Goal: Task Accomplishment & Management: Use online tool/utility

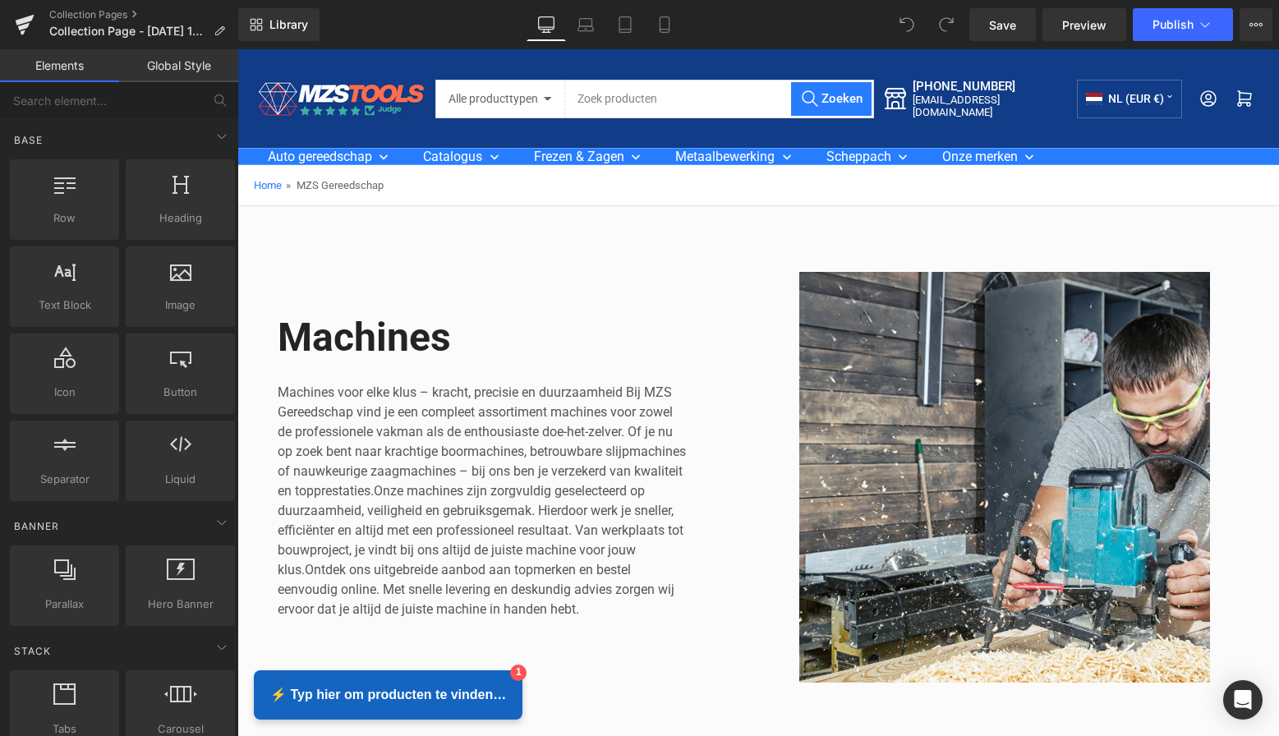
click at [201, 69] on link "Global Style" at bounding box center [178, 65] width 119 height 33
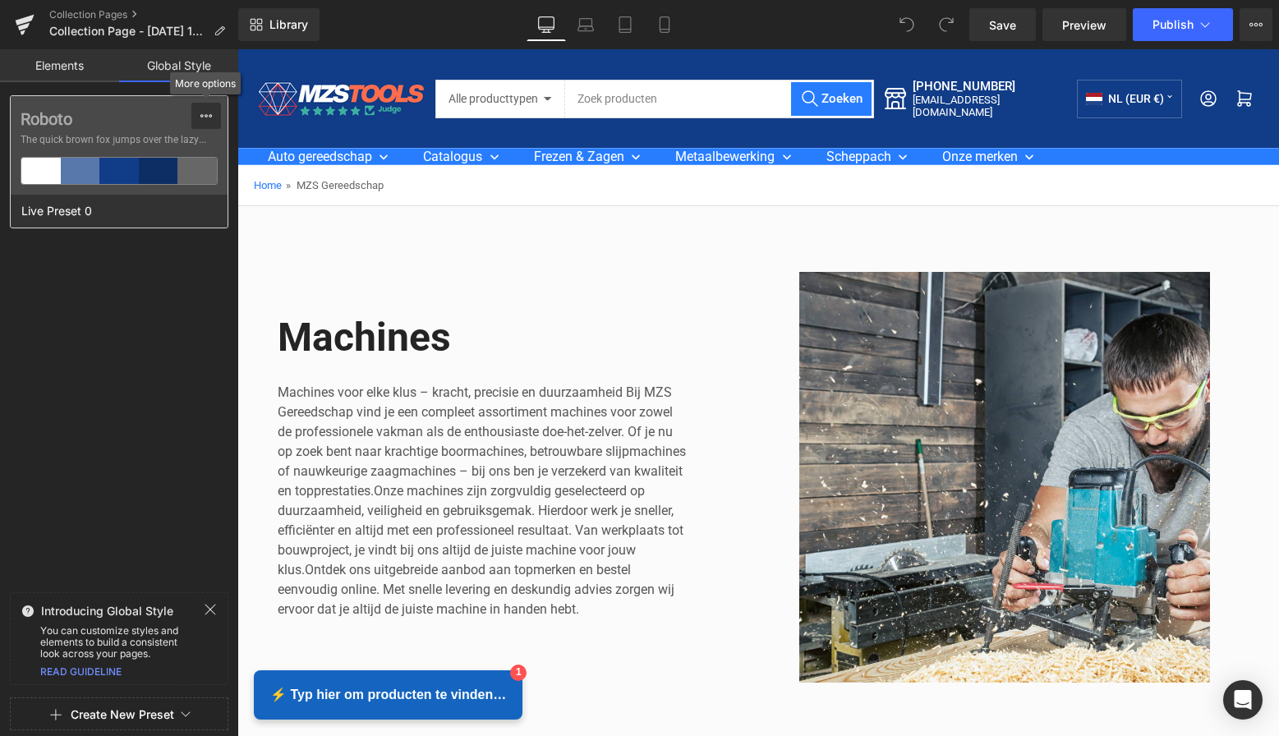
click at [211, 113] on icon at bounding box center [206, 115] width 13 height 13
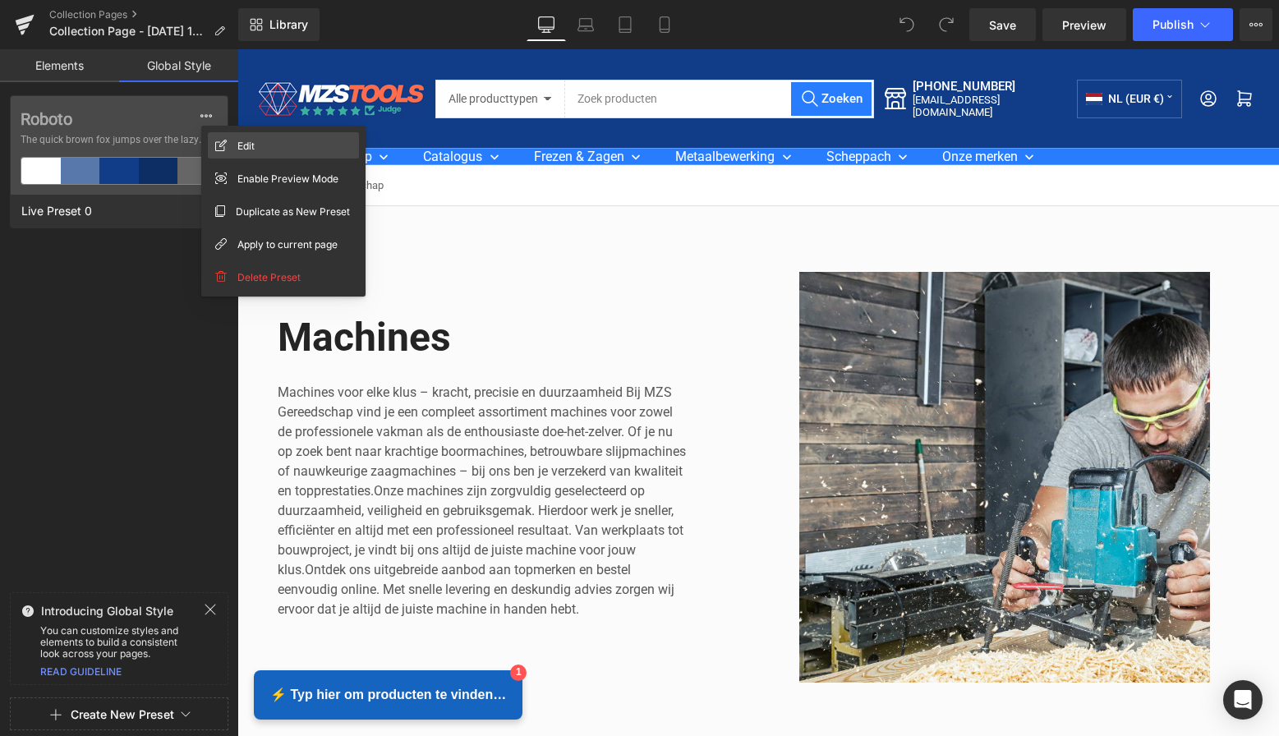
click at [256, 150] on div "Edit" at bounding box center [283, 145] width 151 height 26
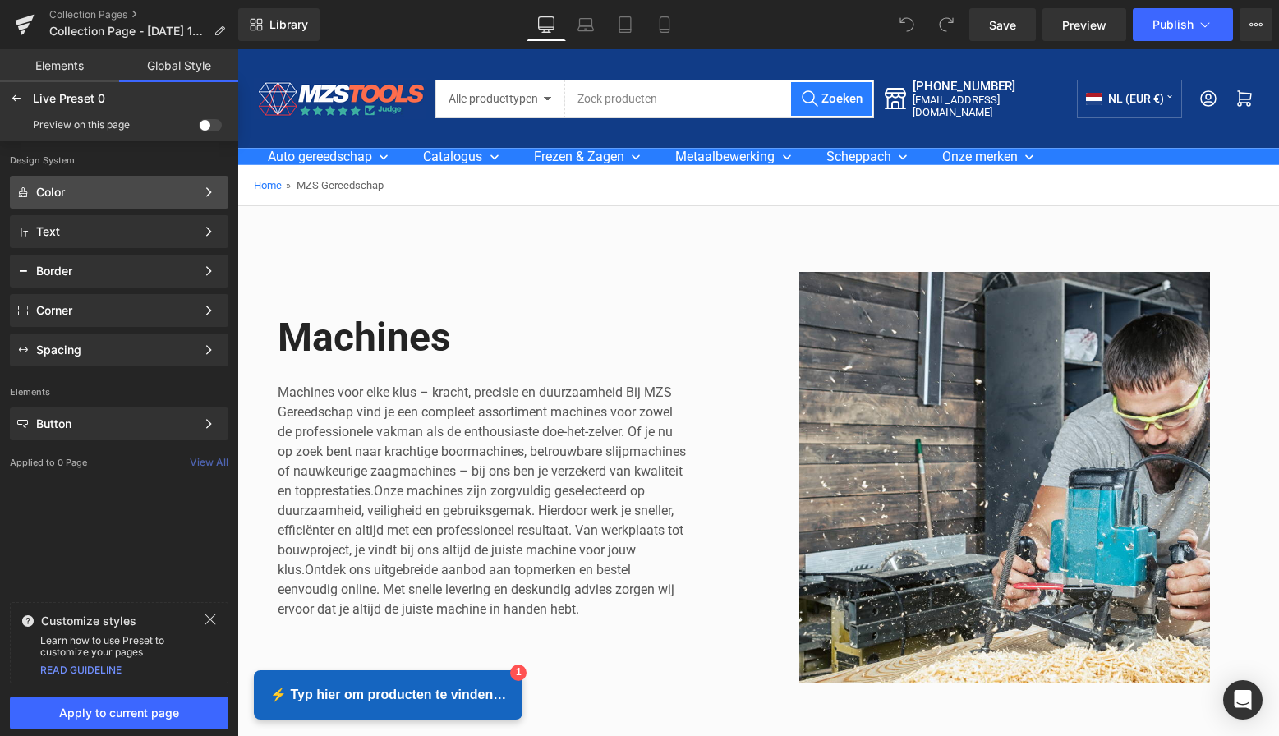
click at [139, 183] on div "Color Color Style Define a color palette and apply it to your pages 1 of 3 Next" at bounding box center [119, 192] width 219 height 33
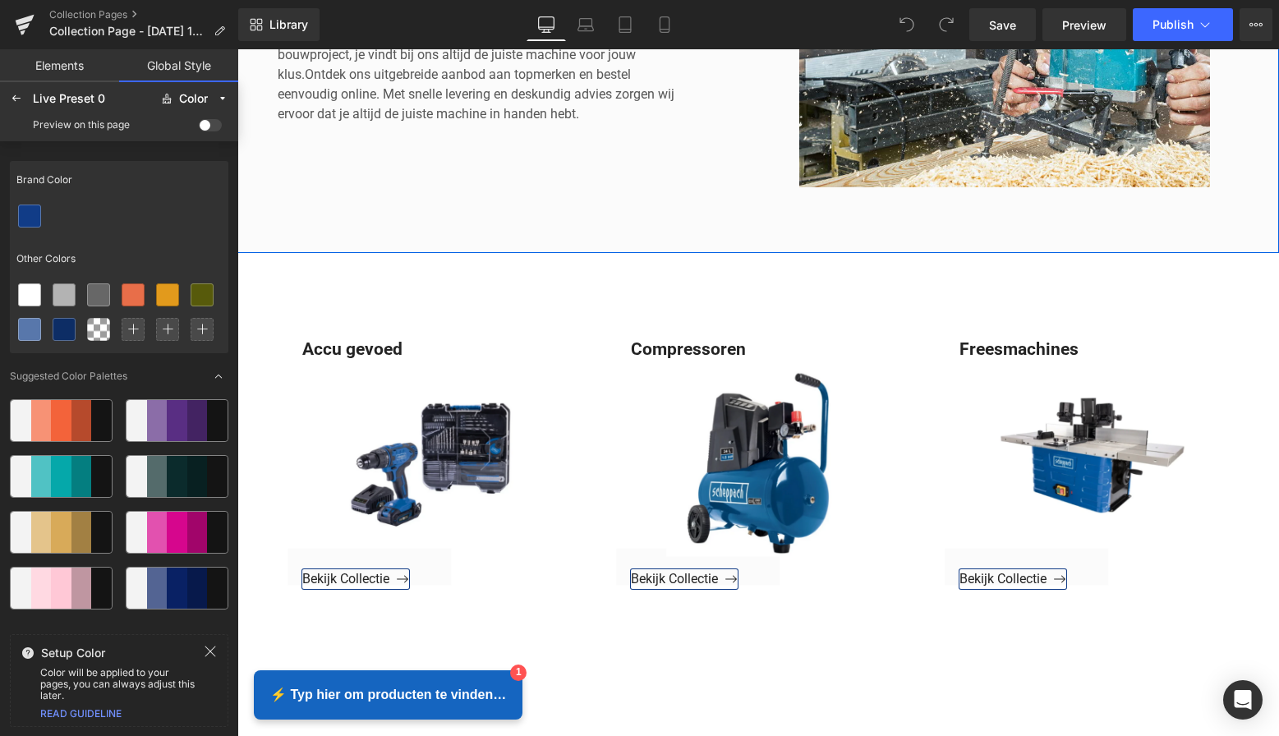
scroll to position [496, 0]
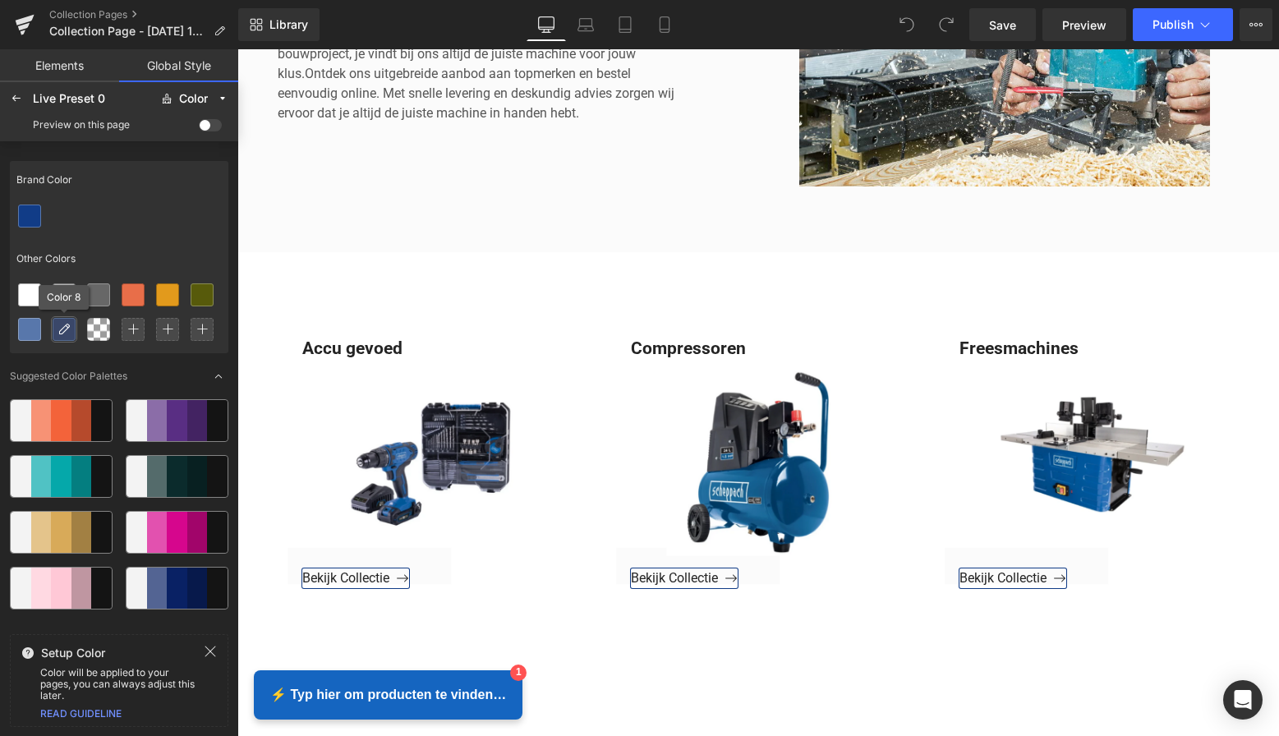
click at [64, 329] on icon at bounding box center [64, 329] width 13 height 13
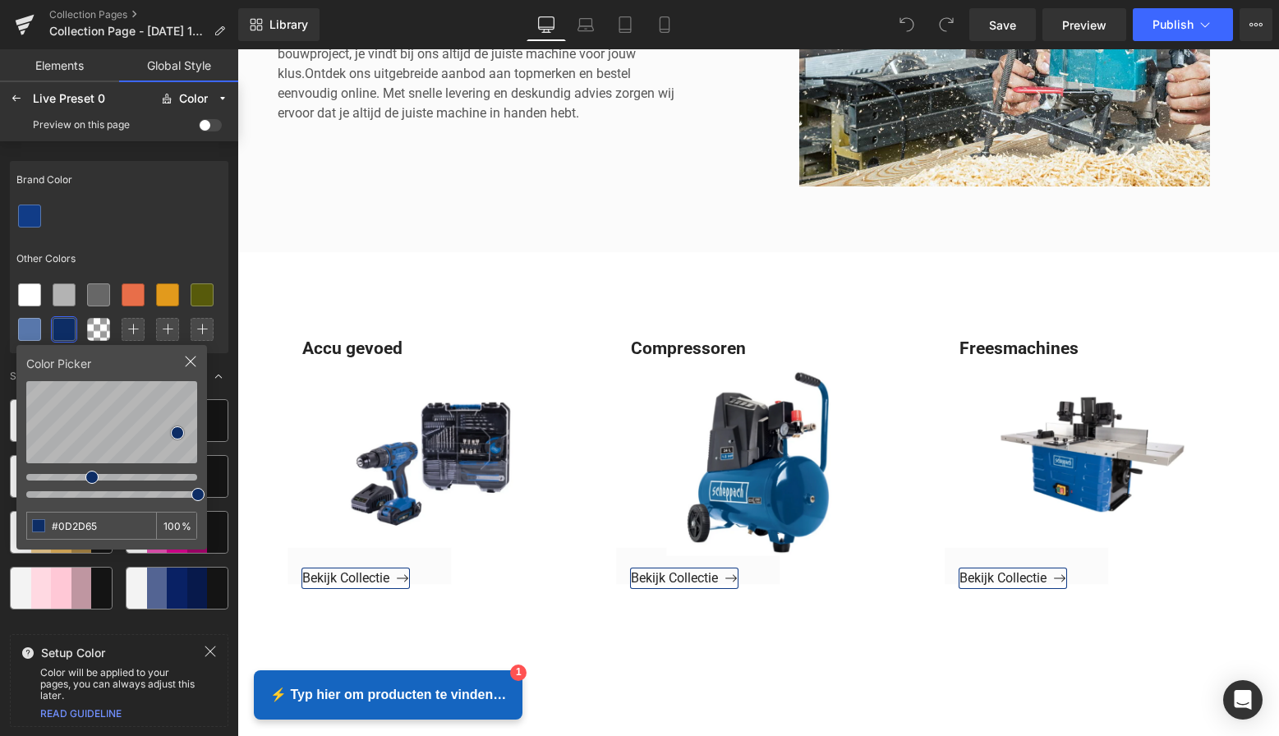
click at [208, 121] on span at bounding box center [210, 125] width 23 height 12
click at [199, 128] on input "checkbox" at bounding box center [199, 128] width 0 height 0
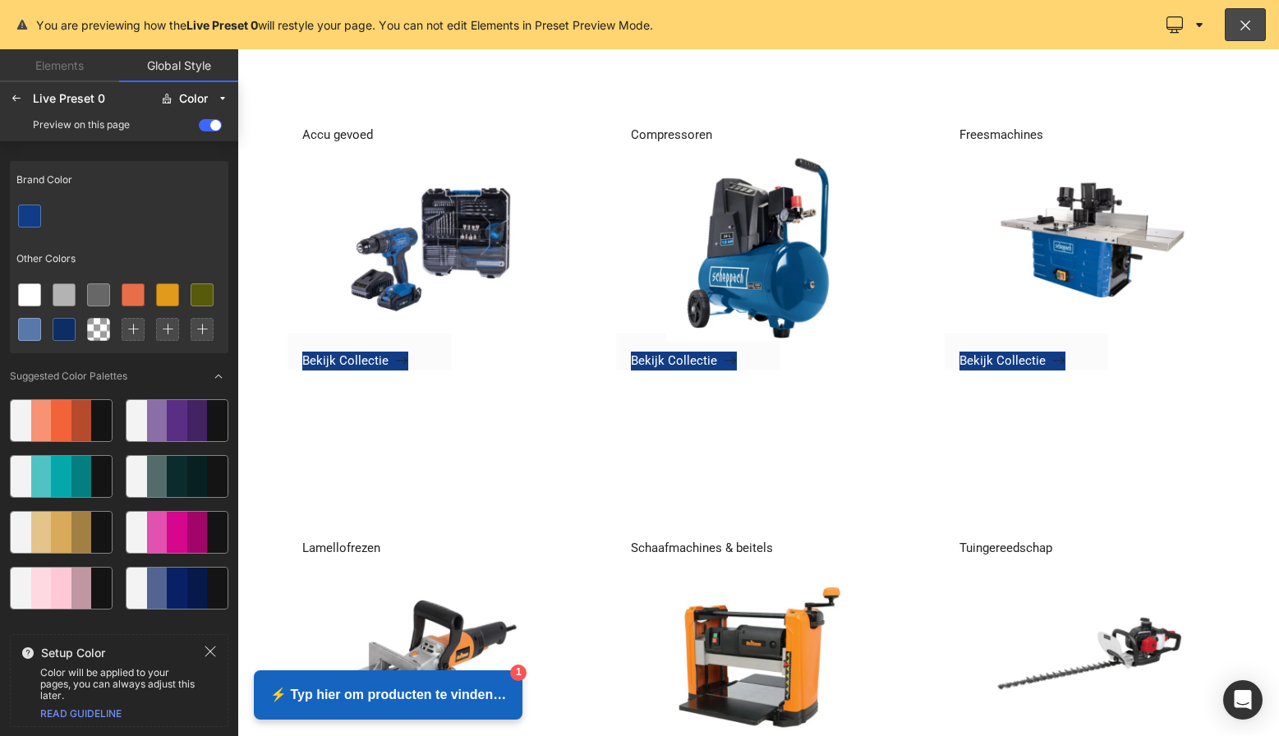
scroll to position [651, 0]
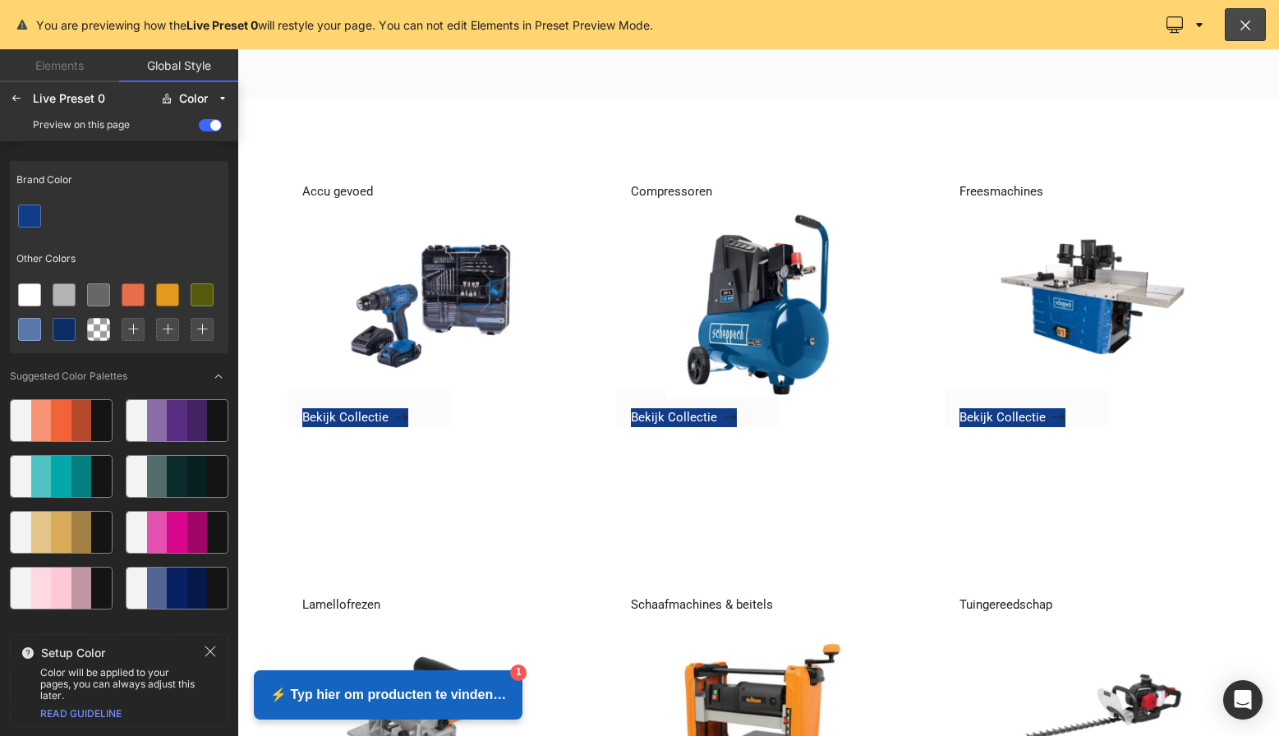
click at [216, 128] on span at bounding box center [210, 125] width 23 height 12
click at [199, 128] on input "checkbox" at bounding box center [199, 128] width 0 height 0
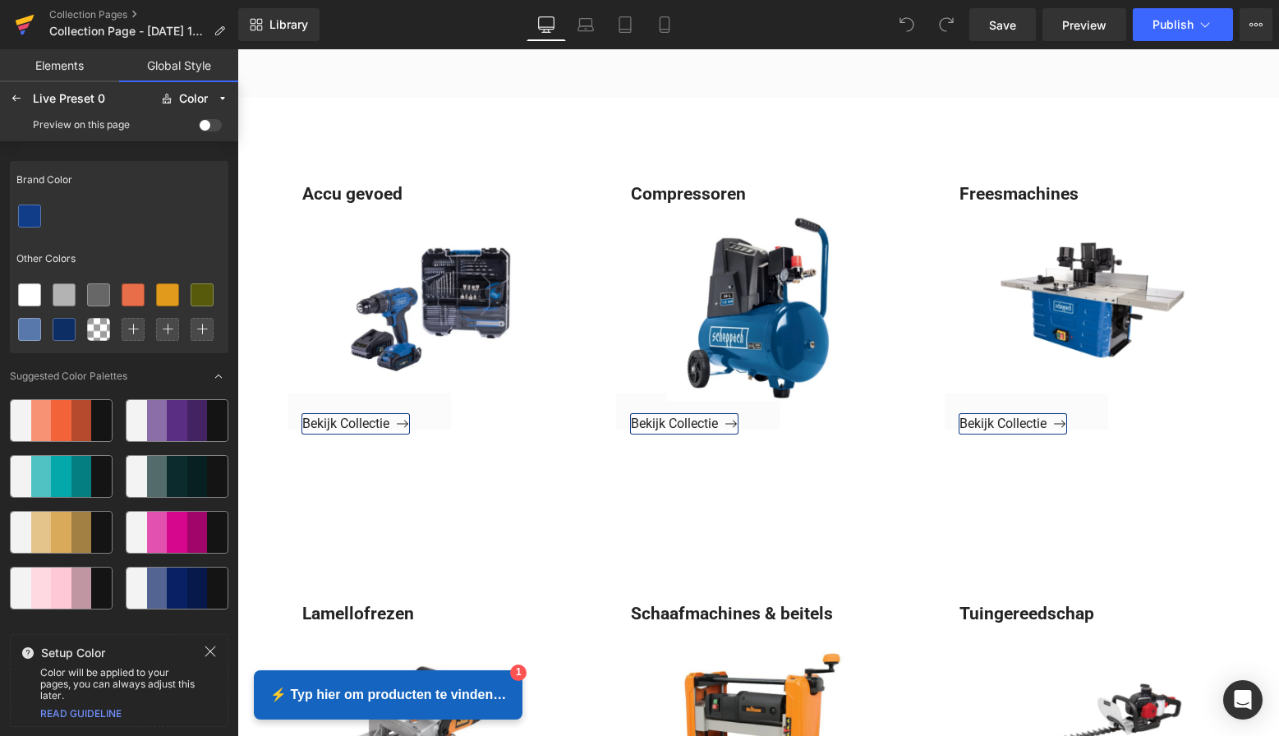
click at [21, 21] on icon at bounding box center [25, 20] width 19 height 11
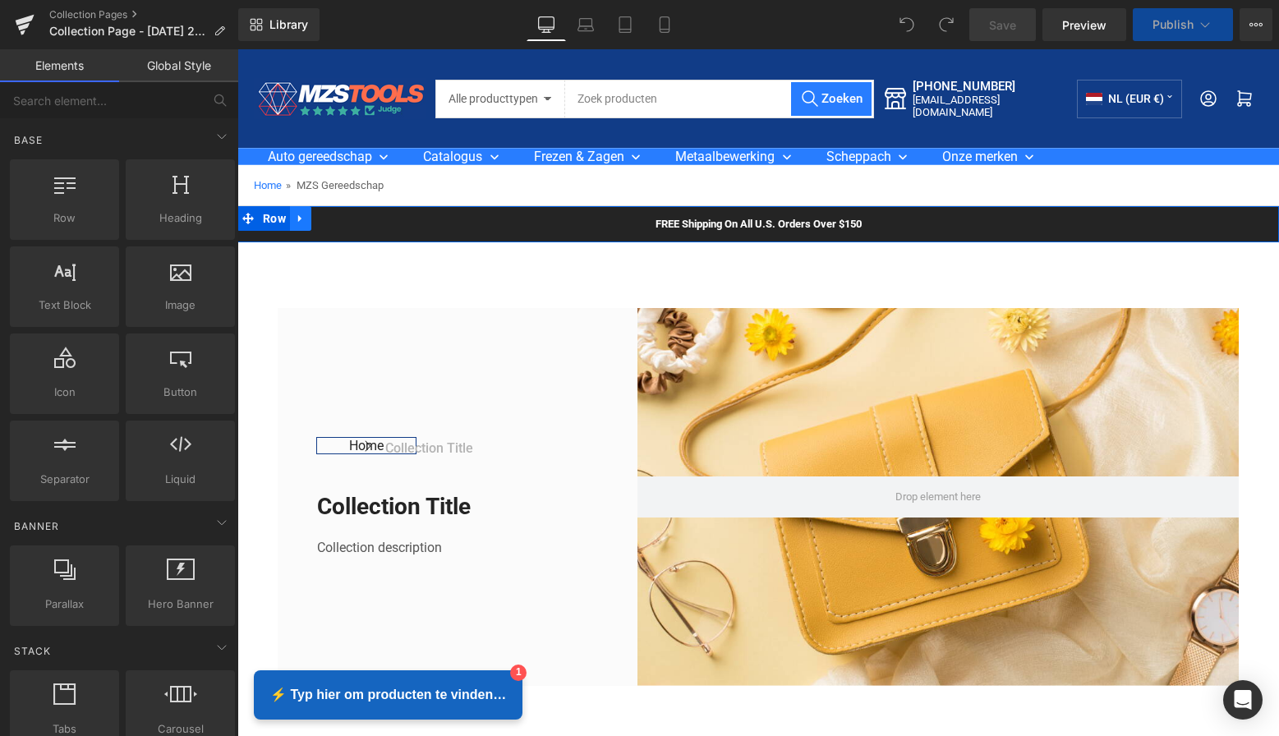
click at [302, 215] on icon at bounding box center [301, 219] width 12 height 12
click at [343, 220] on icon at bounding box center [344, 219] width 12 height 12
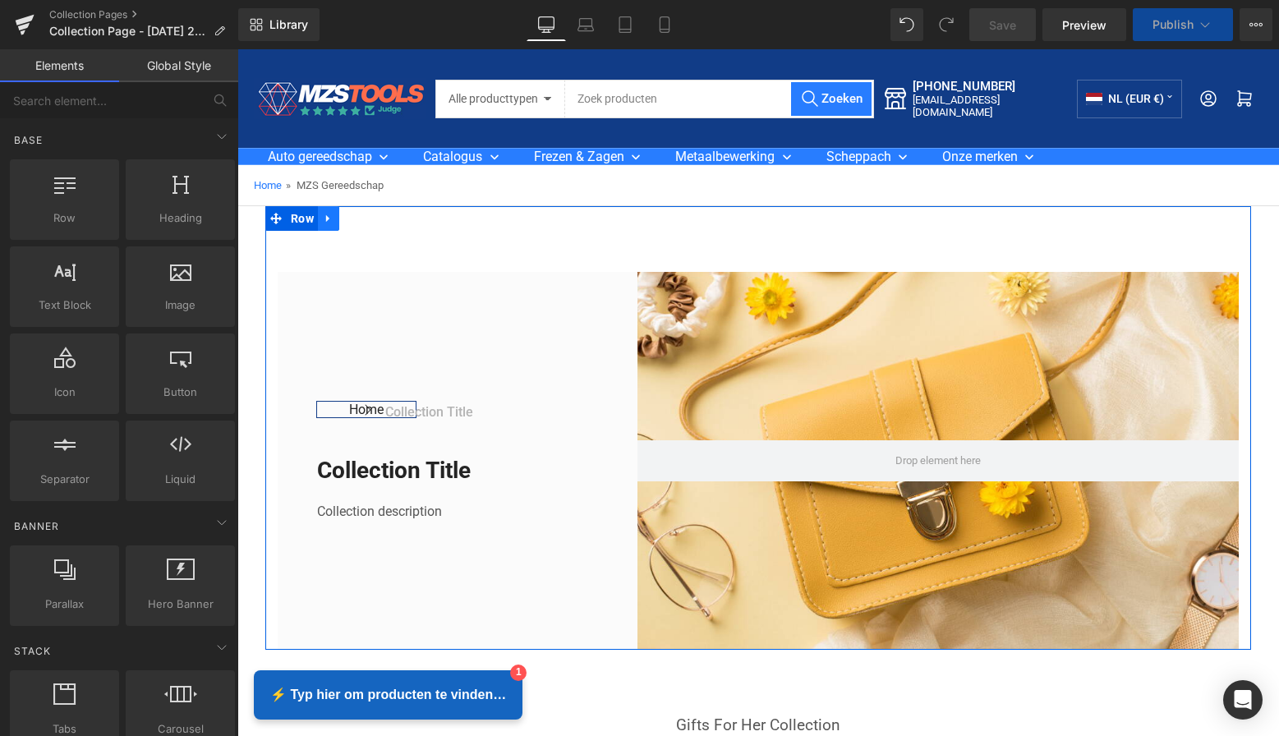
click at [323, 219] on icon at bounding box center [329, 219] width 12 height 12
click at [362, 220] on link at bounding box center [371, 218] width 21 height 25
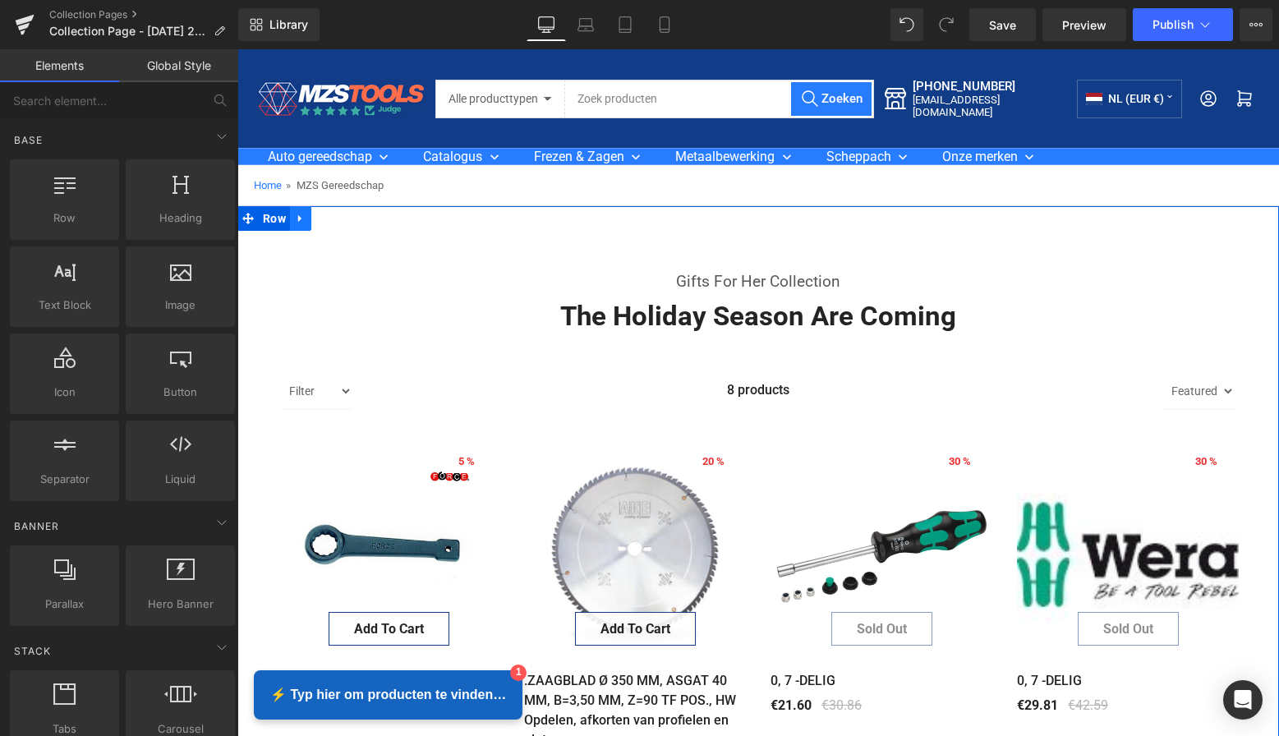
click at [298, 219] on icon at bounding box center [299, 218] width 3 height 7
click at [338, 220] on icon at bounding box center [344, 219] width 12 height 12
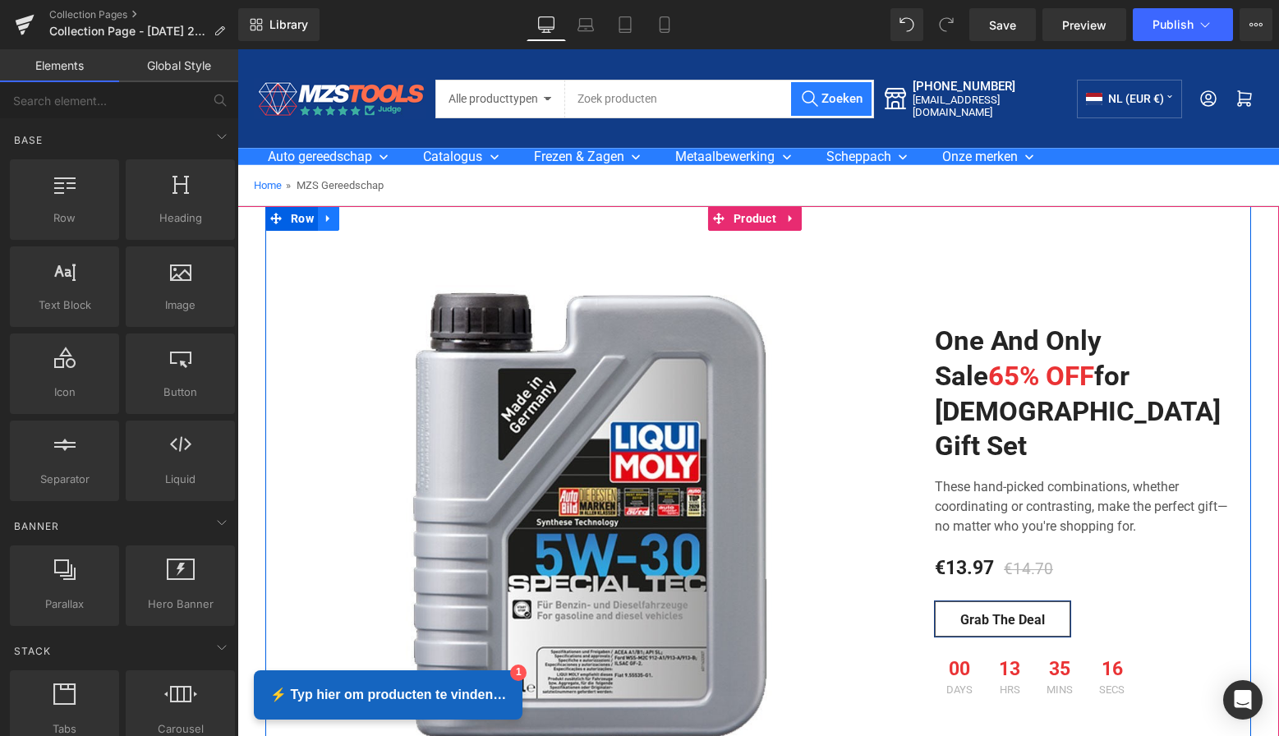
click at [323, 220] on icon at bounding box center [329, 219] width 12 height 12
click at [368, 218] on icon at bounding box center [372, 219] width 12 height 12
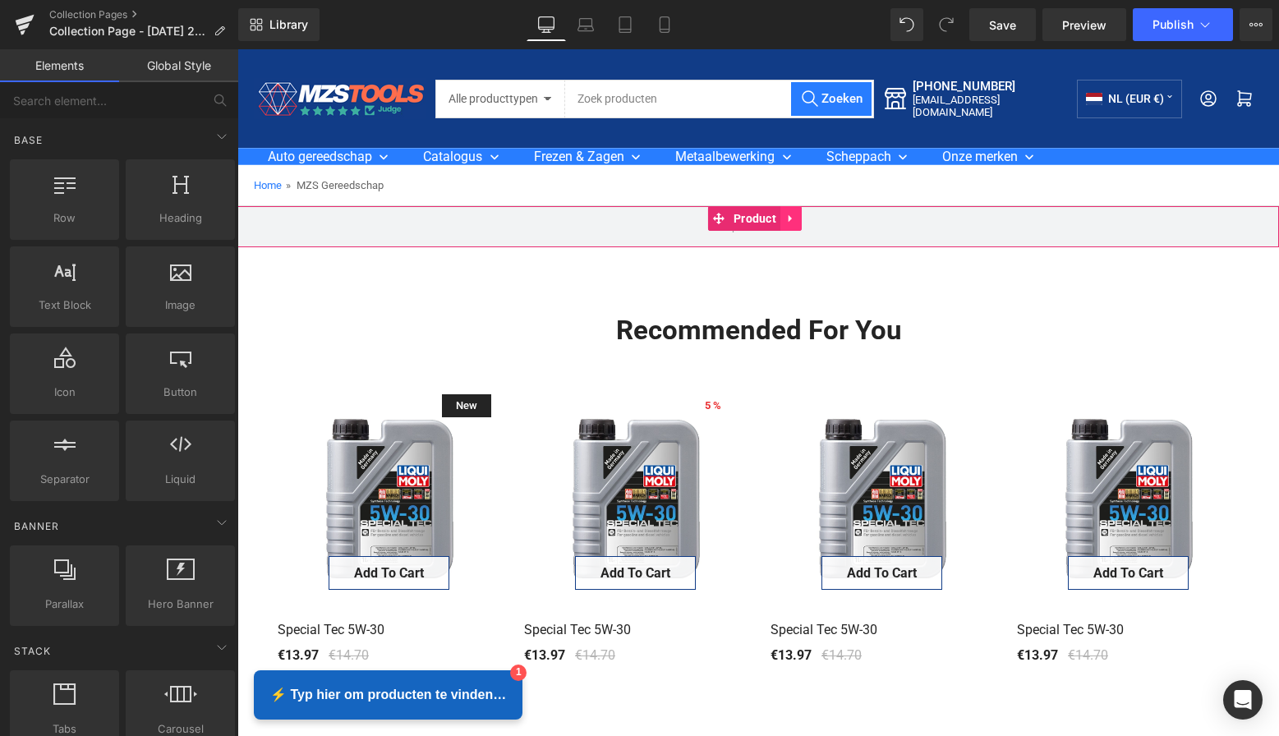
click at [795, 215] on icon at bounding box center [791, 219] width 12 height 12
click at [804, 218] on icon at bounding box center [802, 219] width 12 height 12
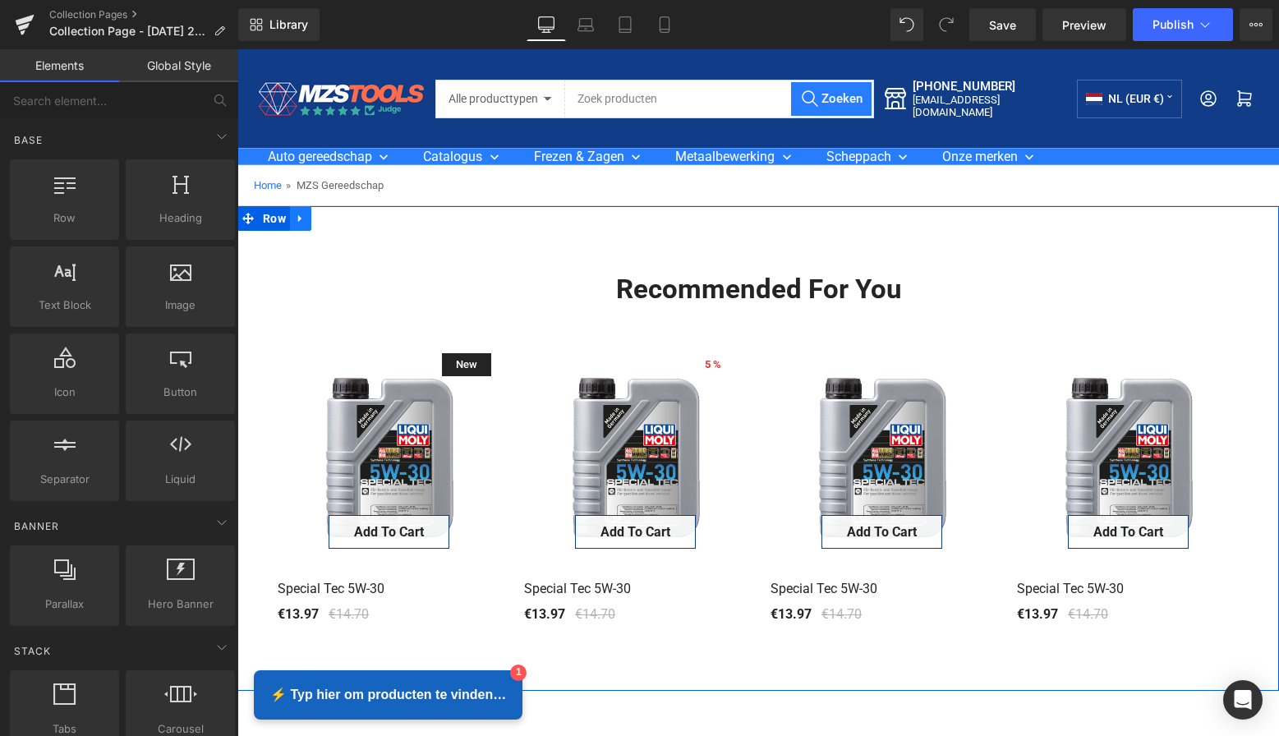
click at [303, 220] on icon at bounding box center [301, 219] width 12 height 12
click at [341, 219] on icon at bounding box center [344, 219] width 12 height 12
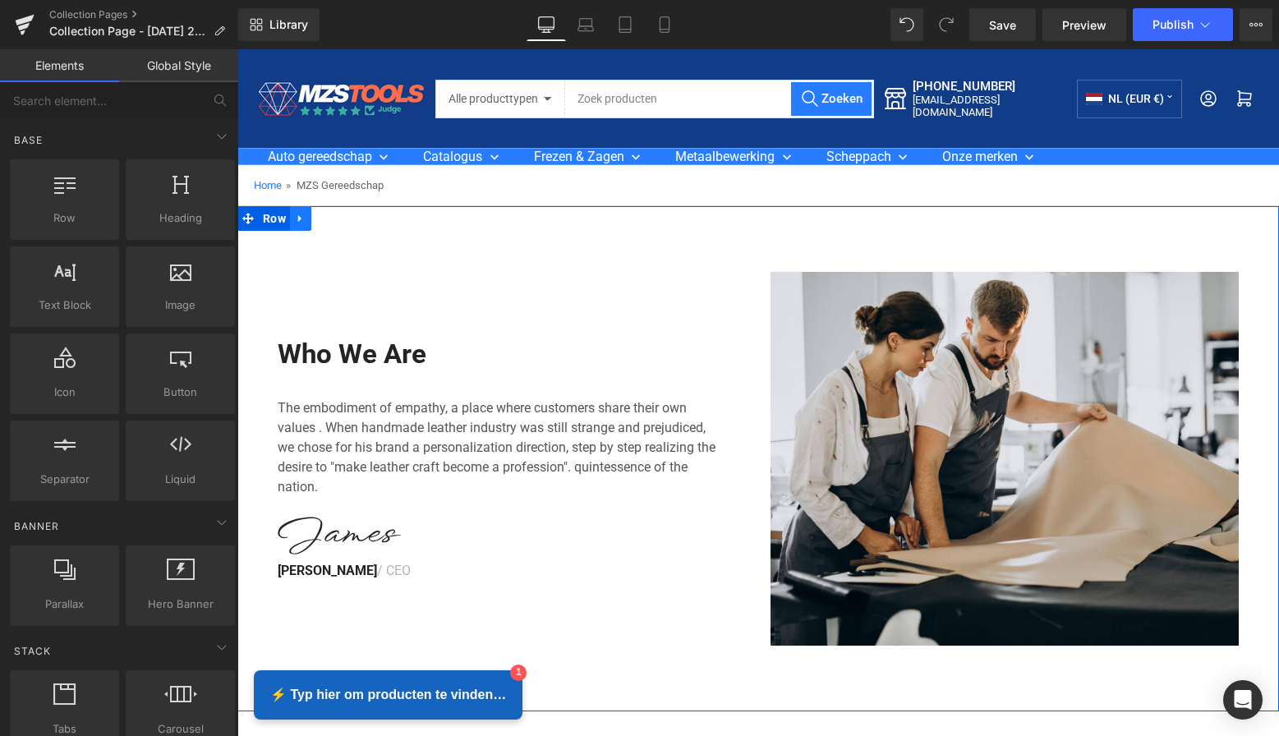
click at [301, 219] on icon at bounding box center [301, 219] width 12 height 12
click at [338, 219] on icon at bounding box center [344, 219] width 12 height 12
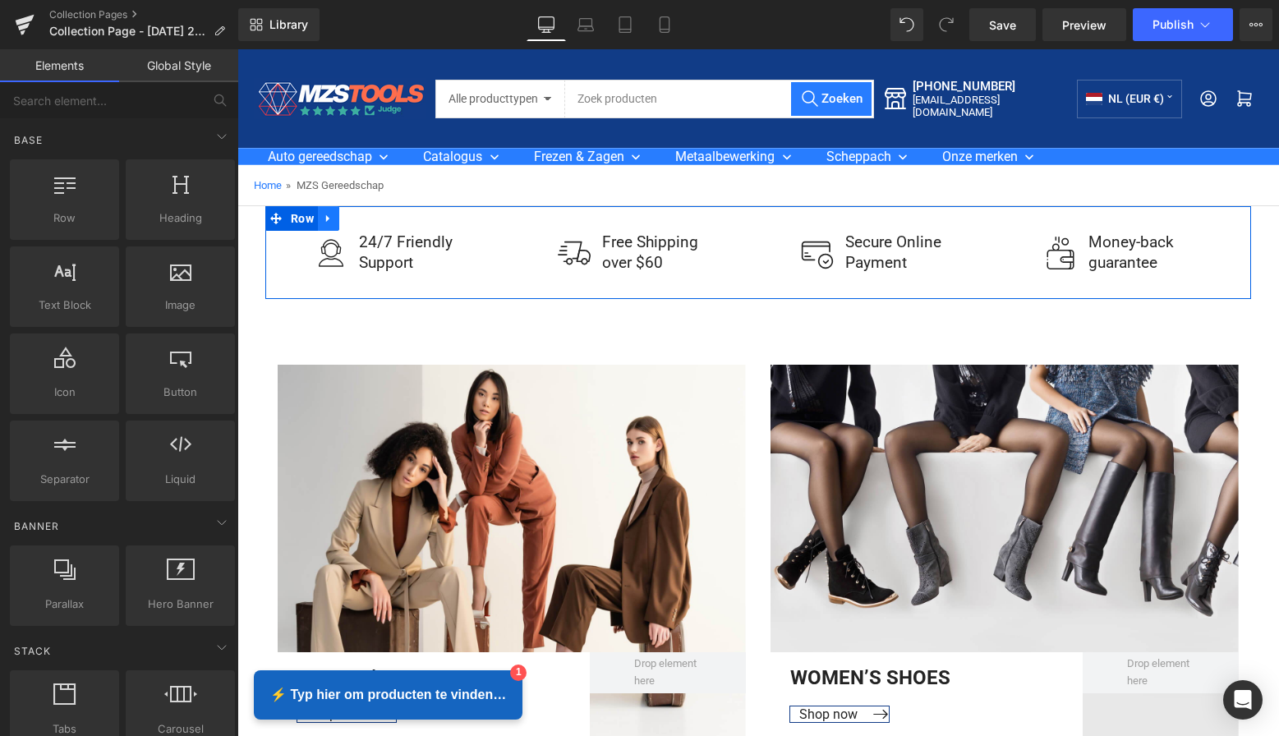
click at [326, 219] on icon at bounding box center [327, 218] width 3 height 7
click at [370, 221] on icon at bounding box center [372, 219] width 12 height 12
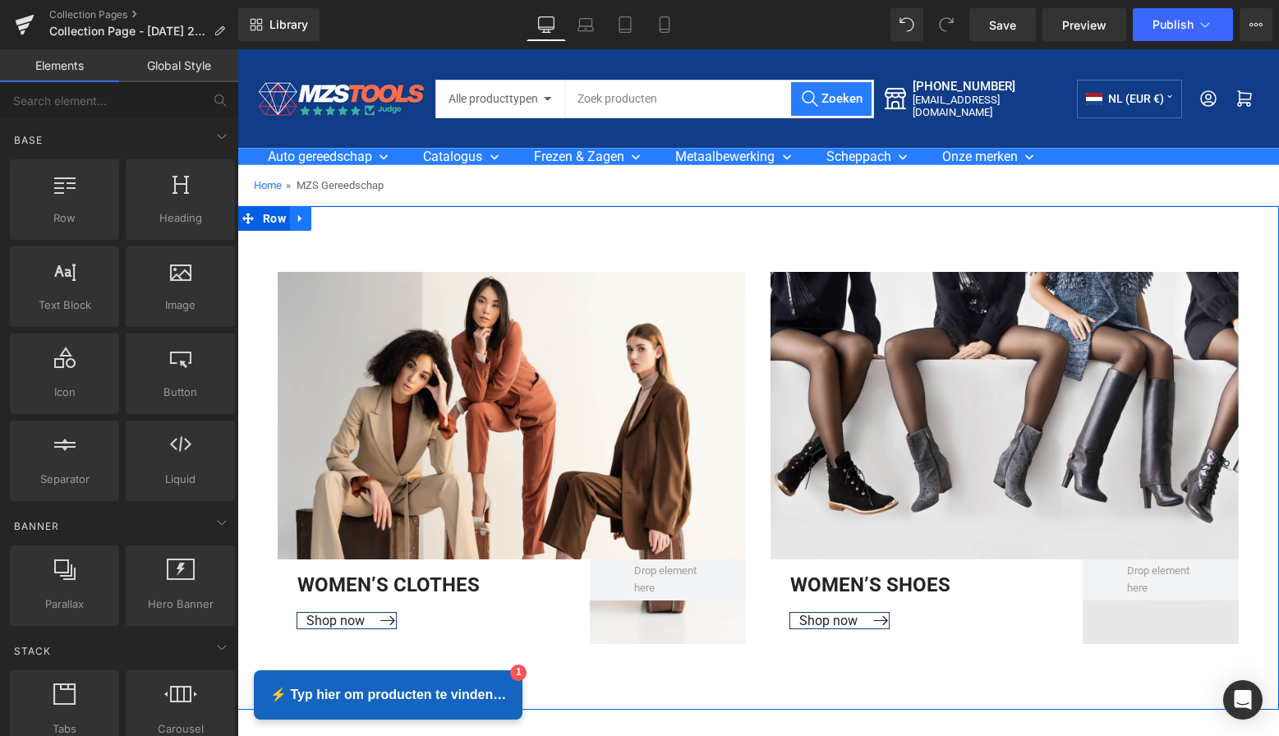
click at [295, 214] on icon at bounding box center [301, 219] width 12 height 12
click at [338, 219] on icon at bounding box center [344, 219] width 12 height 12
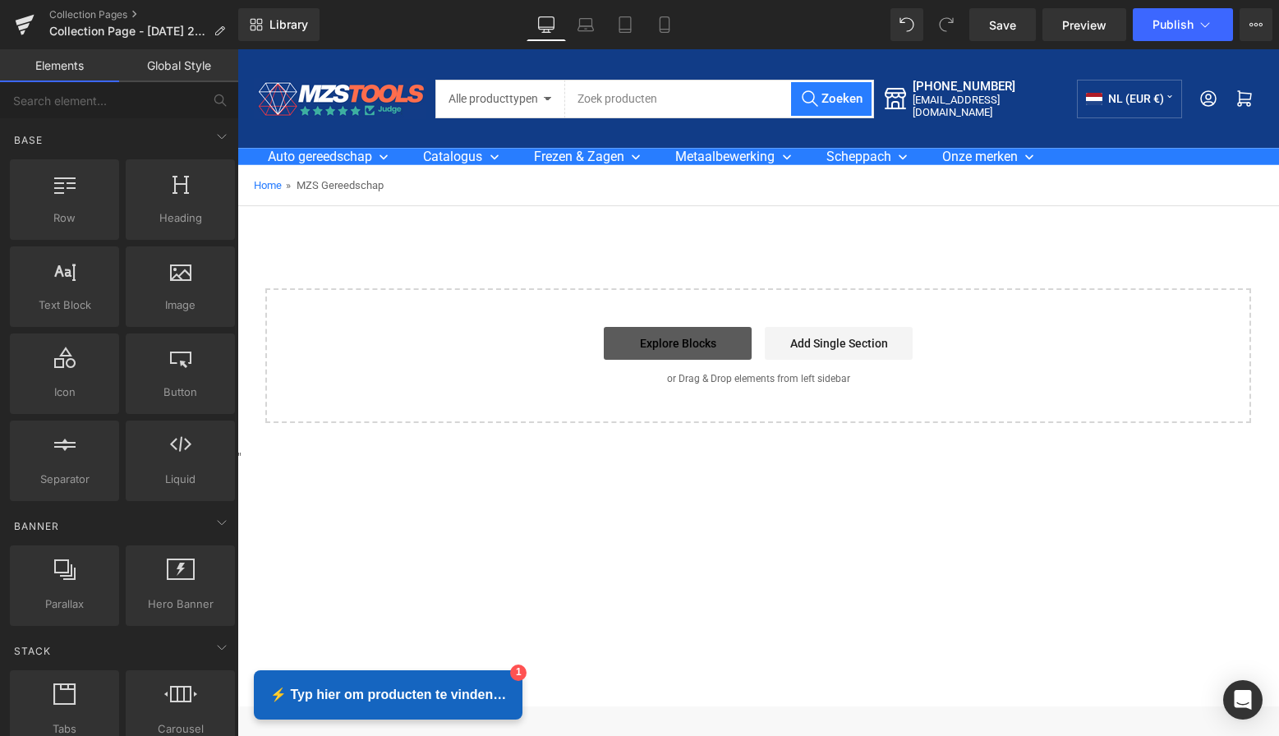
click at [672, 342] on link "Explore Blocks" at bounding box center [678, 343] width 148 height 33
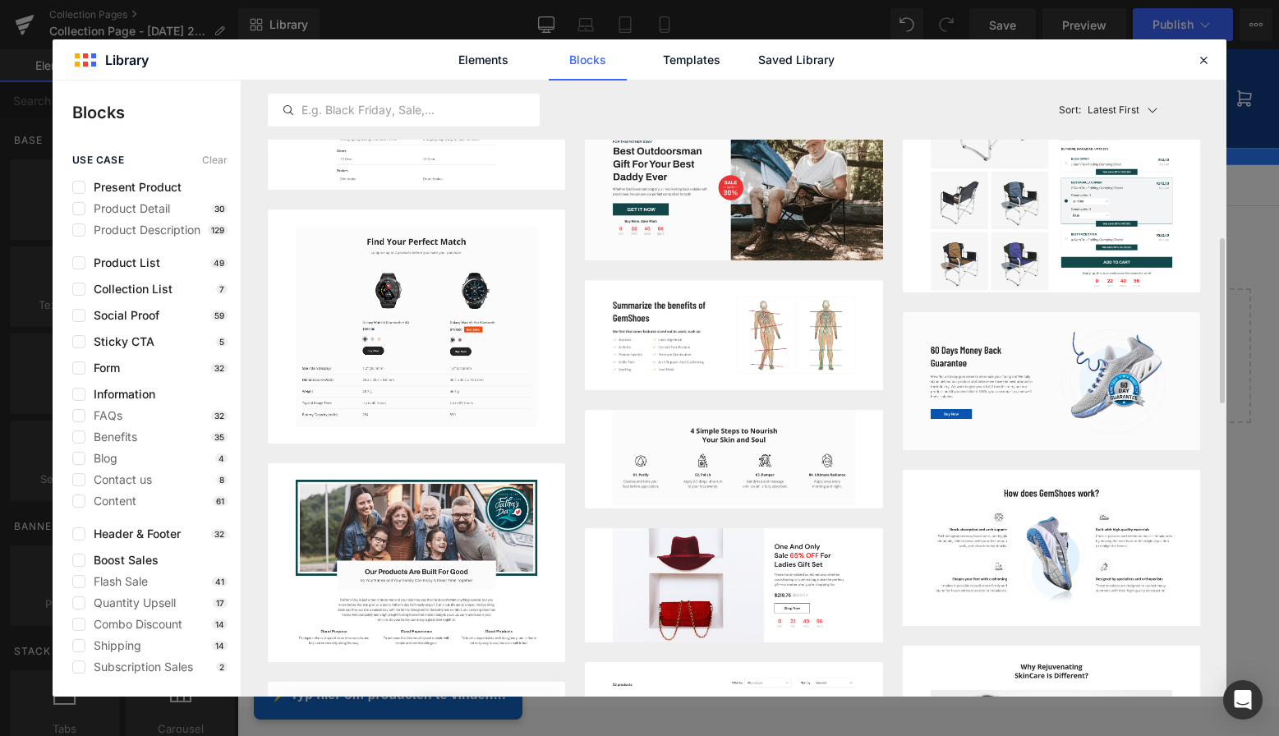
scroll to position [738, 0]
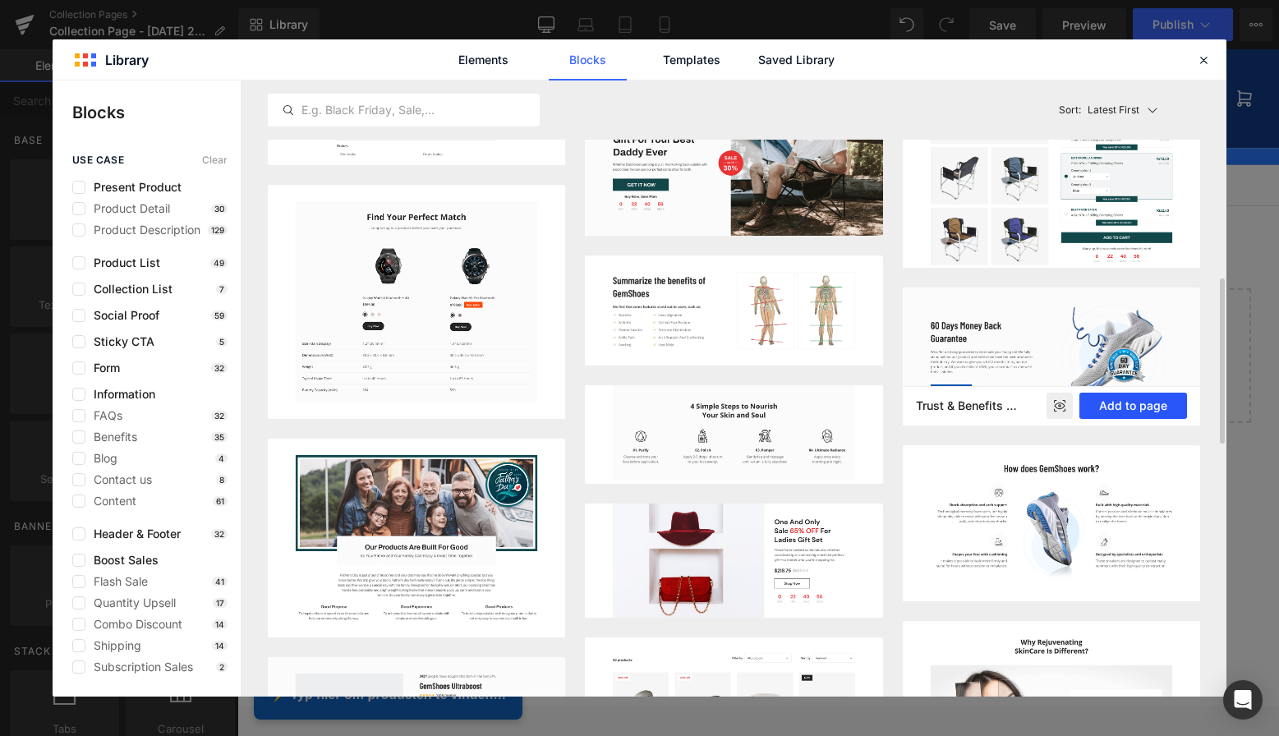
click at [1116, 403] on button "Add to page" at bounding box center [1133, 406] width 108 height 26
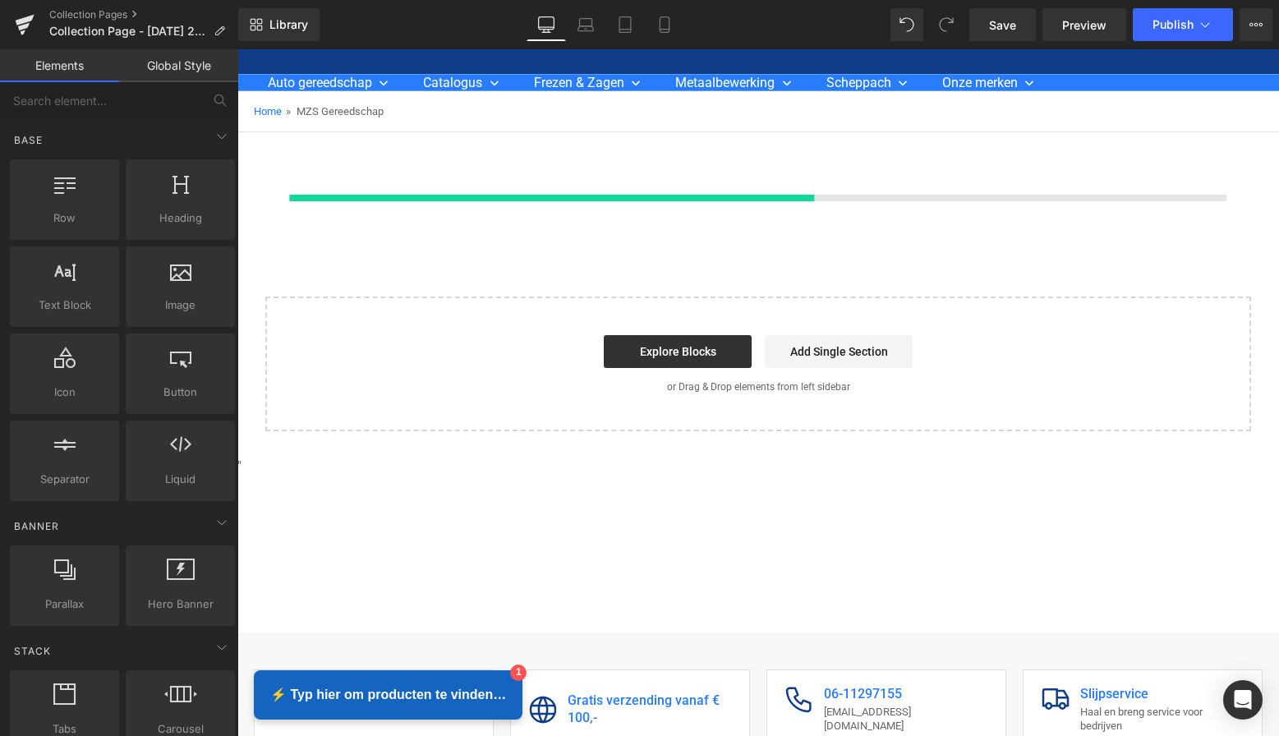
scroll to position [75, 0]
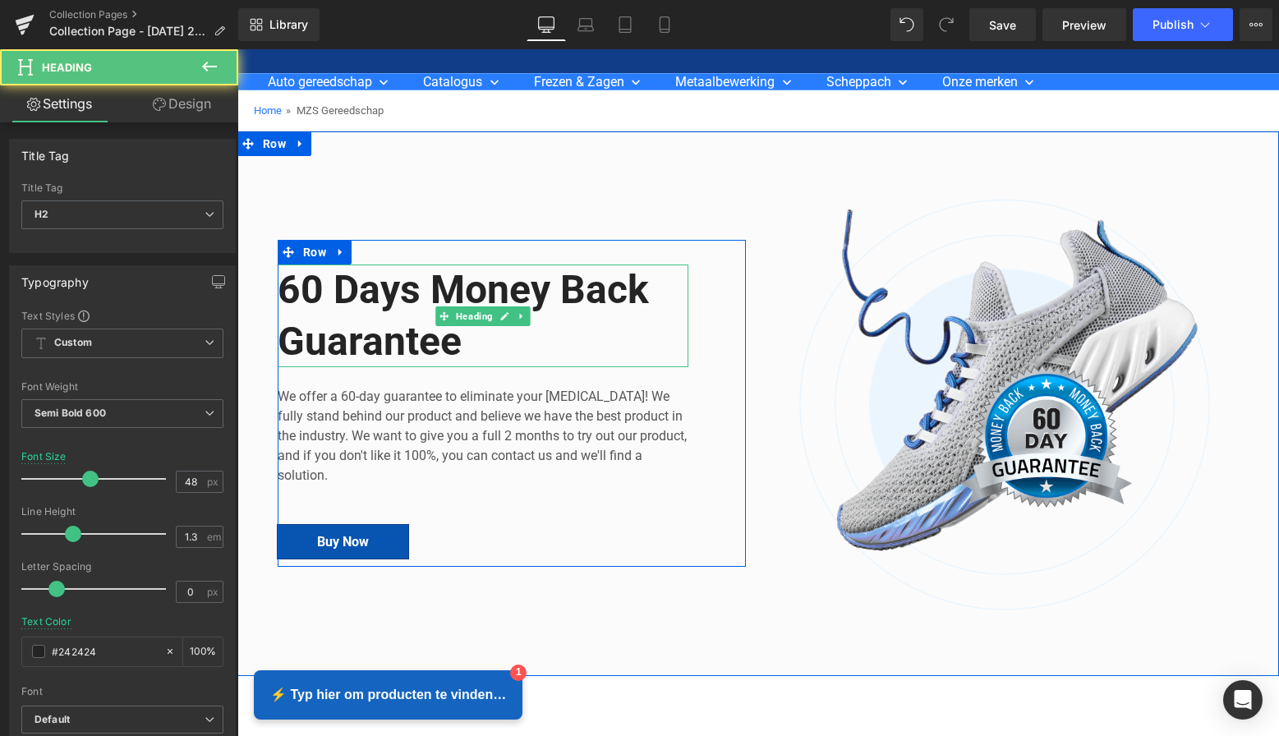
click at [462, 351] on h2 "60 Days Money Back Guarantee" at bounding box center [483, 316] width 411 height 103
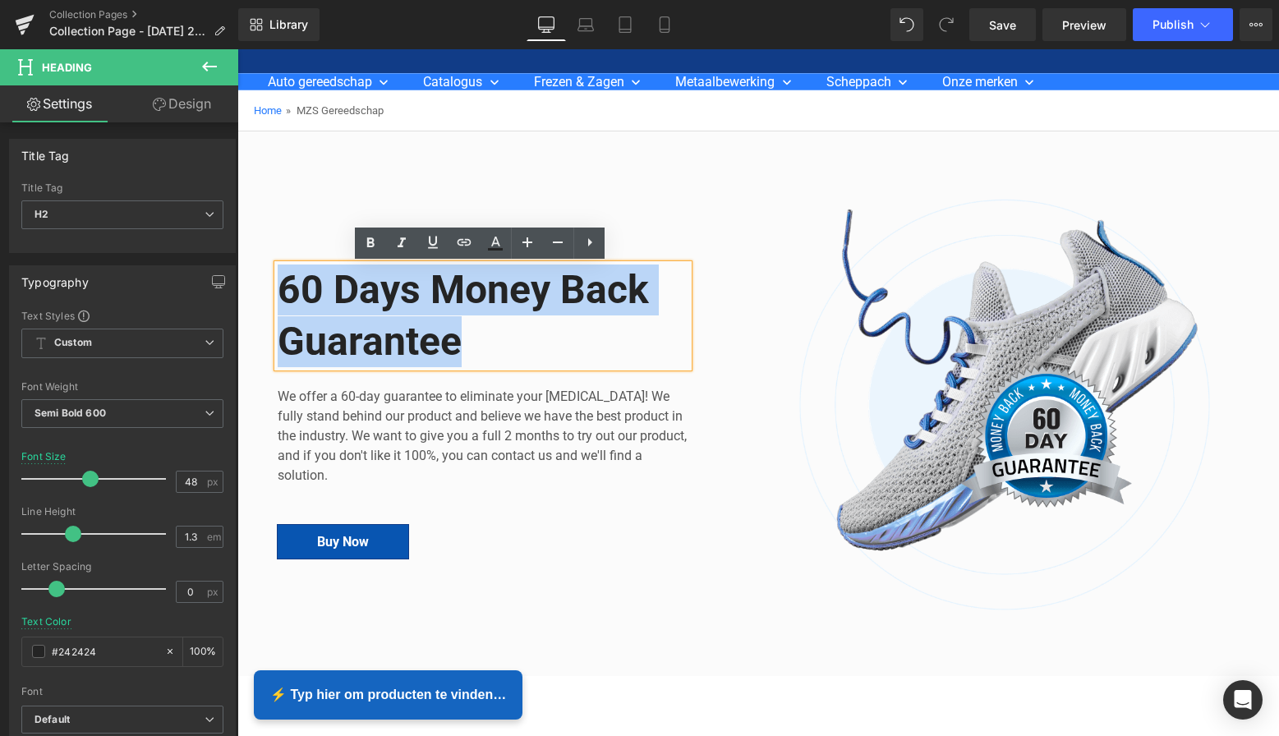
drag, startPoint x: 462, startPoint y: 343, endPoint x: 275, endPoint y: 278, distance: 197.2
click at [278, 278] on h2 "60 Days Money Back Guarantee" at bounding box center [483, 316] width 411 height 103
paste div
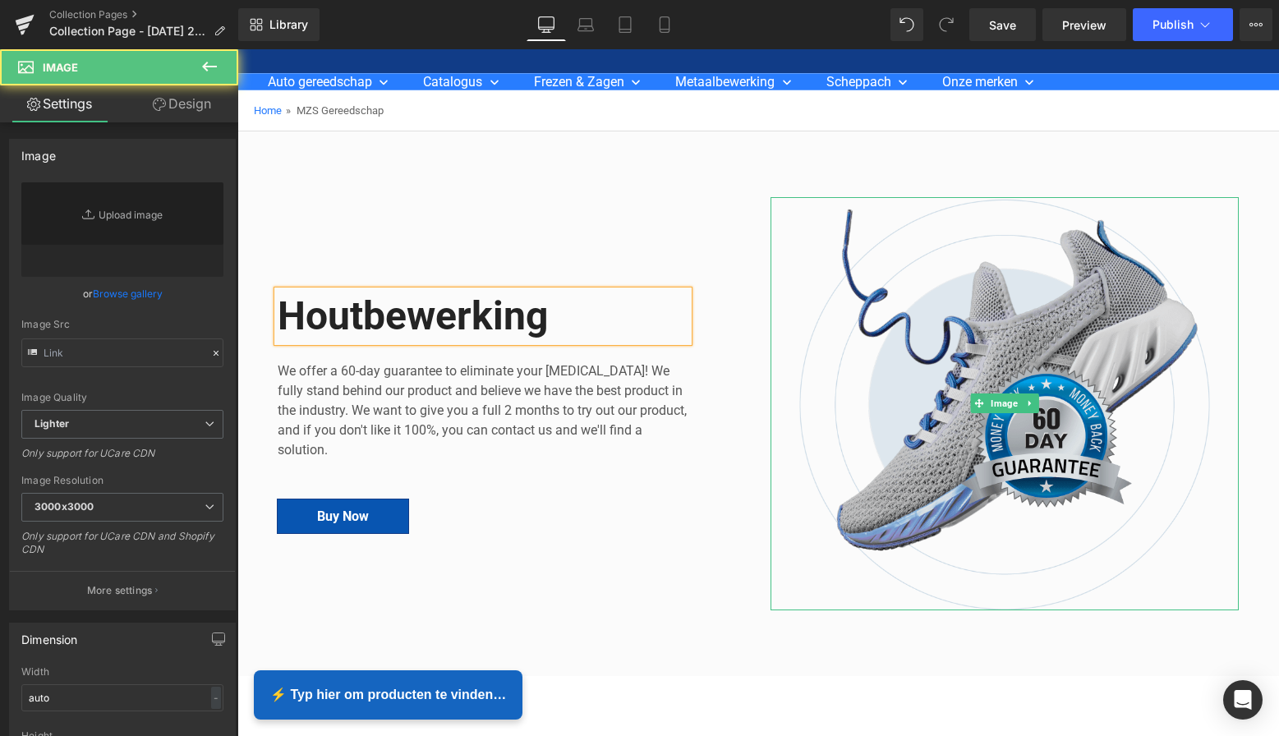
click at [1032, 326] on img at bounding box center [1005, 403] width 468 height 413
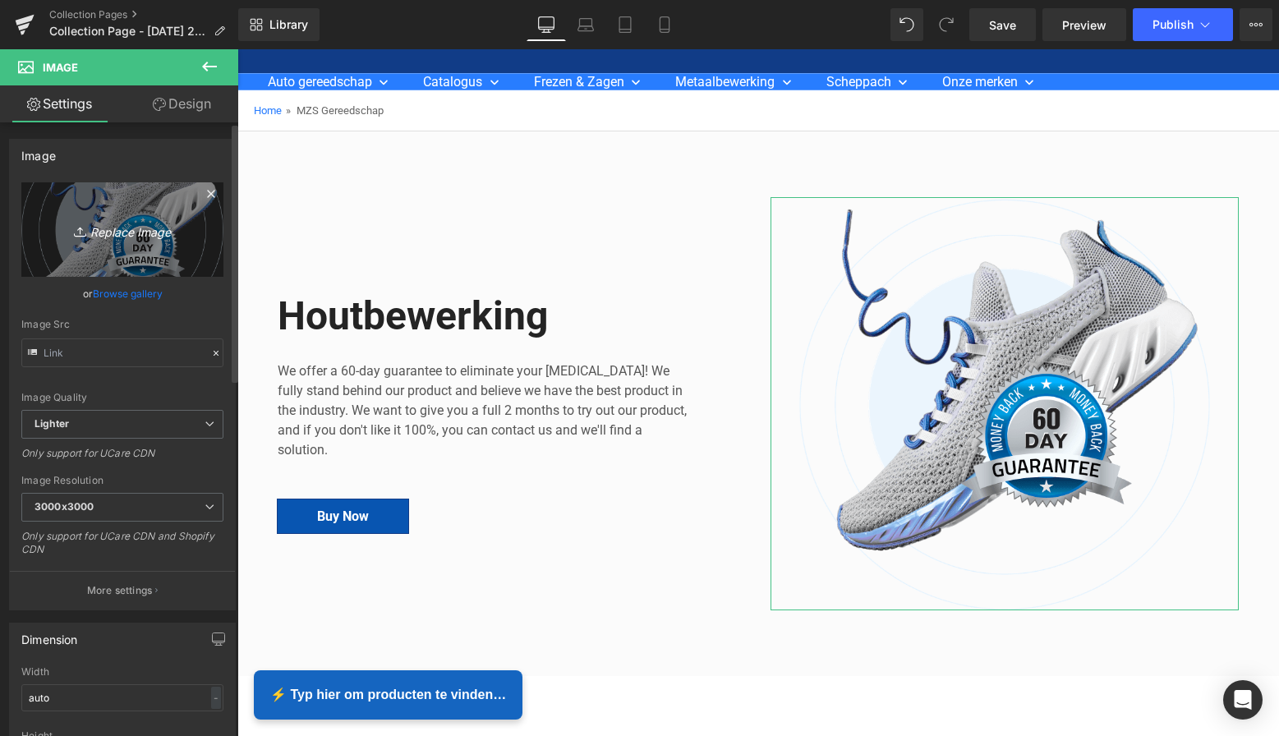
click at [125, 227] on icon "Replace Image" at bounding box center [122, 229] width 131 height 21
type input "C:\fakepath\Groen Modern Doe-het-zelf Instagram Stories (800 x 800 px)-3.png"
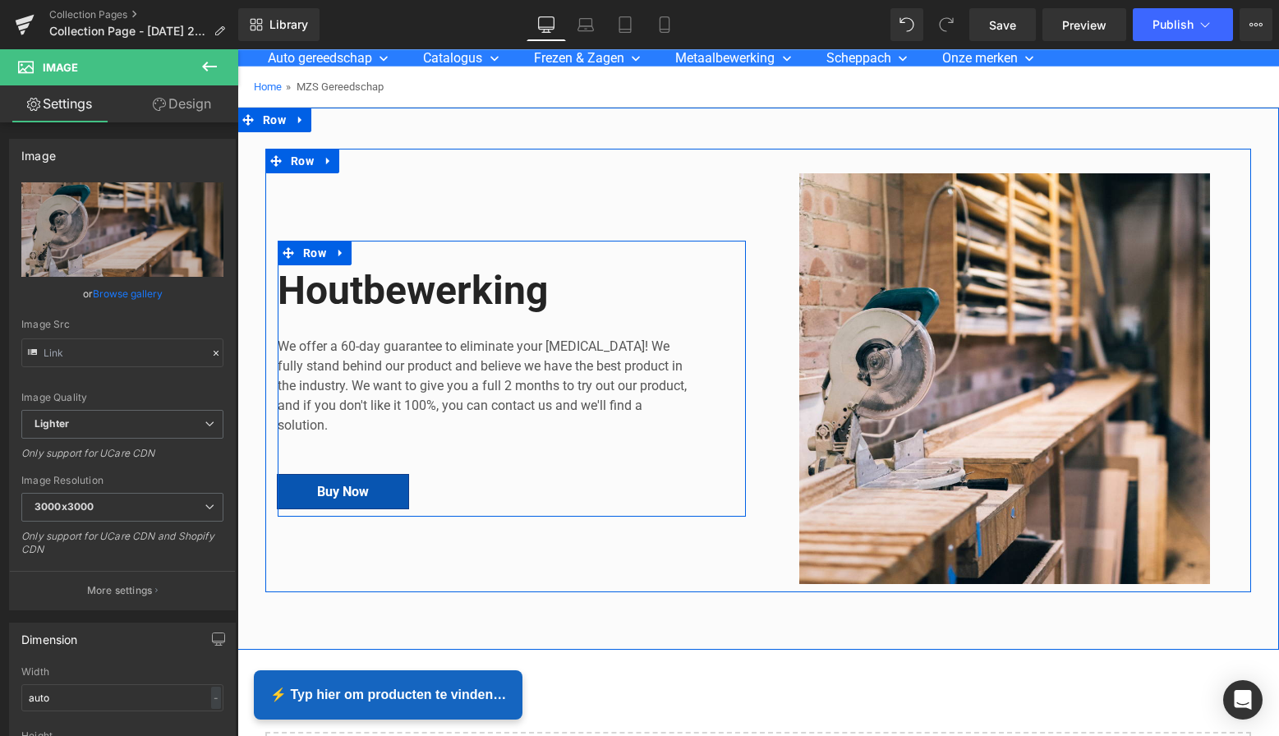
scroll to position [99, 0]
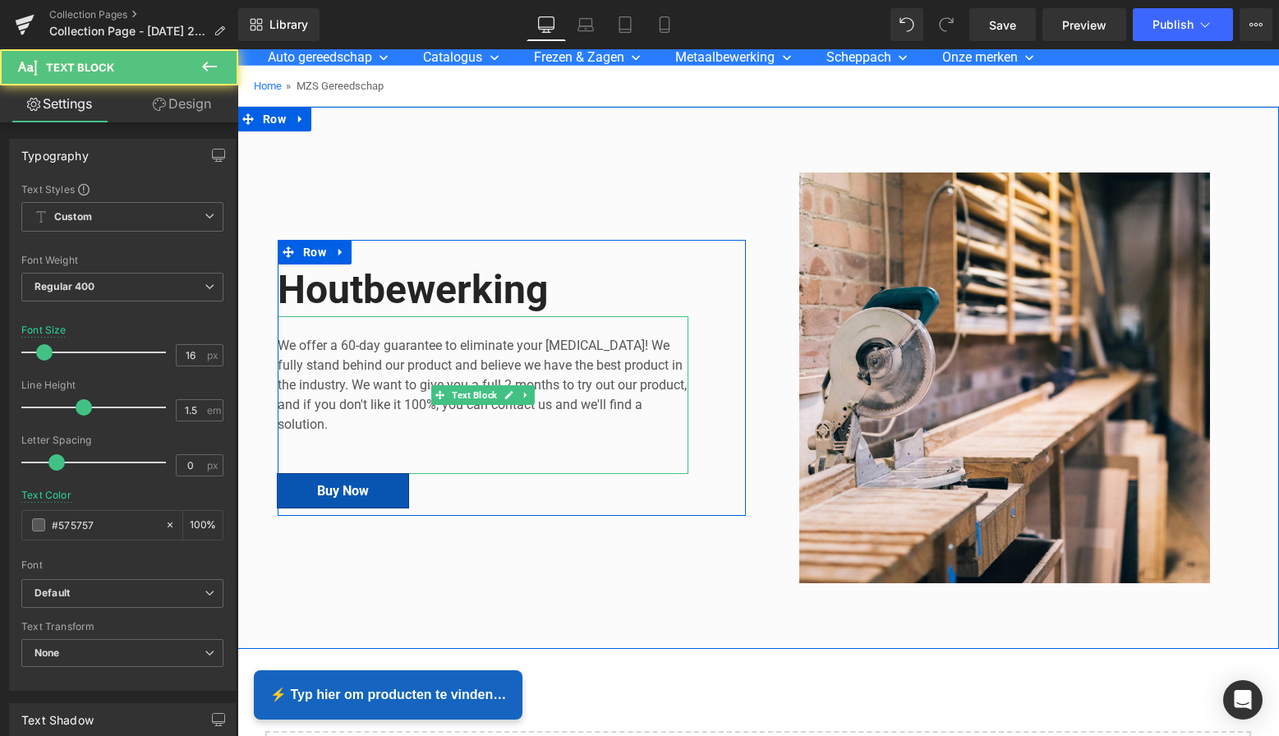
click at [331, 421] on p "We offer a 60-day guarantee to eliminate your foot pain! We fully stand behind …" at bounding box center [483, 385] width 411 height 99
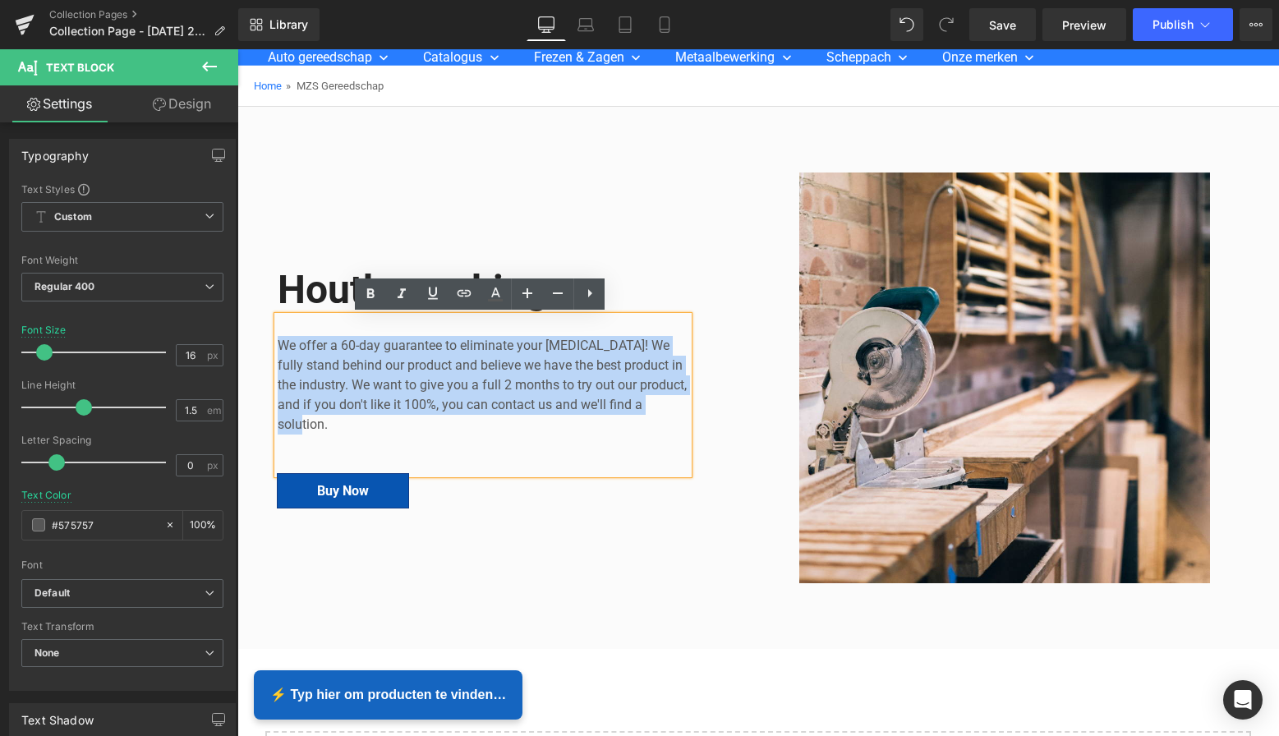
drag, startPoint x: 329, startPoint y: 421, endPoint x: 266, endPoint y: 320, distance: 119.2
click at [266, 320] on div "Houtbewerking Heading We offer a 60-day guarantee to eliminate your foot pain! …" at bounding box center [511, 378] width 493 height 411
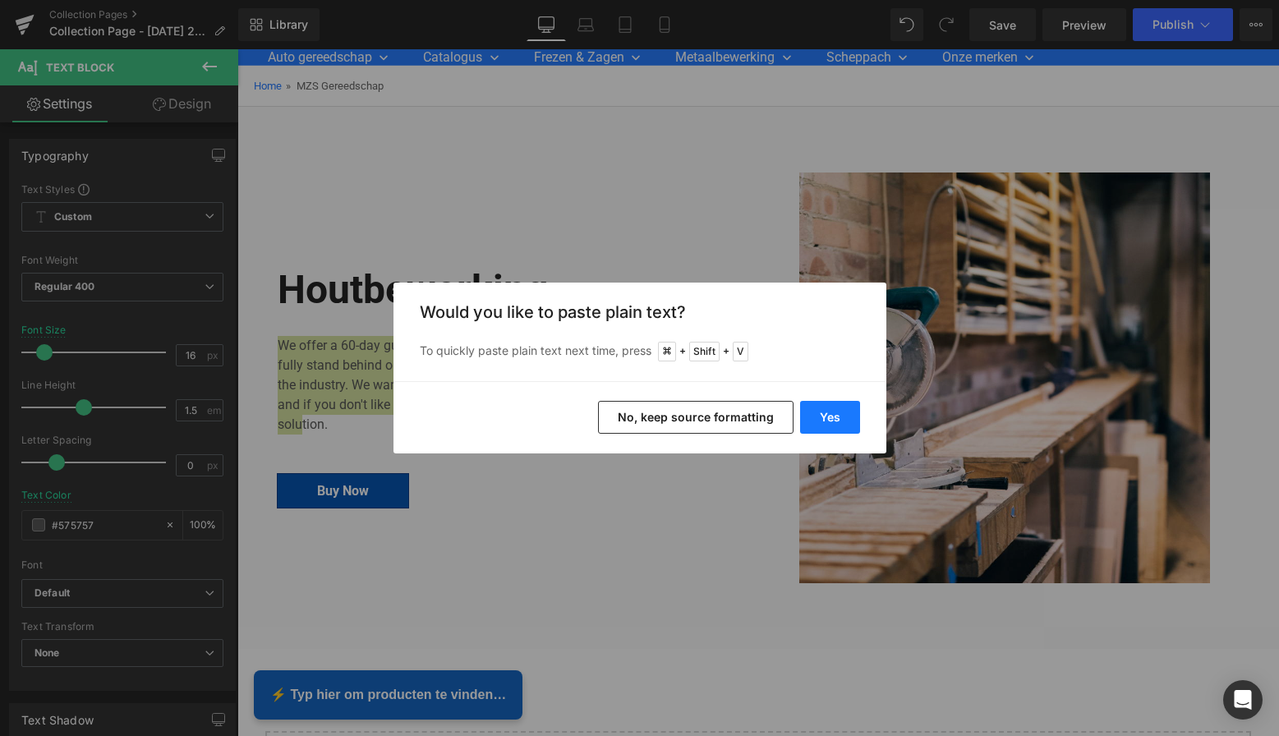
click at [838, 413] on button "Yes" at bounding box center [830, 417] width 60 height 33
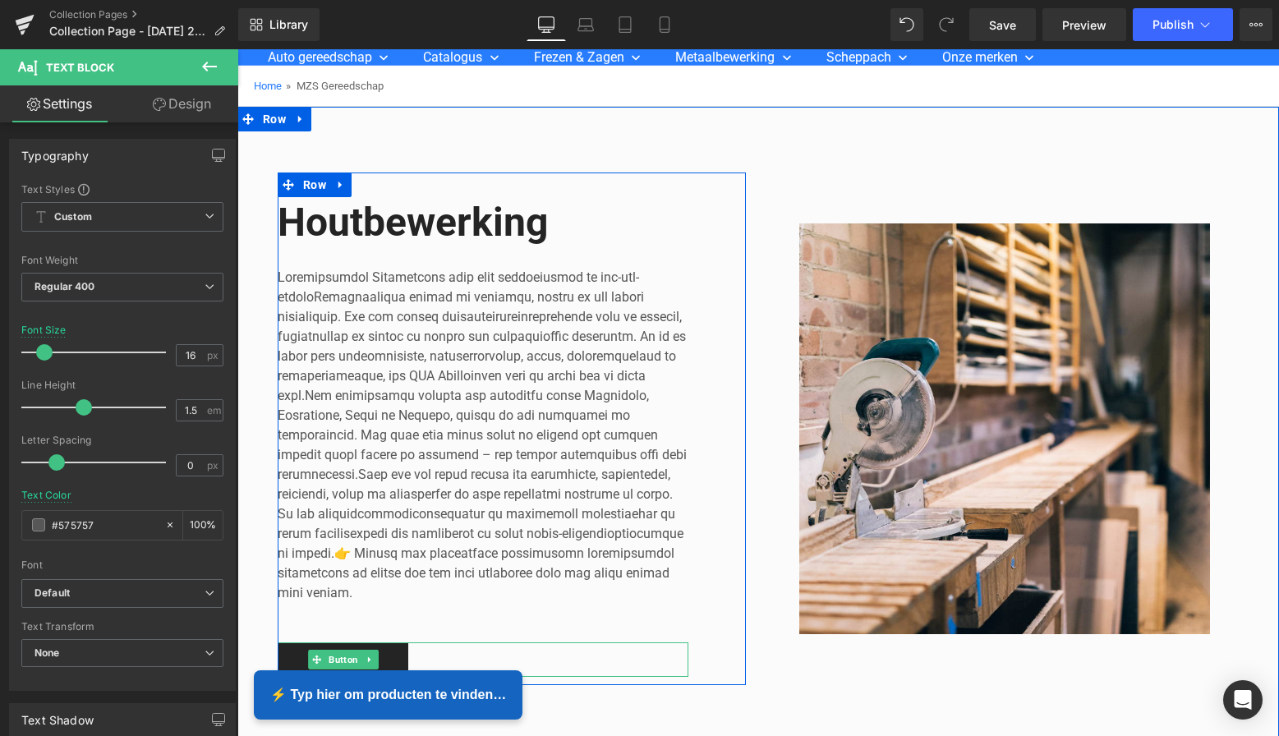
click at [387, 658] on link "Buy Now" at bounding box center [343, 659] width 131 height 34
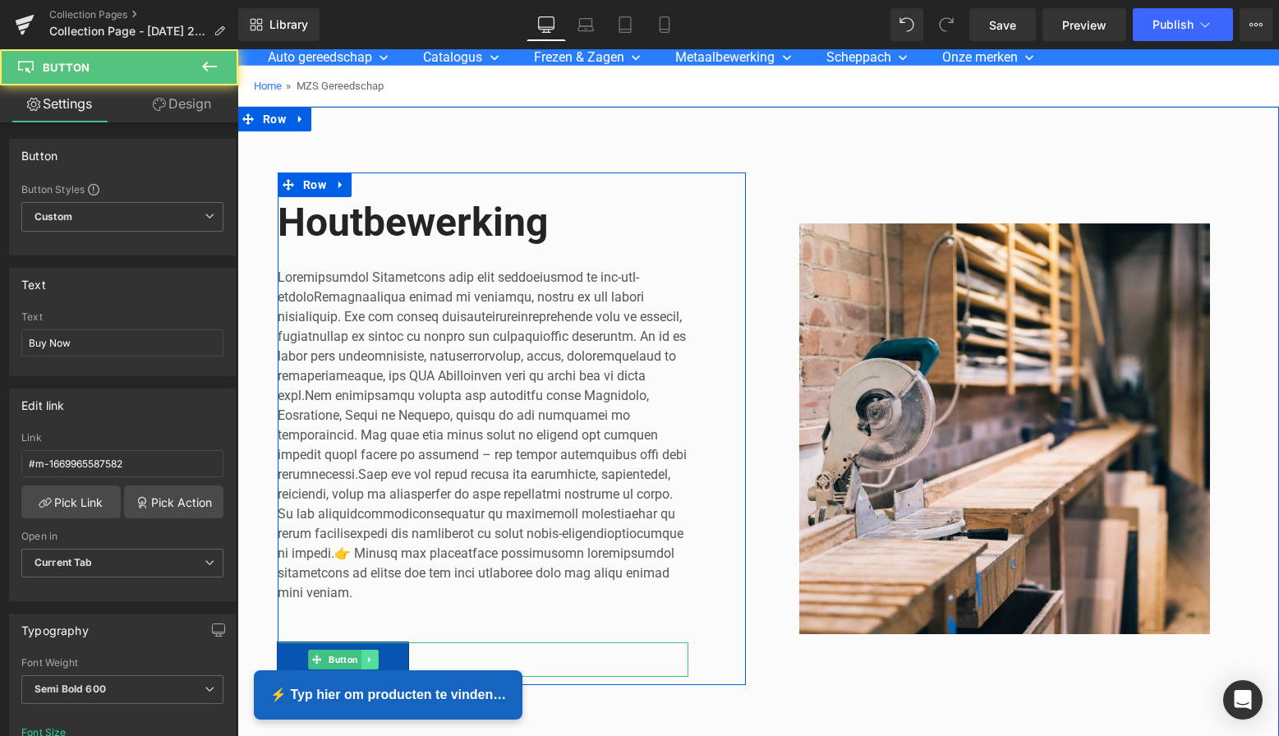
click at [373, 658] on link at bounding box center [369, 660] width 17 height 20
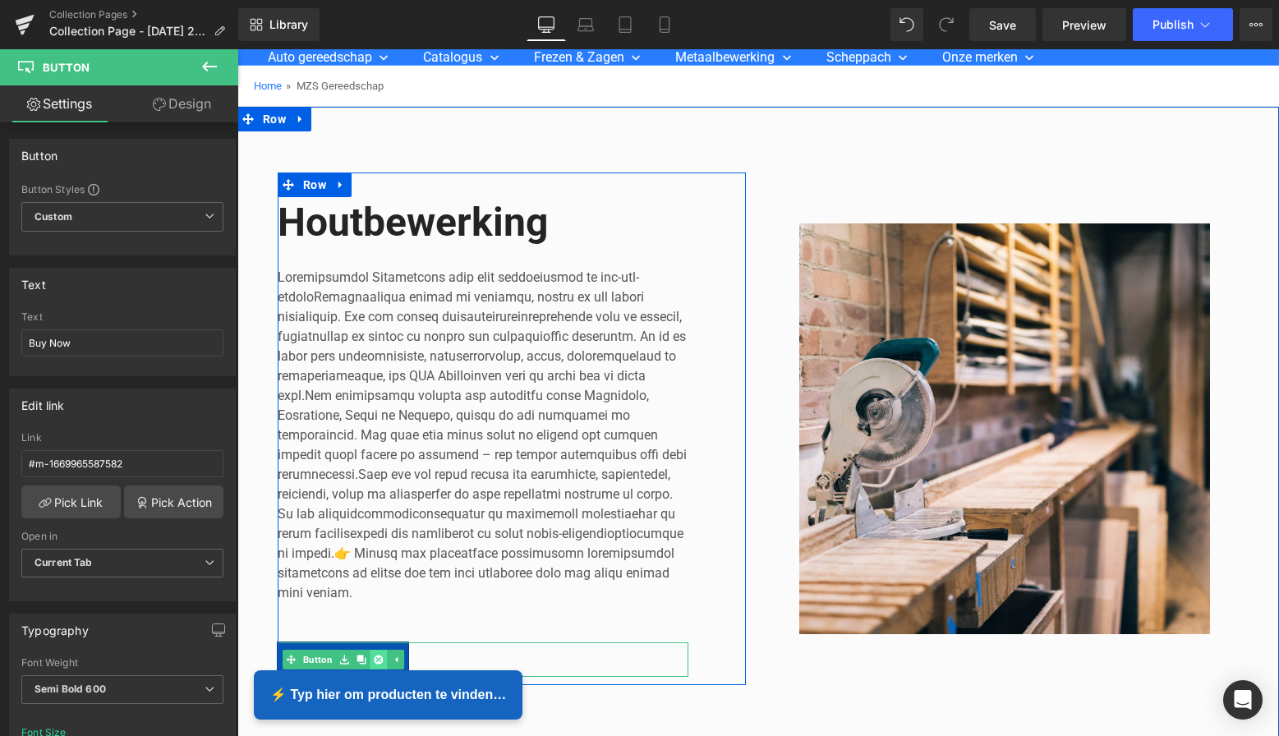
click at [374, 655] on icon at bounding box center [378, 659] width 9 height 9
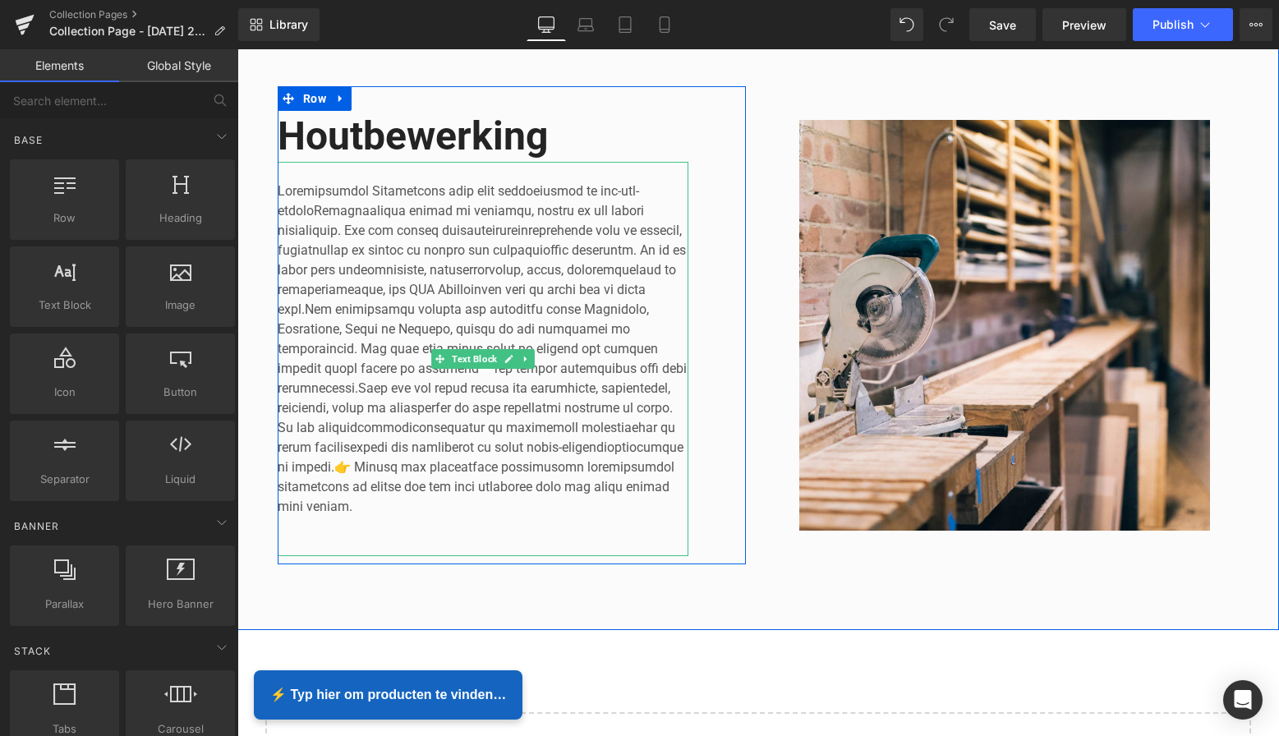
scroll to position [195, 0]
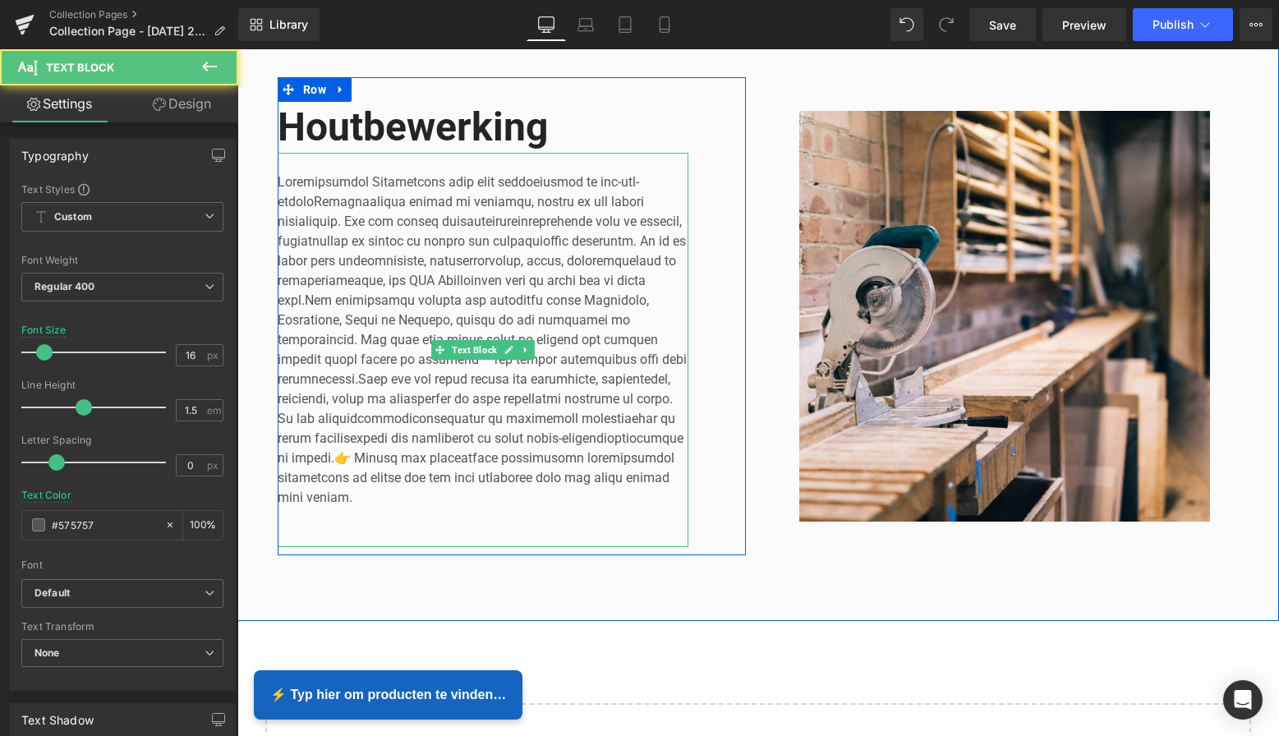
click at [310, 198] on p at bounding box center [483, 340] width 411 height 335
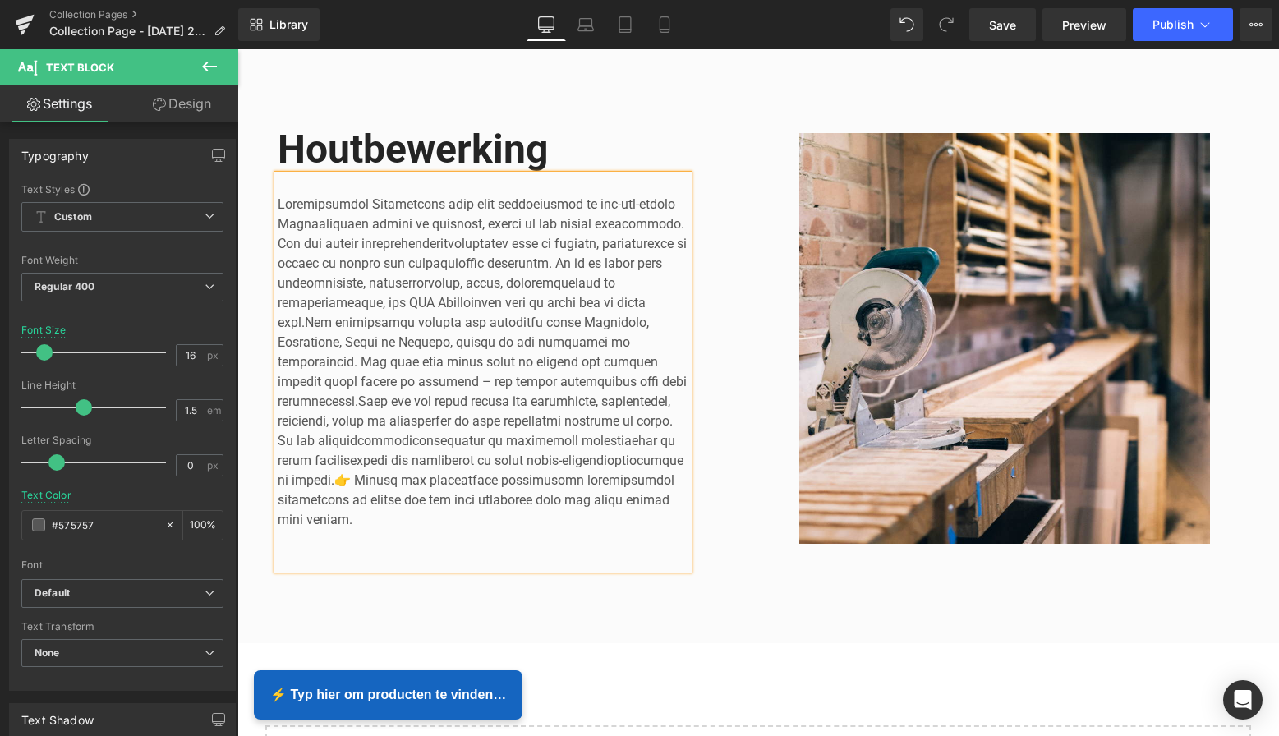
scroll to position [190, 0]
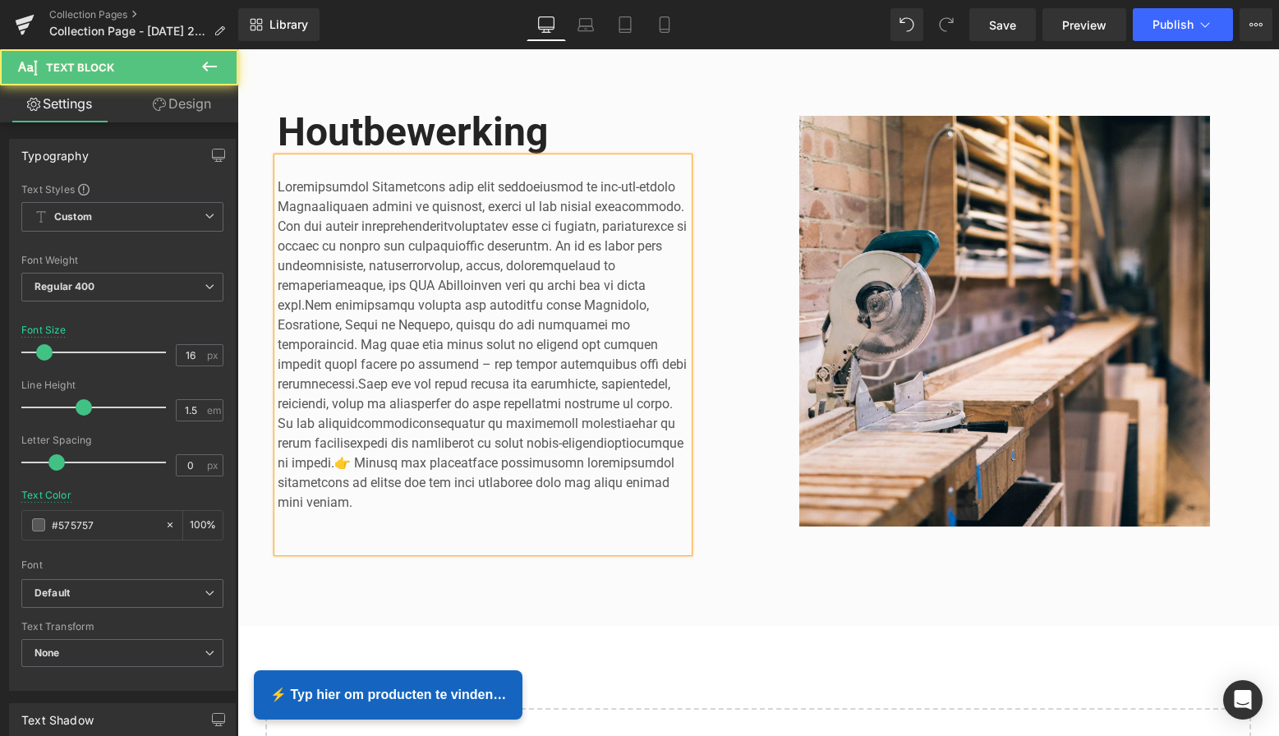
click at [278, 182] on p at bounding box center [483, 344] width 411 height 335
click at [730, 361] on div "Houtbewerking Heading Text Block Row" at bounding box center [512, 321] width 468 height 478
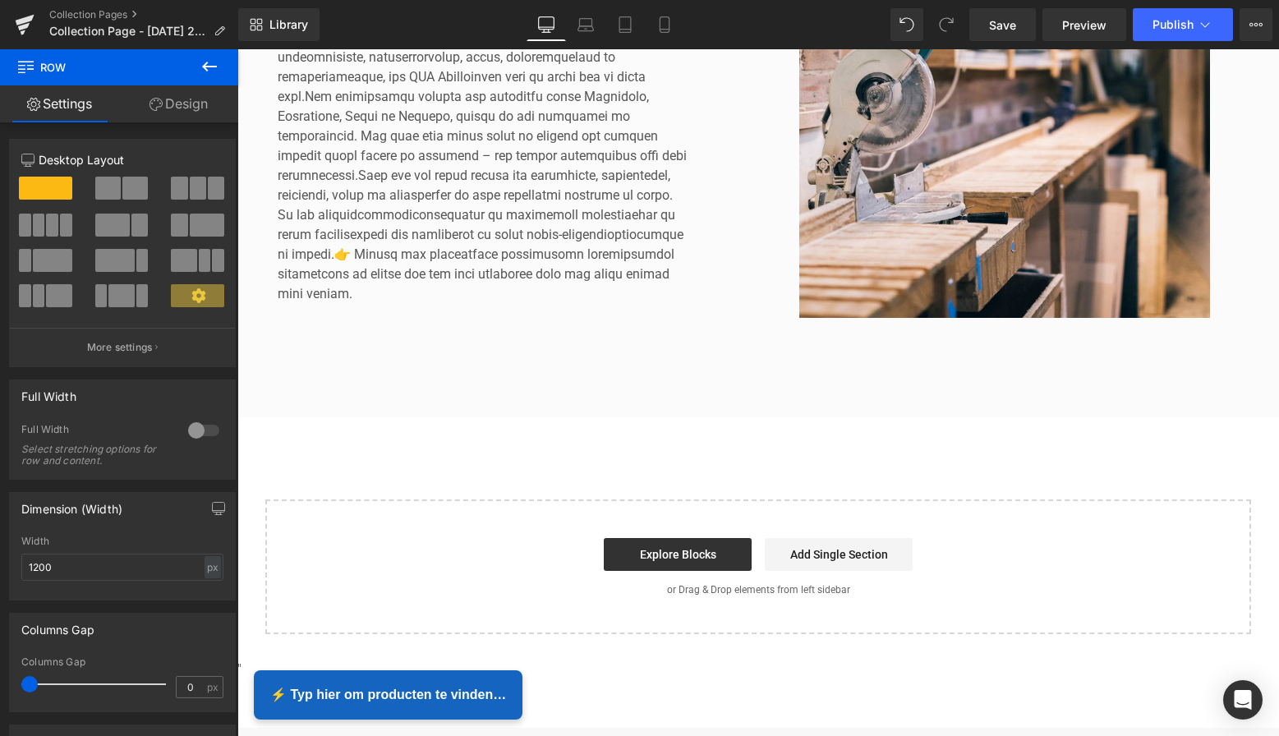
scroll to position [412, 0]
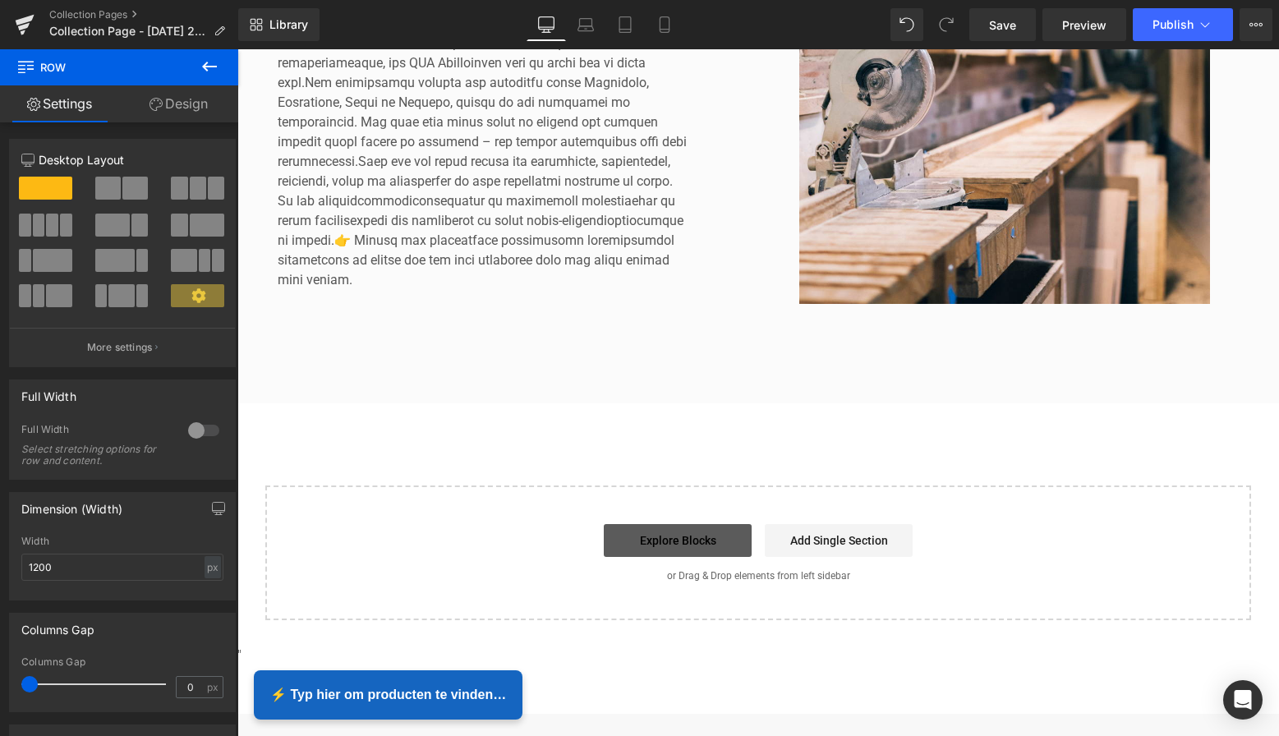
click at [688, 535] on link "Explore Blocks" at bounding box center [678, 540] width 148 height 33
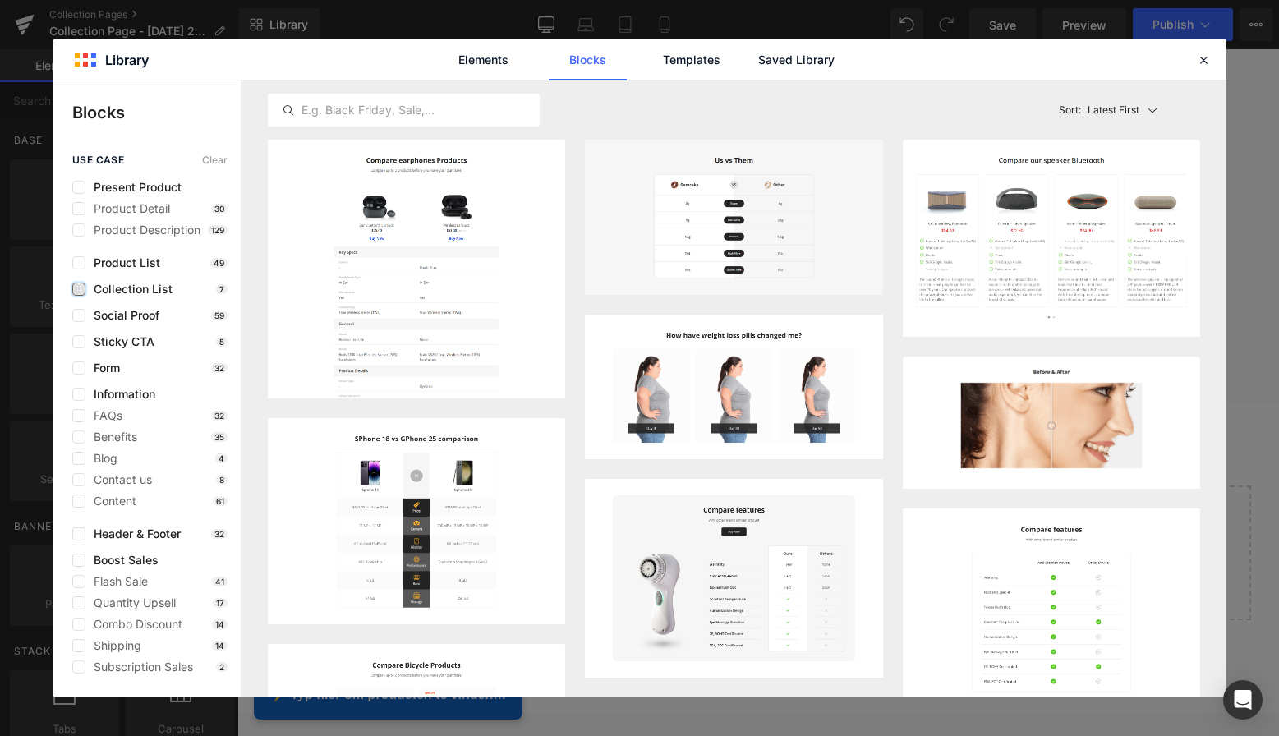
click at [80, 287] on label at bounding box center [78, 289] width 13 height 13
click at [79, 289] on input "checkbox" at bounding box center [79, 289] width 0 height 0
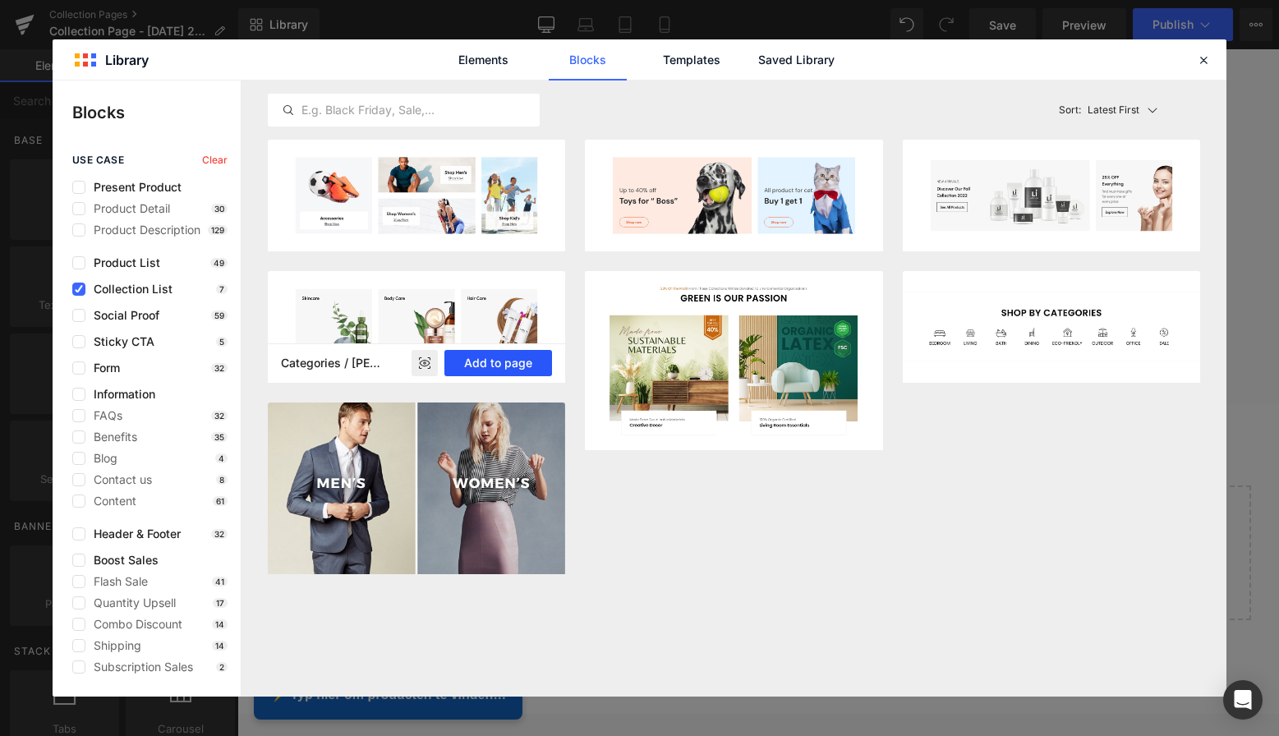
click at [492, 373] on button "Add to page" at bounding box center [498, 363] width 108 height 26
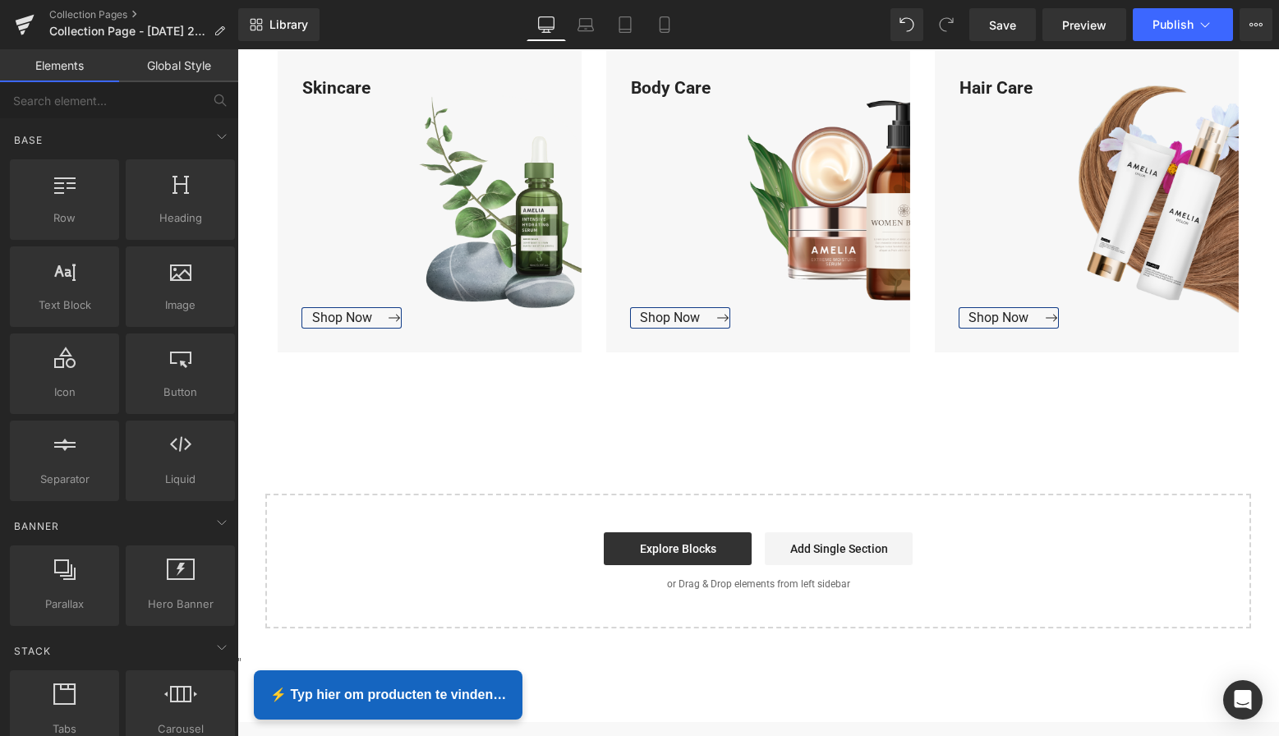
scroll to position [847, 0]
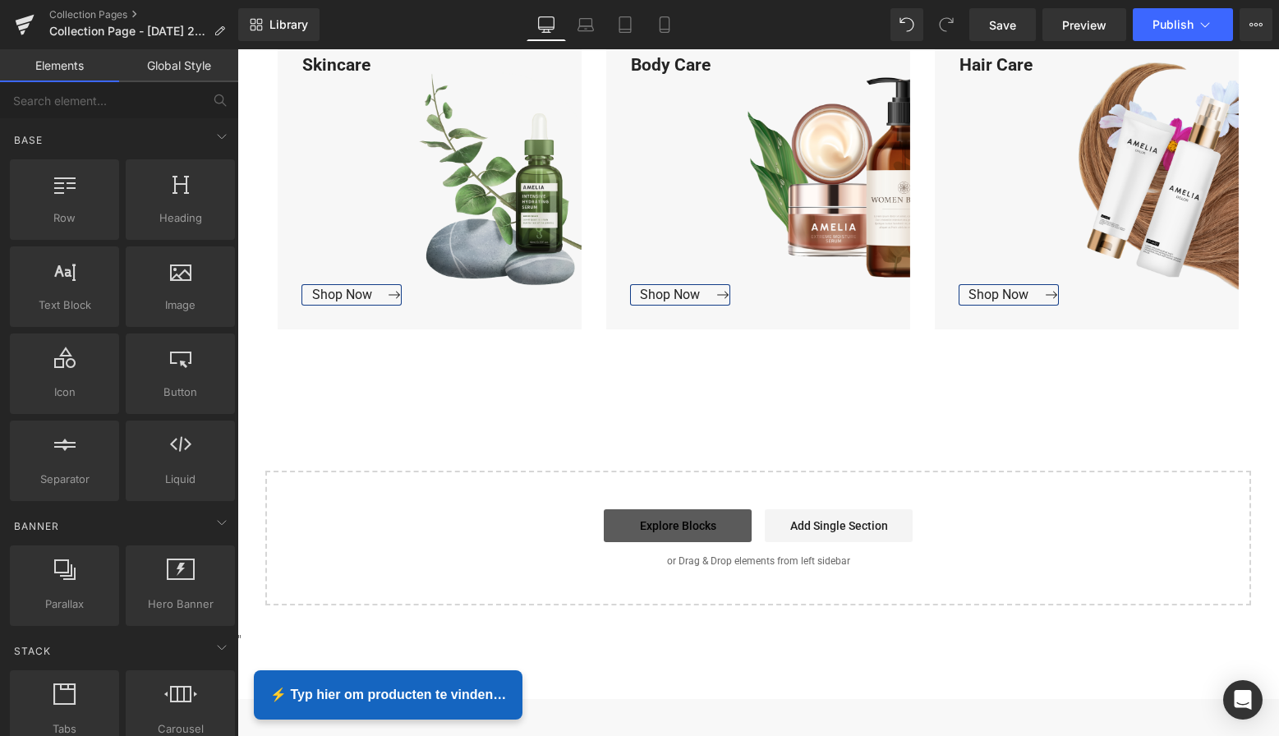
click at [673, 528] on link "Explore Blocks" at bounding box center [678, 525] width 148 height 33
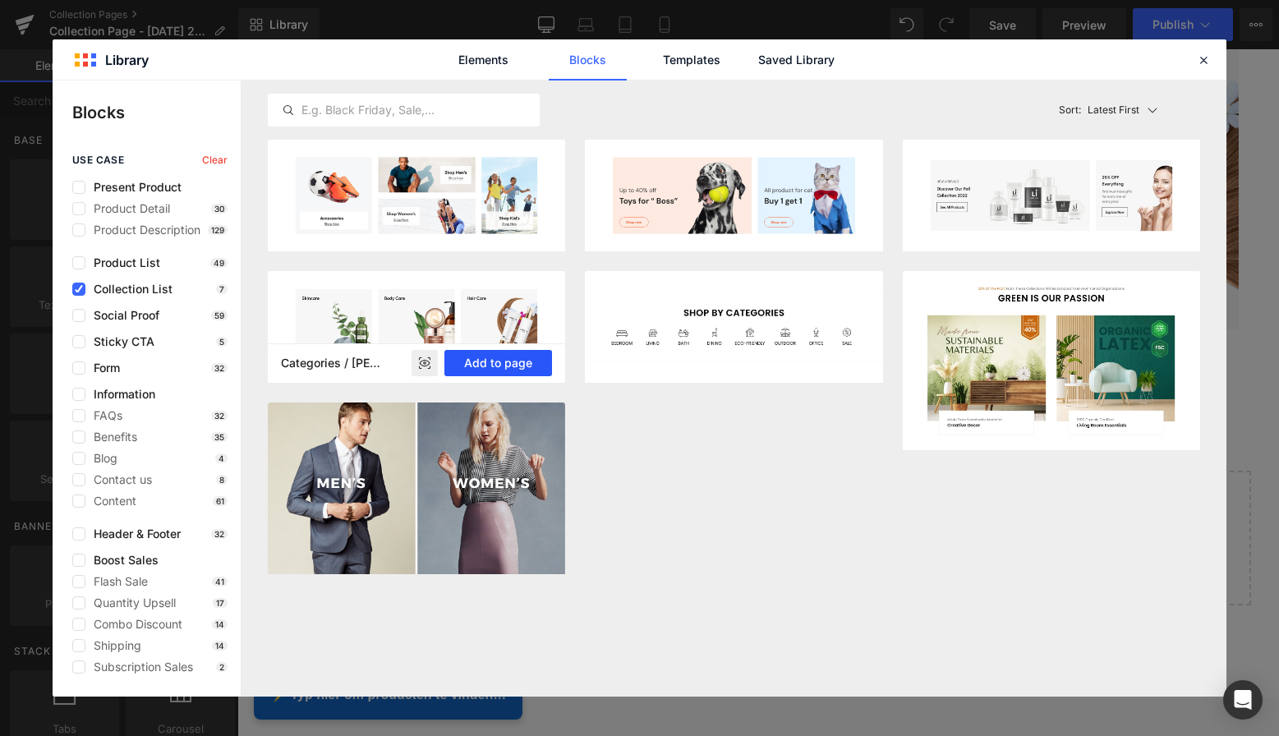
click at [505, 366] on button "Add to page" at bounding box center [498, 363] width 108 height 26
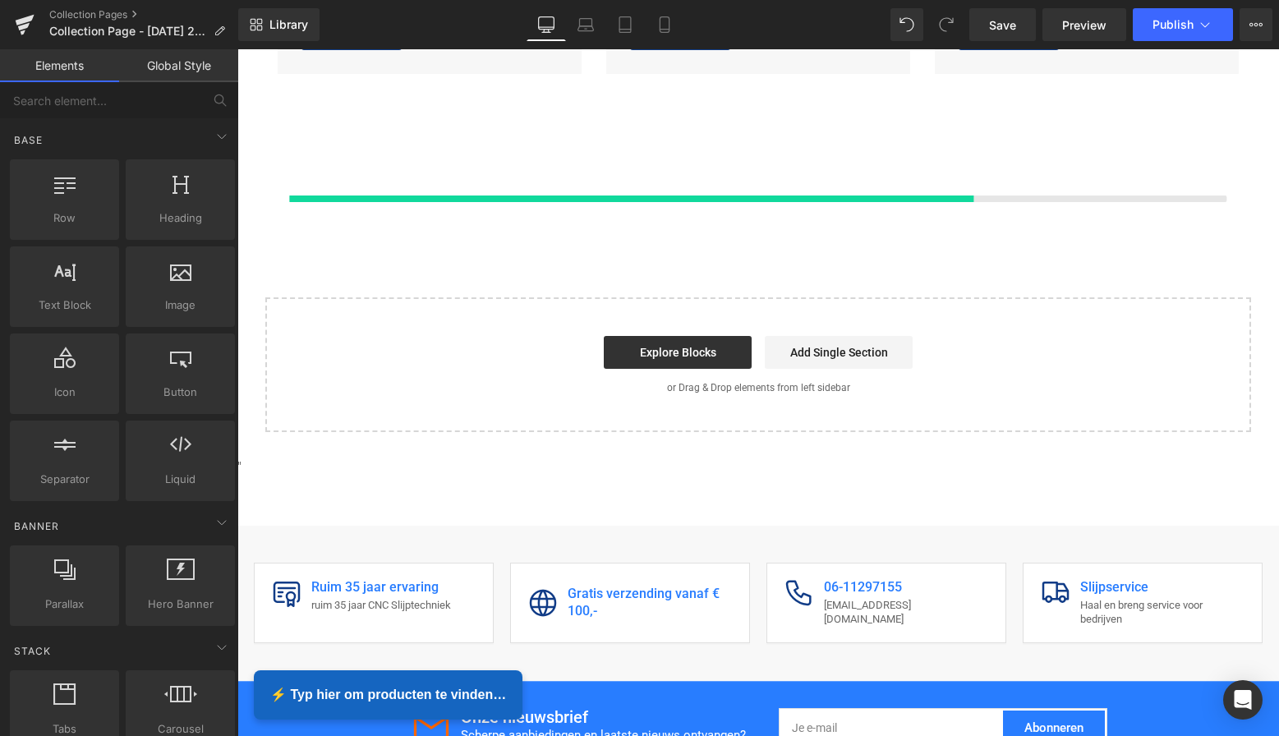
scroll to position [1103, 0]
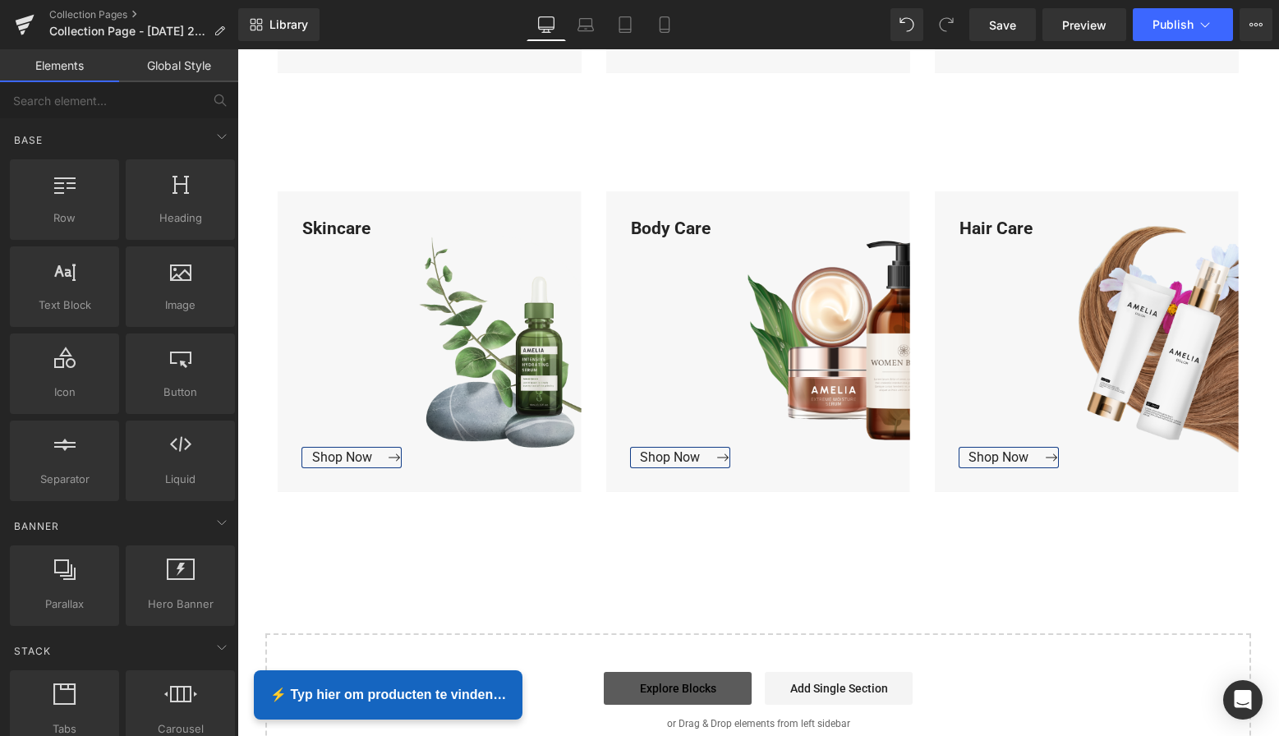
click at [677, 688] on link "Explore Blocks" at bounding box center [678, 688] width 148 height 33
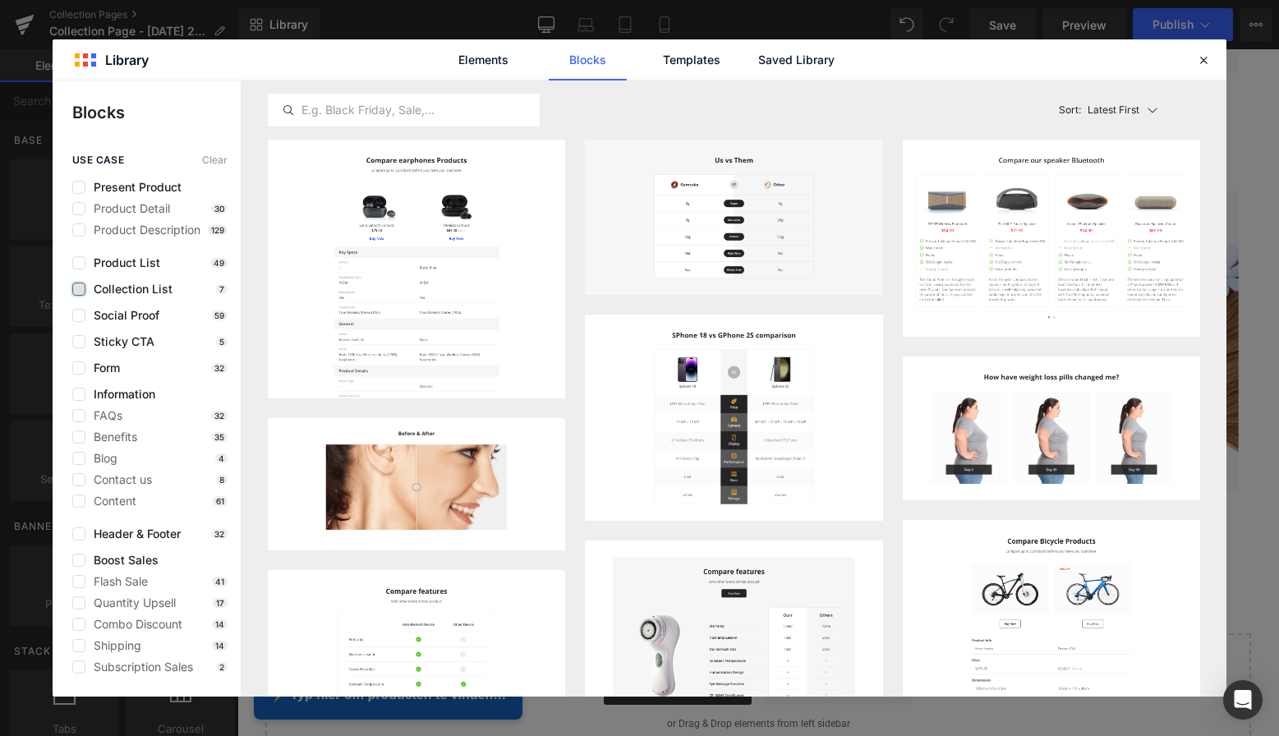
click at [82, 283] on label at bounding box center [78, 289] width 13 height 13
click at [79, 289] on input "checkbox" at bounding box center [79, 289] width 0 height 0
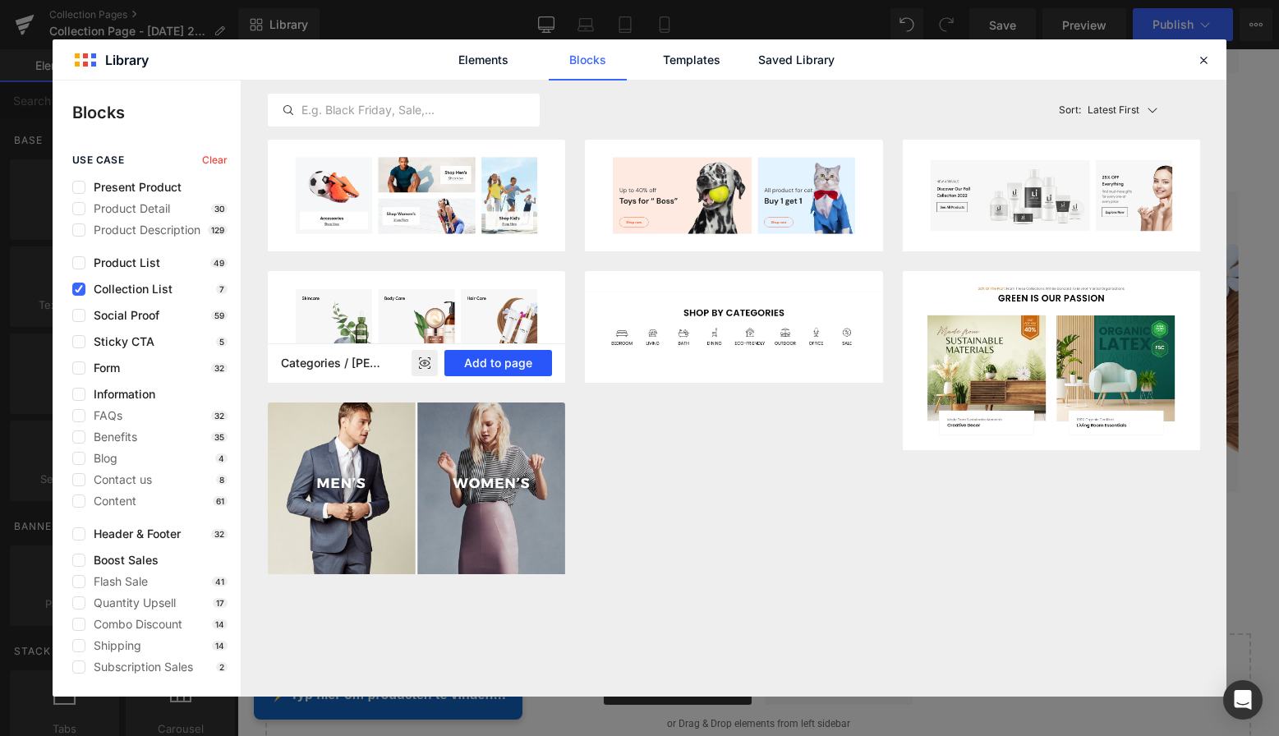
click at [480, 361] on button "Add to page" at bounding box center [498, 363] width 108 height 26
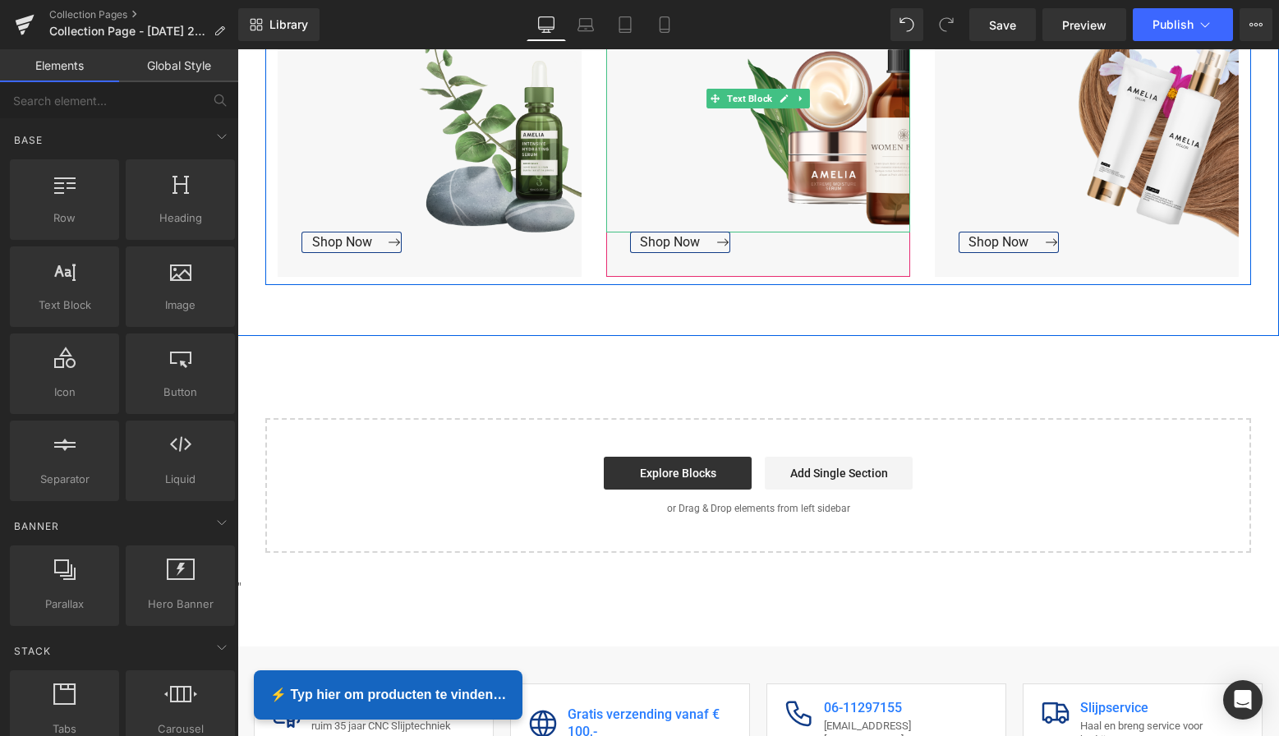
scroll to position [1770, 0]
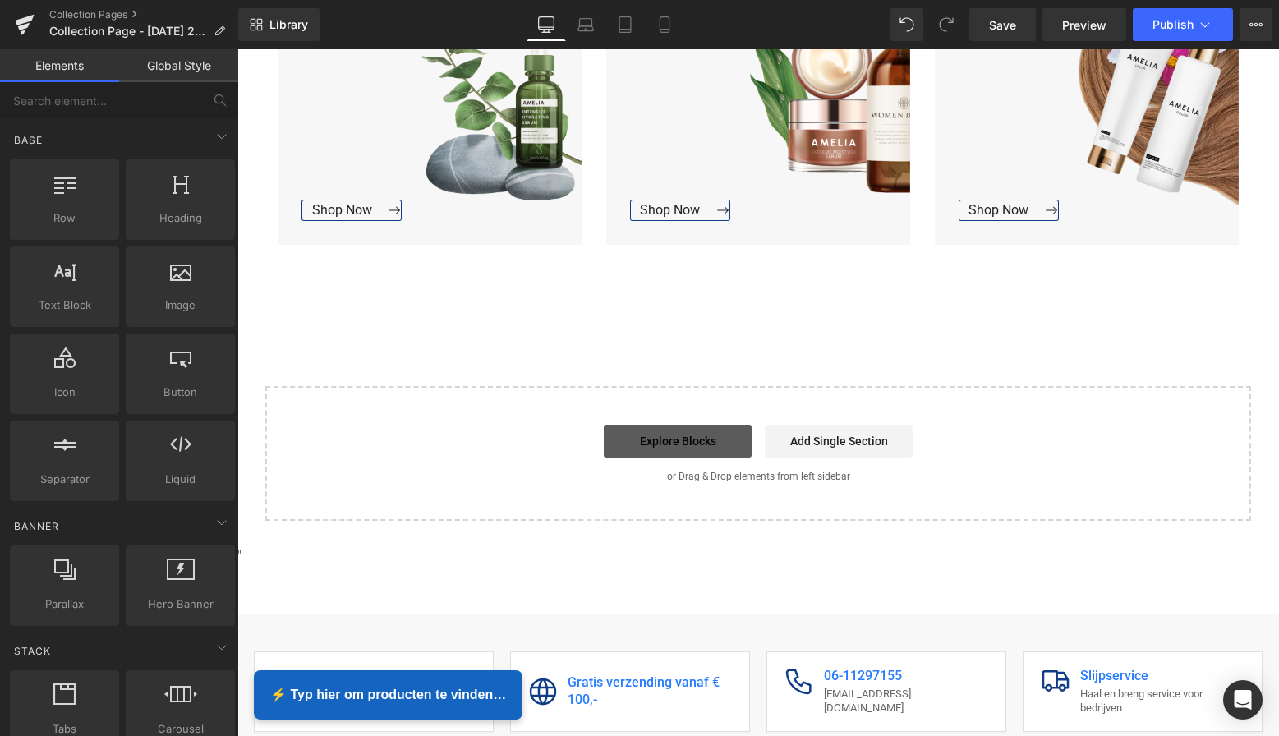
click at [664, 444] on link "Explore Blocks" at bounding box center [678, 441] width 148 height 33
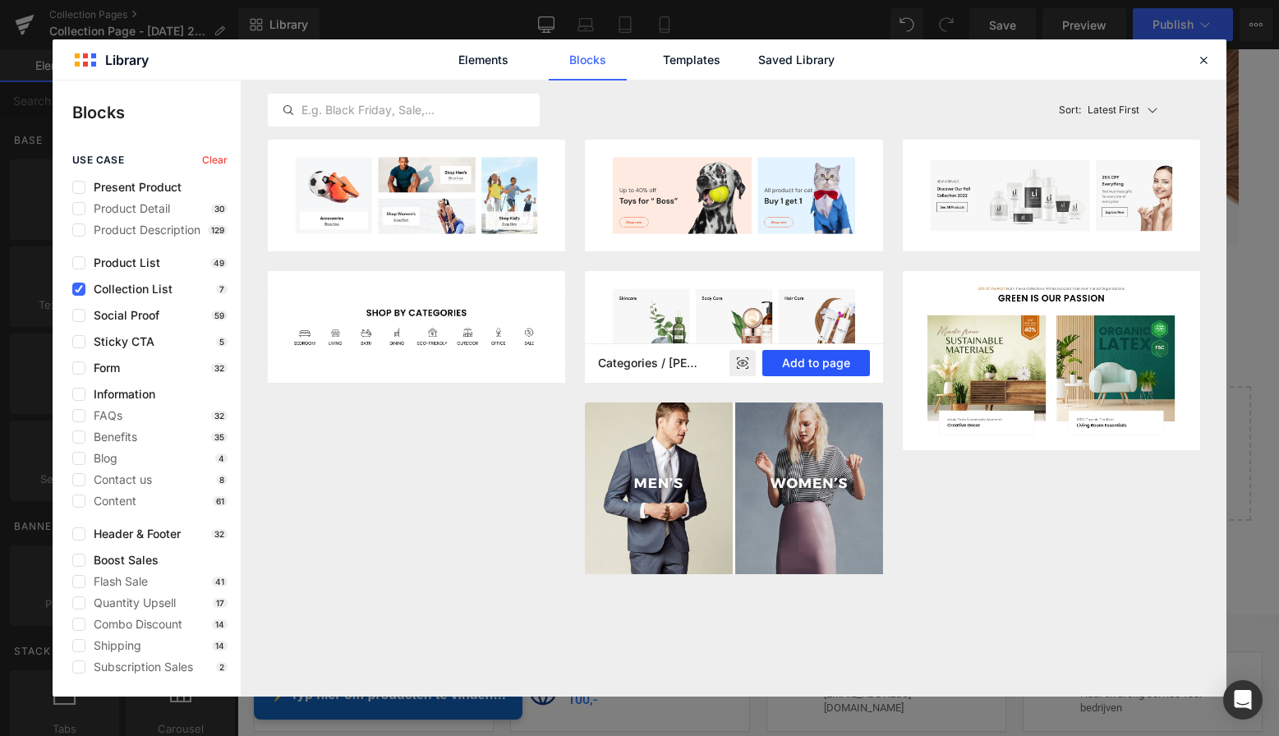
click at [834, 369] on button "Add to page" at bounding box center [816, 363] width 108 height 26
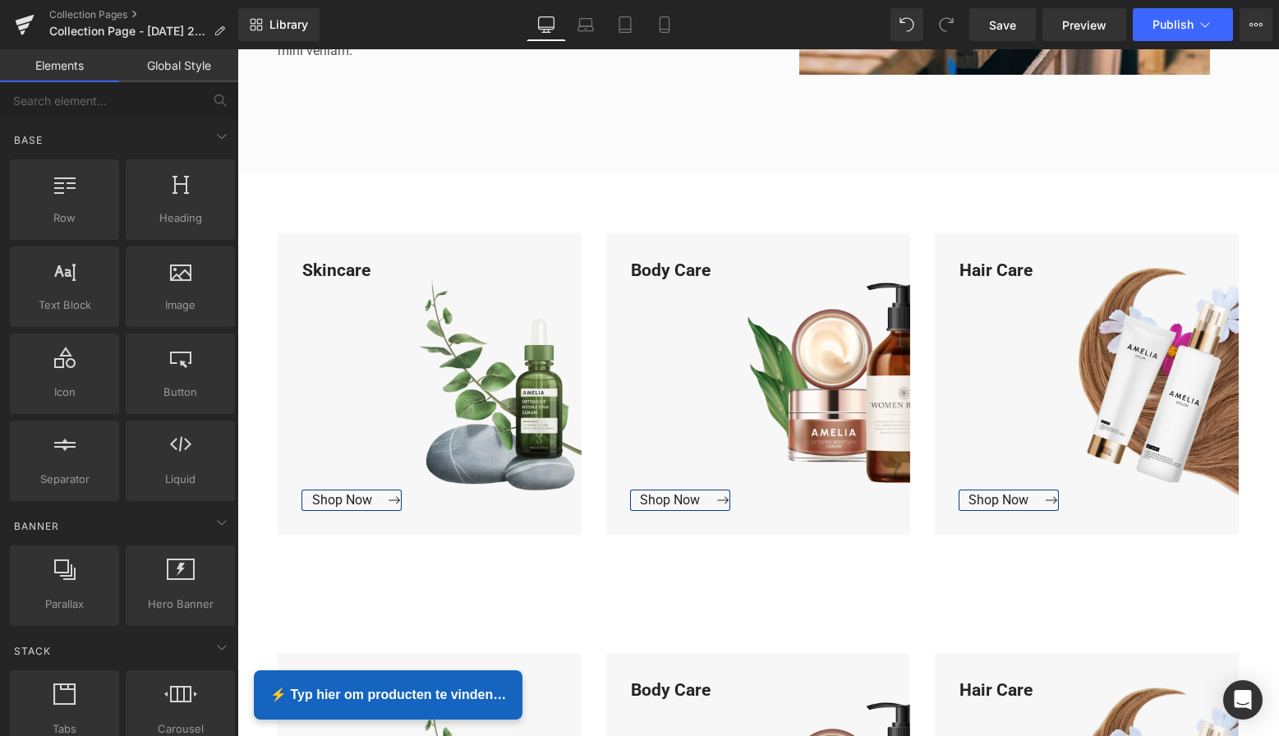
scroll to position [688, 0]
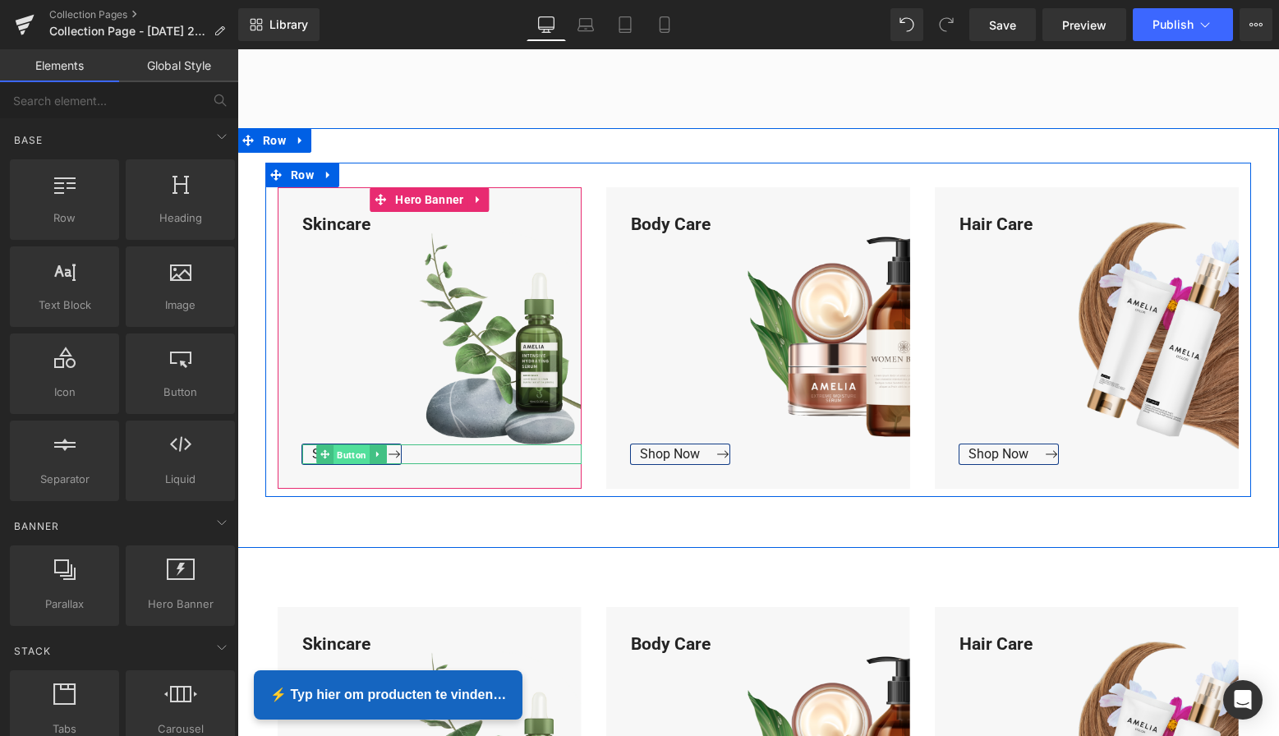
click at [353, 453] on span "Button" at bounding box center [352, 455] width 36 height 20
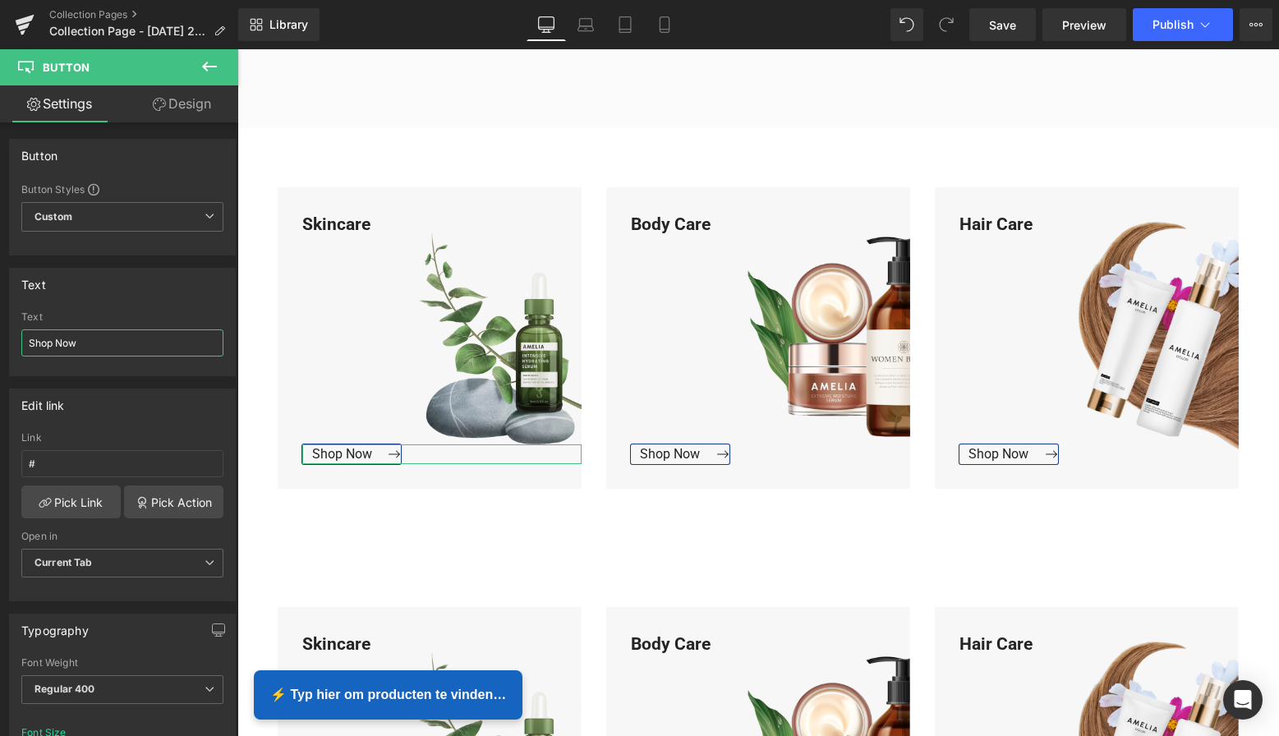
drag, startPoint x: 99, startPoint y: 348, endPoint x: -13, endPoint y: 348, distance: 111.7
click at [0, 348] on html "Button You are previewing how the will restyle your page. You can not edit Elem…" at bounding box center [639, 368] width 1279 height 736
type input "Bekijk Collectie"
drag, startPoint x: 113, startPoint y: 342, endPoint x: 12, endPoint y: 333, distance: 101.5
click at [11, 333] on div "Shop Now Text Bekijk Collectie" at bounding box center [122, 343] width 225 height 64
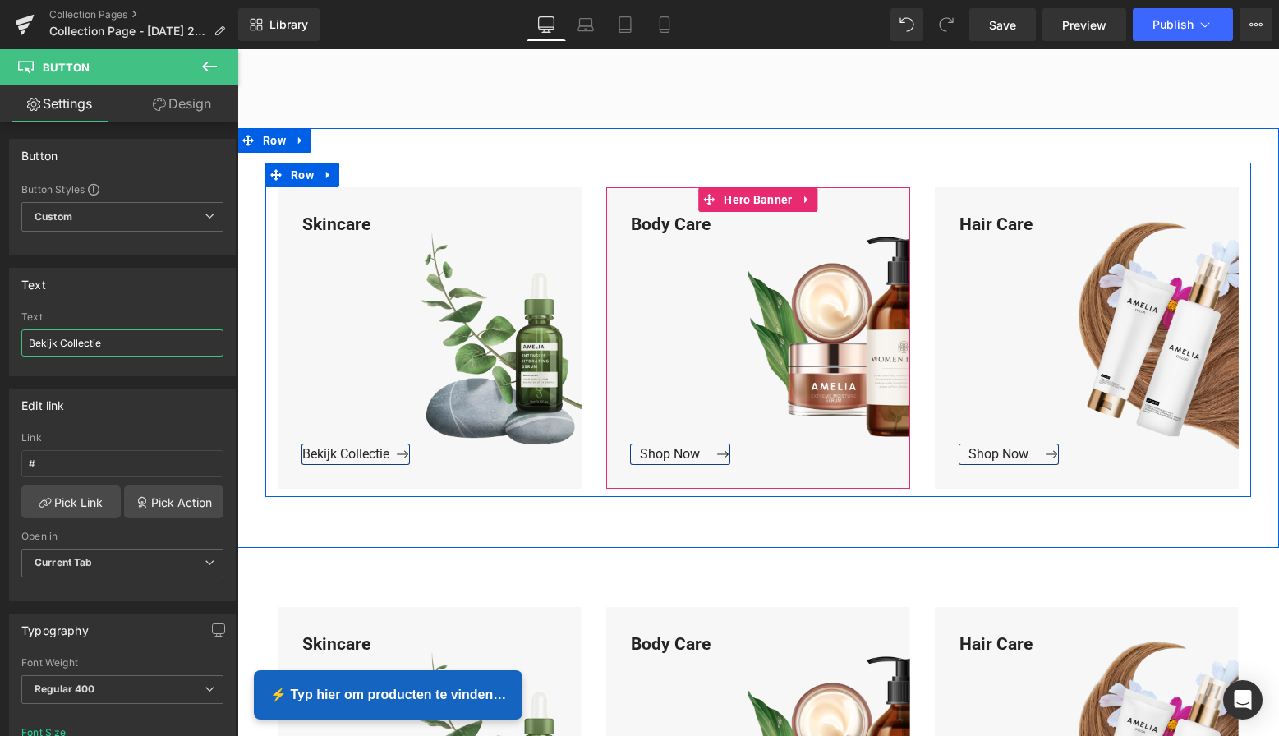
click at [753, 456] on span "Button" at bounding box center [771, 454] width 36 height 20
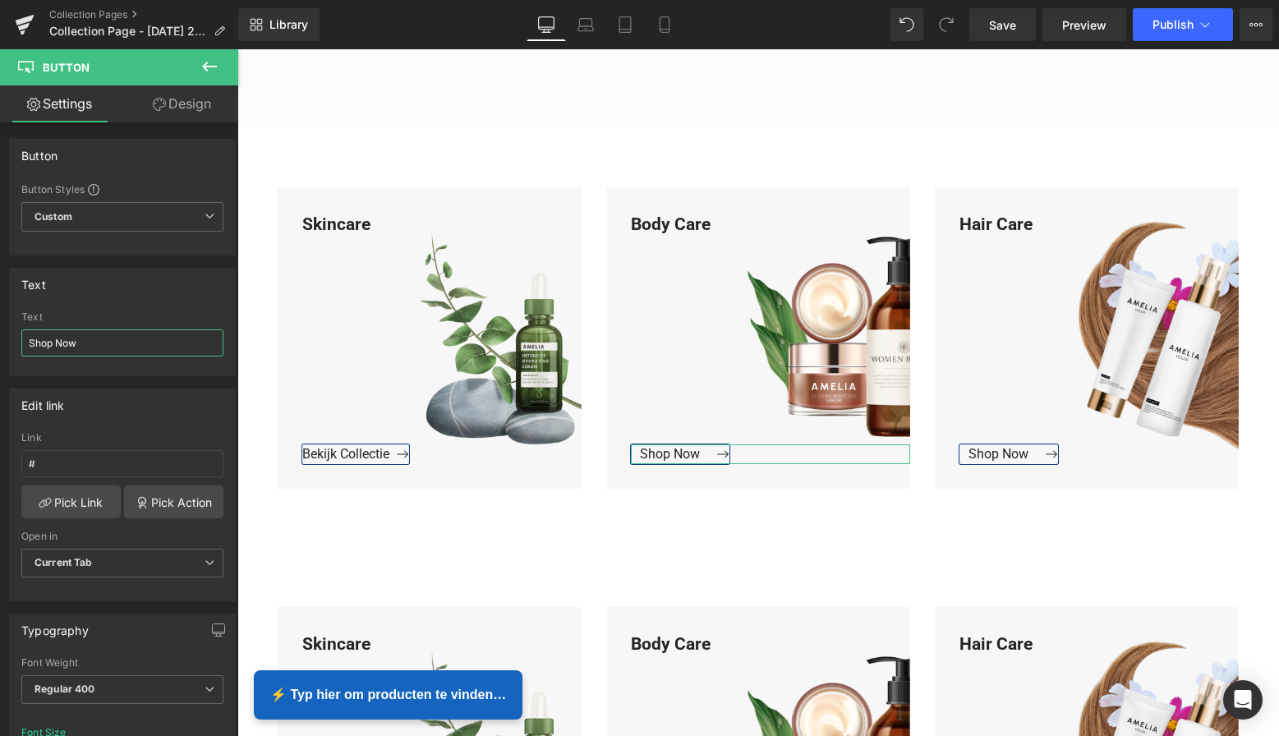
drag, startPoint x: 87, startPoint y: 338, endPoint x: -13, endPoint y: 338, distance: 100.2
click at [0, 338] on html "Button You are previewing how the will restyle your page. You can not edit Elem…" at bounding box center [639, 368] width 1279 height 736
paste input "Bekijk Collectie"
type input "Bekijk Collectie"
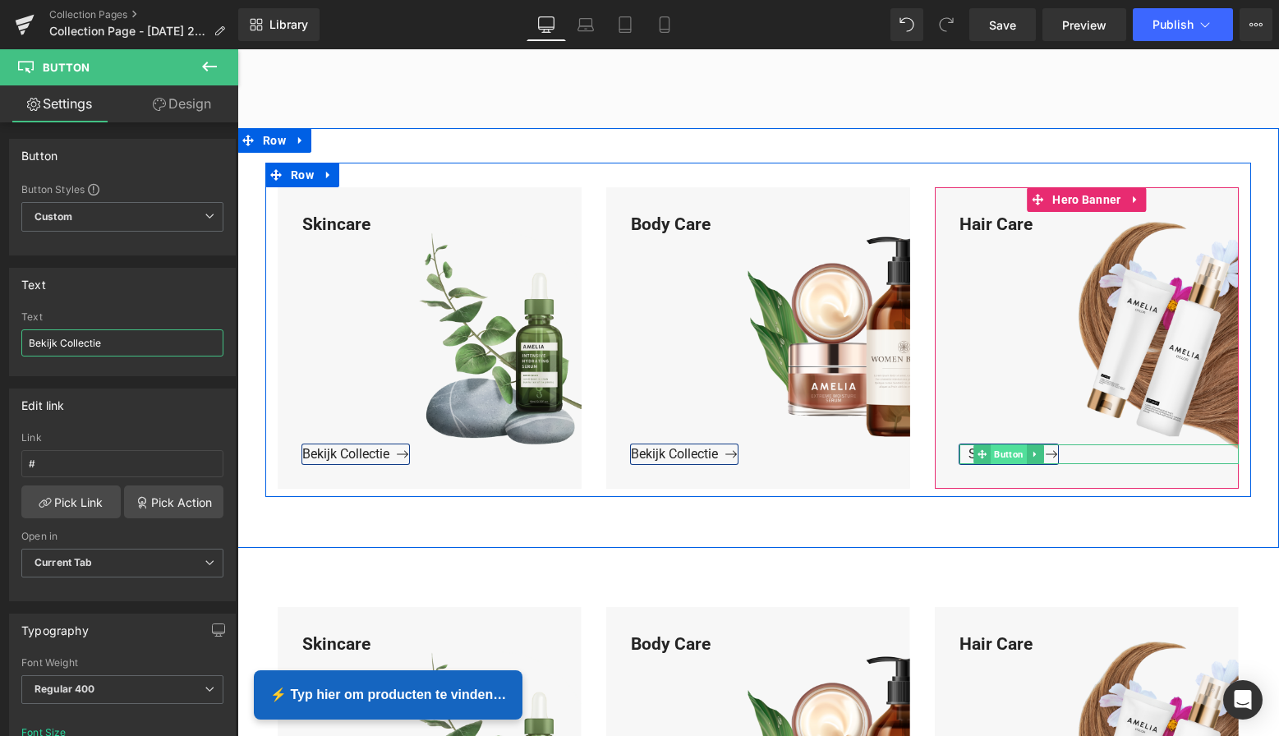
click at [1011, 452] on span "Button" at bounding box center [1009, 454] width 36 height 20
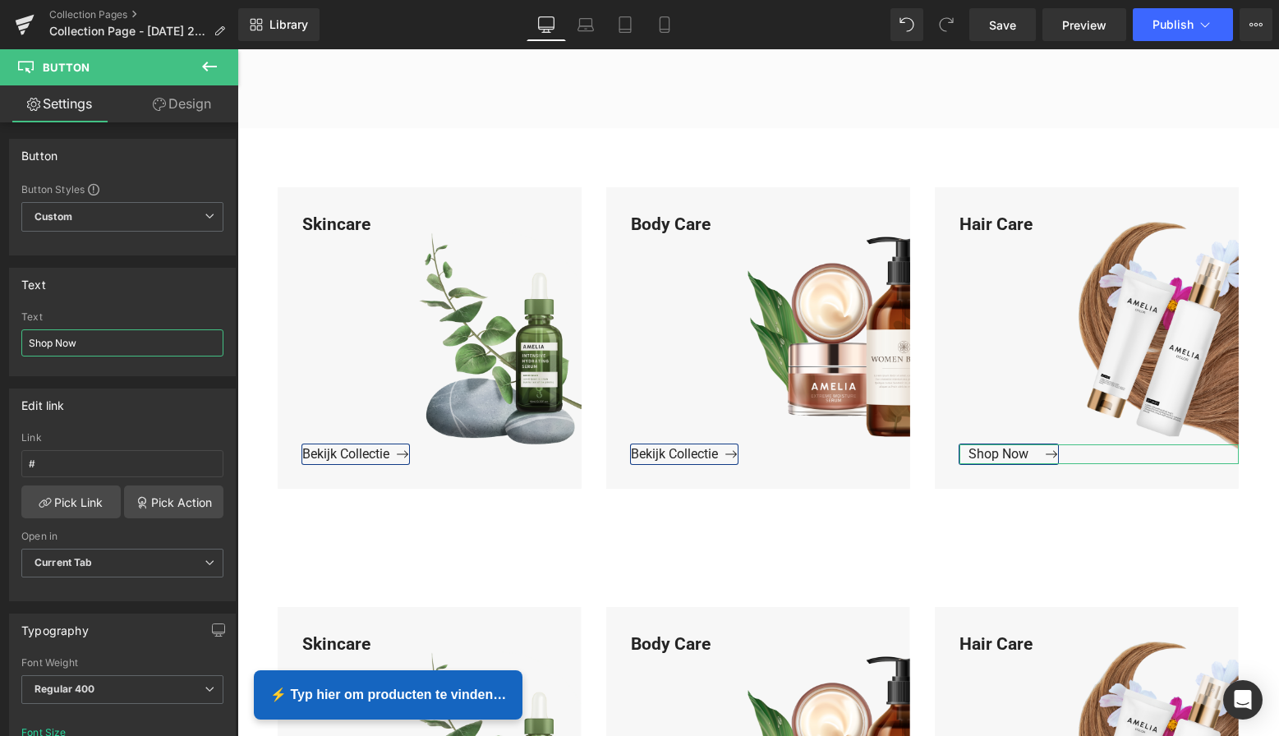
drag, startPoint x: 92, startPoint y: 344, endPoint x: -6, endPoint y: 343, distance: 97.8
click at [0, 343] on html "Button You are previewing how the will restyle your page. You can not edit Elem…" at bounding box center [639, 368] width 1279 height 736
paste input "Bekijk Collectie"
type input "Bekijk Collectie"
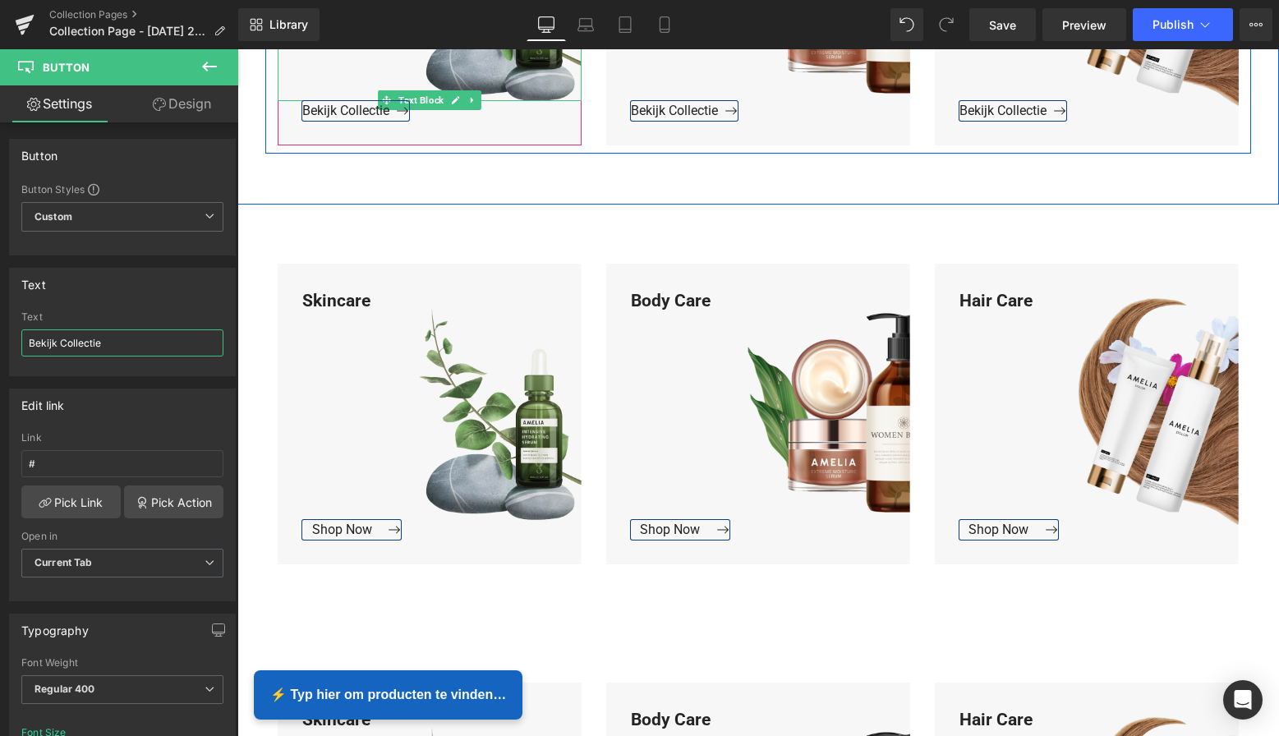
scroll to position [1066, 0]
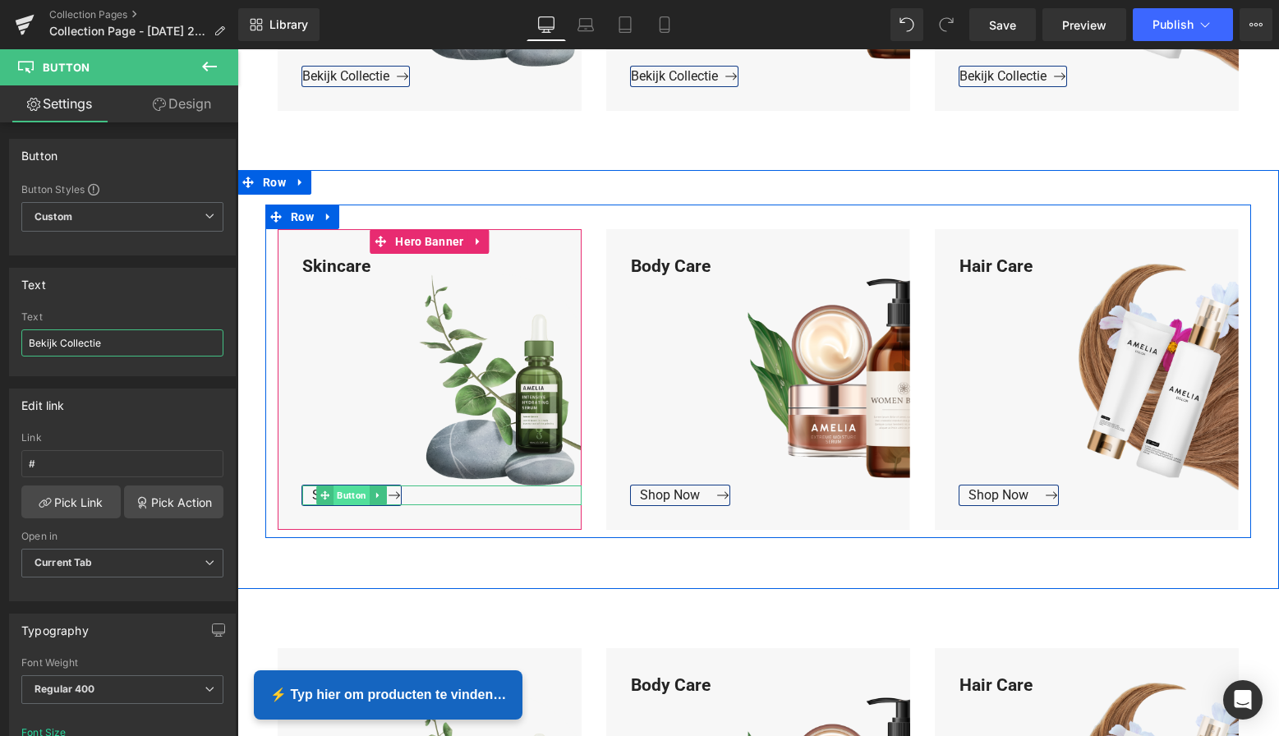
click at [352, 496] on span "Button" at bounding box center [352, 496] width 36 height 20
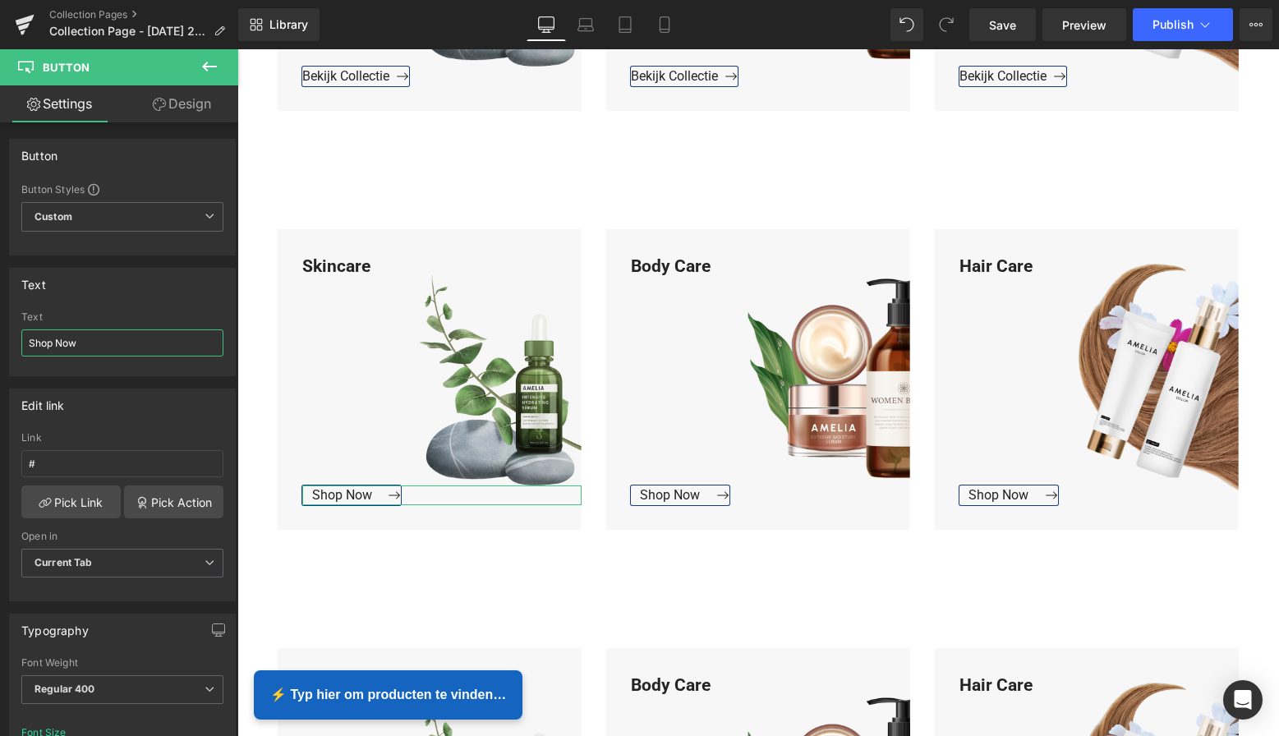
drag, startPoint x: 100, startPoint y: 339, endPoint x: -20, endPoint y: 335, distance: 120.0
click at [0, 335] on html "Button You are previewing how the will restyle your page. You can not edit Elem…" at bounding box center [639, 368] width 1279 height 736
paste input "Bekijk Collectie"
type input "Bekijk Collectie"
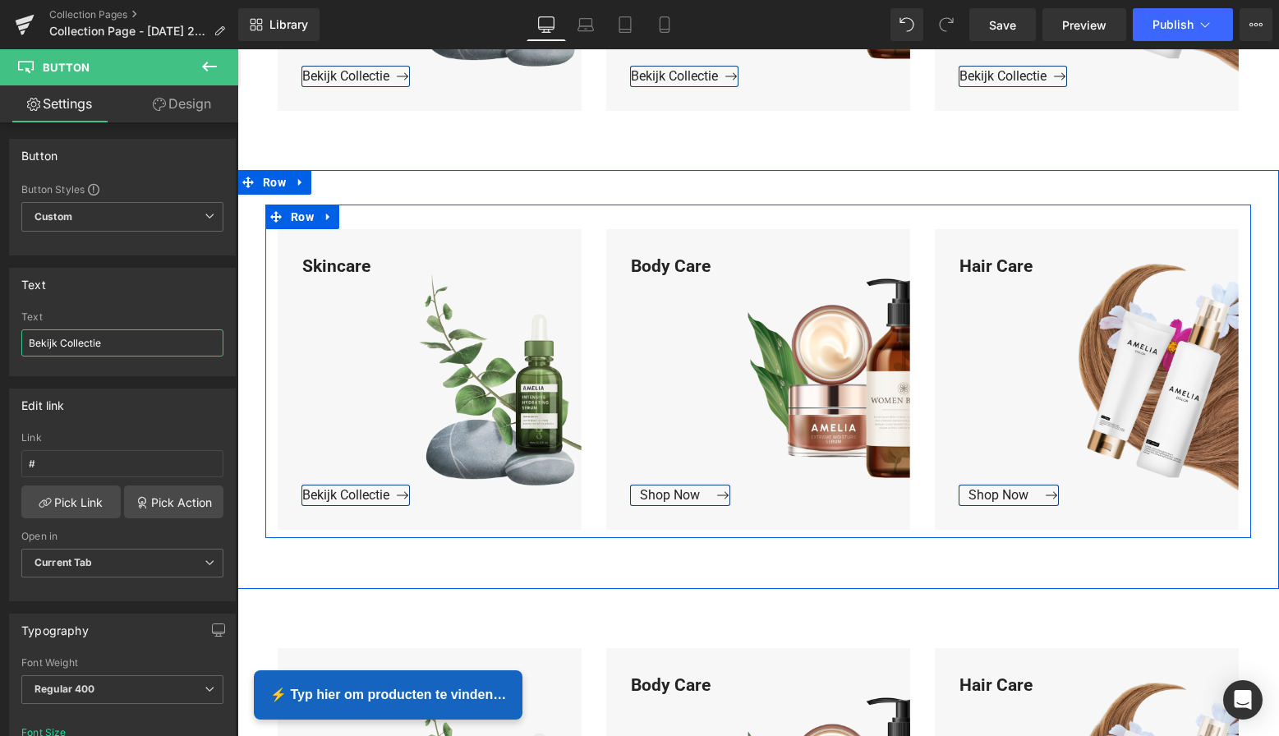
click at [665, 489] on span "Button" at bounding box center [680, 496] width 36 height 20
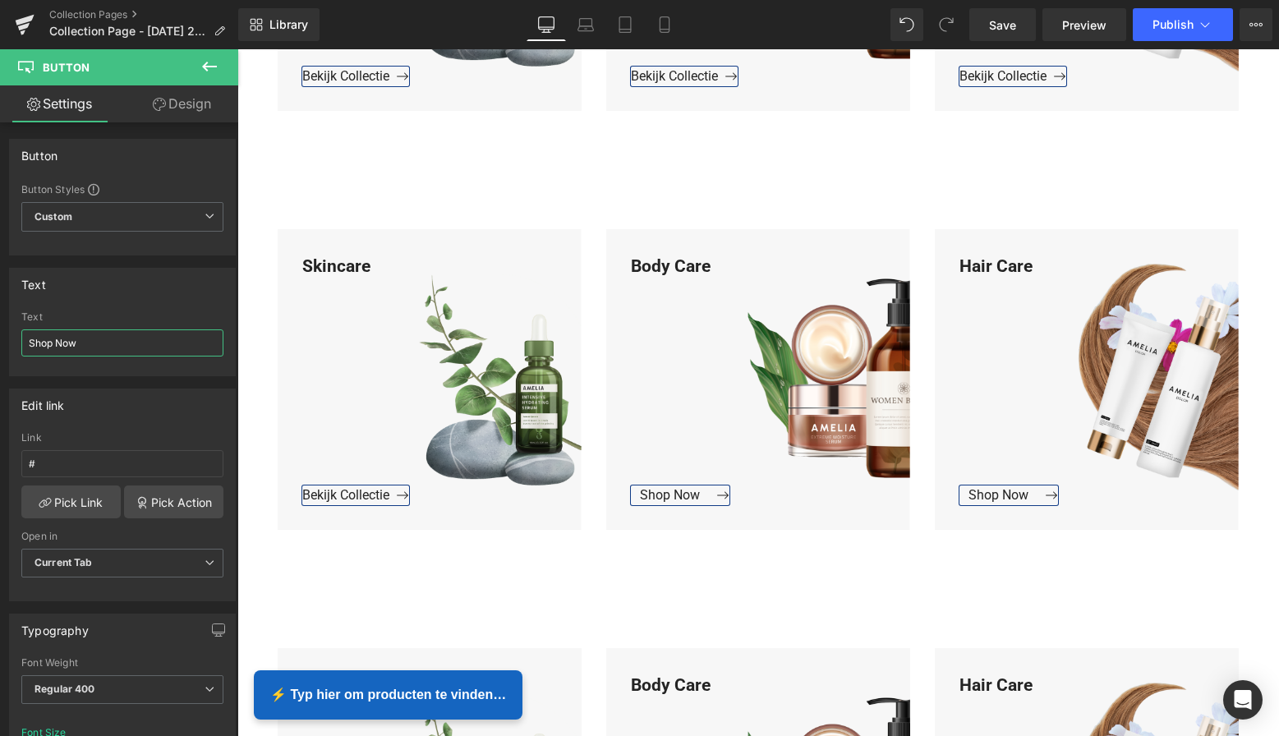
drag, startPoint x: 86, startPoint y: 343, endPoint x: -37, endPoint y: 339, distance: 123.3
click at [0, 339] on html "Button You are previewing how the will restyle your page. You can not edit Elem…" at bounding box center [639, 368] width 1279 height 736
paste input "Bekijk Collectie"
type input "Bekijk Collectie"
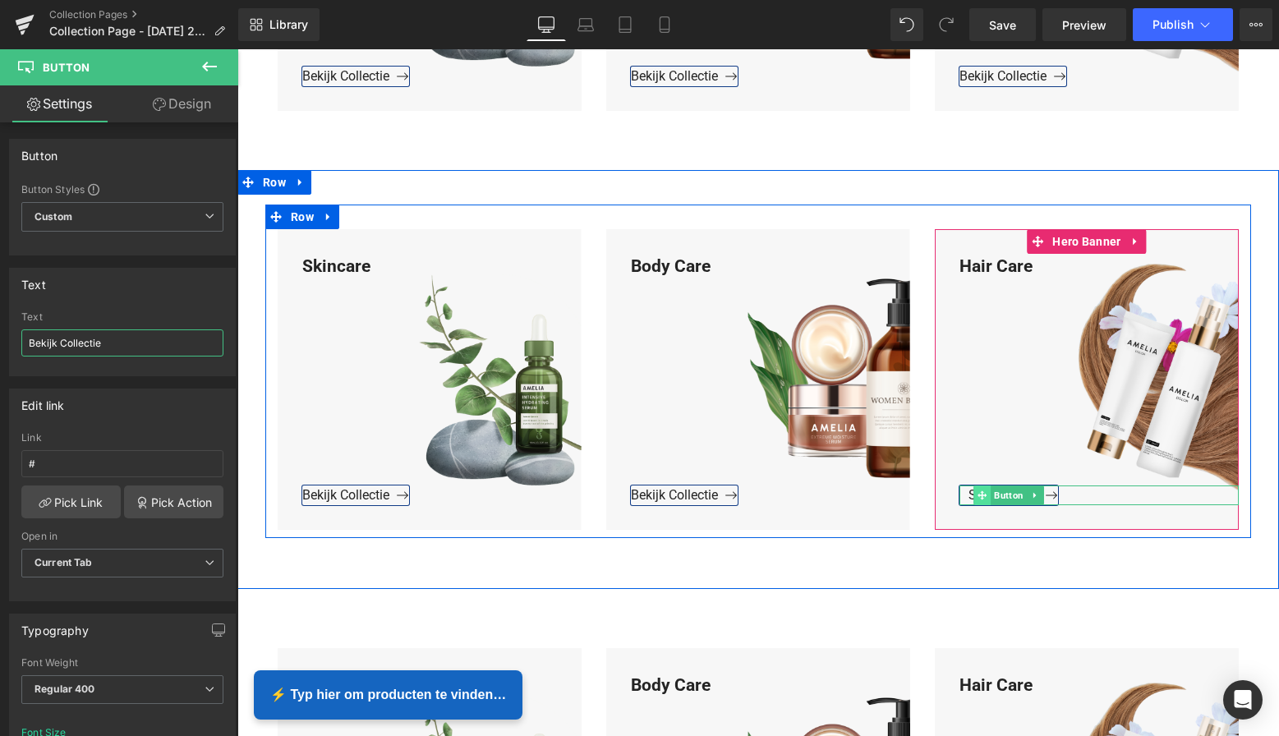
click at [986, 490] on span at bounding box center [982, 496] width 17 height 20
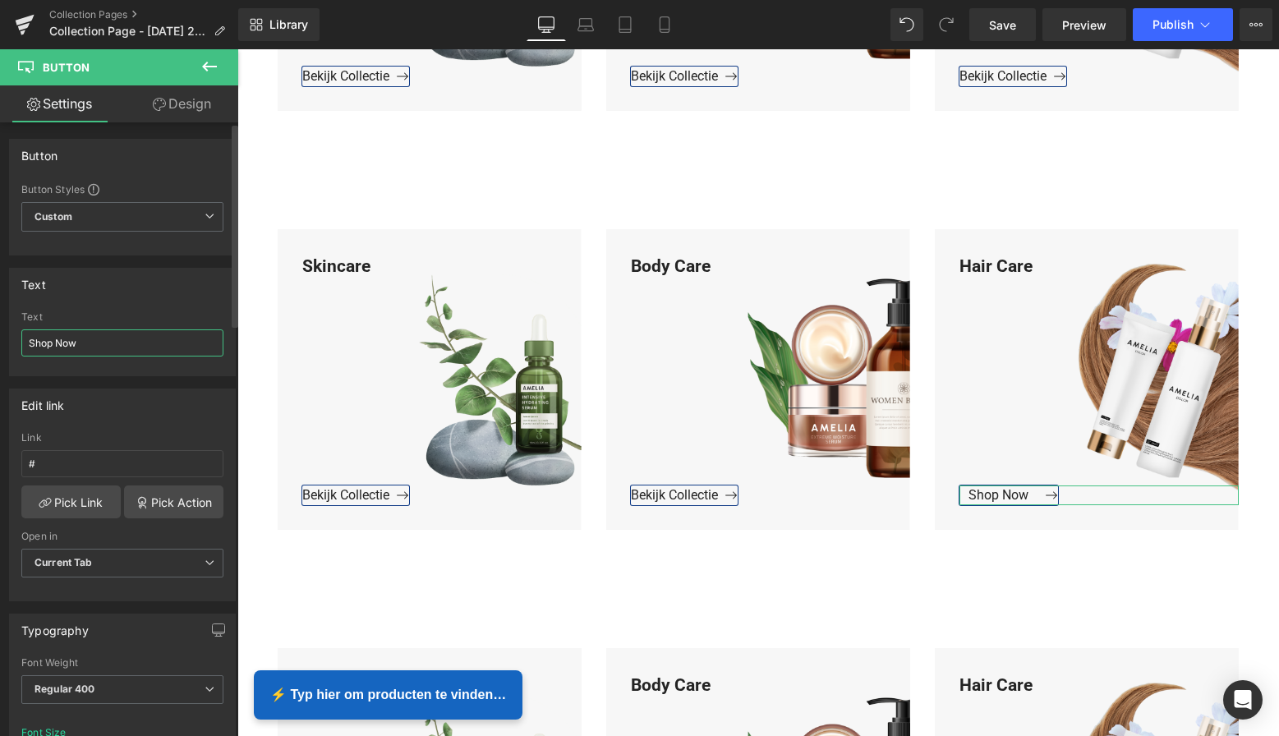
drag, startPoint x: 91, startPoint y: 345, endPoint x: 7, endPoint y: 339, distance: 84.0
click at [7, 339] on div "Text Shop Now Text Shop Now" at bounding box center [123, 315] width 246 height 121
paste input "Bekijk Collectie"
type input "Bekijk Collectie"
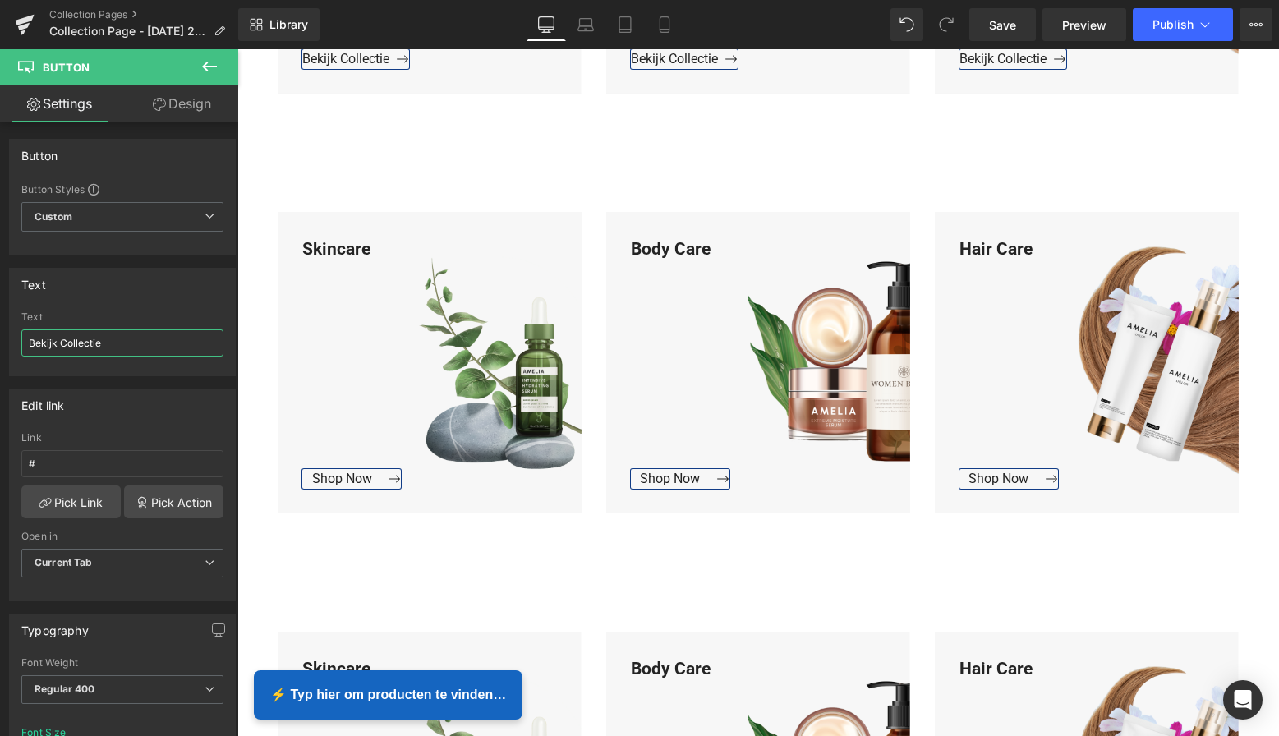
scroll to position [1505, 0]
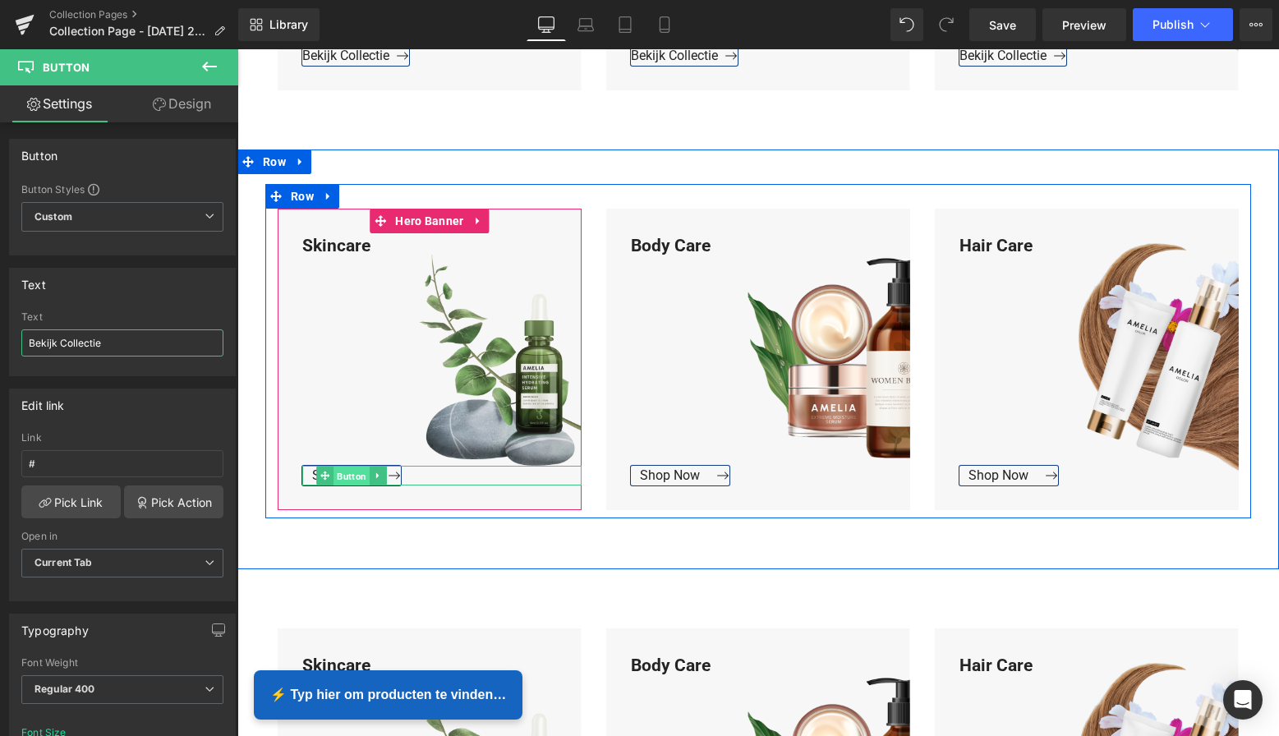
click at [339, 472] on span "Button" at bounding box center [352, 477] width 36 height 20
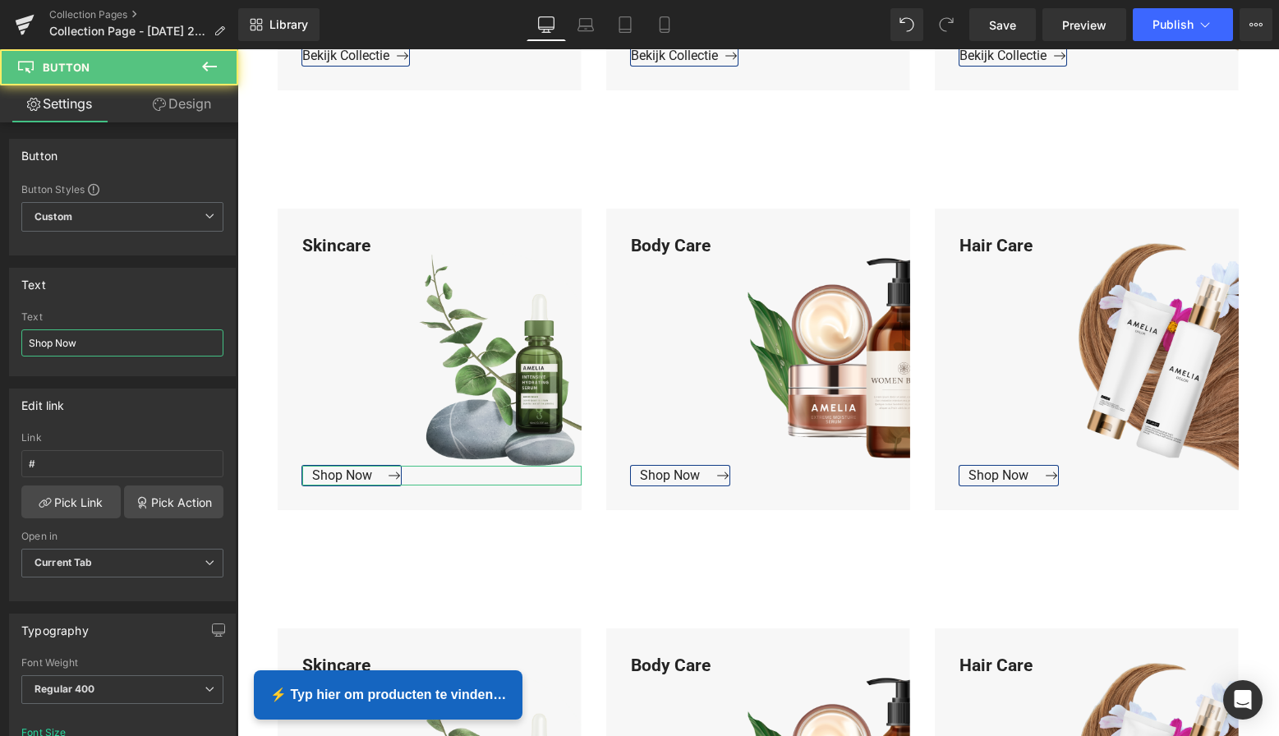
drag, startPoint x: 85, startPoint y: 348, endPoint x: -14, endPoint y: 348, distance: 98.6
click at [0, 348] on html "Button You are previewing how the will restyle your page. You can not edit Elem…" at bounding box center [639, 368] width 1279 height 736
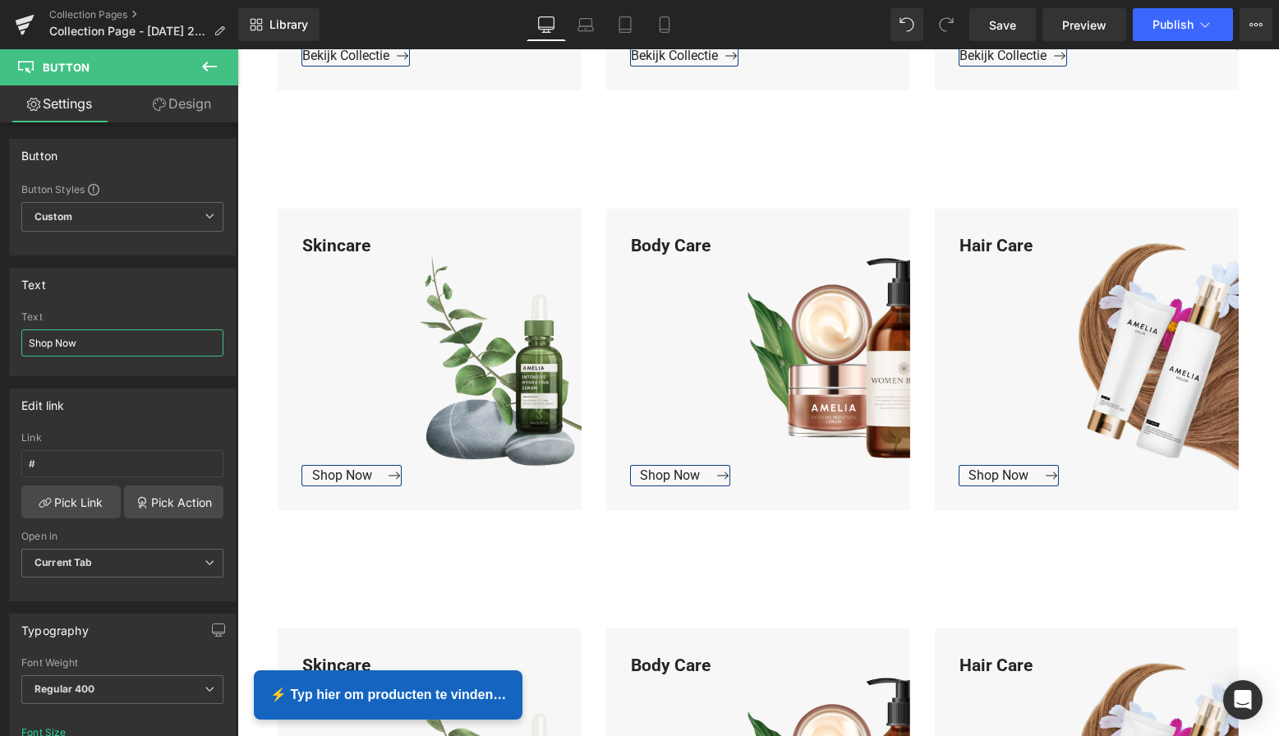
paste input "Bekijk Collectie"
type input "Bekijk Collectie"
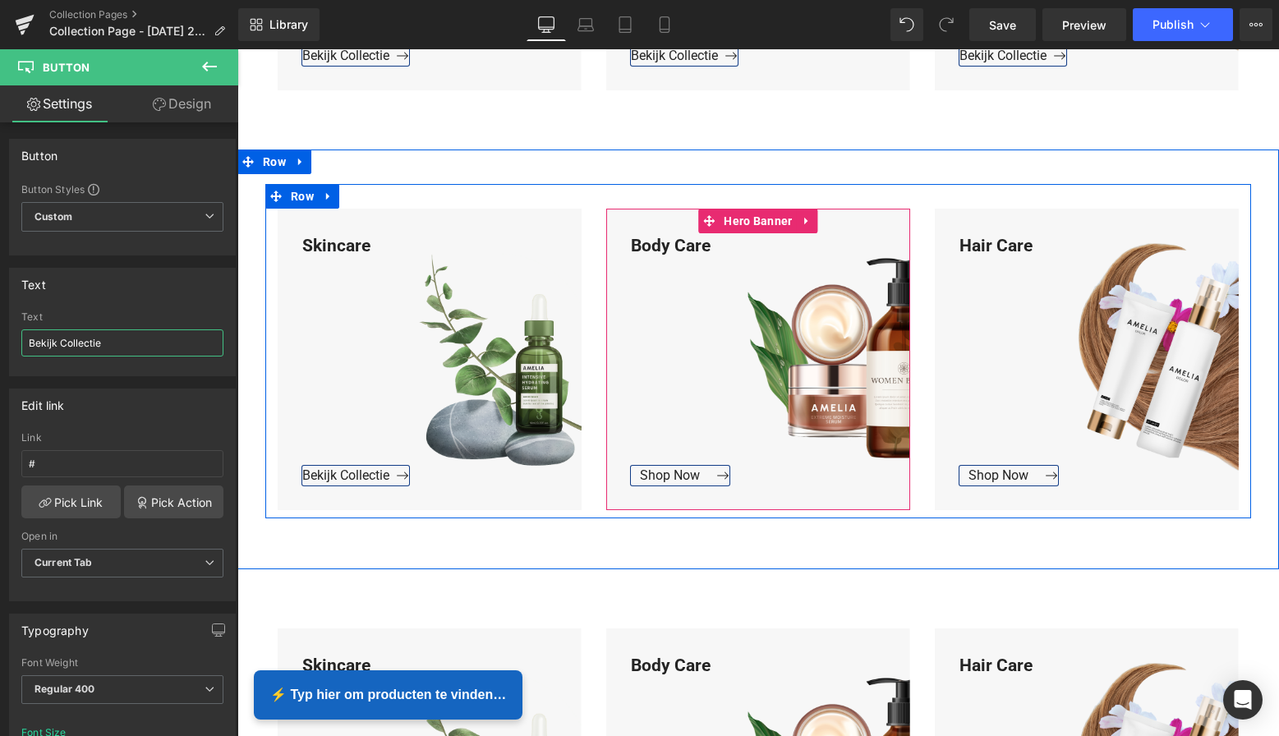
click at [753, 470] on span "Button" at bounding box center [771, 476] width 36 height 20
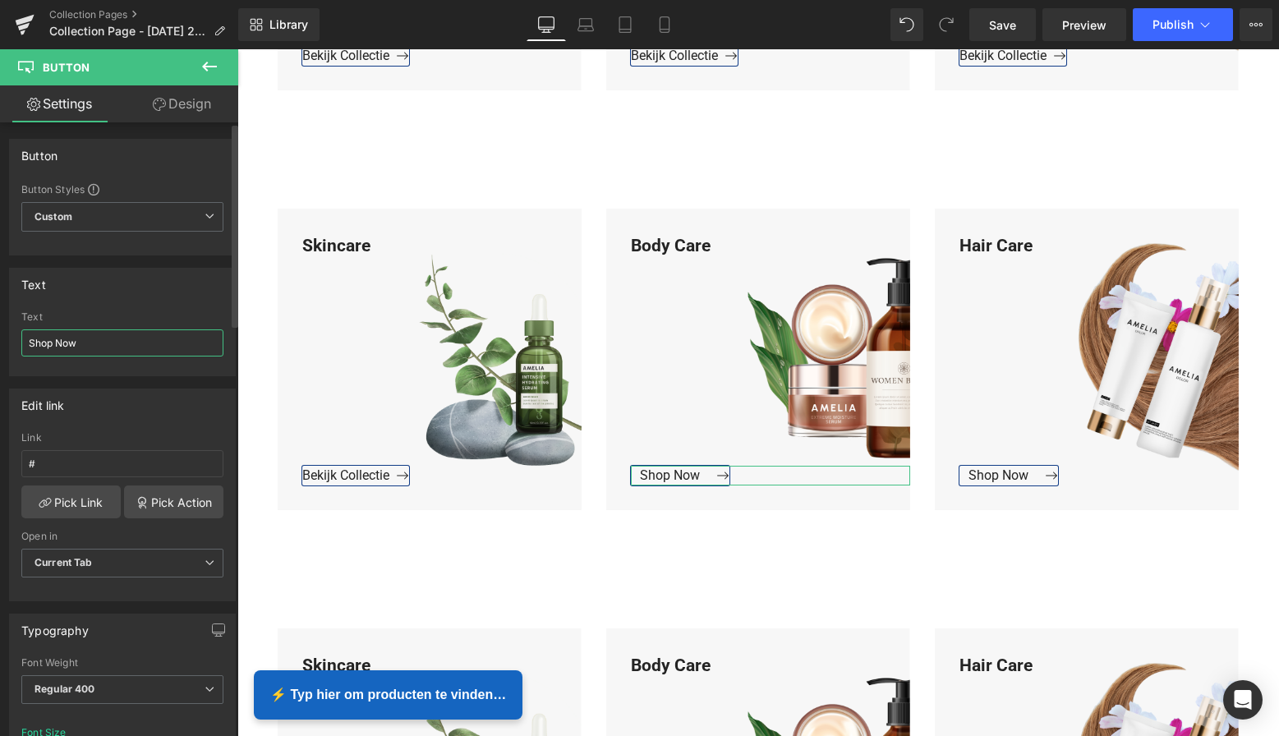
drag, startPoint x: 103, startPoint y: 346, endPoint x: 9, endPoint y: 340, distance: 93.8
click at [9, 340] on div "Text Shop Now Text Shop Now" at bounding box center [122, 322] width 227 height 108
paste input "Bekijk Collectie"
type input "Bekijk Collectie"
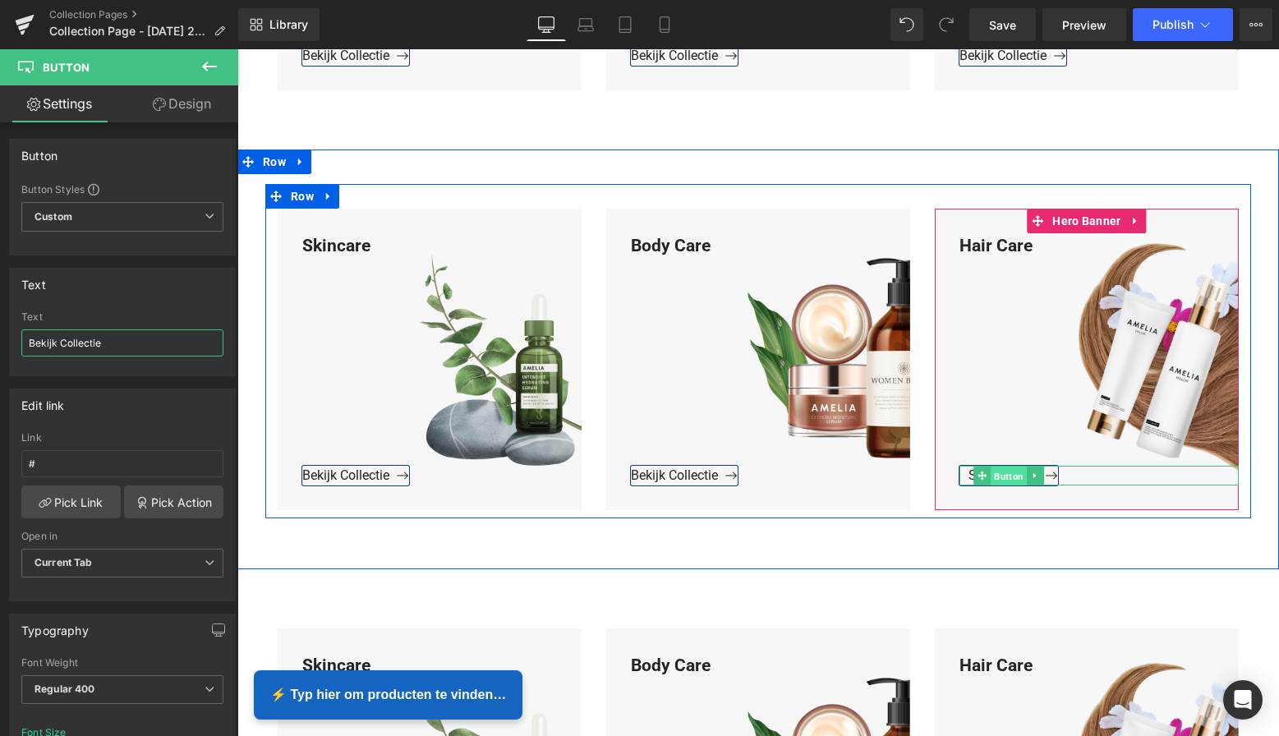
click at [1006, 472] on span "Button" at bounding box center [1009, 477] width 36 height 20
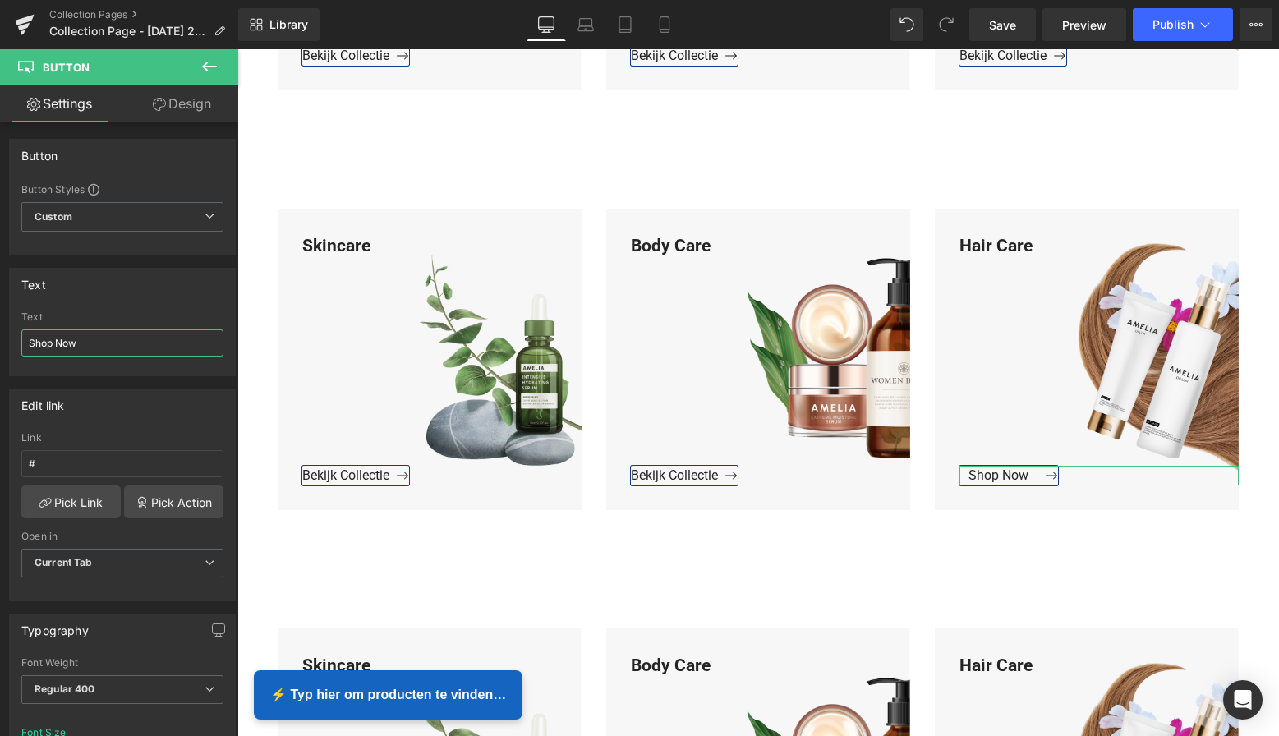
drag, startPoint x: 85, startPoint y: 348, endPoint x: -51, endPoint y: 343, distance: 136.5
click at [0, 343] on html "Button You are previewing how the will restyle your page. You can not edit Elem…" at bounding box center [639, 368] width 1279 height 736
type input "v"
paste input "Bekijk Collectie"
type input "Bekijk Collectie"
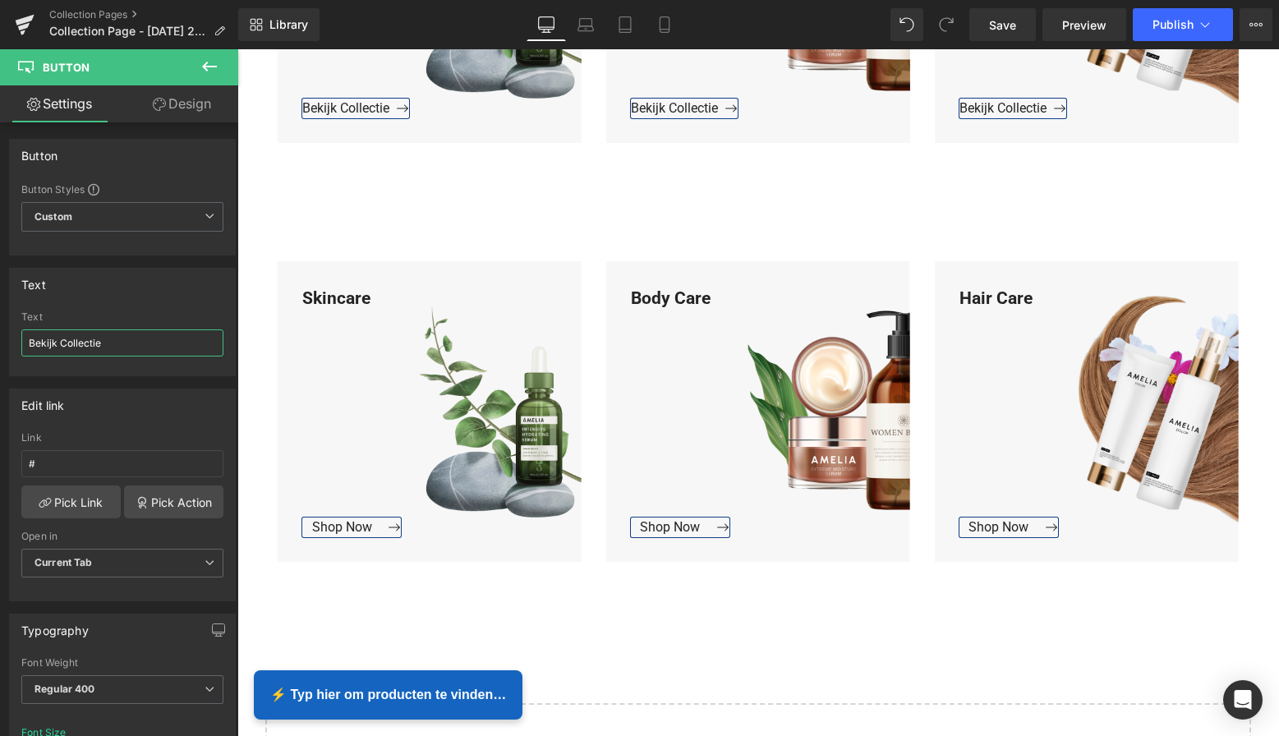
scroll to position [1885, 0]
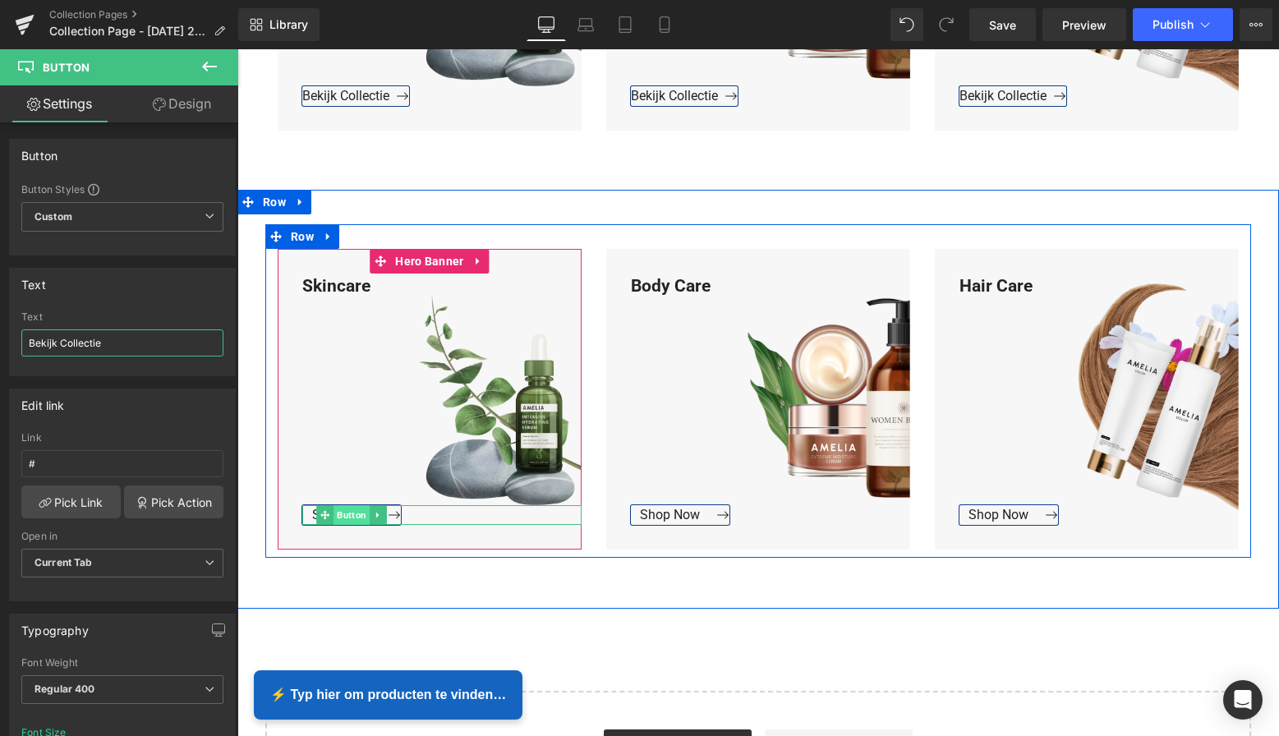
click at [352, 514] on span "Button" at bounding box center [352, 515] width 36 height 20
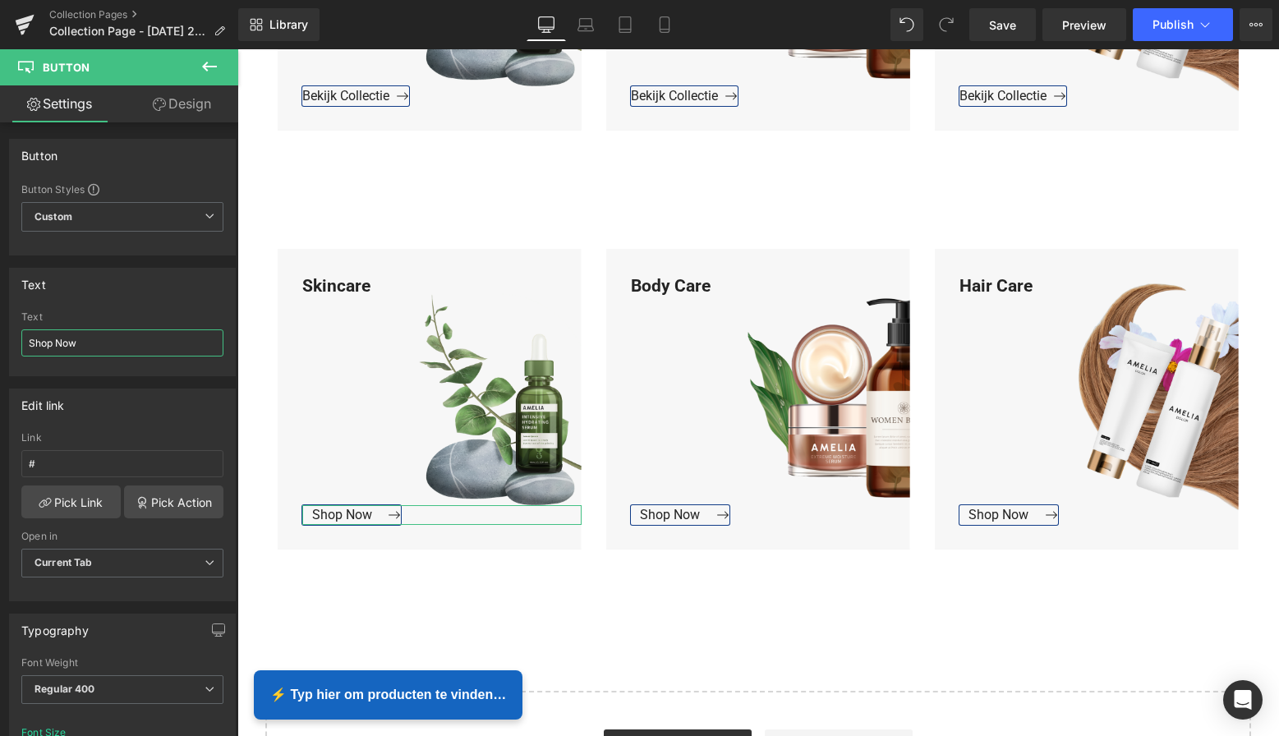
drag, startPoint x: 99, startPoint y: 345, endPoint x: -51, endPoint y: 340, distance: 149.6
click at [0, 340] on html "Button You are previewing how the will restyle your page. You can not edit Elem…" at bounding box center [639, 368] width 1279 height 736
paste input "Bekijk Collectie"
type input "Bekijk Collectie"
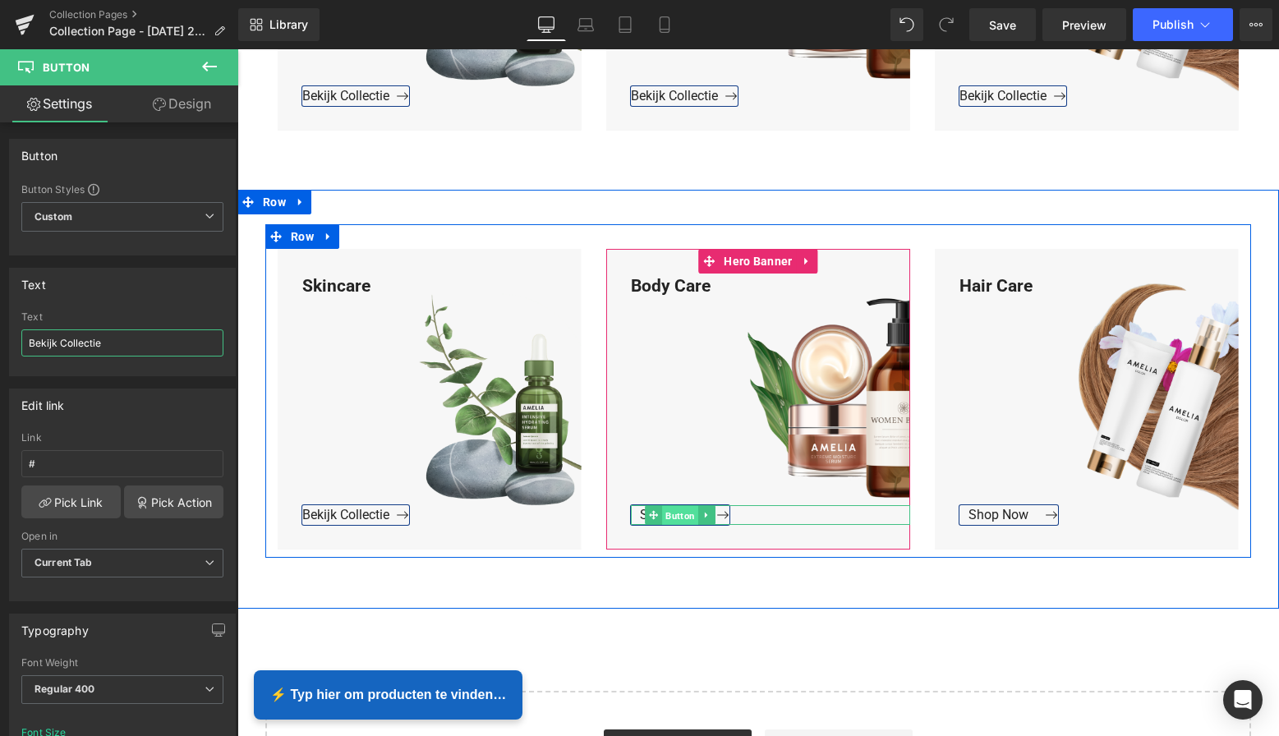
click at [674, 518] on span "Button" at bounding box center [680, 516] width 36 height 20
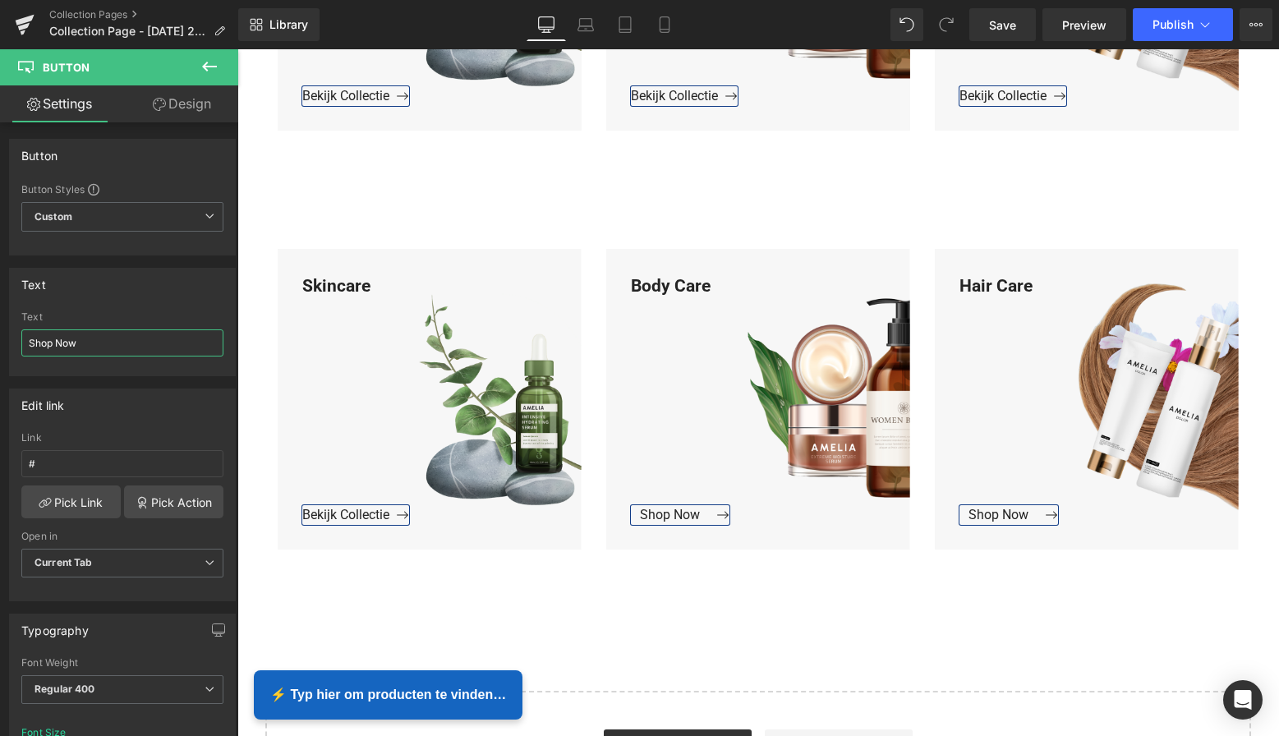
drag, startPoint x: 87, startPoint y: 343, endPoint x: -47, endPoint y: 338, distance: 134.0
click at [0, 338] on html "Button You are previewing how the will restyle your page. You can not edit Elem…" at bounding box center [639, 368] width 1279 height 736
paste input "Bekijk Collectie"
type input "Bekijk Collectie"
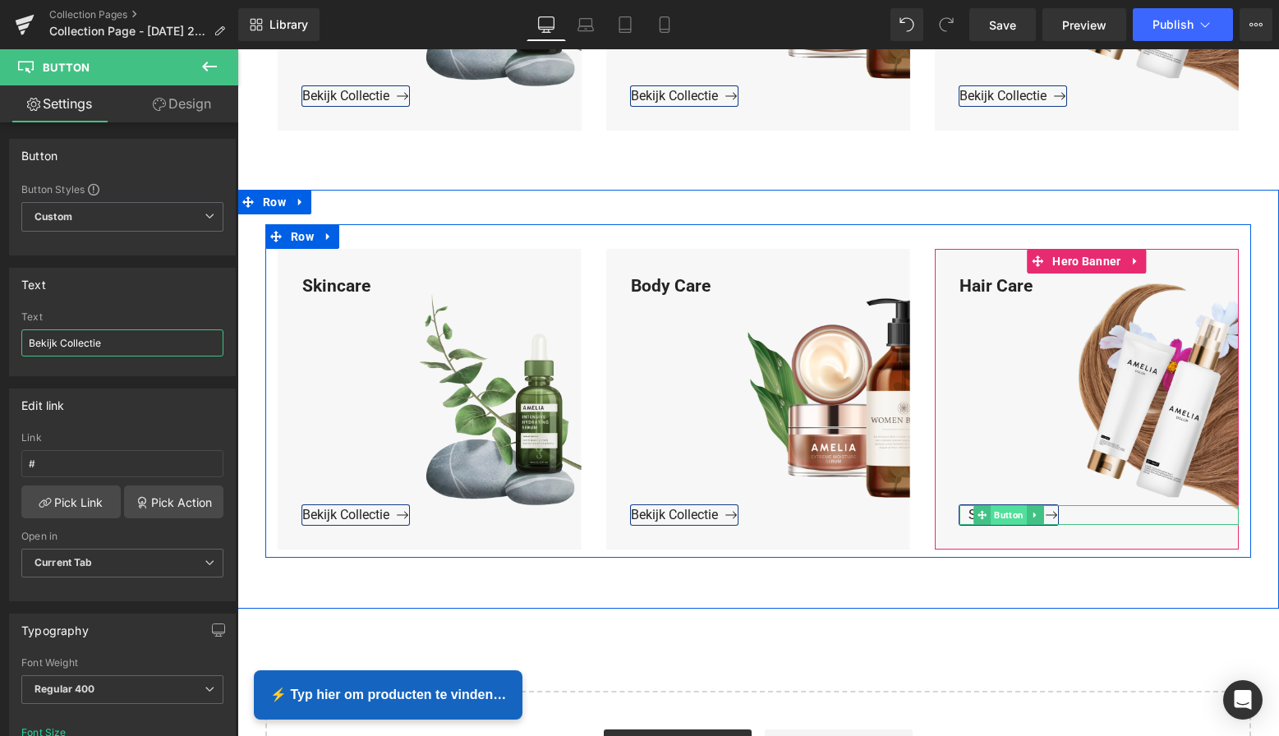
click at [1011, 516] on span "Button" at bounding box center [1009, 515] width 36 height 20
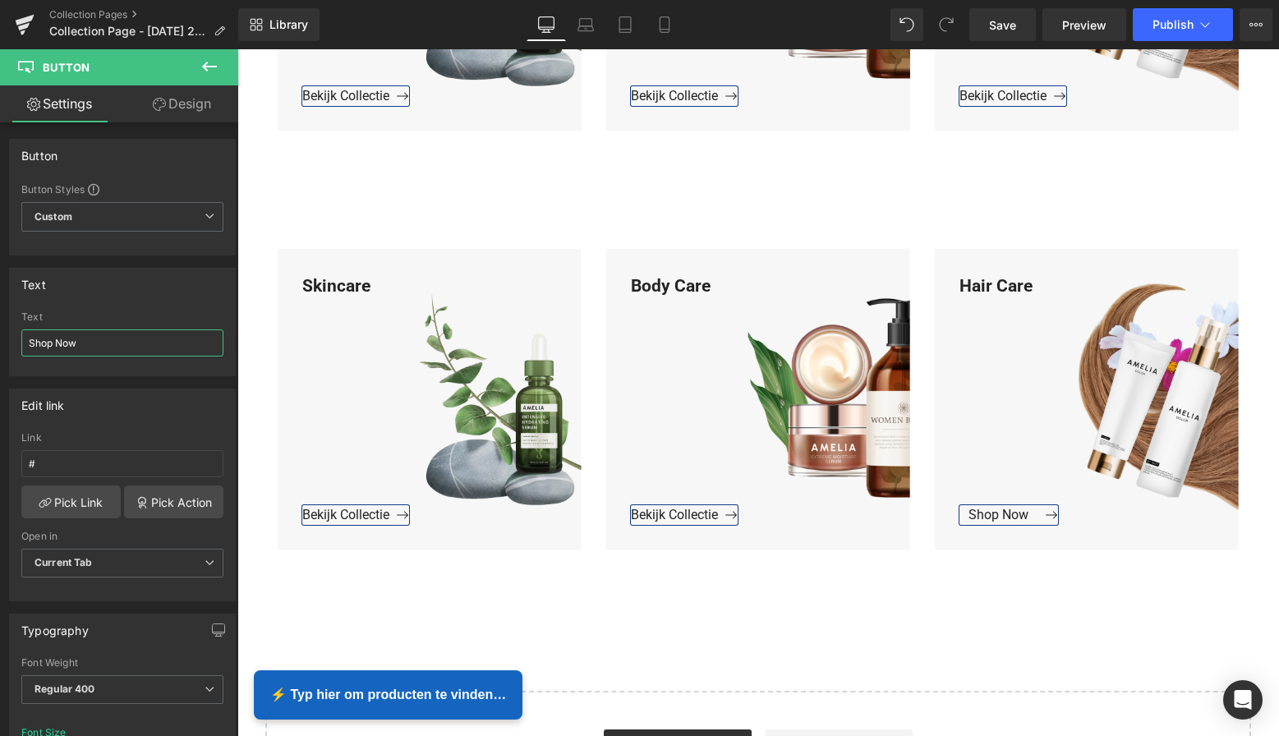
drag, startPoint x: 108, startPoint y: 347, endPoint x: -19, endPoint y: 341, distance: 126.6
click at [0, 341] on html "Button You are previewing how the will restyle your page. You can not edit Elem…" at bounding box center [639, 368] width 1279 height 736
paste input "Bekijk Collectie"
type input "Bekijk Collectie"
click at [992, 29] on span "Save" at bounding box center [1002, 24] width 27 height 17
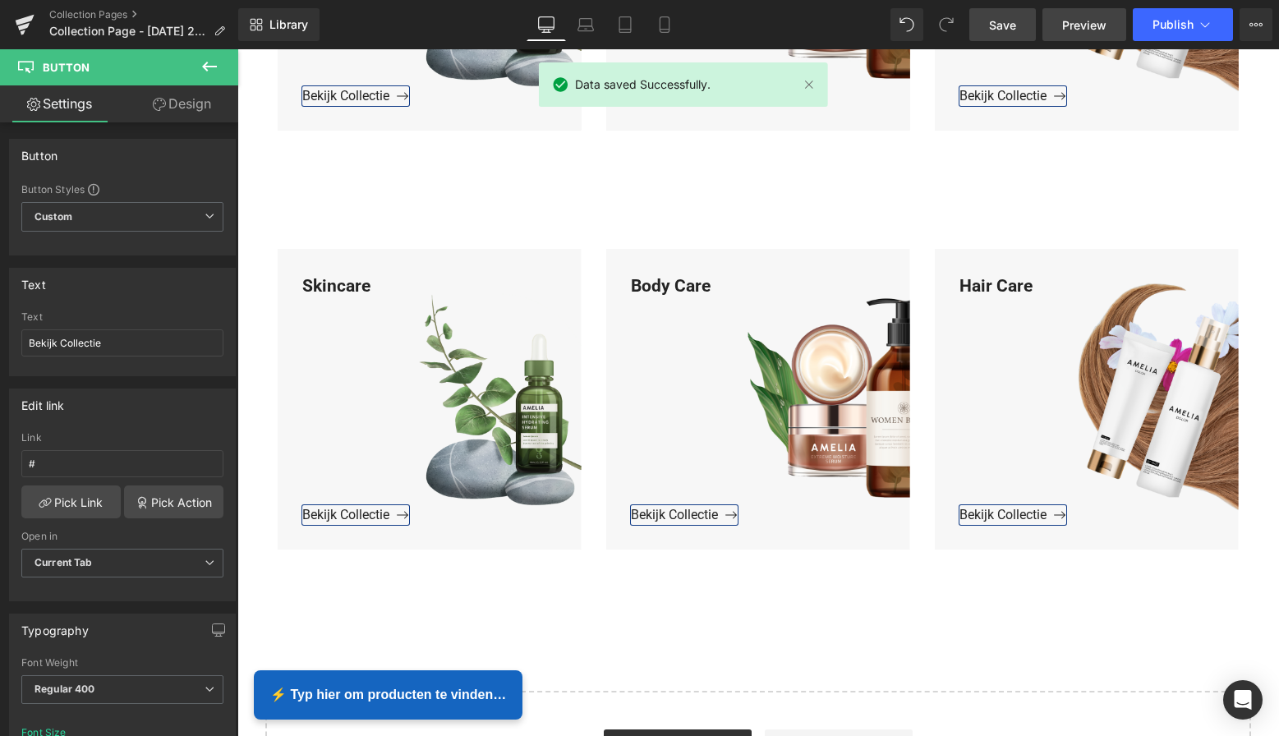
click at [1091, 16] on span "Preview" at bounding box center [1084, 24] width 44 height 17
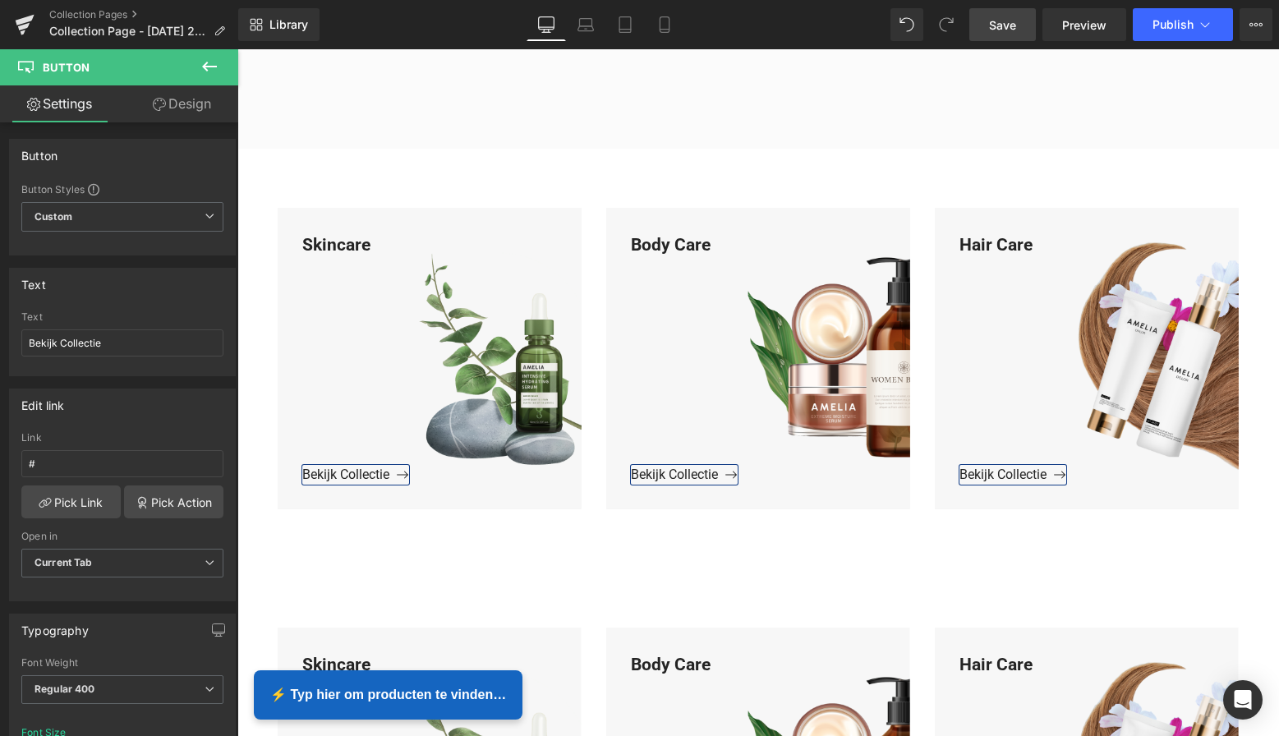
scroll to position [662, 0]
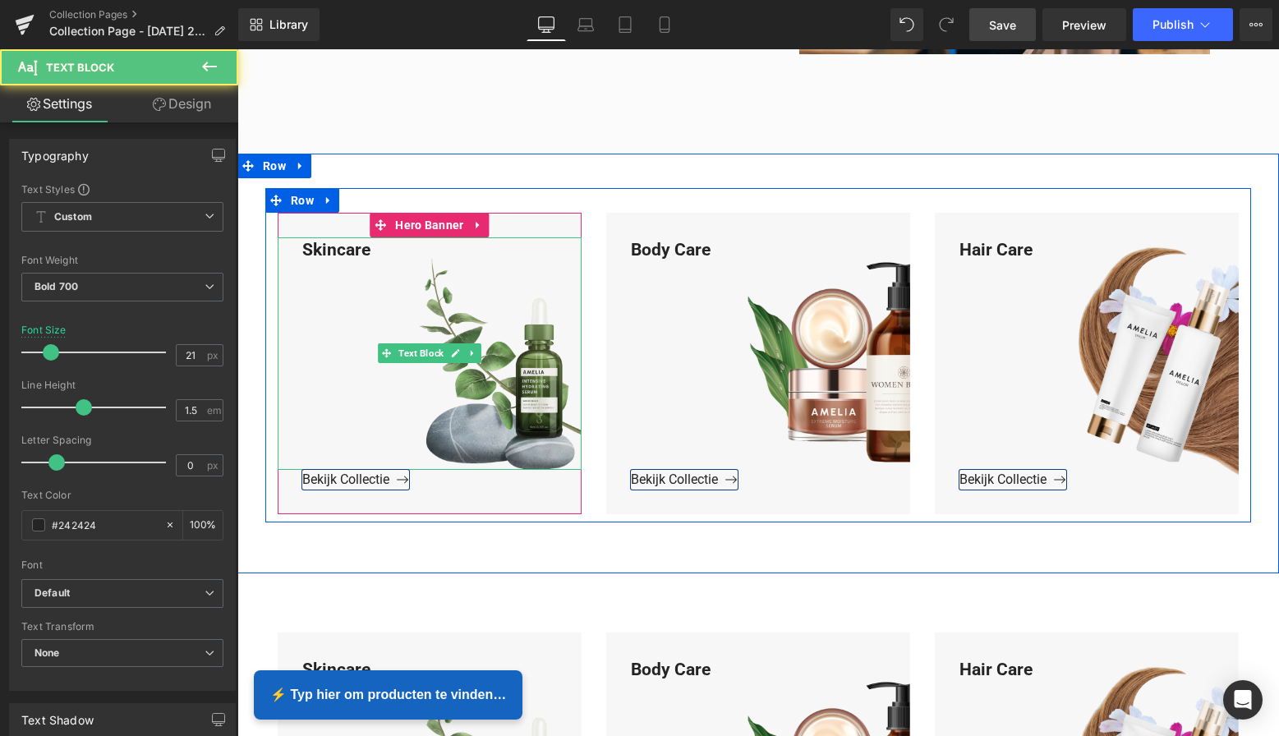
click at [369, 249] on div "Skincare" at bounding box center [430, 353] width 304 height 232
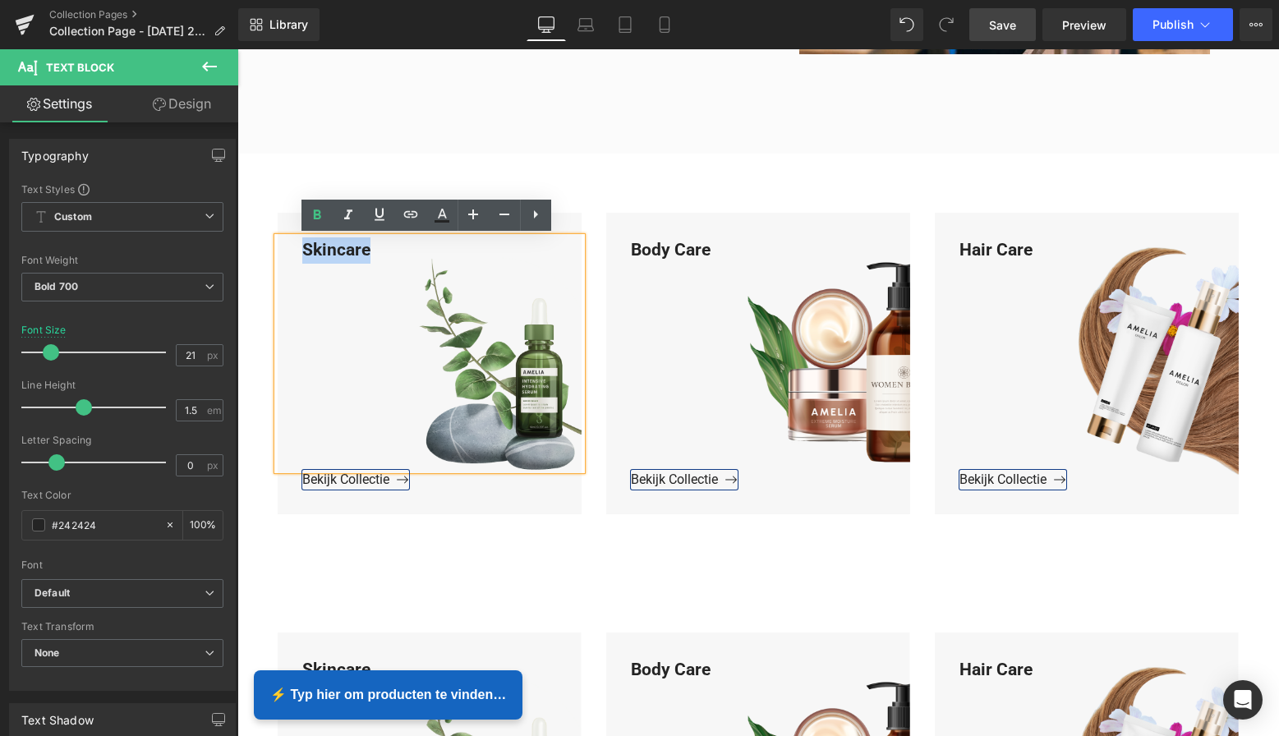
drag, startPoint x: 369, startPoint y: 249, endPoint x: 260, endPoint y: 250, distance: 109.3
click at [260, 249] on div "Skincare Text Block Bekijk Collectie Button Hero Banner Body Care Text Block Be…" at bounding box center [758, 355] width 1042 height 334
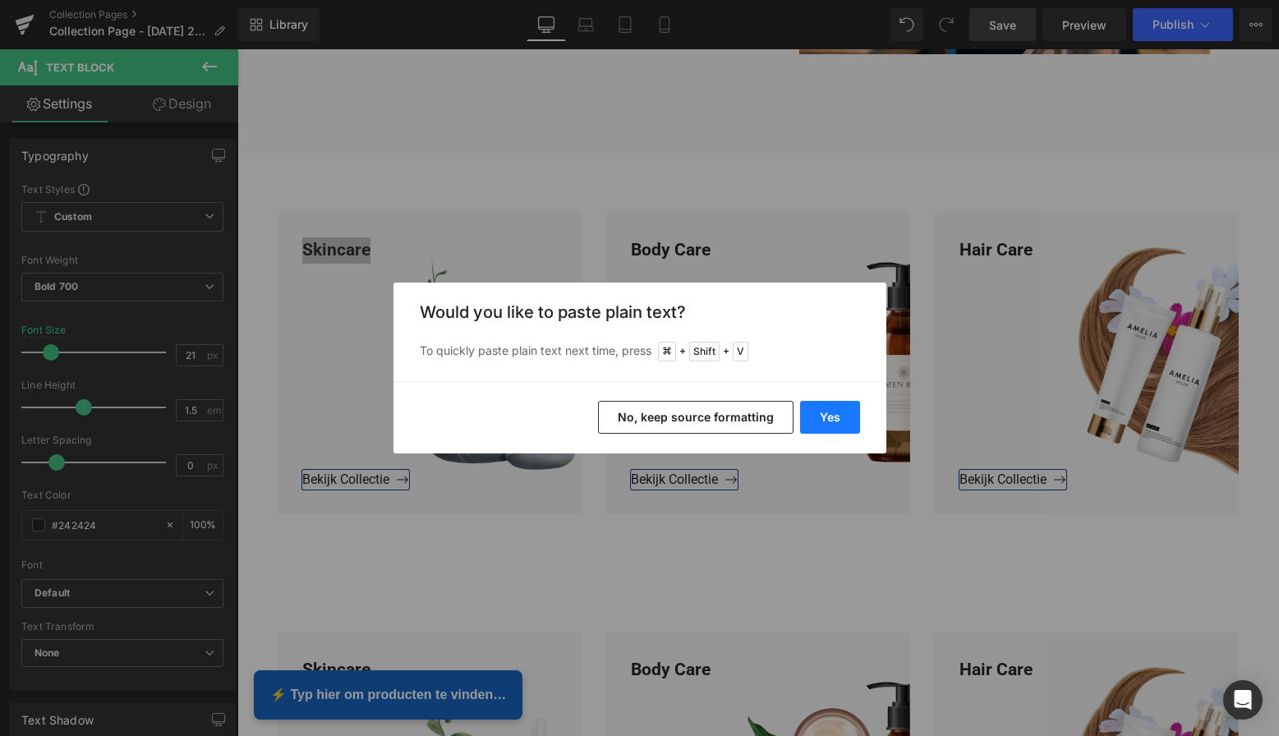
click at [817, 421] on button "Yes" at bounding box center [830, 417] width 60 height 33
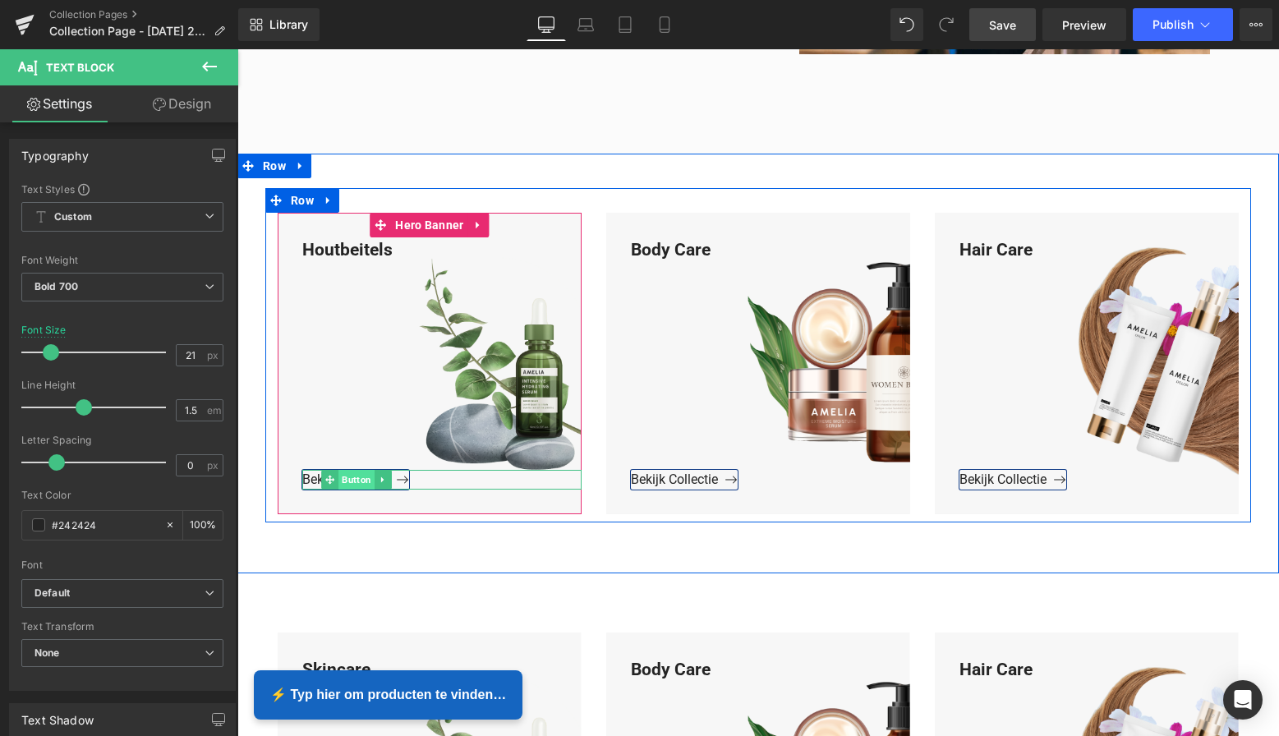
click at [350, 479] on span "Button" at bounding box center [356, 480] width 36 height 20
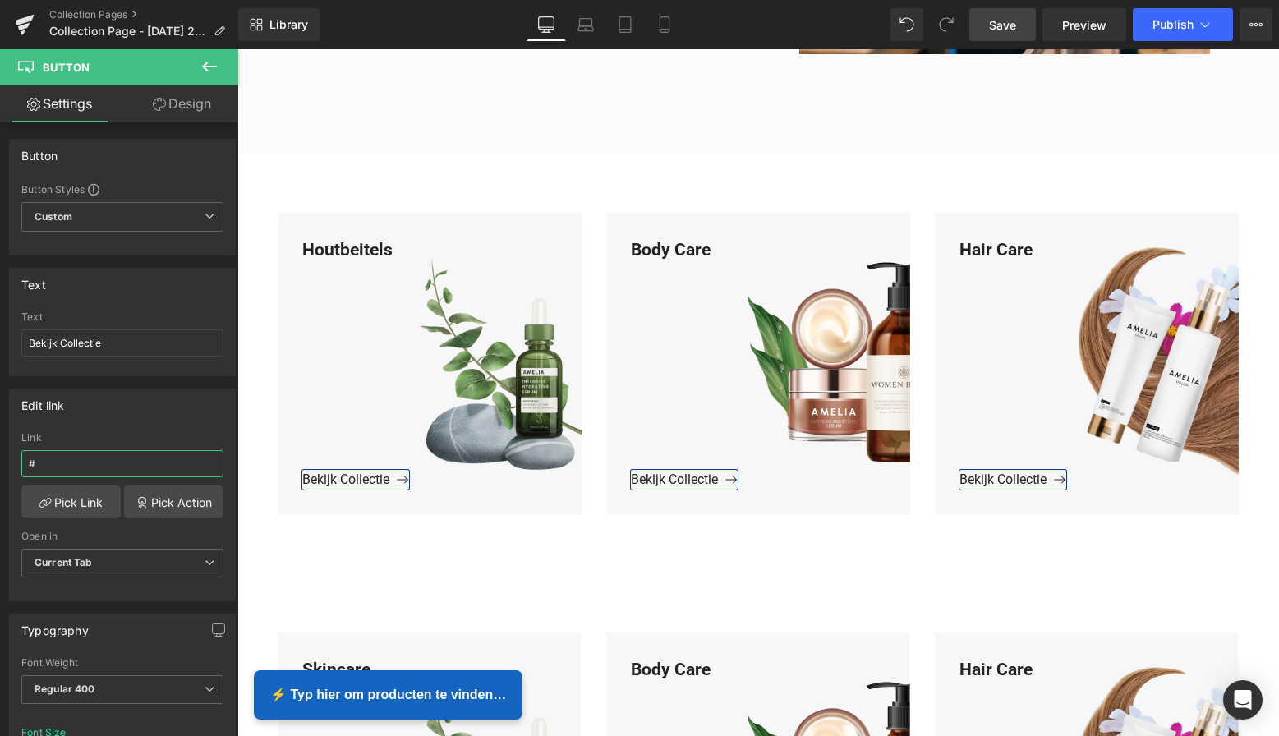
drag, startPoint x: 68, startPoint y: 460, endPoint x: -27, endPoint y: 456, distance: 95.4
click at [0, 456] on html "Button You are previewing how the will restyle your page. You can not edit Elem…" at bounding box center [639, 368] width 1279 height 736
paste input "https://www.mzsgereedschap.nl/collections/houtbeitels"
type input "https://www.mzsgereedschap.nl/collections/houtbeitels"
click at [79, 499] on link "Pick Link" at bounding box center [70, 502] width 99 height 33
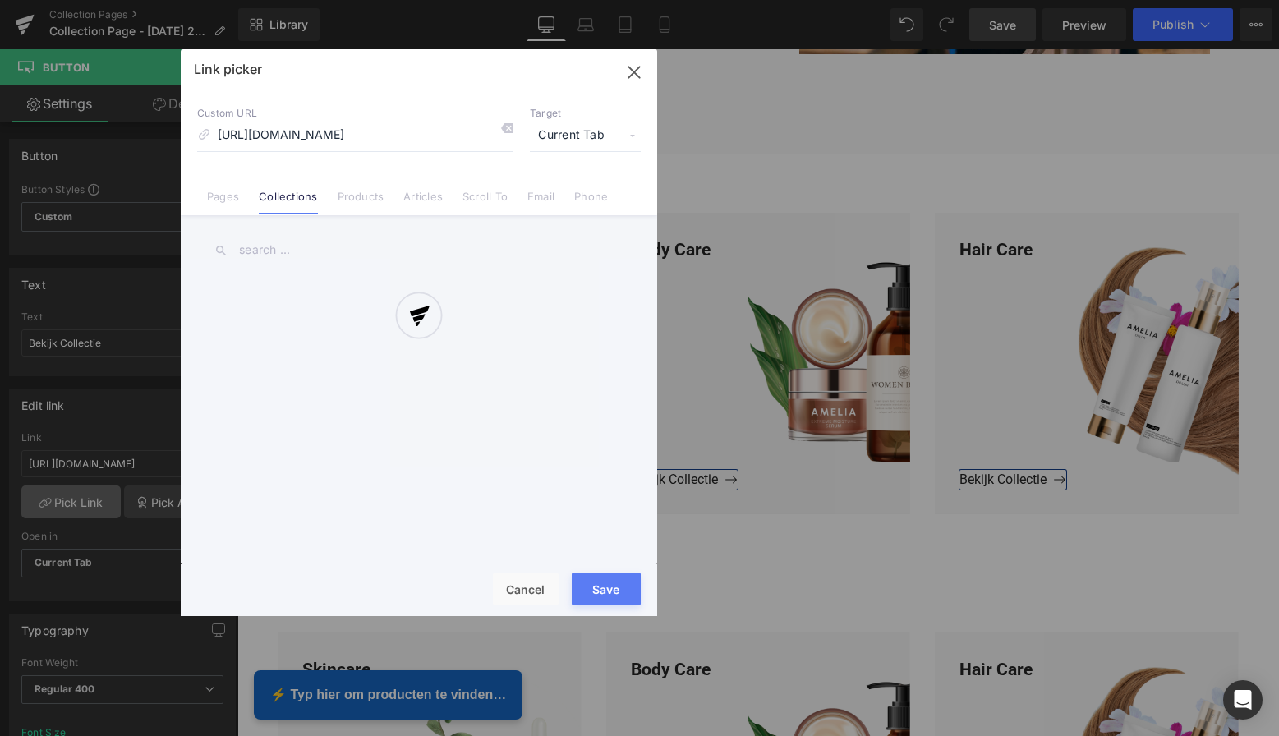
scroll to position [0, 18]
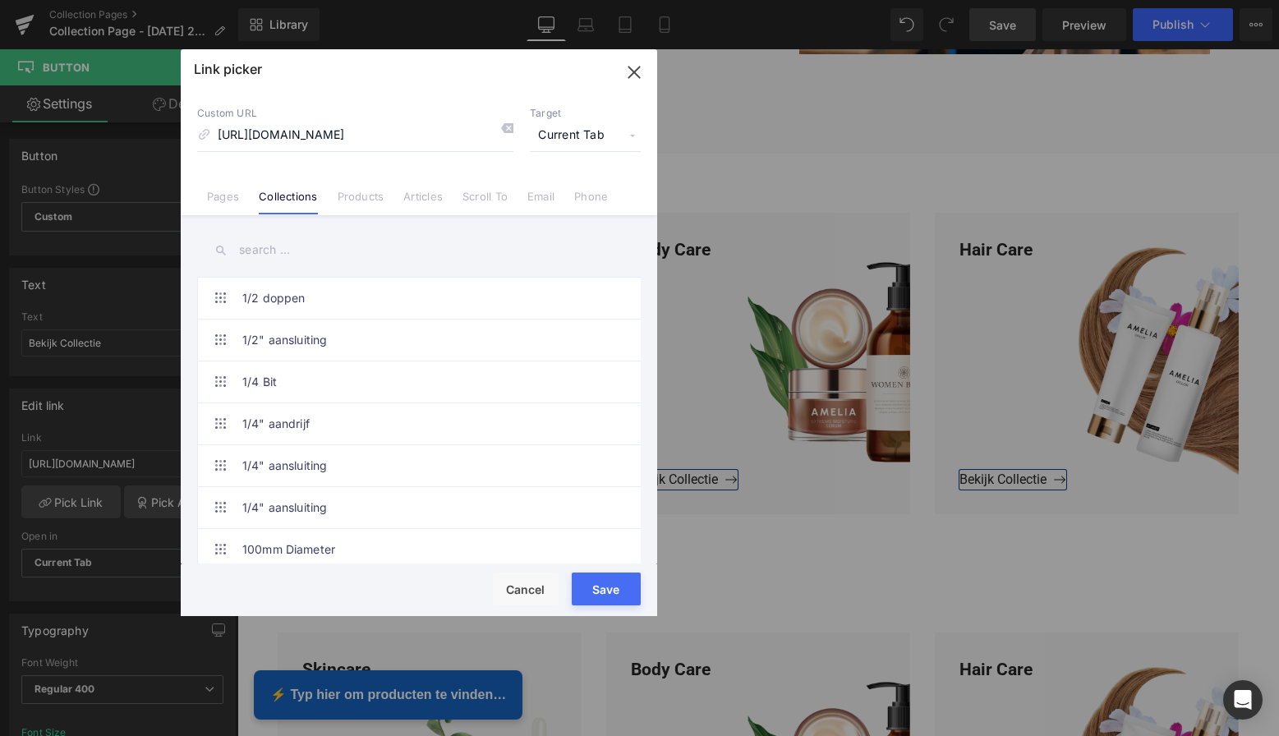
click at [612, 589] on button "Save" at bounding box center [606, 589] width 69 height 33
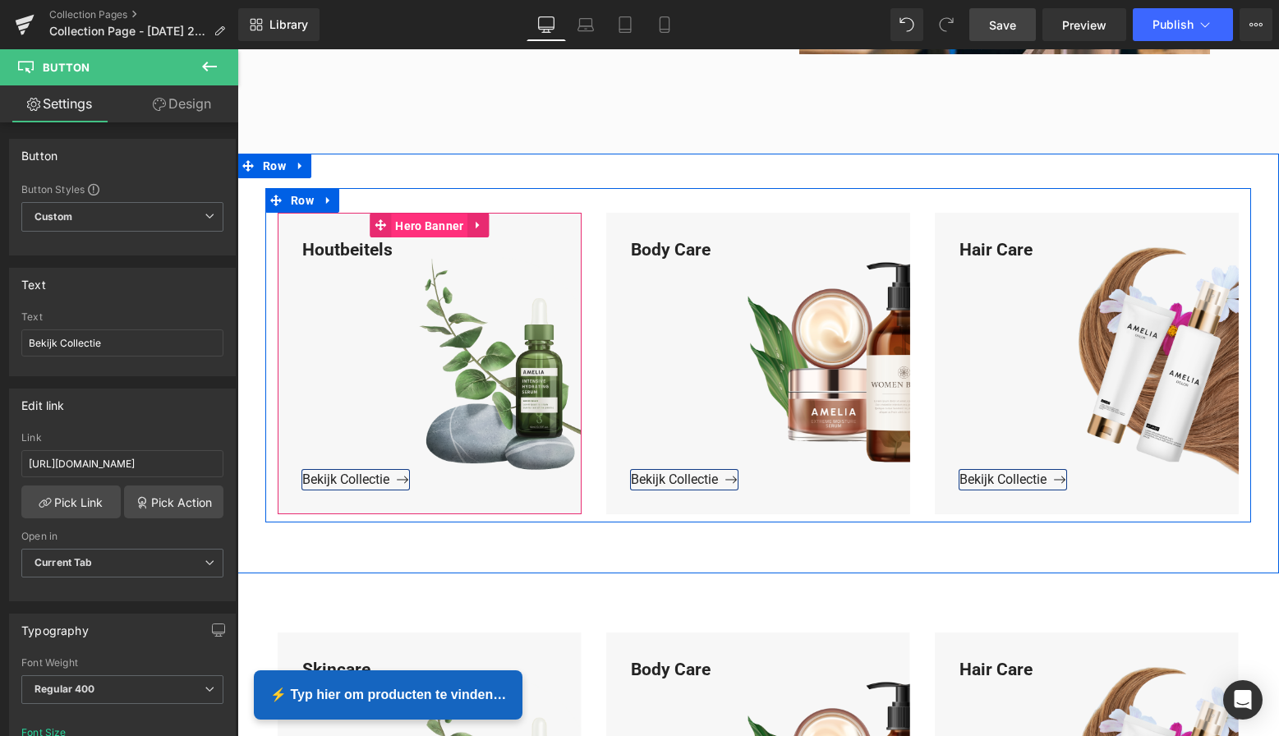
click at [422, 223] on span "Hero Banner" at bounding box center [429, 226] width 76 height 25
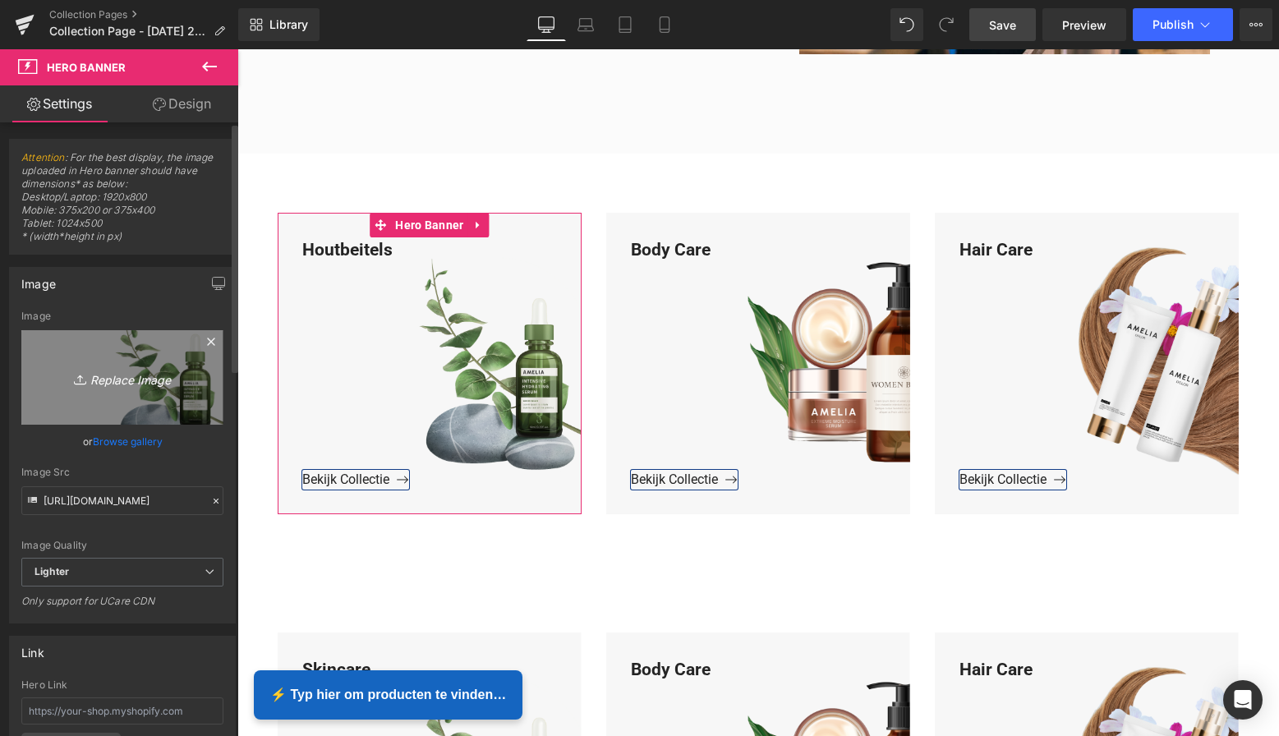
click at [140, 374] on icon "Replace Image" at bounding box center [122, 377] width 131 height 21
type input "C:\fakepath\Groen Modern Doe-het-zelf Instagram Stories (800 x 800 px)-3 kopie.…"
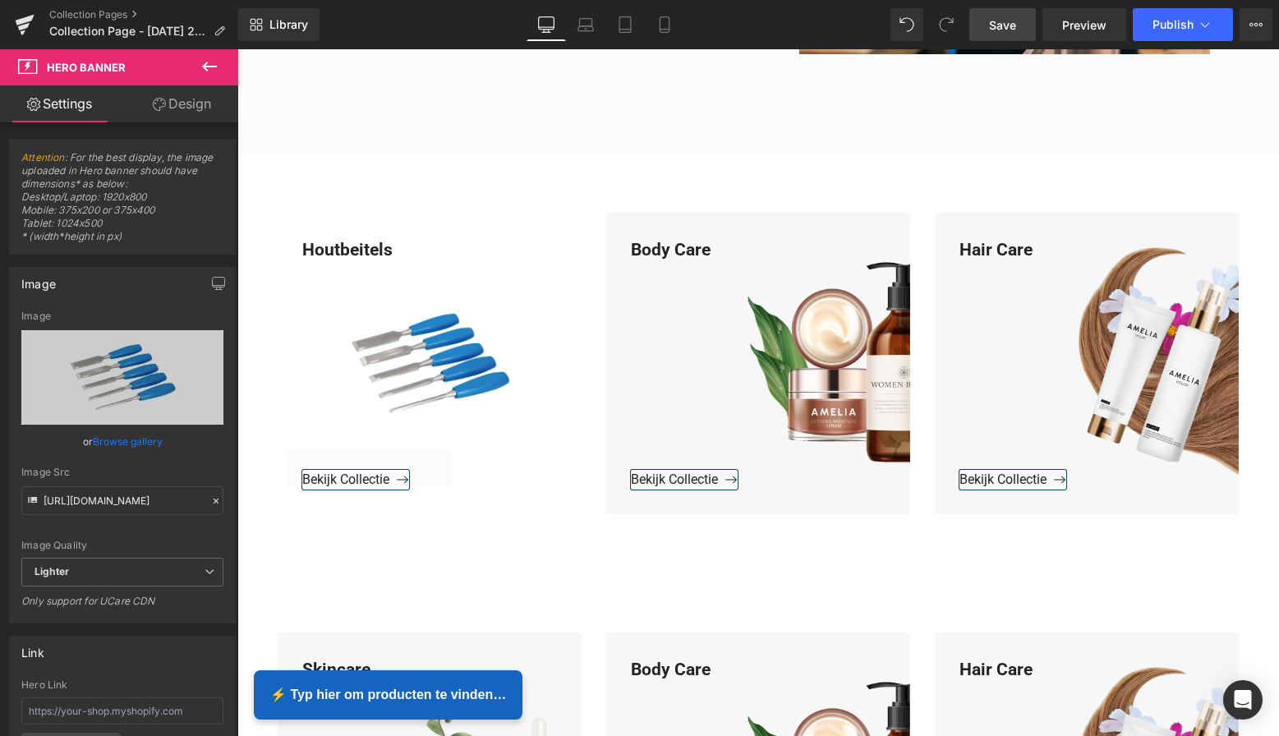
click at [991, 30] on span "Save" at bounding box center [1002, 24] width 27 height 17
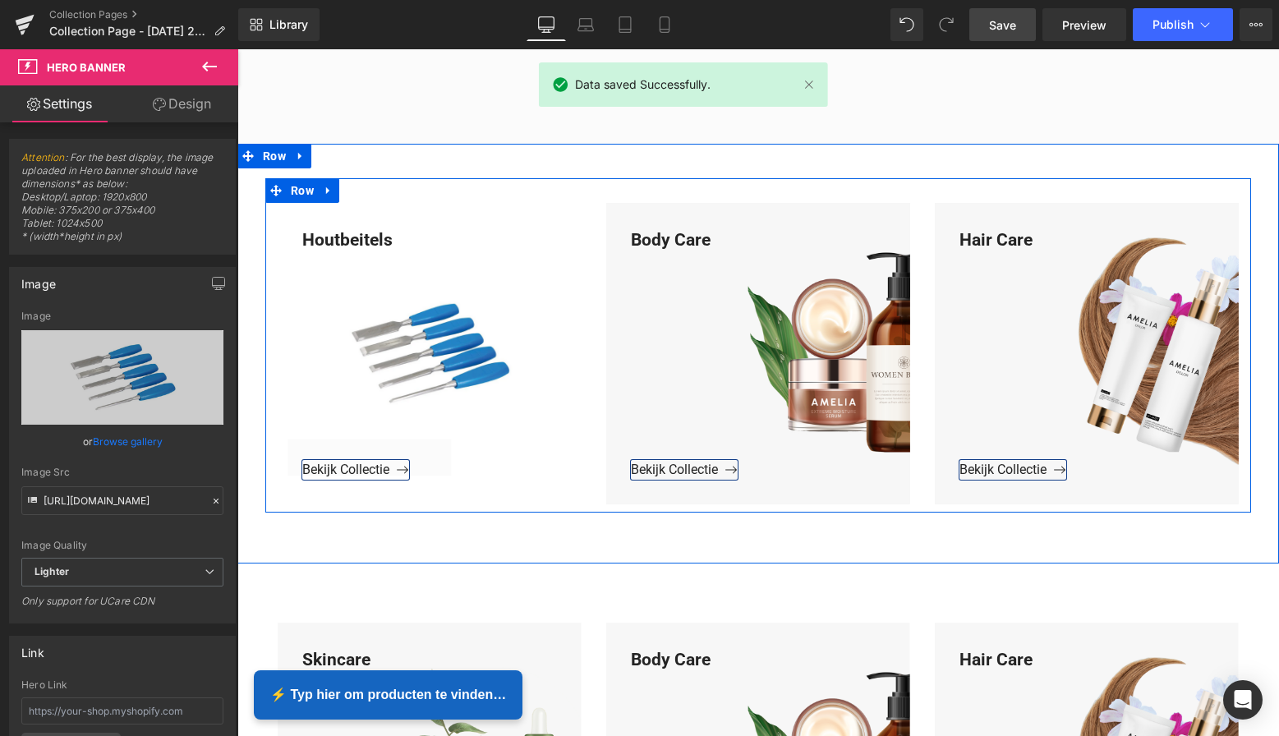
scroll to position [681, 0]
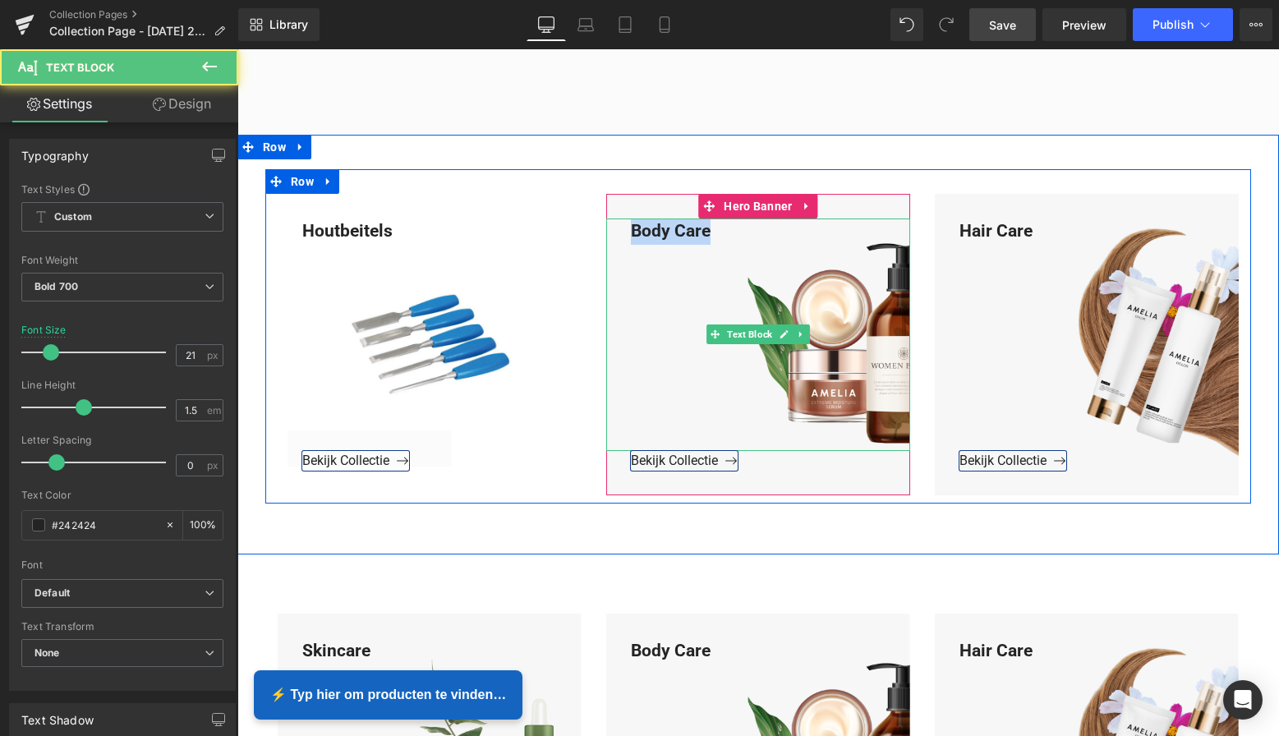
drag, startPoint x: 711, startPoint y: 231, endPoint x: 617, endPoint y: 227, distance: 94.6
click at [617, 227] on div "Body Care" at bounding box center [758, 335] width 304 height 232
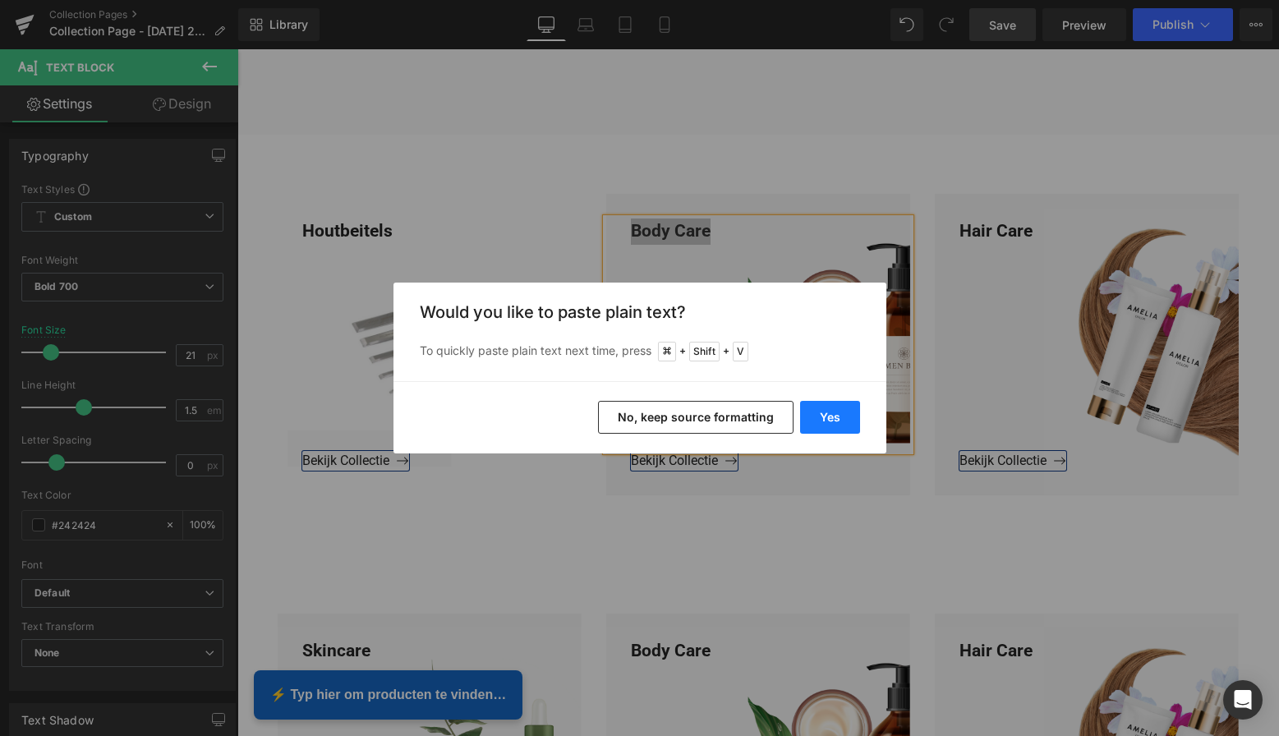
click at [827, 421] on button "Yes" at bounding box center [830, 417] width 60 height 33
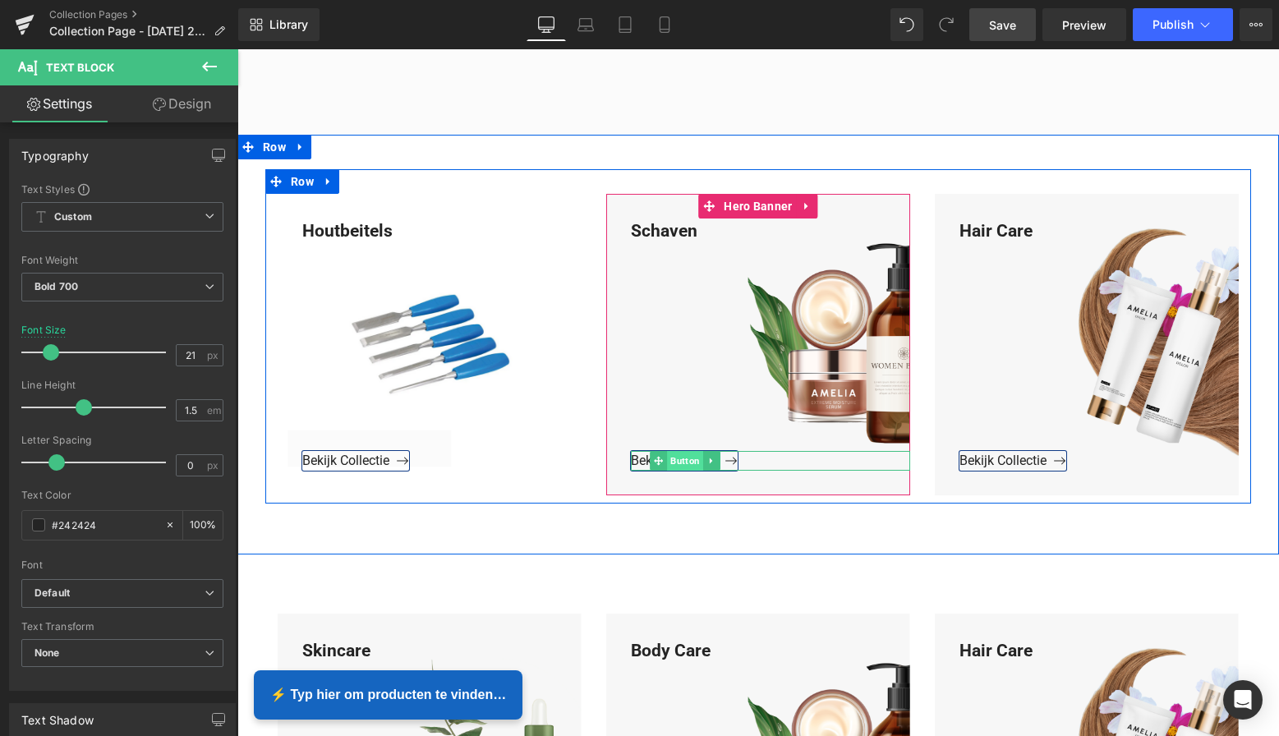
click at [693, 459] on span "Button" at bounding box center [685, 461] width 36 height 20
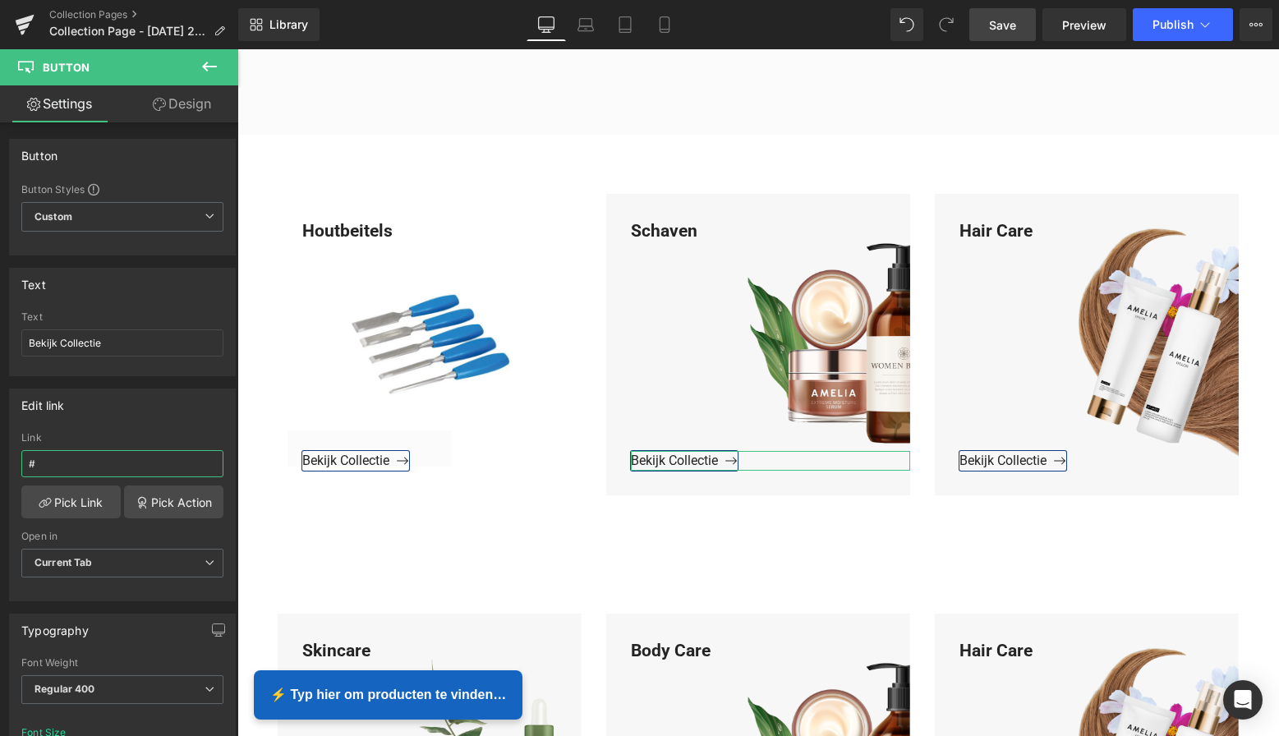
drag, startPoint x: 57, startPoint y: 467, endPoint x: -1, endPoint y: 461, distance: 57.8
click at [0, 461] on html "Button You are previewing how the will restyle your page. You can not edit Elem…" at bounding box center [639, 368] width 1279 height 736
paste input "https://www.mzsgereedschap.nl/collections/schaven"
type input "https://www.mzsgereedschap.nl/collections/schaven"
click at [81, 501] on link "Pick Link" at bounding box center [70, 502] width 99 height 33
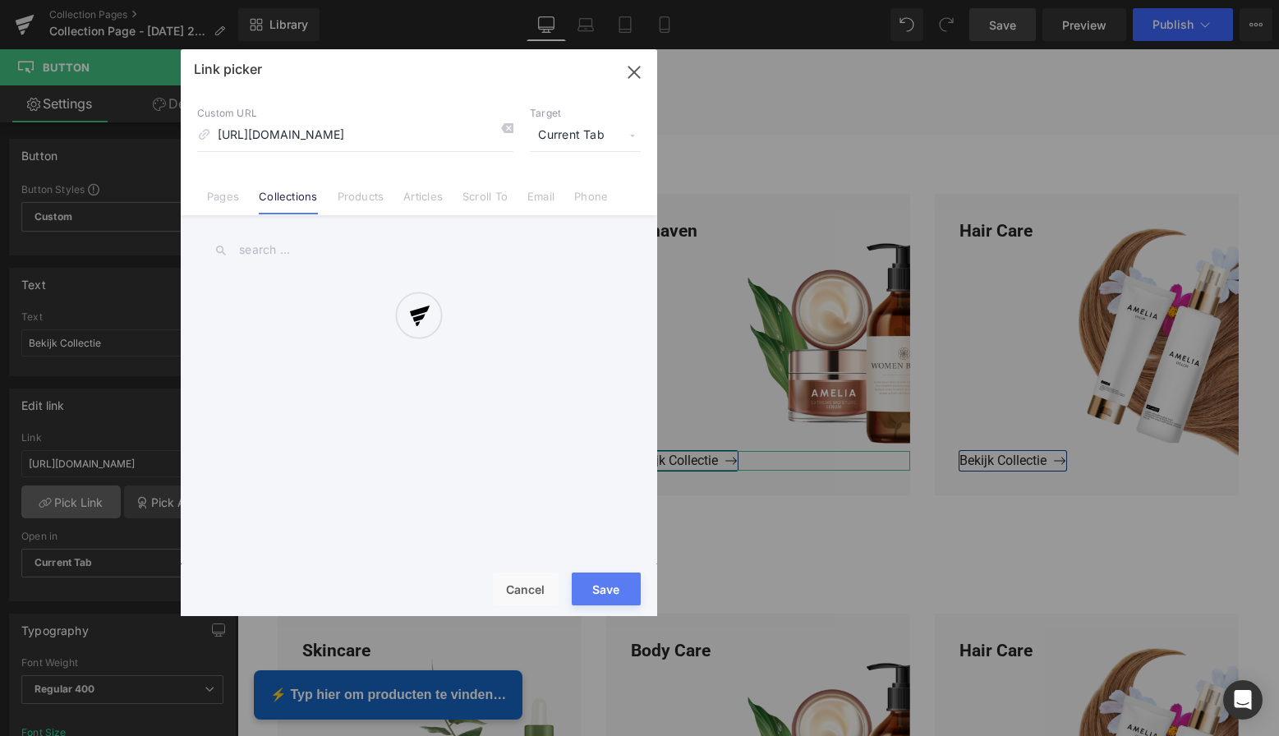
scroll to position [0, 4]
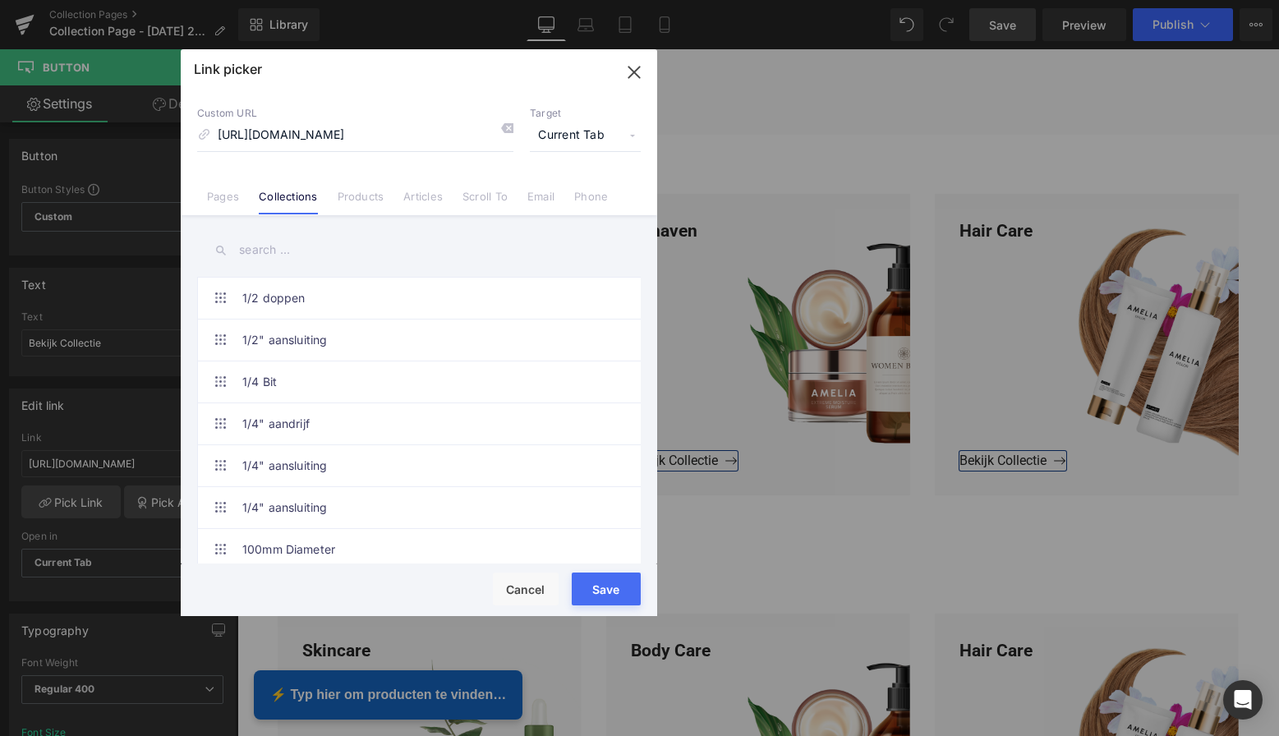
click at [613, 583] on button "Save" at bounding box center [606, 589] width 69 height 33
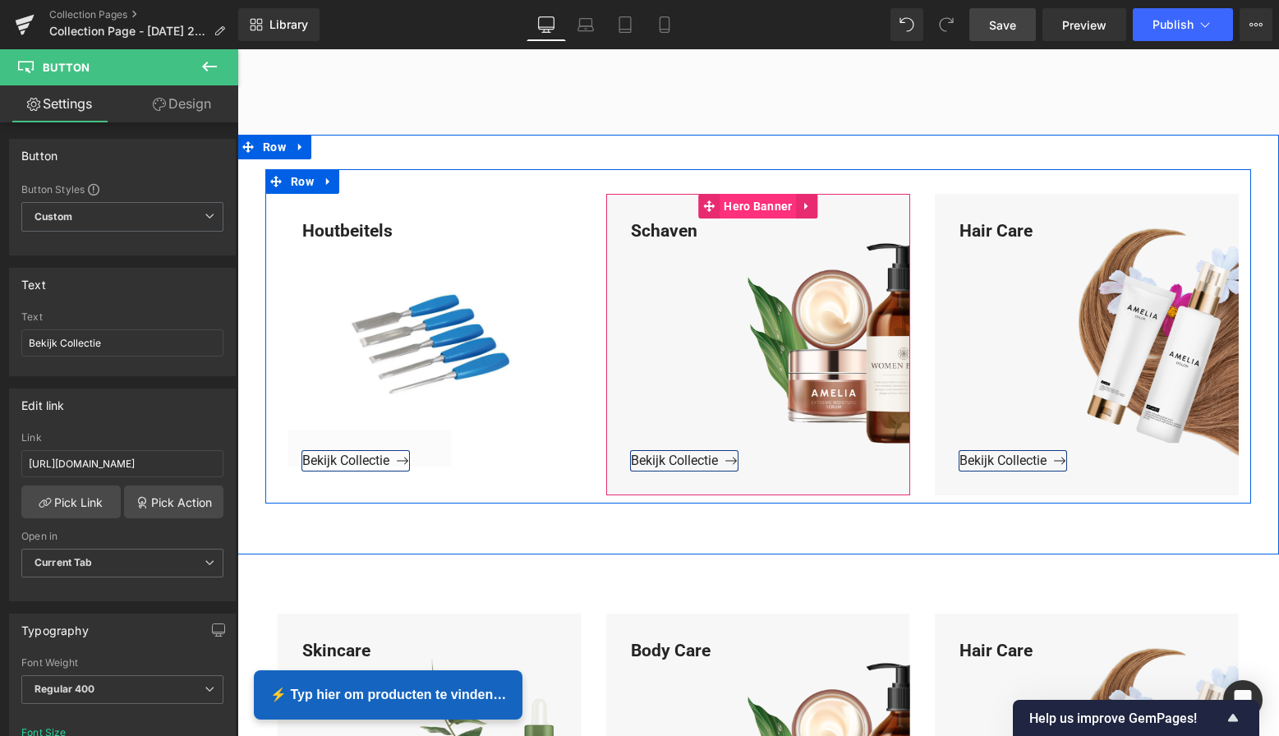
click at [761, 209] on span "Hero Banner" at bounding box center [758, 206] width 76 height 25
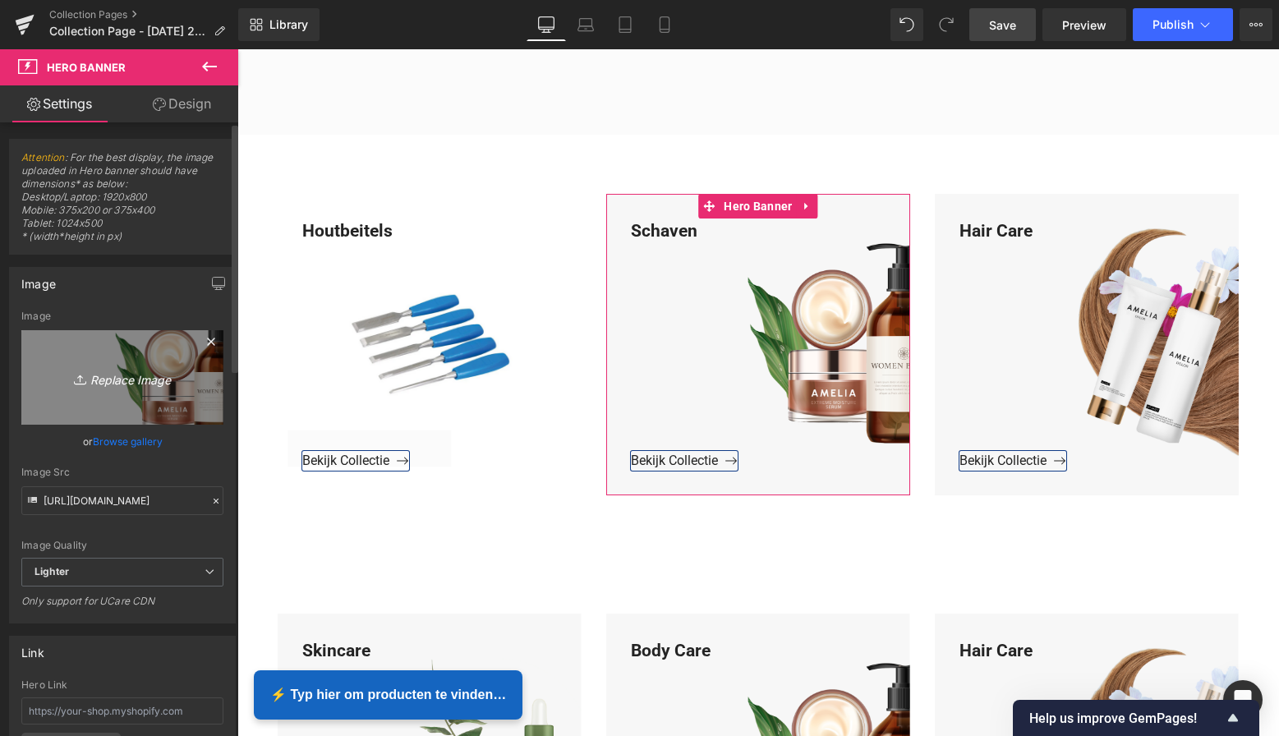
click at [138, 377] on icon "Replace Image" at bounding box center [122, 377] width 131 height 21
type input "C:\fakepath\Groen Modern Doe-het-zelf Instagram Stories (800 x 800 px)-3.png"
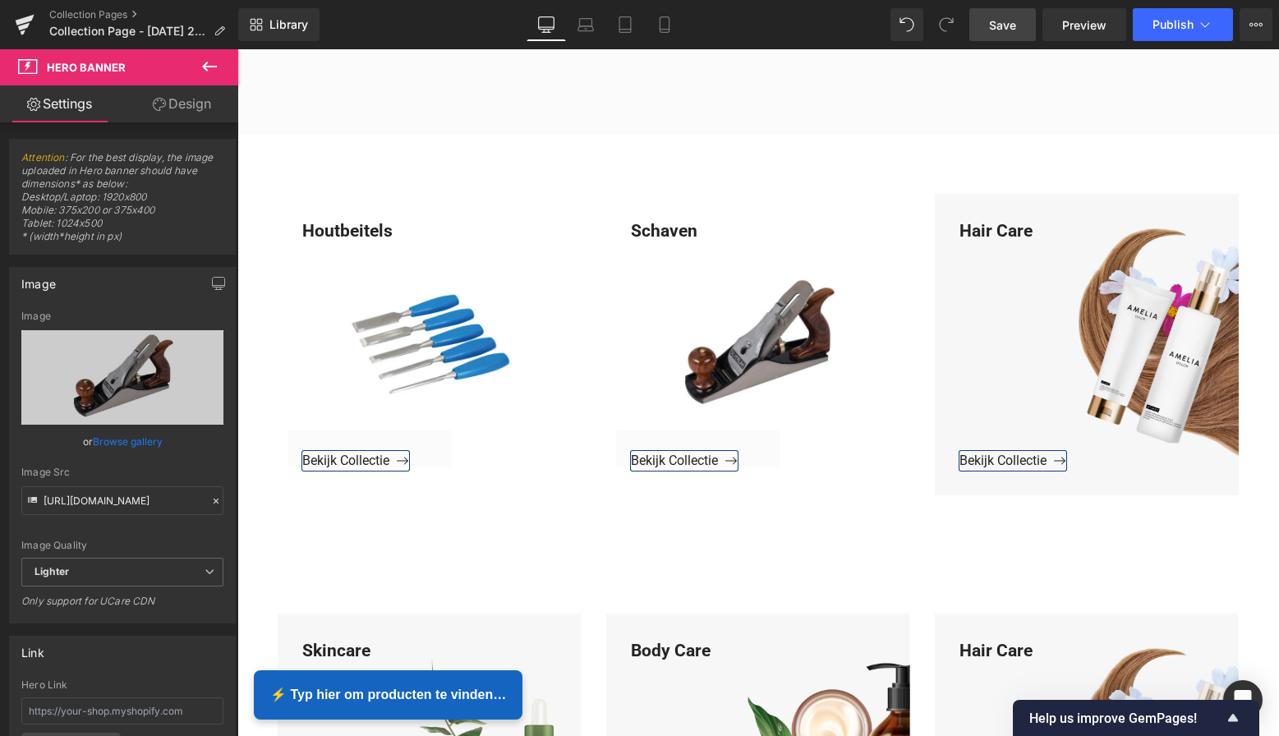
click at [1005, 27] on span "Save" at bounding box center [1002, 24] width 27 height 17
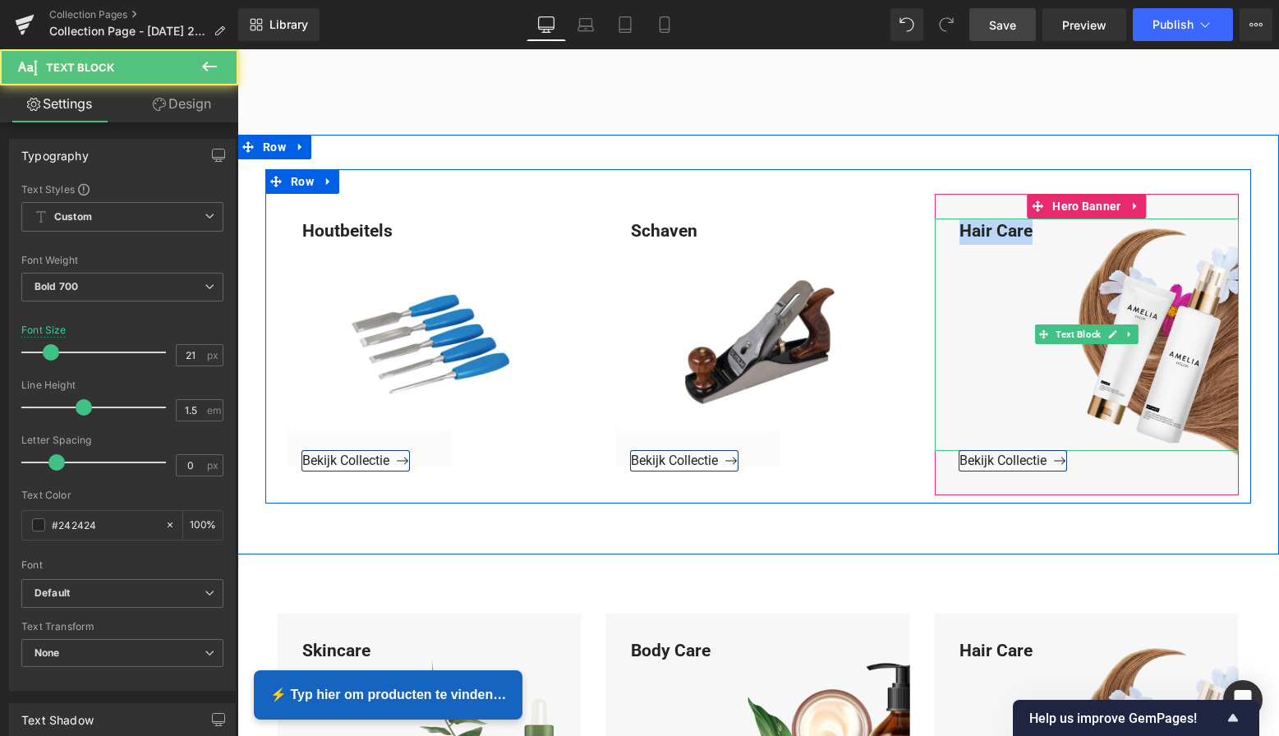
drag, startPoint x: 1030, startPoint y: 230, endPoint x: 950, endPoint y: 227, distance: 80.6
click at [950, 226] on div "Hair Care" at bounding box center [1087, 335] width 304 height 232
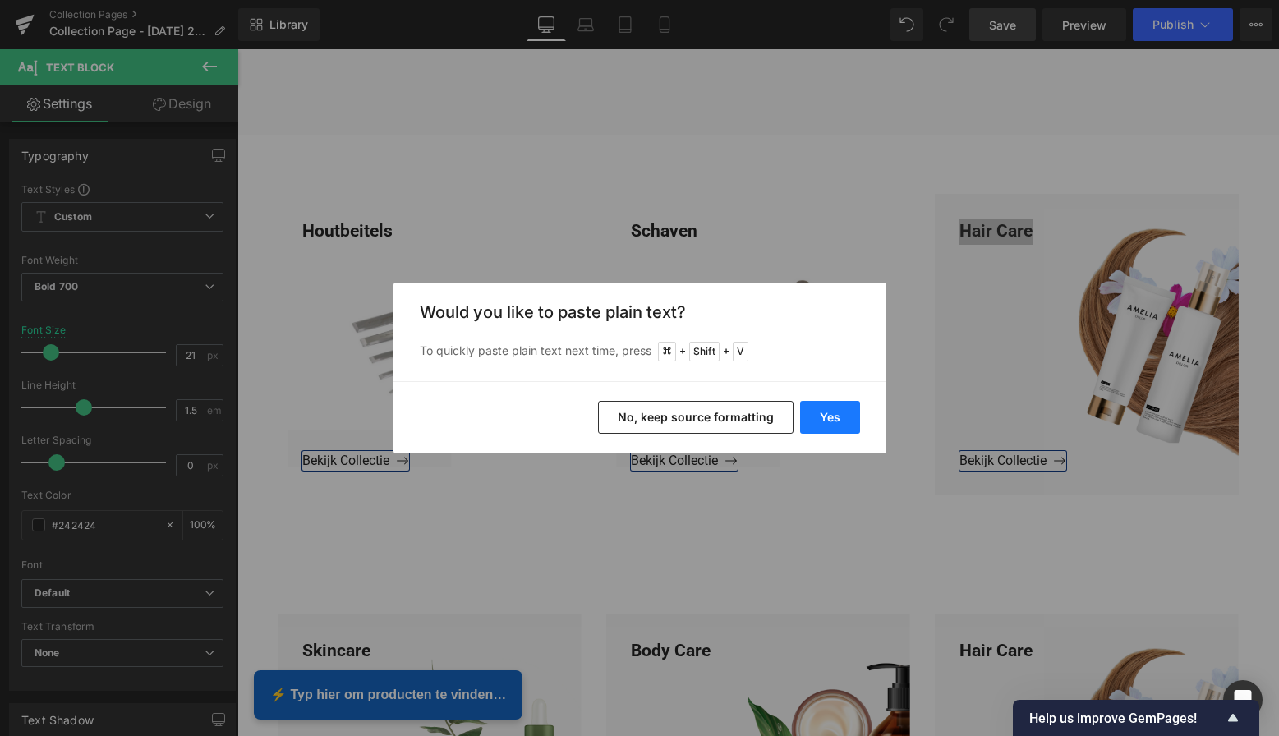
click at [835, 412] on button "Yes" at bounding box center [830, 417] width 60 height 33
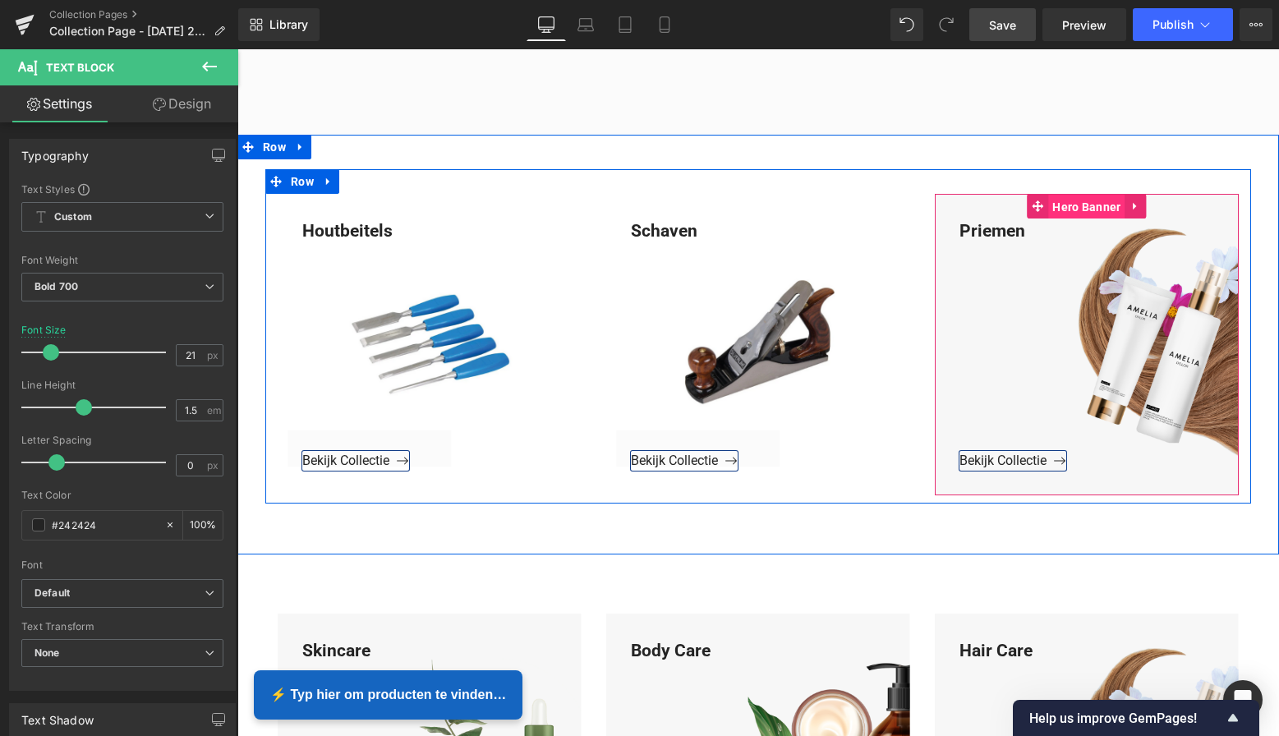
click at [1090, 209] on span "Hero Banner" at bounding box center [1086, 207] width 76 height 25
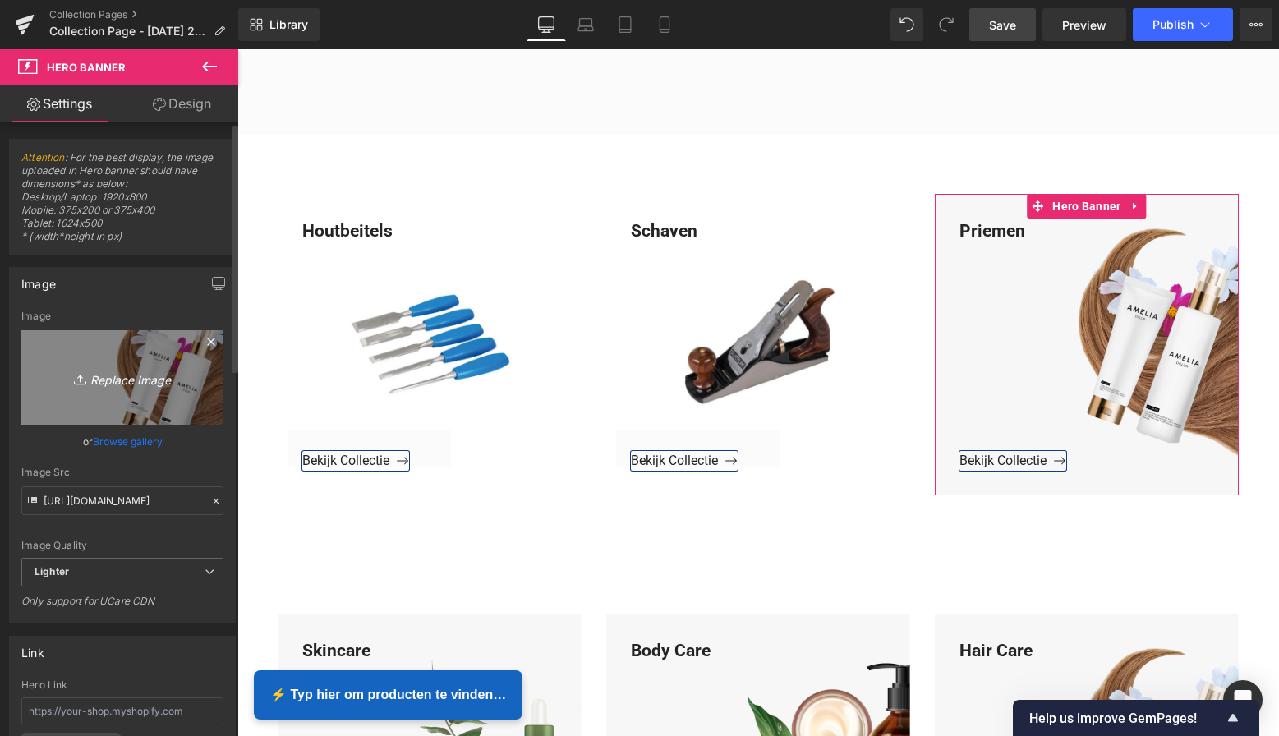
click at [154, 374] on icon "Replace Image" at bounding box center [122, 377] width 131 height 21
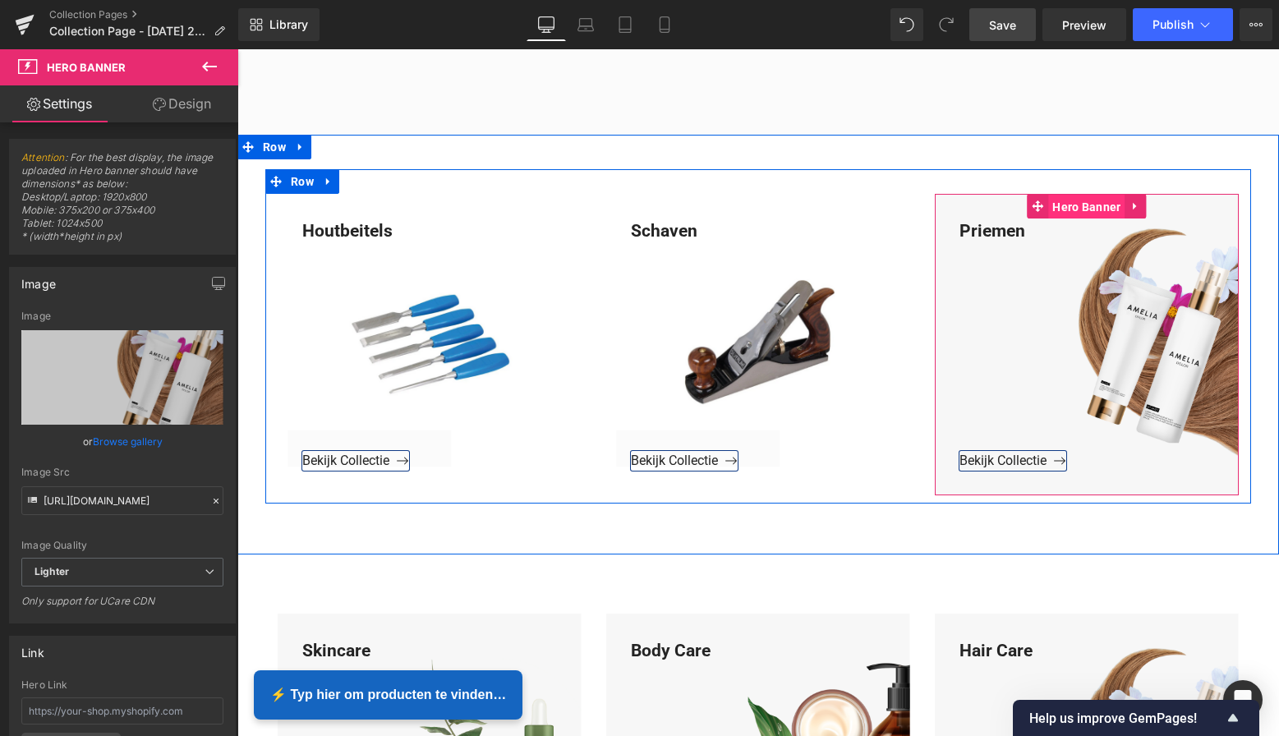
click at [1075, 205] on span "Hero Banner" at bounding box center [1086, 207] width 76 height 25
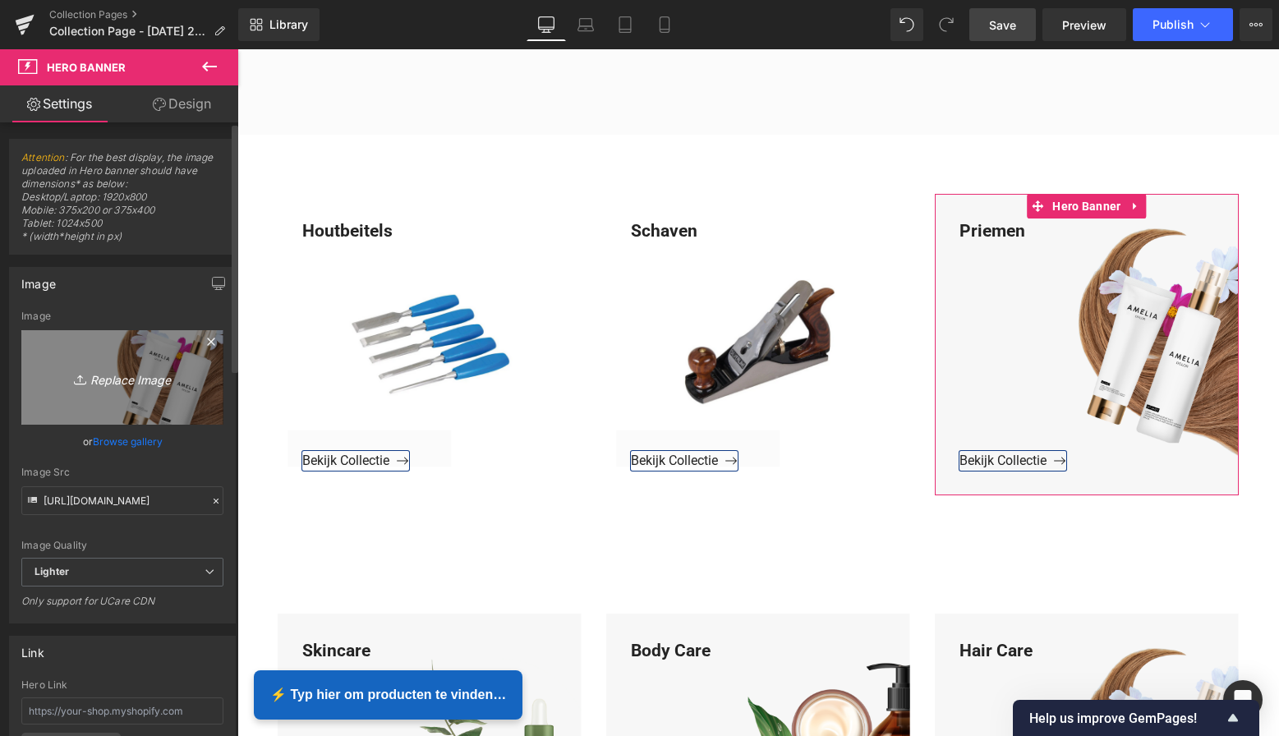
click at [133, 380] on icon "Replace Image" at bounding box center [122, 377] width 131 height 21
type input "C:\fakepath\Groen Modern Doe-het-zelf Instagram Stories (800 x 800 px)-3.png"
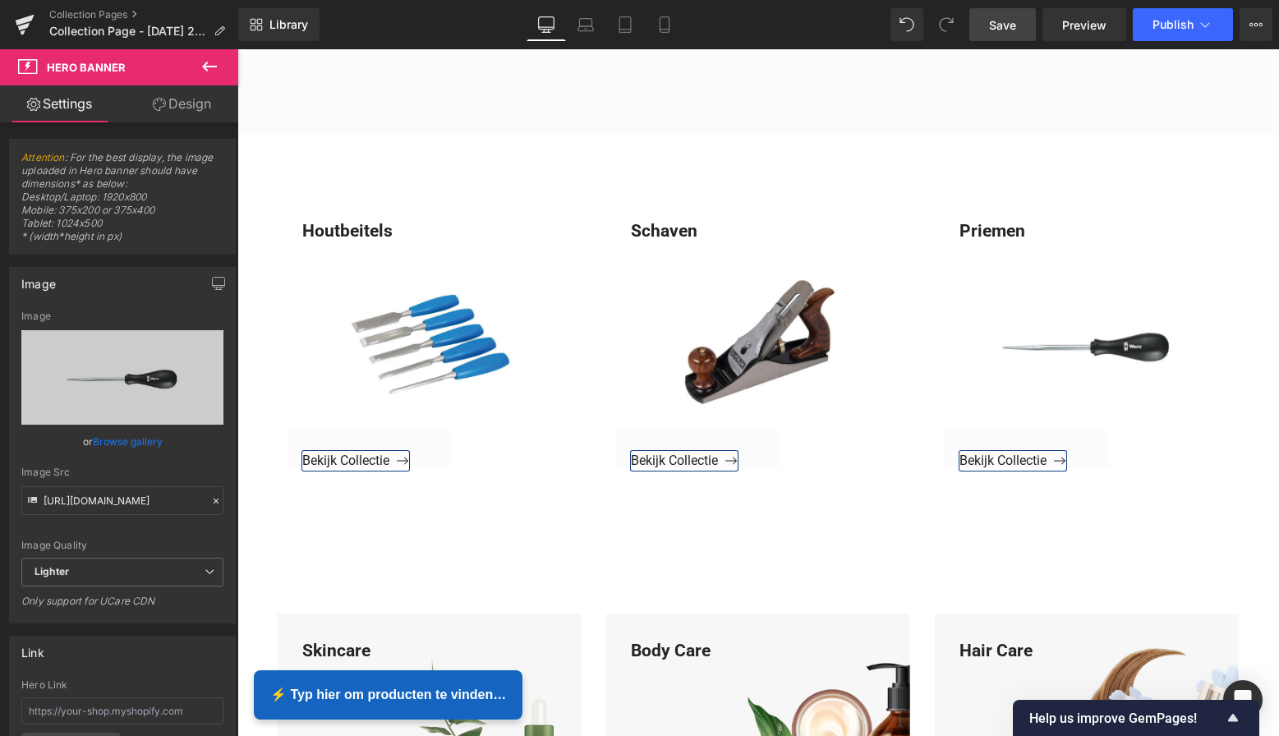
click at [1002, 25] on span "Save" at bounding box center [1002, 24] width 27 height 17
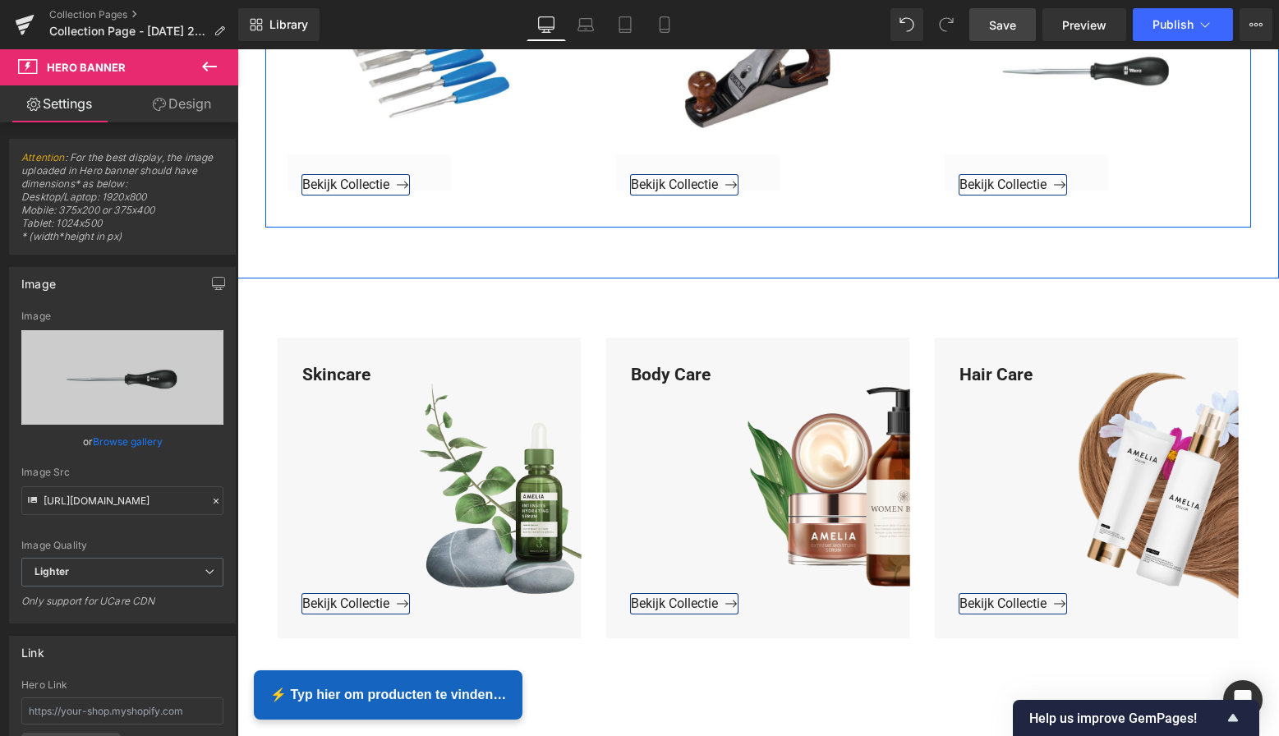
scroll to position [1033, 0]
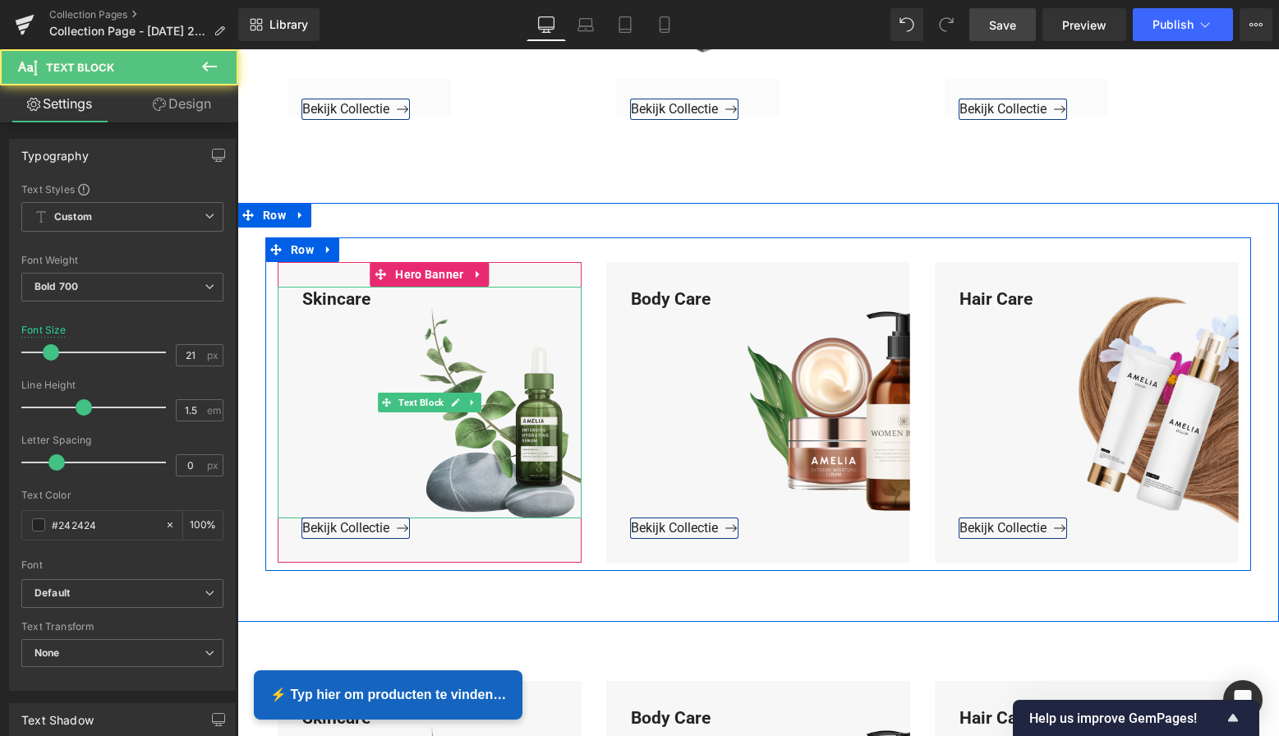
click at [371, 303] on div "Skincare" at bounding box center [430, 403] width 304 height 232
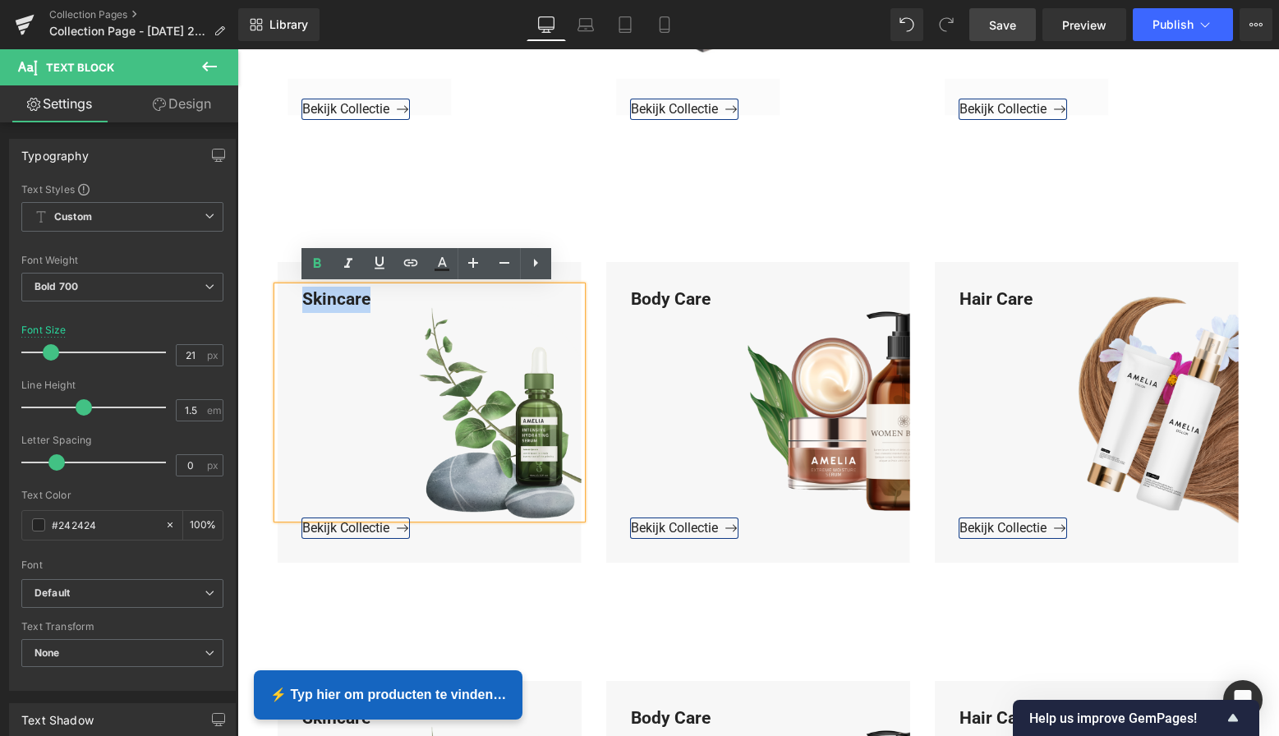
drag, startPoint x: 367, startPoint y: 297, endPoint x: 283, endPoint y: 298, distance: 84.6
click at [283, 297] on div "Skincare" at bounding box center [430, 403] width 304 height 232
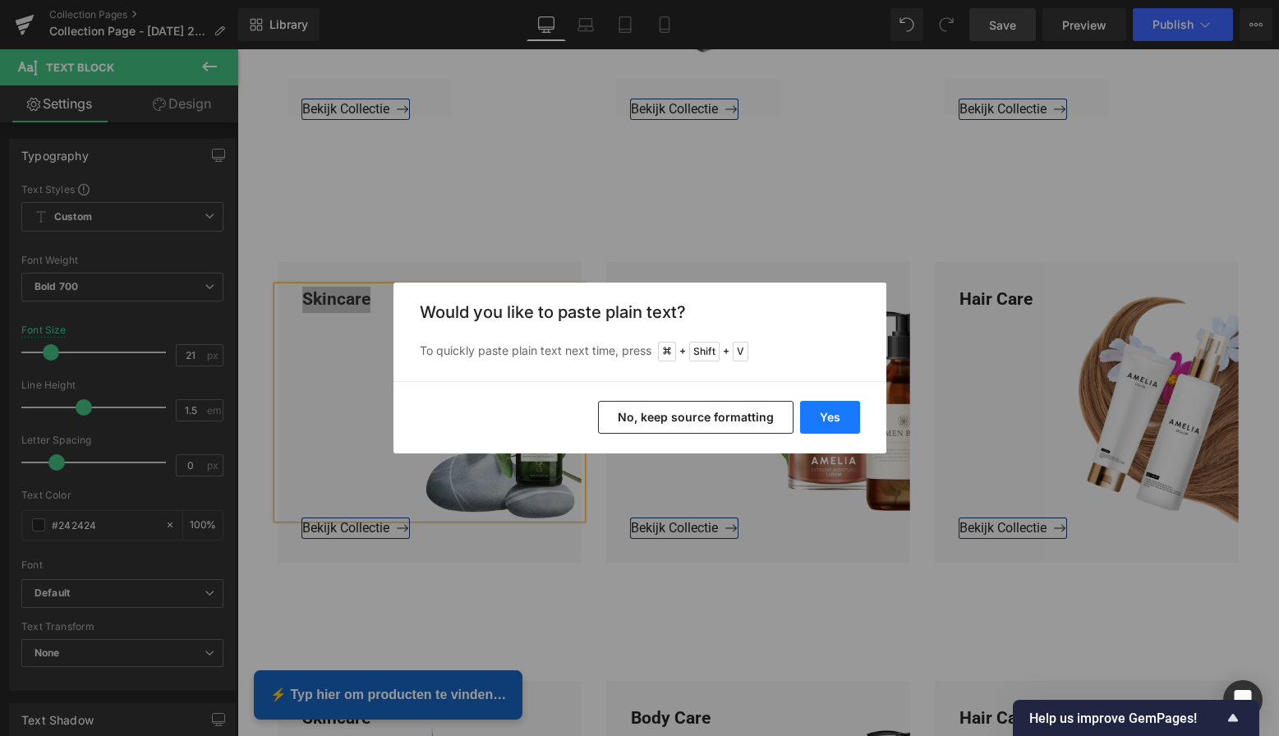
click at [819, 418] on button "Yes" at bounding box center [830, 417] width 60 height 33
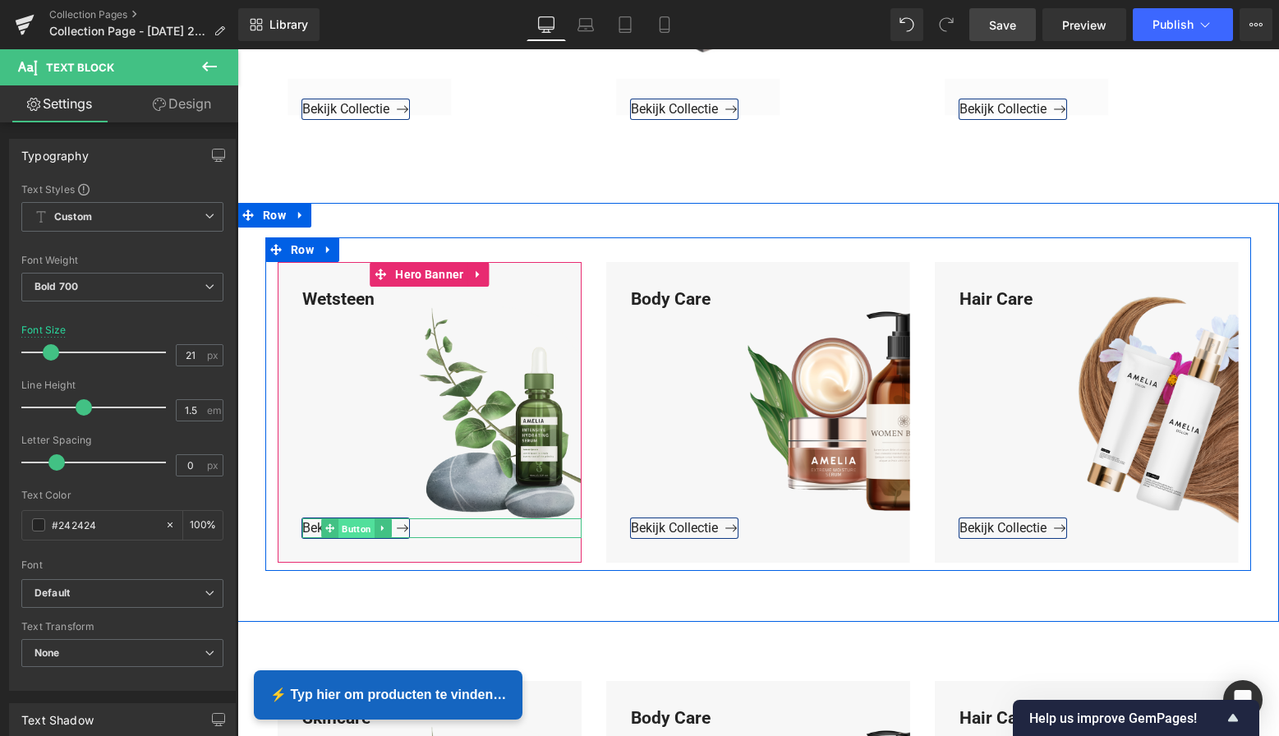
click at [352, 522] on span "Button" at bounding box center [356, 529] width 36 height 20
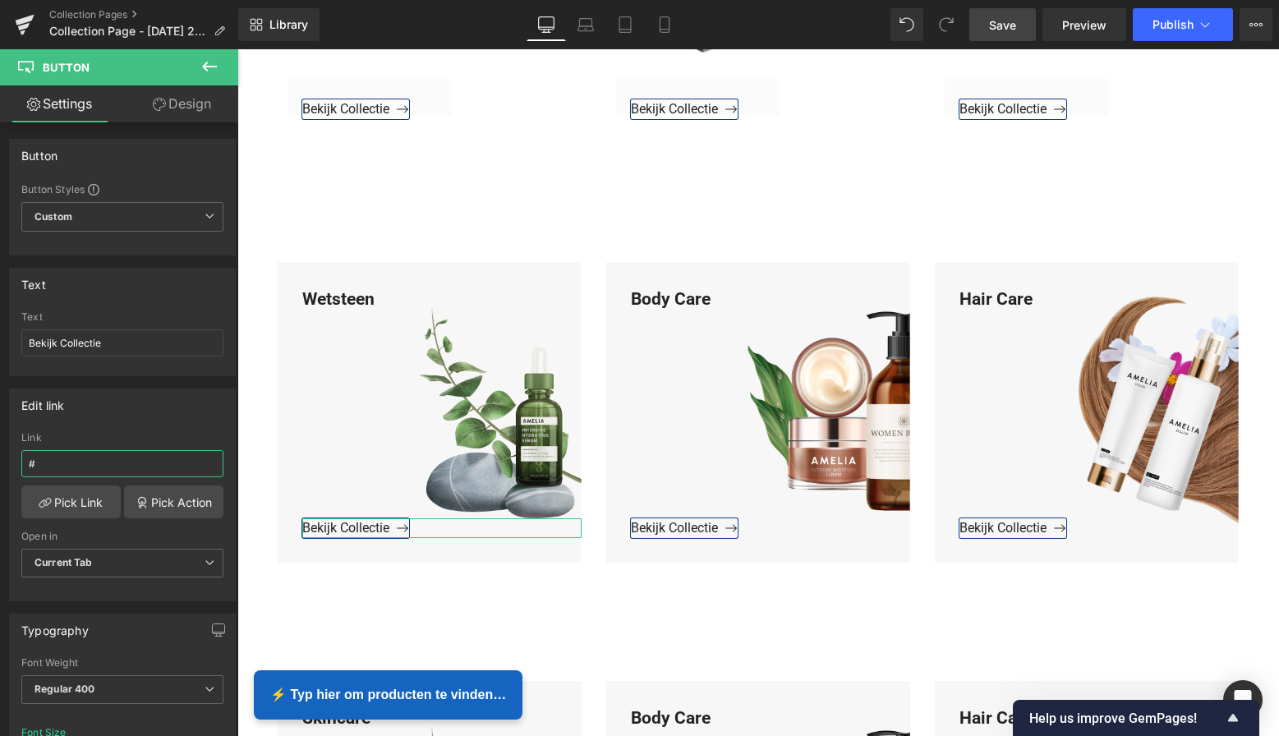
drag, startPoint x: 59, startPoint y: 463, endPoint x: -7, endPoint y: 465, distance: 65.8
click at [0, 465] on html "Button You are previewing how the will restyle your page. You can not edit Elem…" at bounding box center [639, 368] width 1279 height 736
paste input "https://www.mzsgereedschap.nl/collections/scherpen"
type input "https://www.mzsgereedschap.nl/collections/scherpen"
click at [76, 509] on link "Pick Link" at bounding box center [70, 502] width 99 height 33
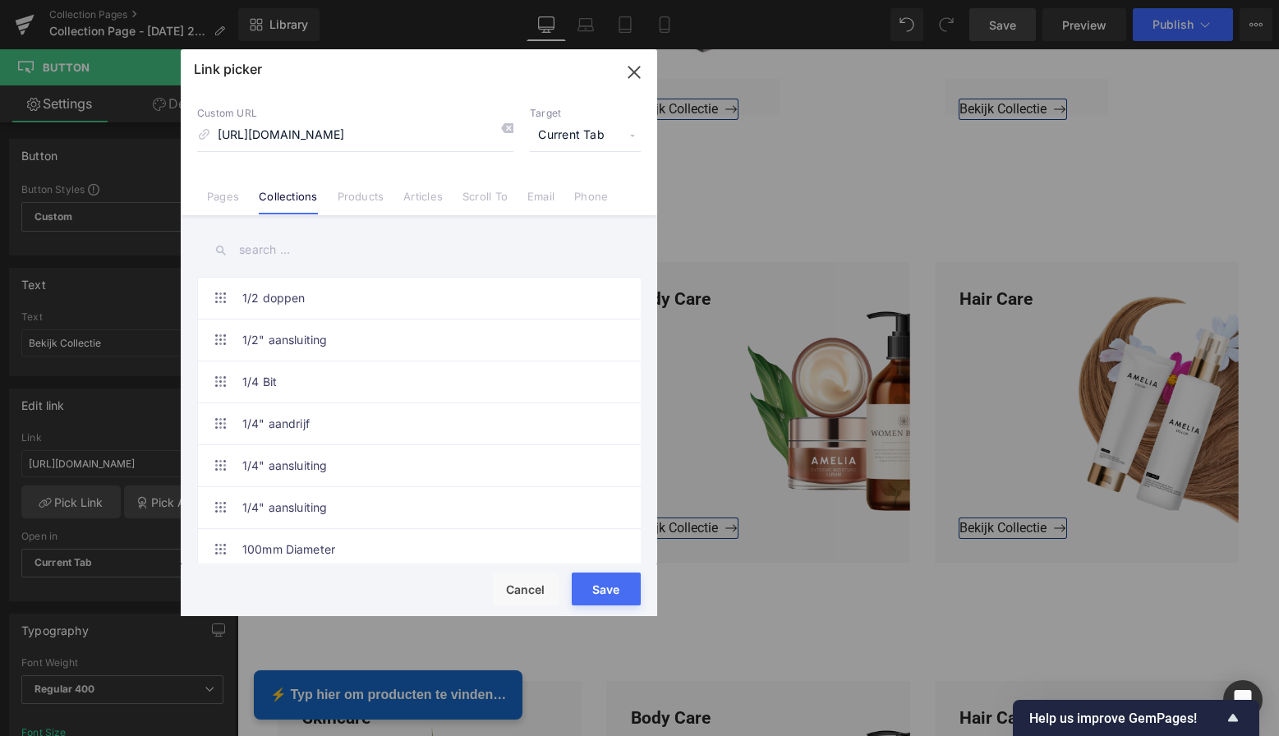
click at [601, 588] on button "Save" at bounding box center [606, 589] width 69 height 33
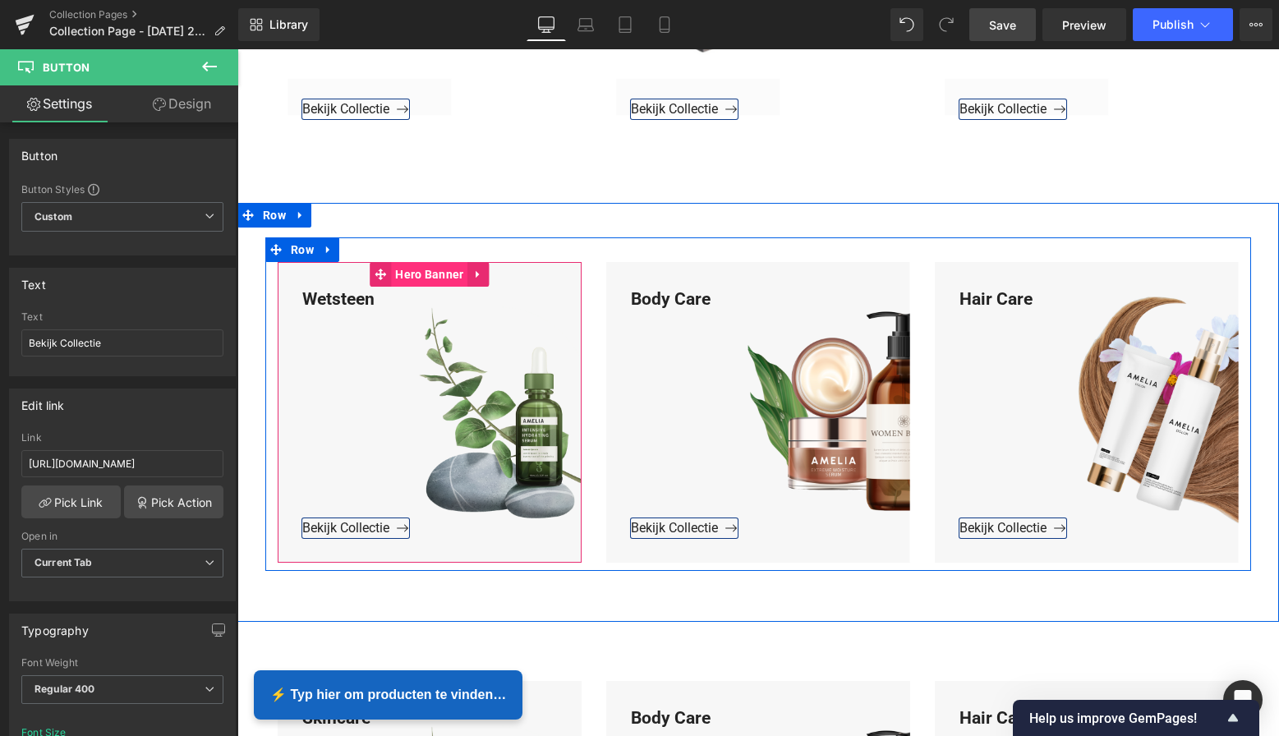
click at [438, 276] on span "Hero Banner" at bounding box center [429, 274] width 76 height 25
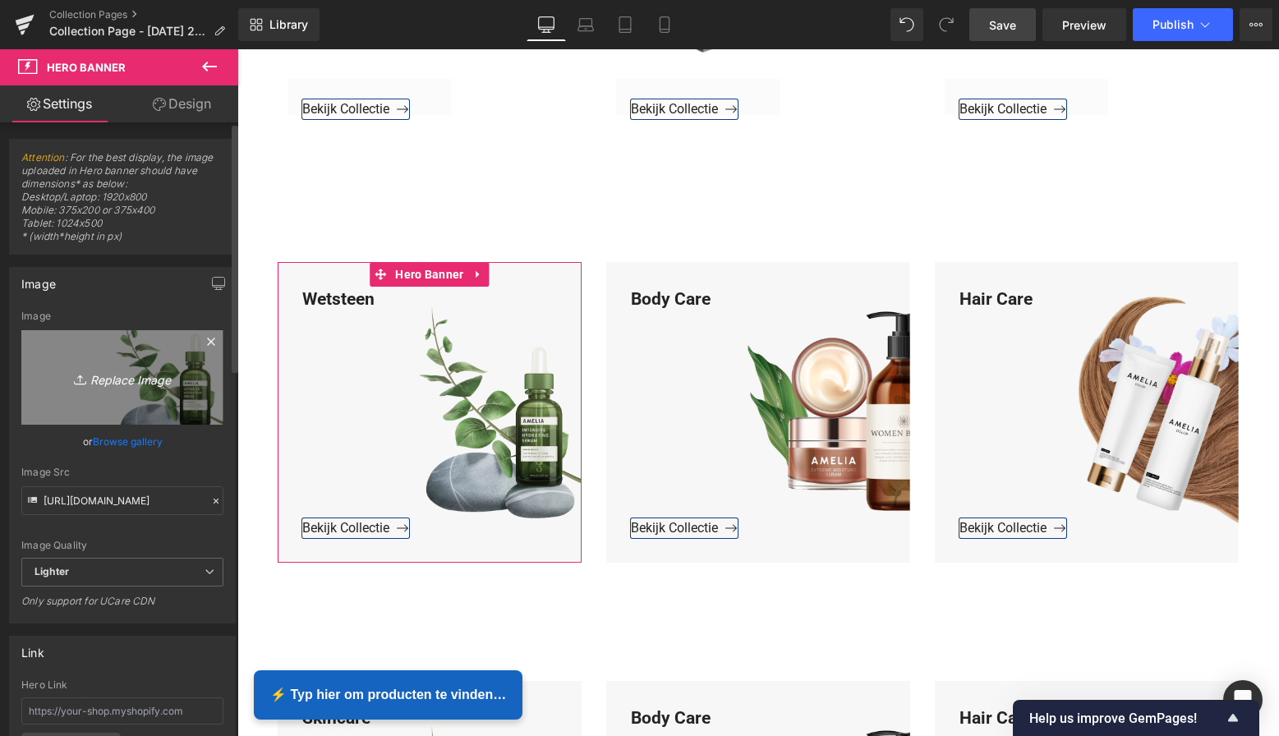
click at [135, 385] on icon "Replace Image" at bounding box center [122, 377] width 131 height 21
type input "C:\fakepath\Groen Modern Doe-het-zelf Instagram Stories (800 x 800 px)-3.png"
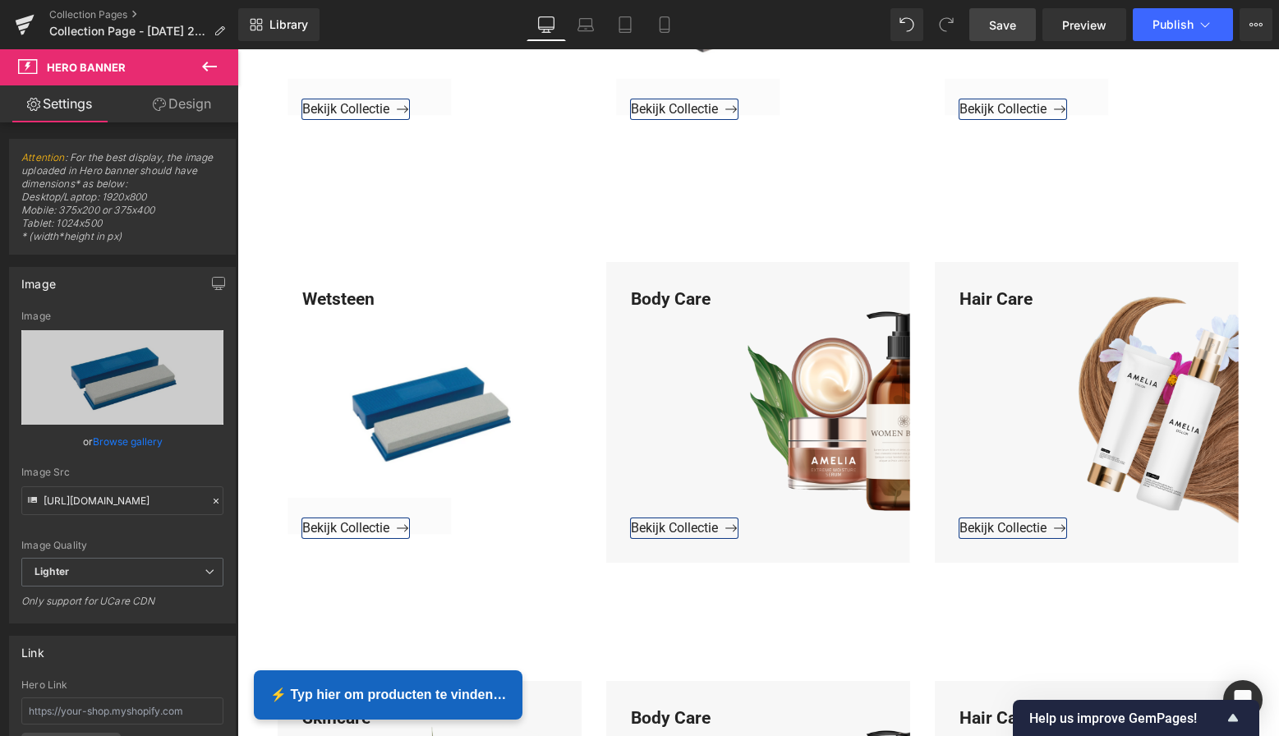
click at [1006, 25] on span "Save" at bounding box center [1002, 24] width 27 height 17
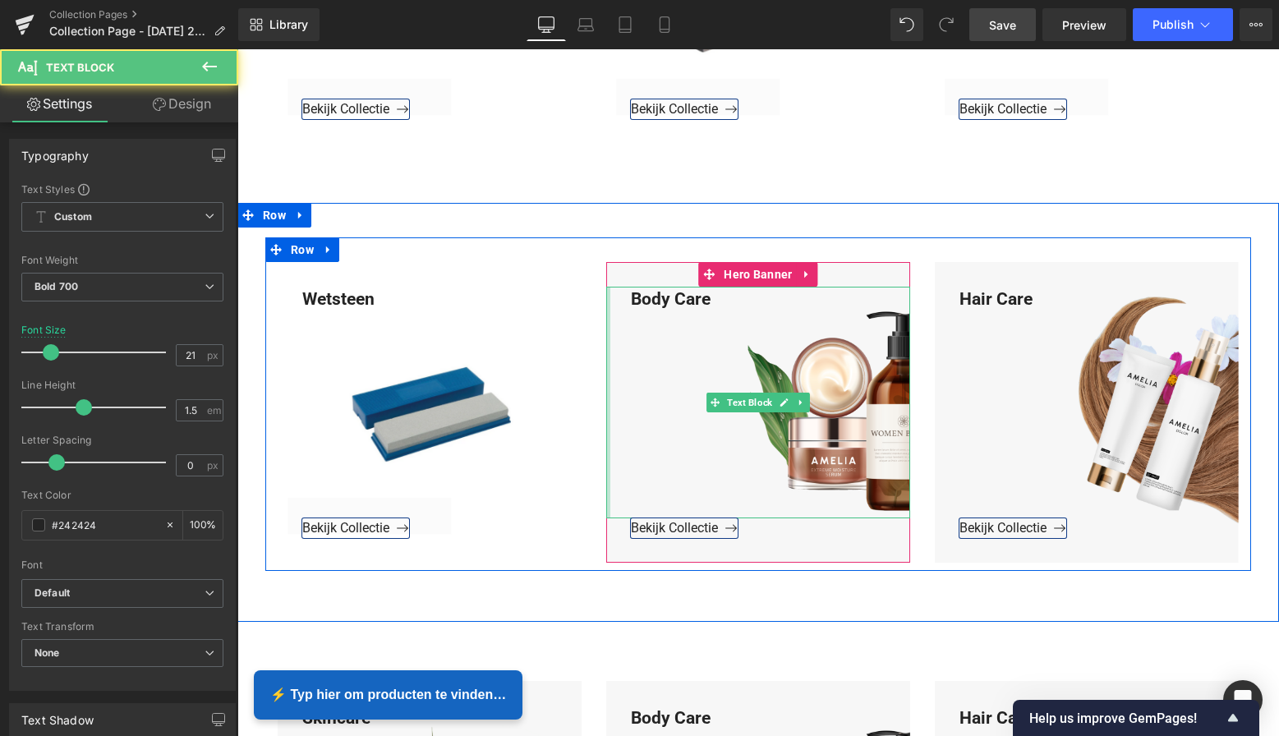
drag, startPoint x: 708, startPoint y: 299, endPoint x: 605, endPoint y: 291, distance: 103.8
click at [606, 291] on div "Body Care Text Block" at bounding box center [758, 403] width 304 height 232
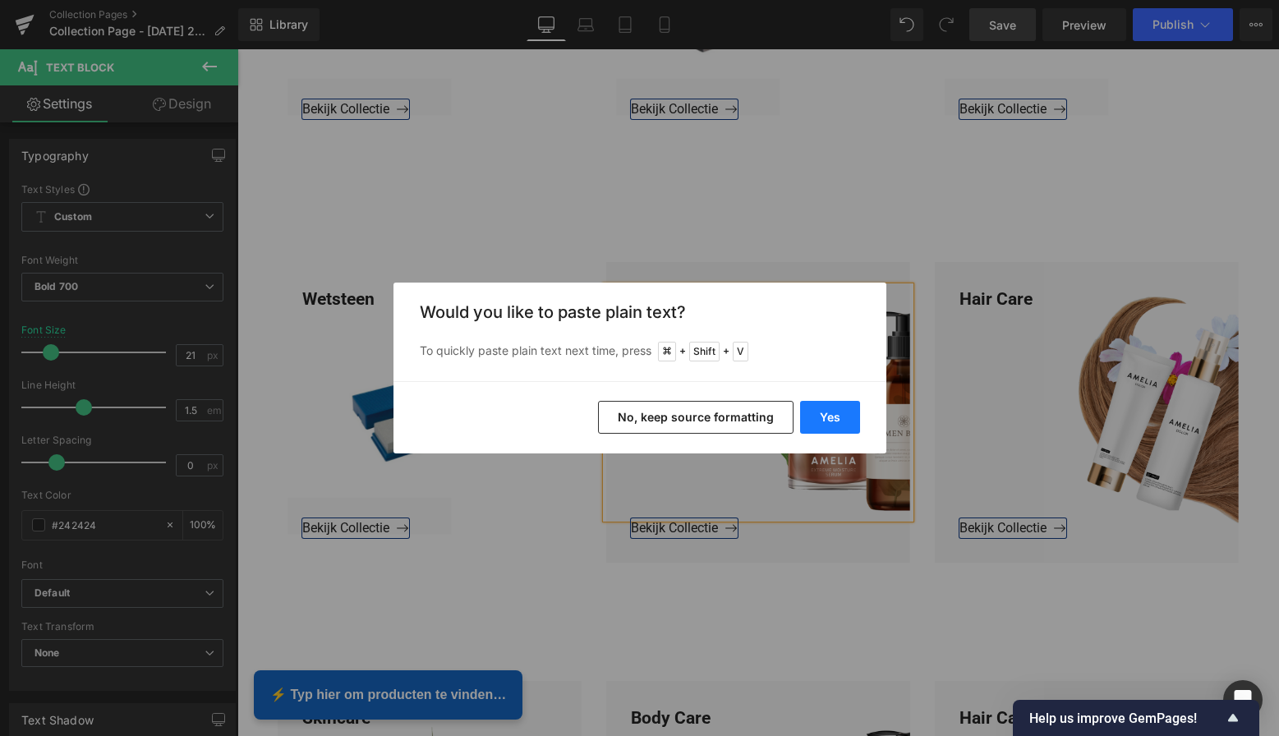
click at [818, 414] on button "Yes" at bounding box center [830, 417] width 60 height 33
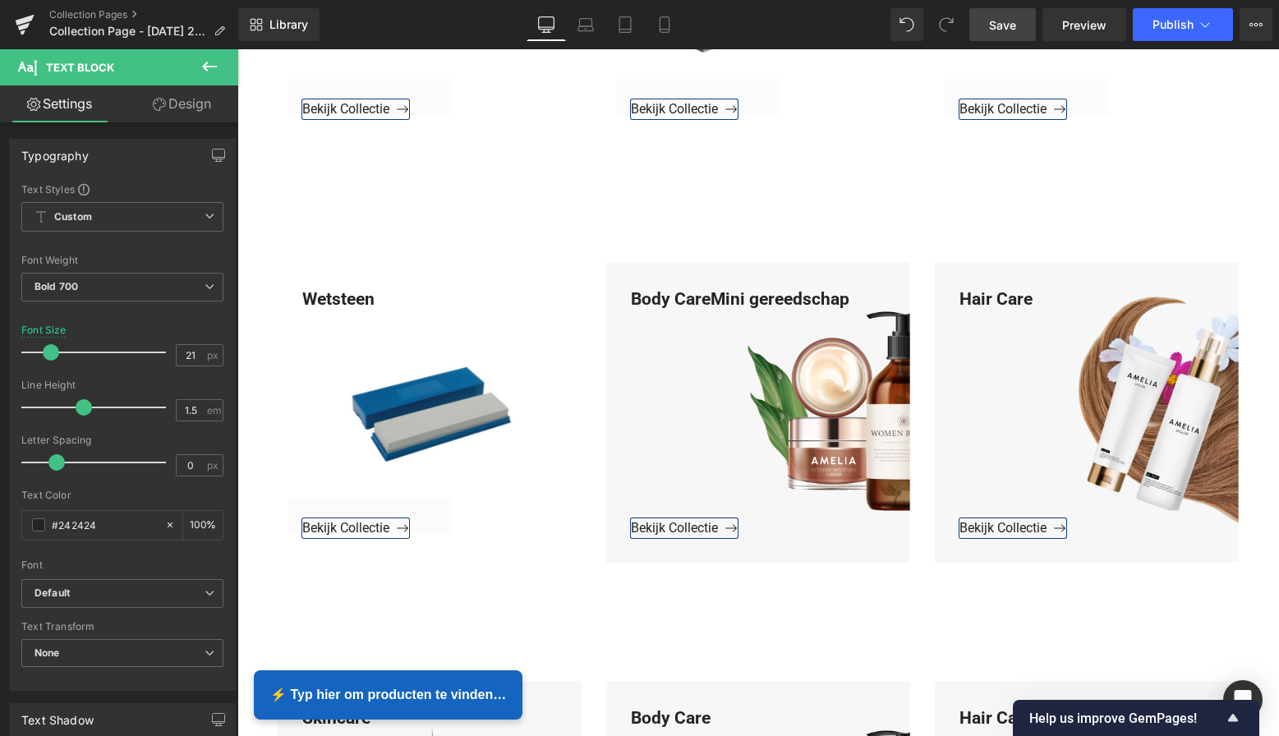
click at [706, 298] on div "Body CareMini gereedschap" at bounding box center [758, 403] width 304 height 232
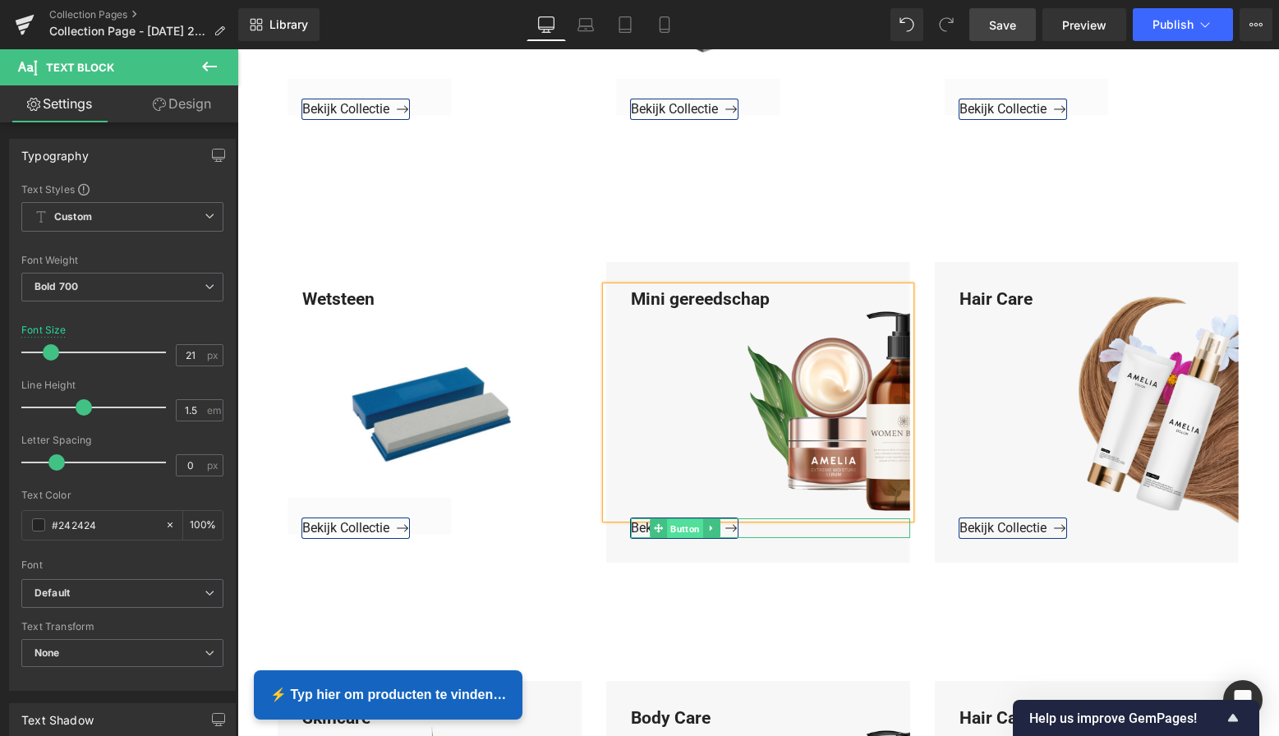
click at [675, 534] on span "Button" at bounding box center [685, 529] width 36 height 20
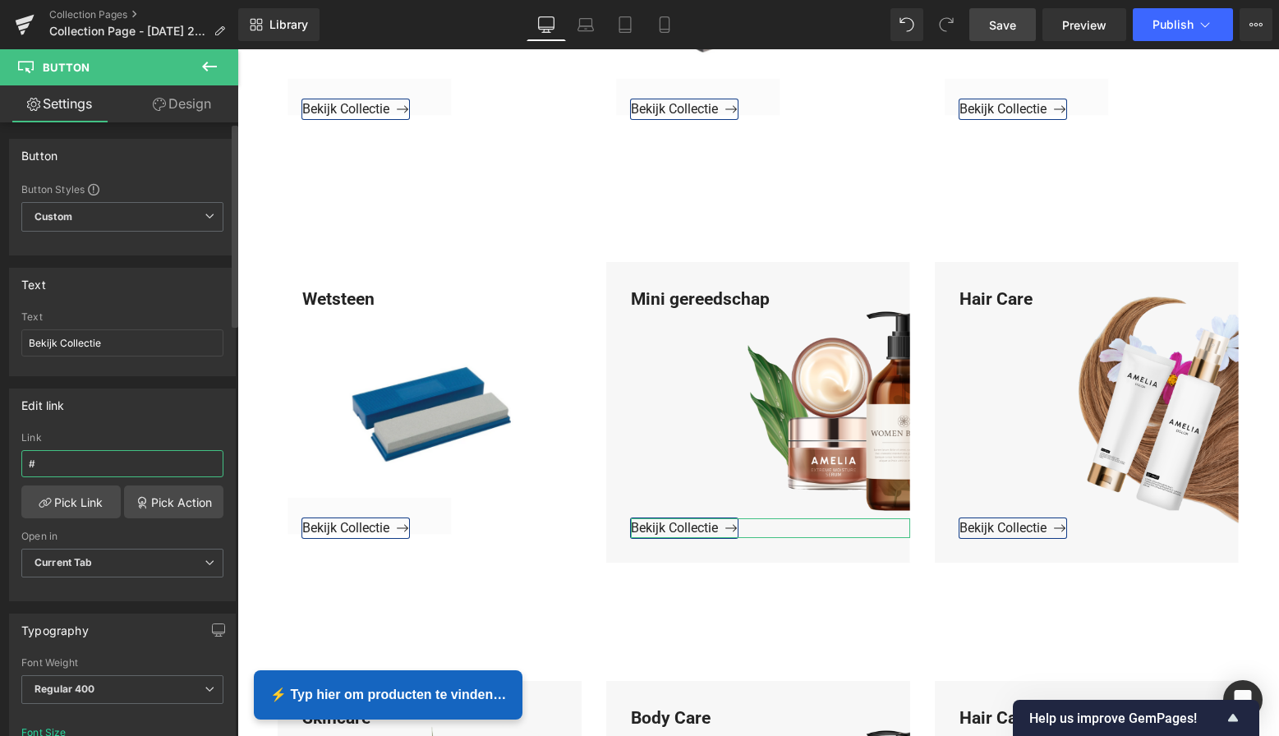
drag, startPoint x: 52, startPoint y: 463, endPoint x: 4, endPoint y: 462, distance: 47.7
click at [4, 462] on div "Edit link # Link # Pick Link Pick Action Current Tab New Tab Open in Current Ta…" at bounding box center [123, 488] width 246 height 225
type input "https://www.mzsgereedschap.nl/collections/mini-gereedschap"
click at [64, 506] on link "Pick Link" at bounding box center [70, 502] width 99 height 33
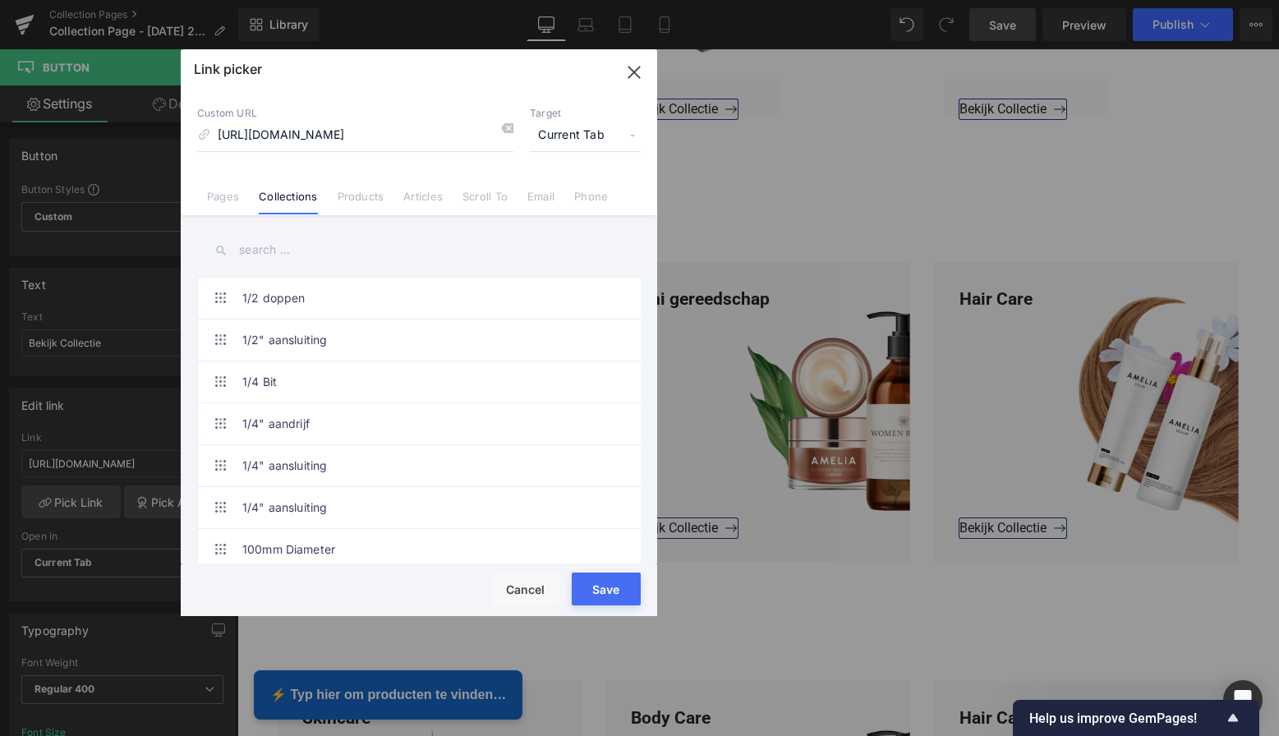
click at [606, 586] on button "Save" at bounding box center [606, 589] width 69 height 33
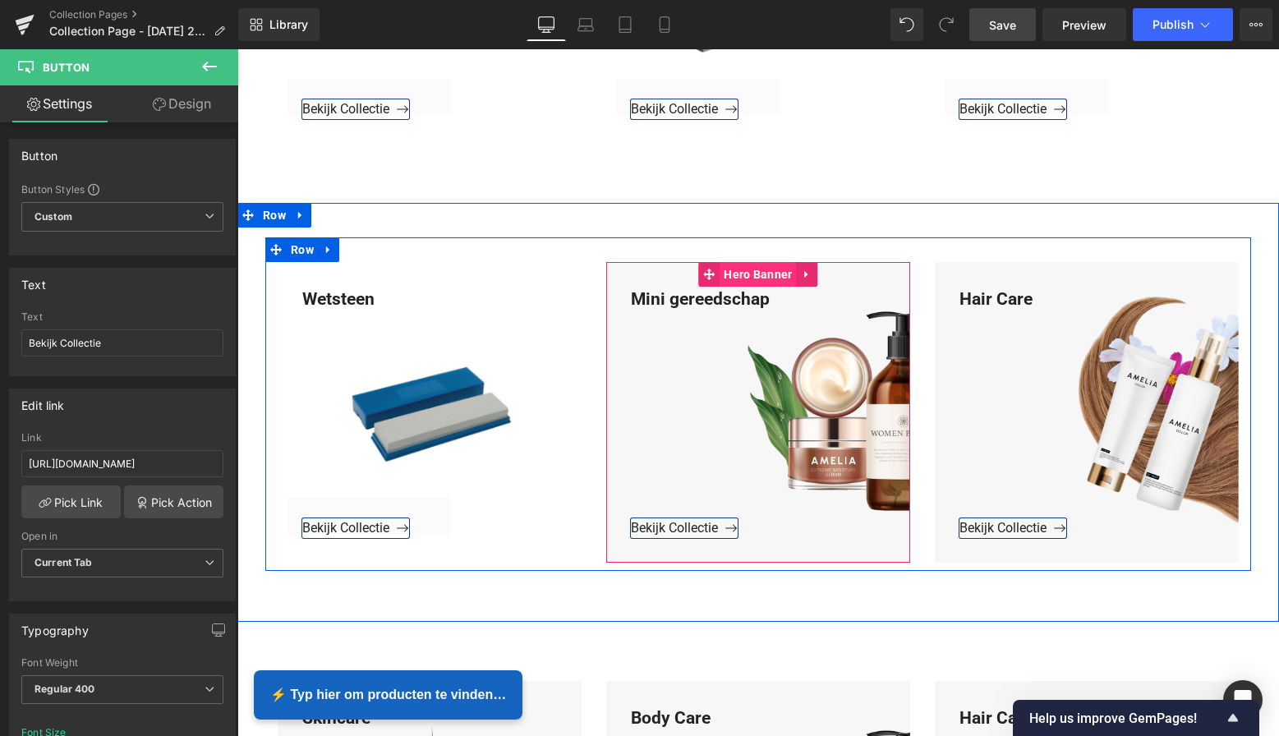
click at [768, 276] on span "Hero Banner" at bounding box center [758, 274] width 76 height 25
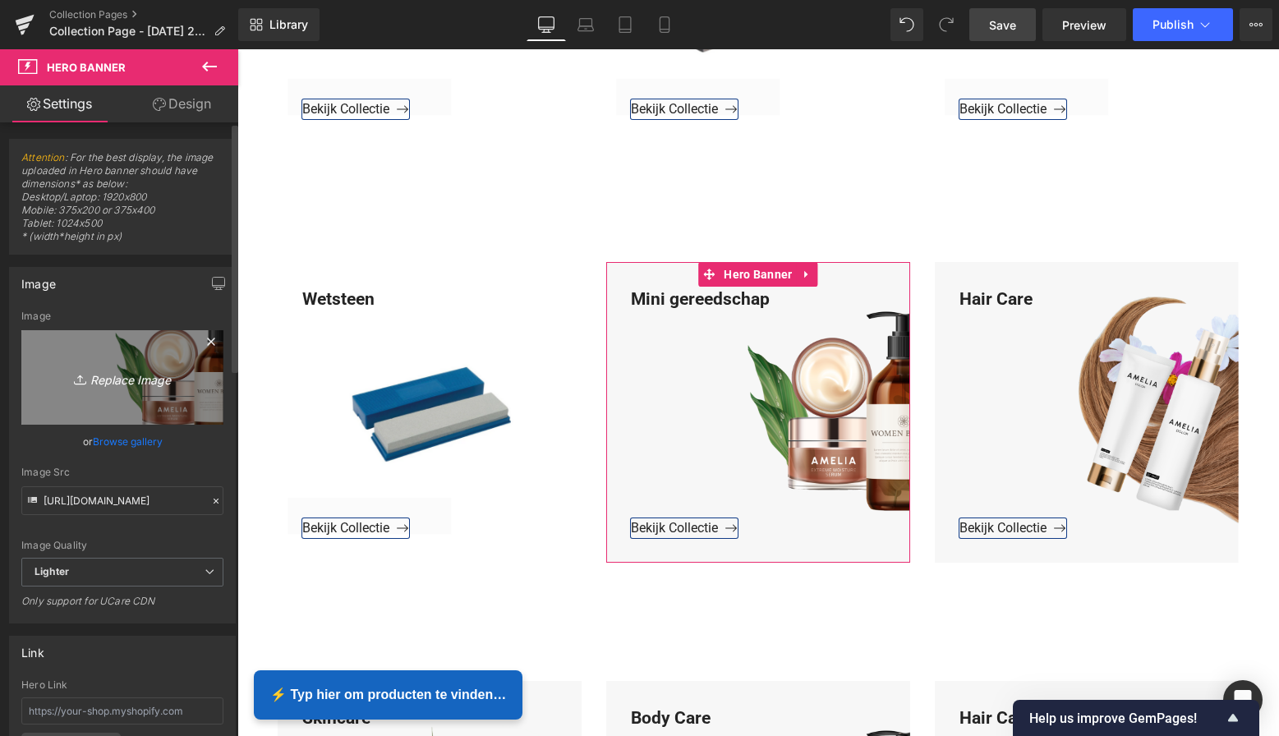
click at [150, 363] on link "Replace Image" at bounding box center [122, 377] width 202 height 94
type input "C:\fakepath\Groen Modern Doe-het-zelf Instagram Stories (800 x 800 px)-3.png"
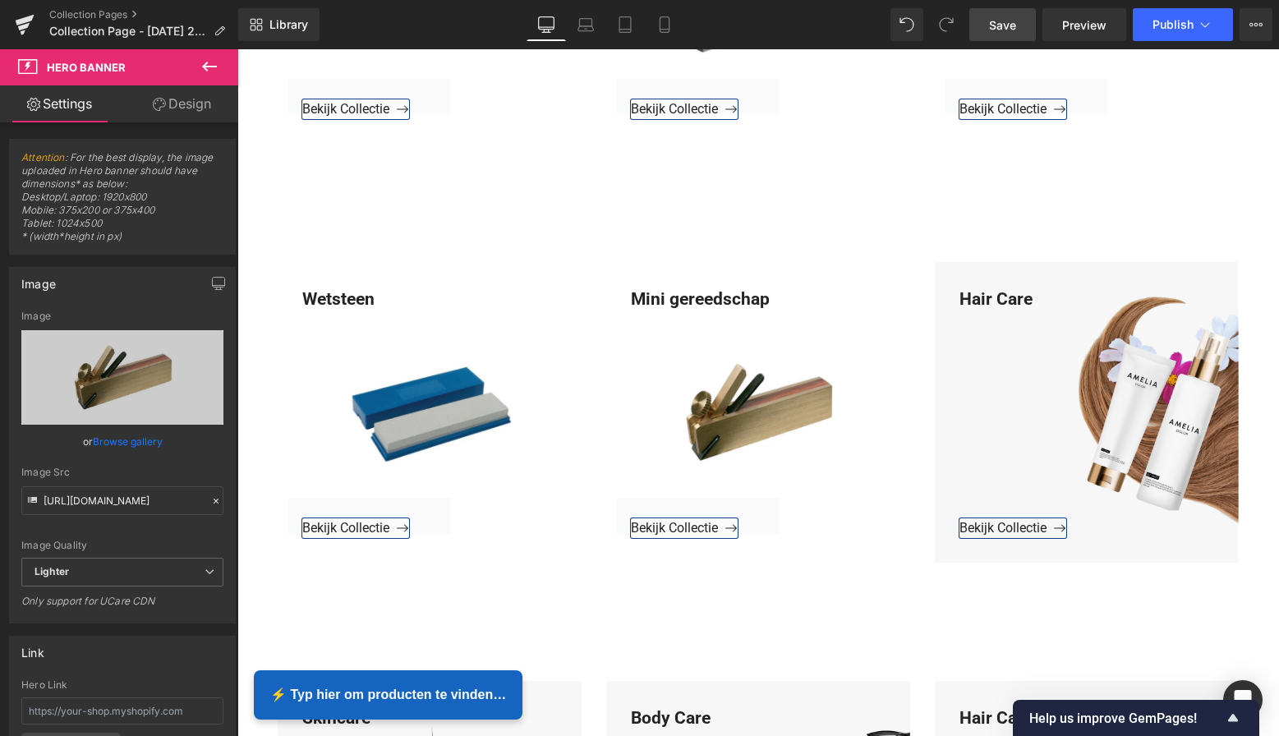
click at [1009, 35] on link "Save" at bounding box center [1002, 24] width 67 height 33
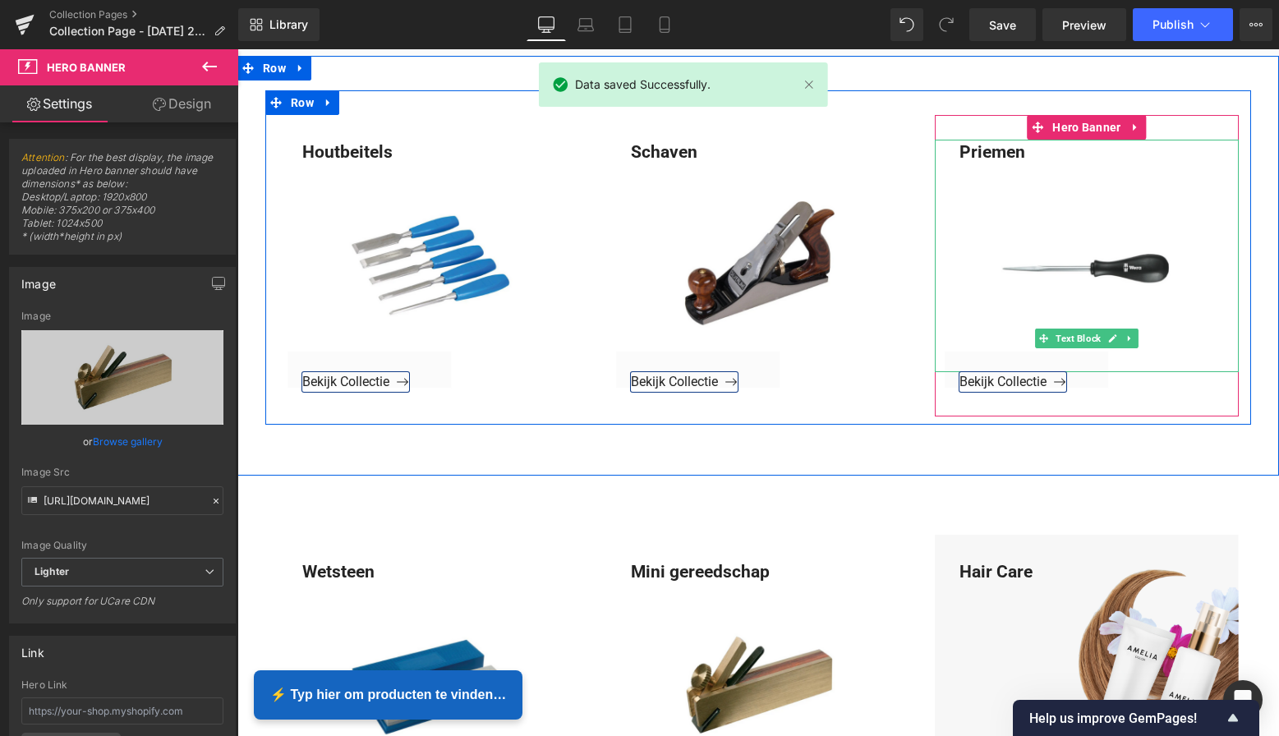
scroll to position [758, 0]
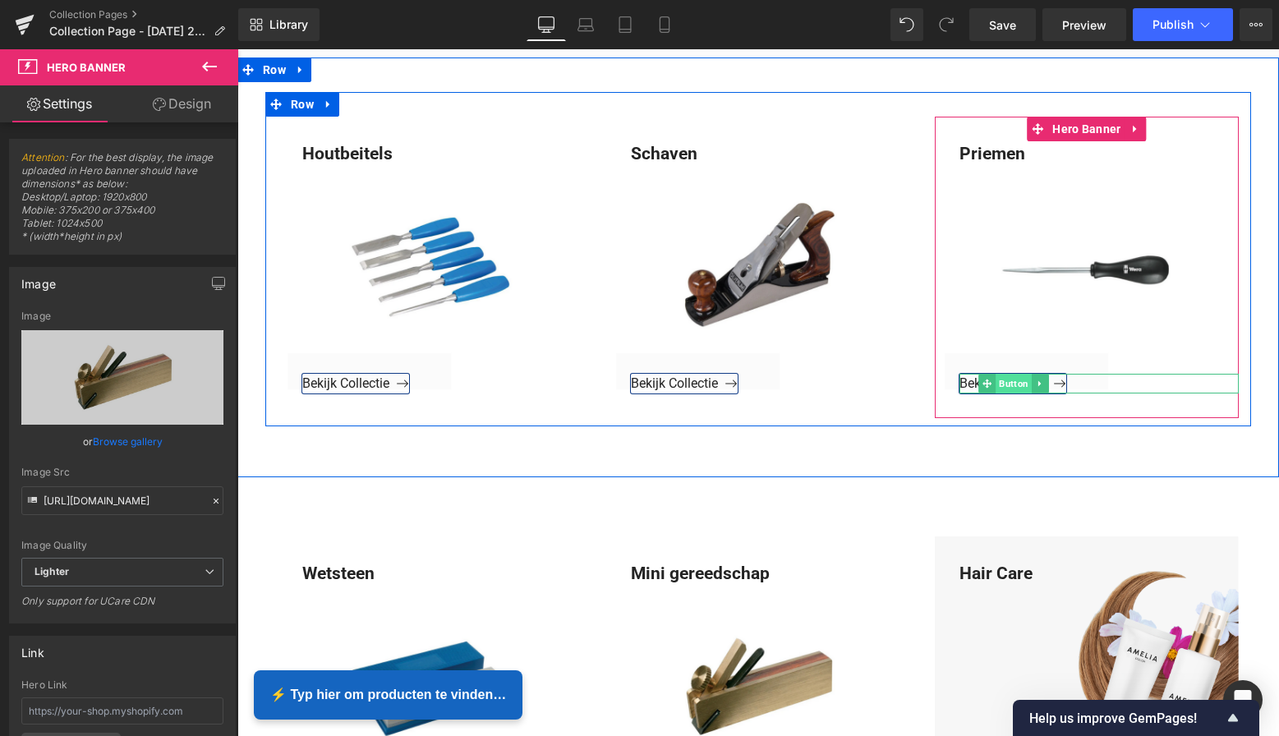
click at [1010, 382] on span "Button" at bounding box center [1014, 384] width 36 height 20
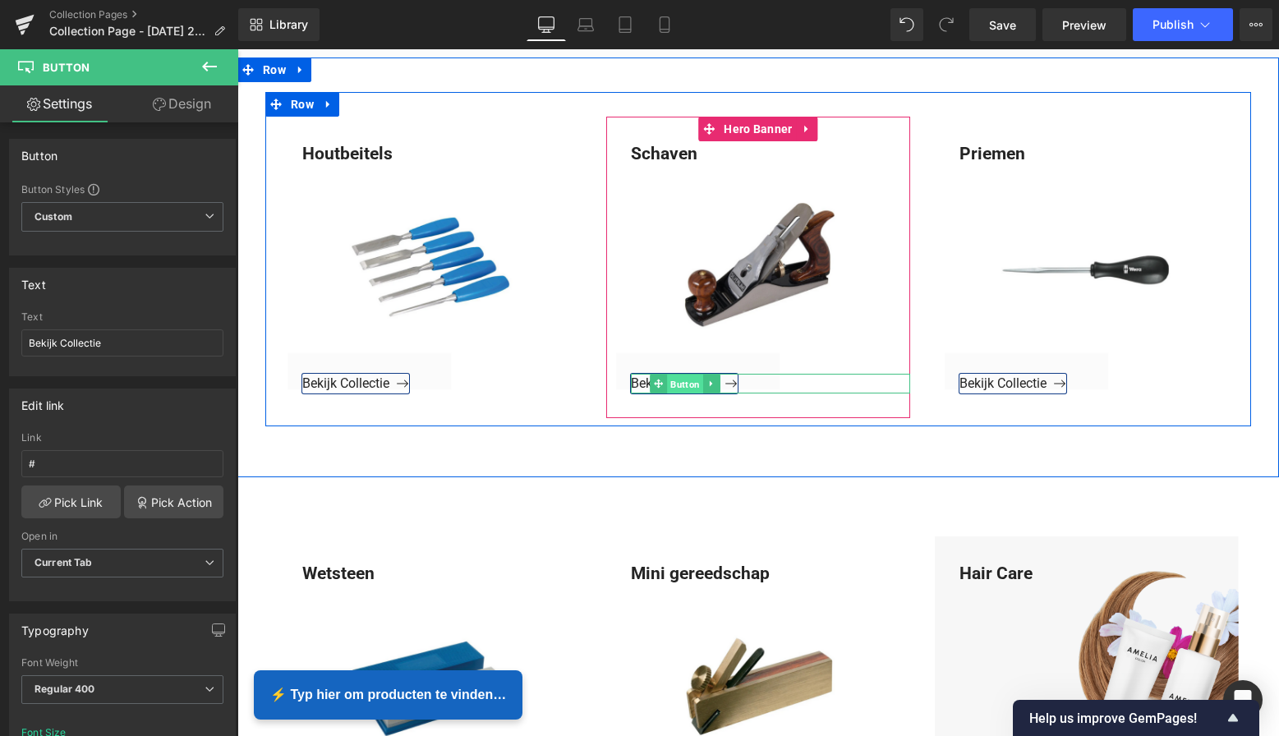
click at [682, 380] on span "Button" at bounding box center [685, 385] width 36 height 20
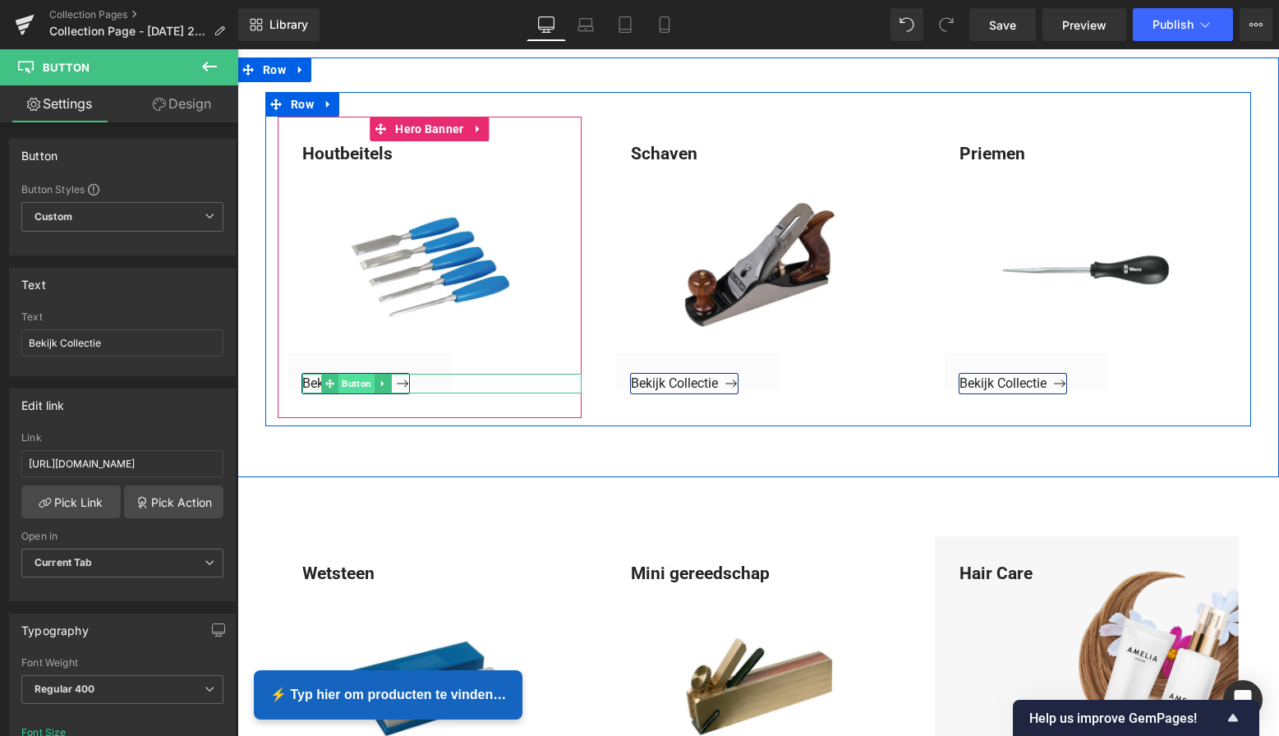
click at [365, 380] on span "Button" at bounding box center [356, 384] width 36 height 20
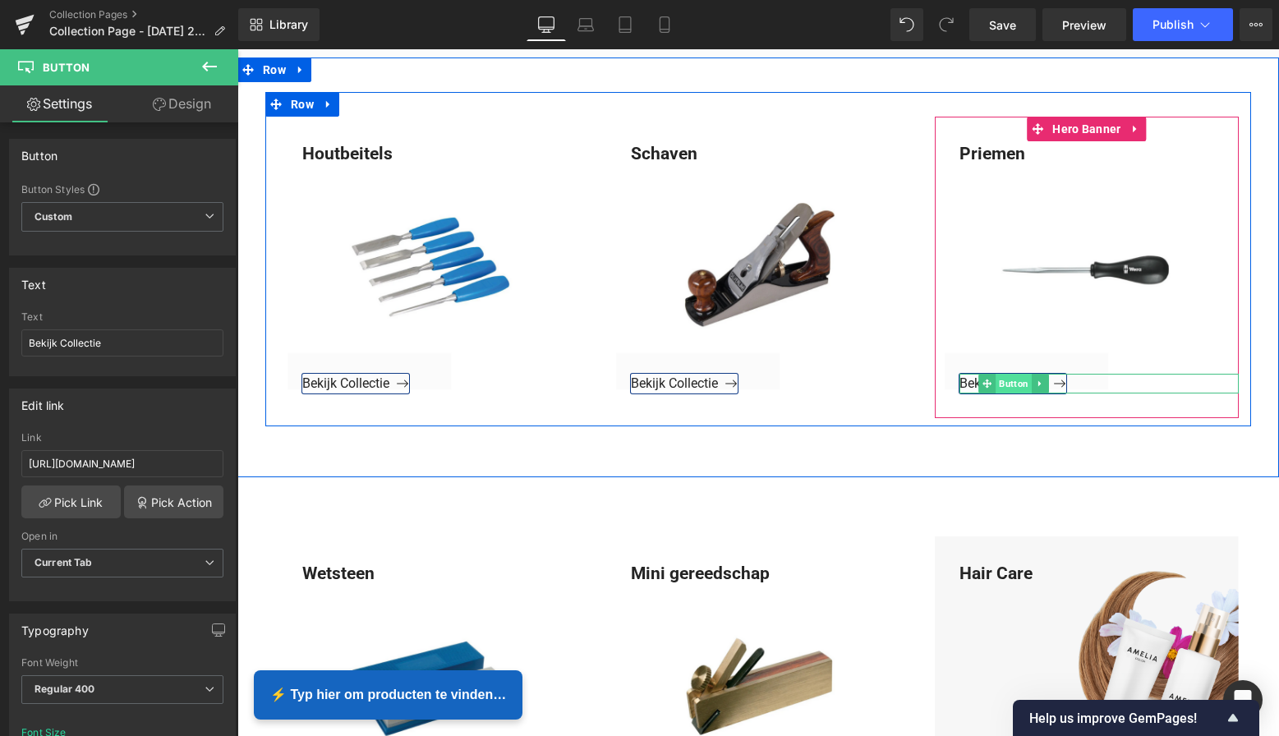
click at [1006, 385] on span "Button" at bounding box center [1014, 384] width 36 height 20
click at [1010, 380] on span "Button" at bounding box center [1014, 385] width 36 height 20
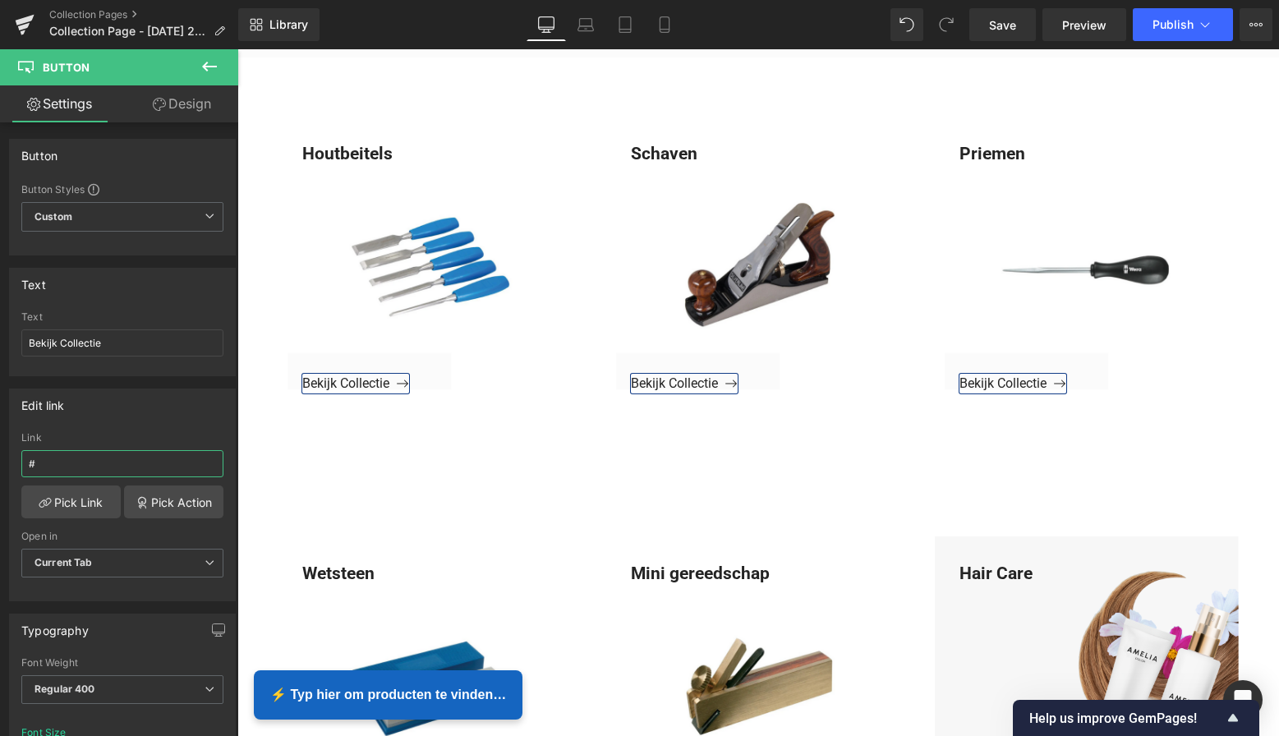
drag, startPoint x: 72, startPoint y: 461, endPoint x: -35, endPoint y: 462, distance: 106.8
click at [0, 462] on html "Button You are previewing how the will restyle your page. You can not edit Elem…" at bounding box center [639, 368] width 1279 height 736
paste input "https://www.mzsgereedschap.nl/collections/priemen"
type input "https://www.mzsgereedschap.nl/collections/priemen"
click at [69, 500] on link "Pick Link" at bounding box center [70, 502] width 99 height 33
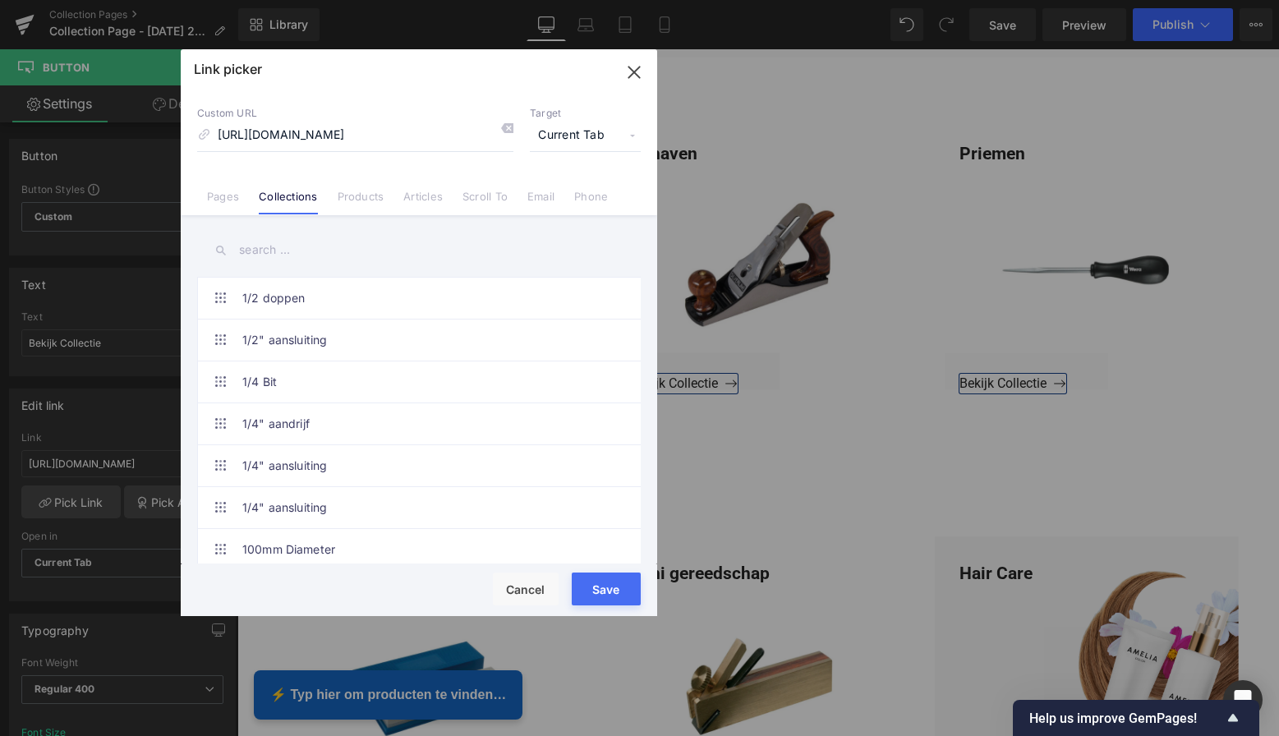
click at [613, 594] on button "Save" at bounding box center [606, 589] width 69 height 33
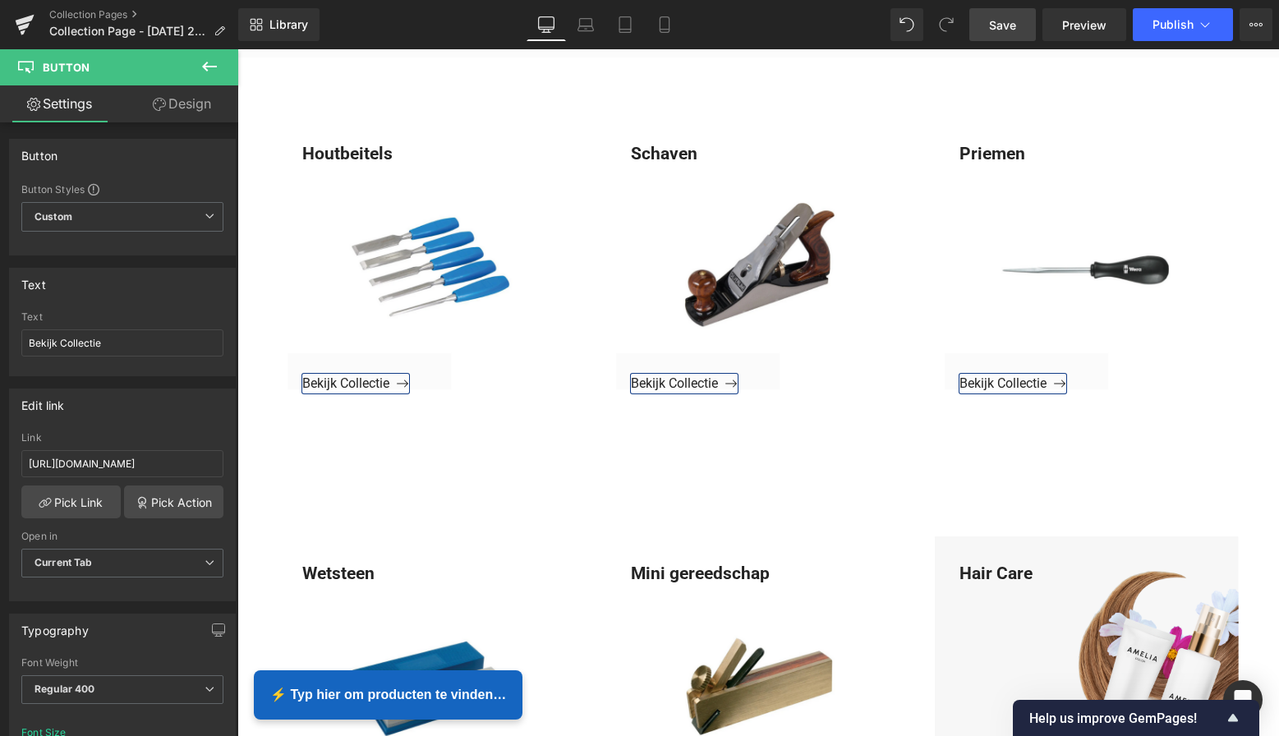
click at [997, 15] on link "Save" at bounding box center [1002, 24] width 67 height 33
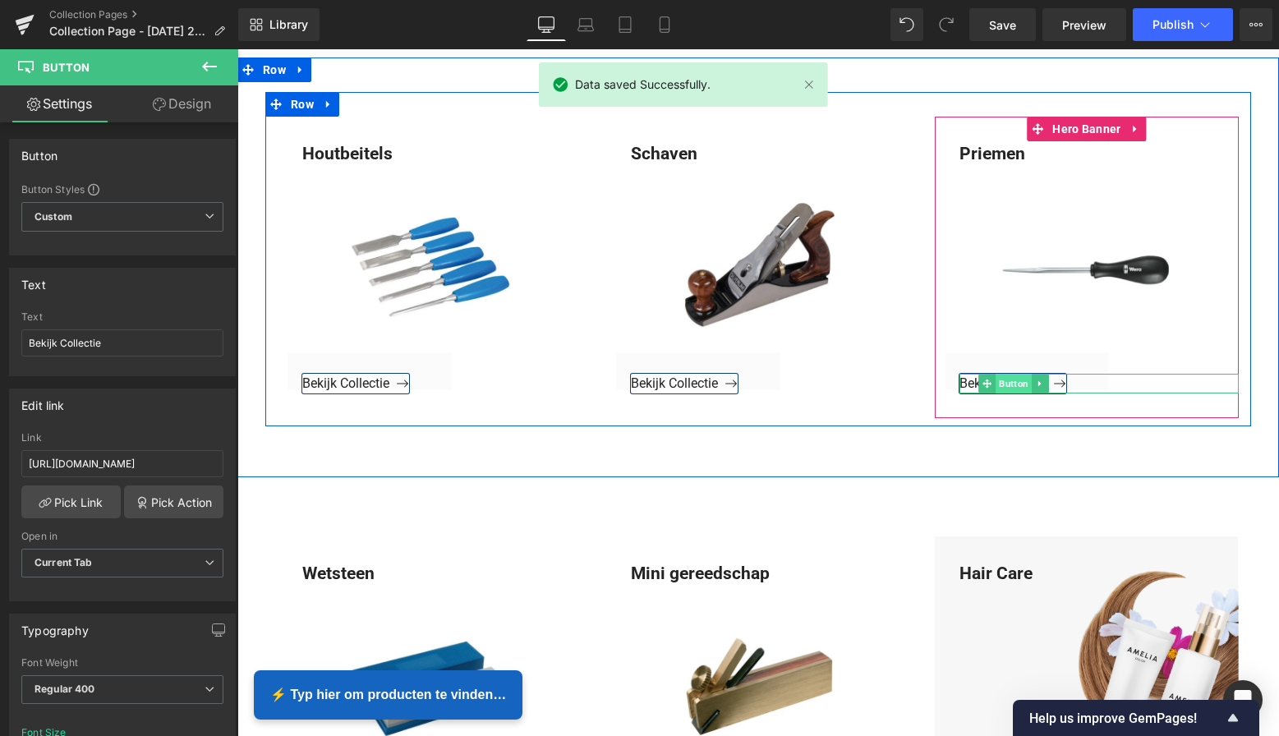
click at [1016, 381] on span "Button" at bounding box center [1014, 384] width 36 height 20
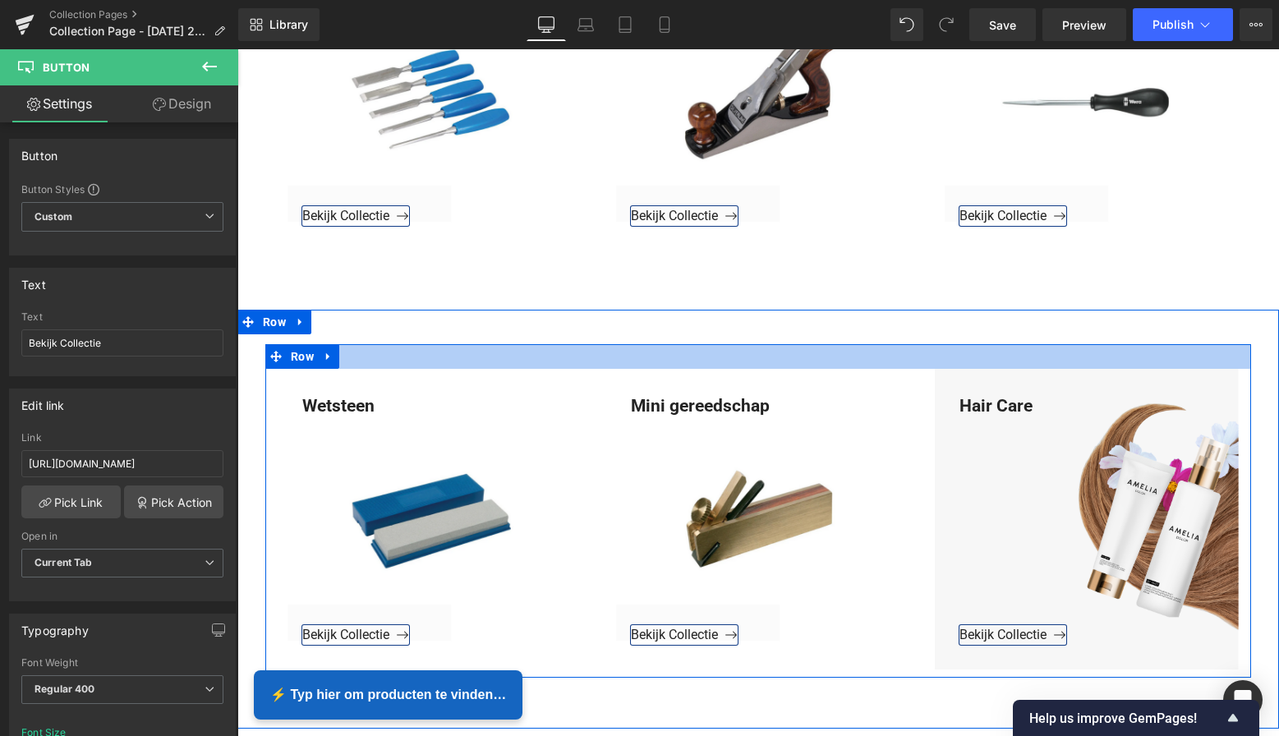
scroll to position [1006, 0]
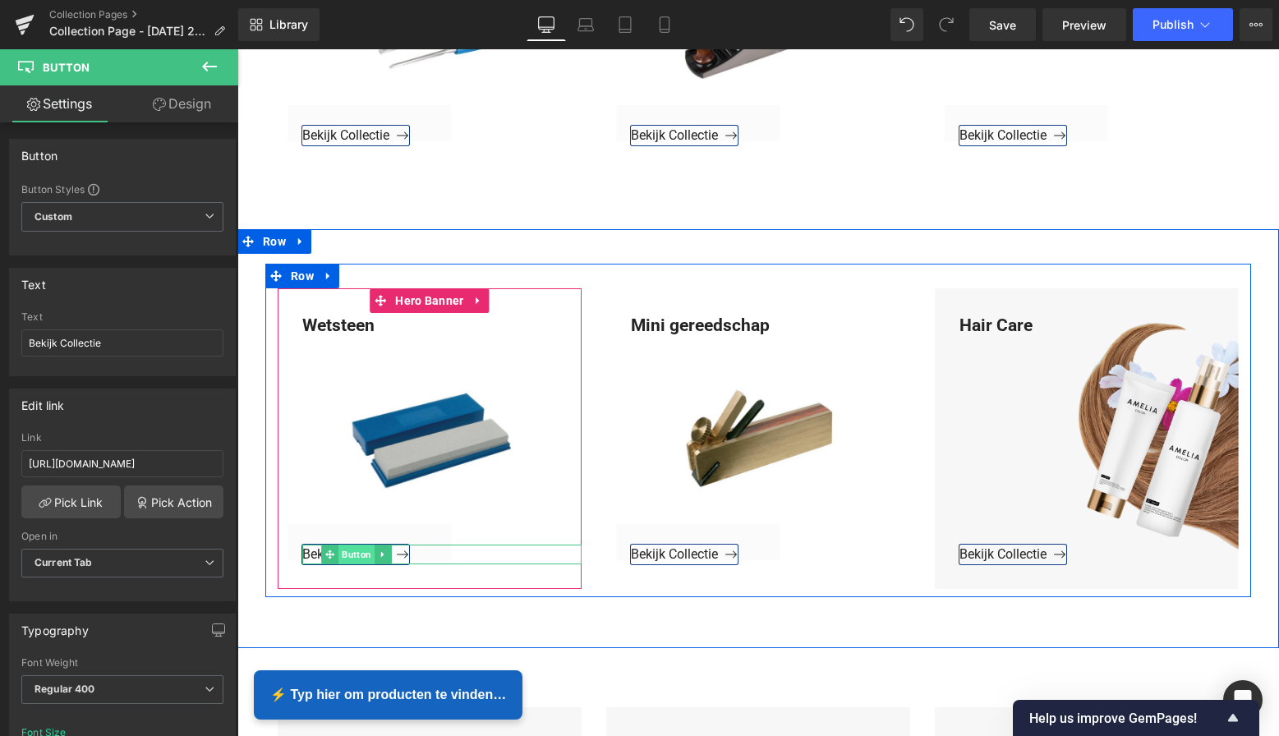
click at [359, 552] on span "Button" at bounding box center [356, 555] width 36 height 20
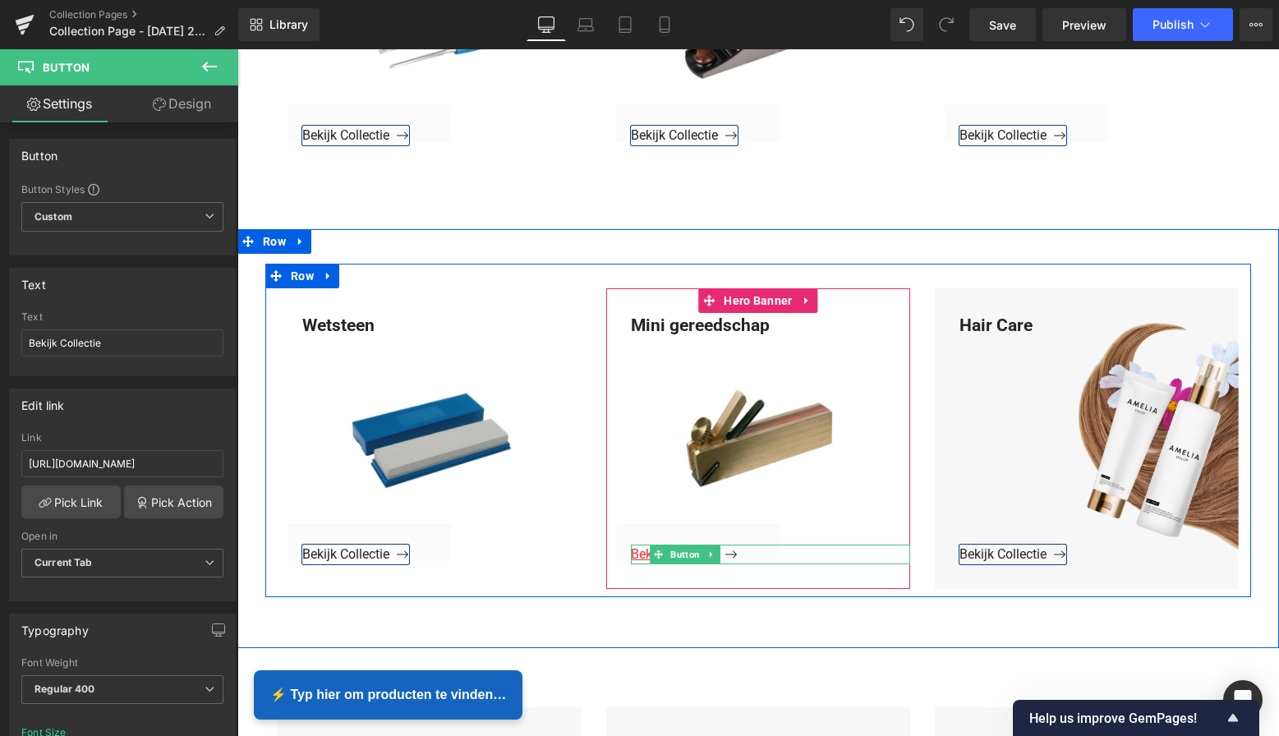
click at [684, 556] on span "Button" at bounding box center [685, 555] width 36 height 20
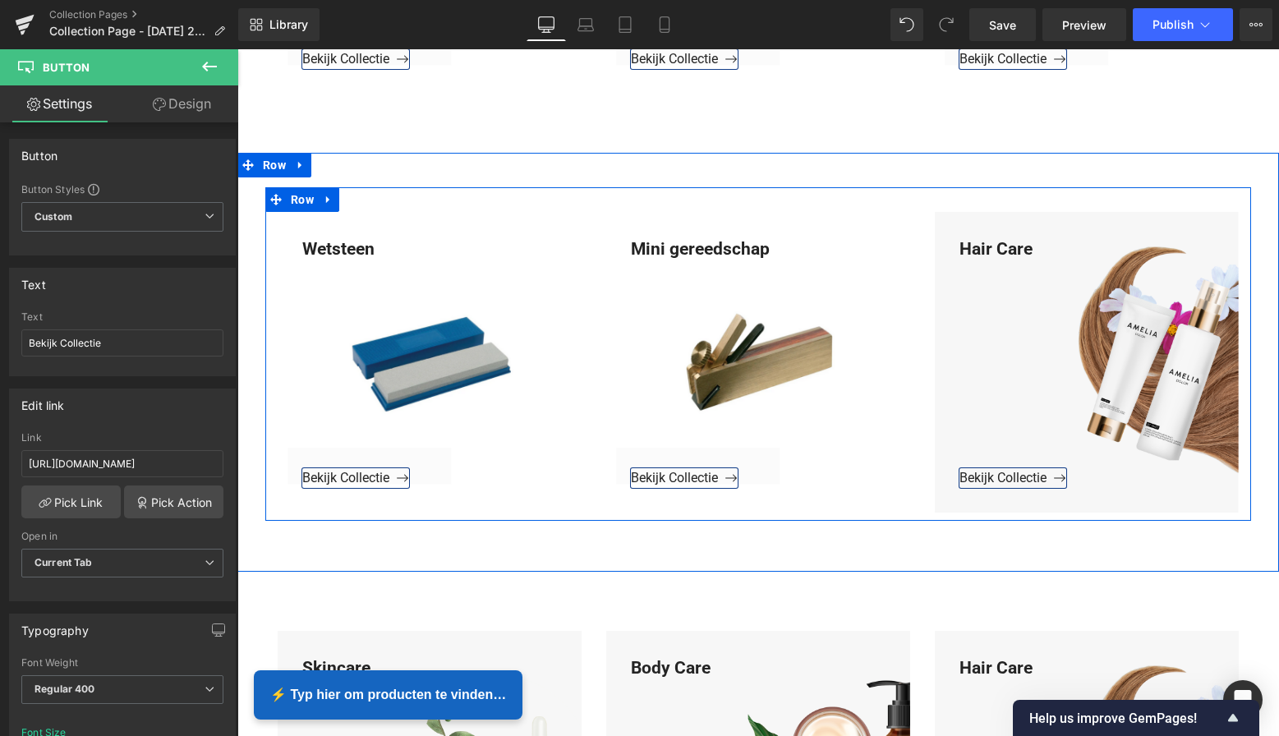
scroll to position [1070, 0]
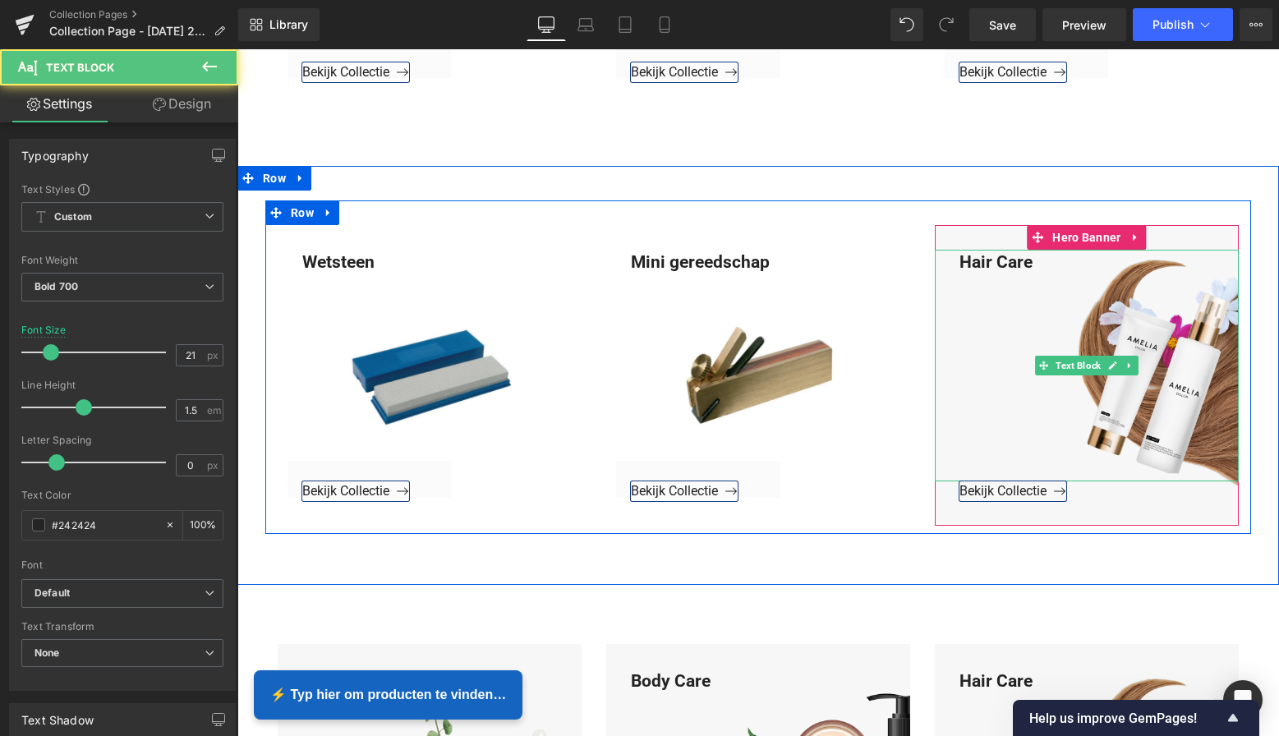
click at [1041, 262] on div "Hair Care" at bounding box center [1087, 366] width 304 height 232
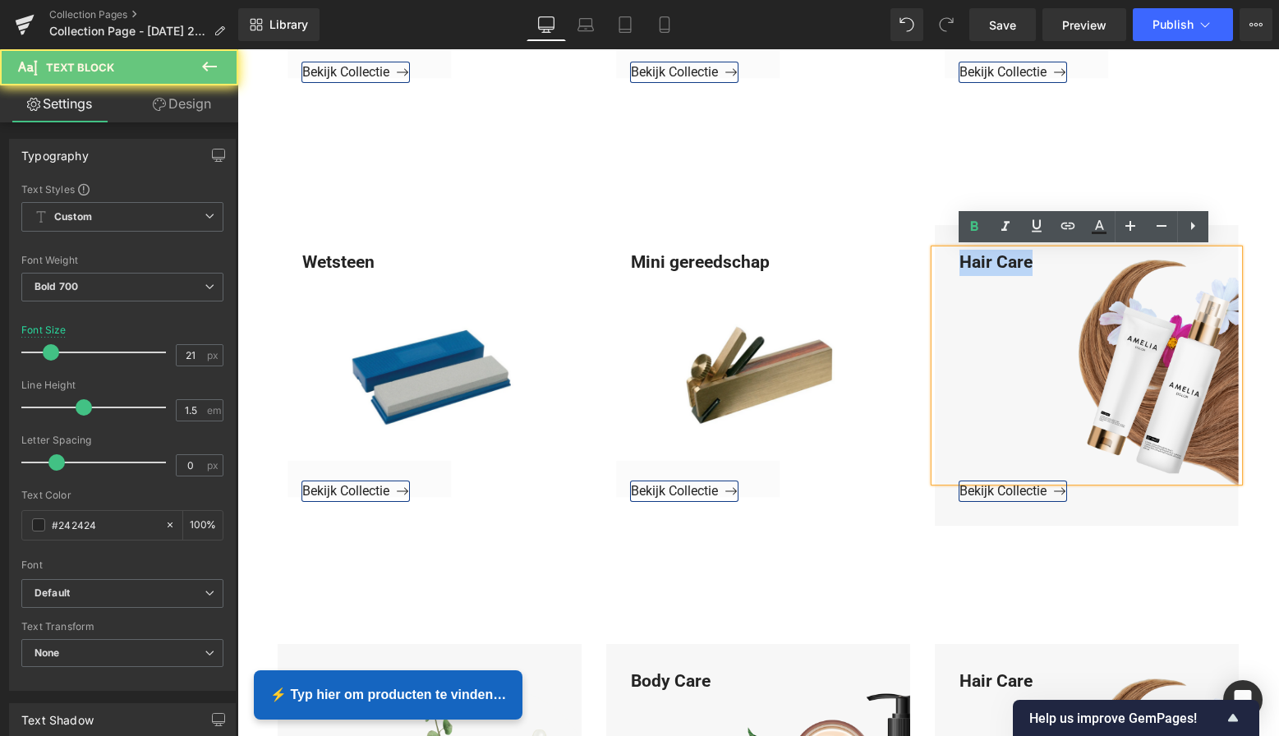
drag, startPoint x: 1036, startPoint y: 261, endPoint x: 923, endPoint y: 264, distance: 112.6
click at [923, 264] on div "Hair Care Text Block Bekijk Collectie Button Hero Banner" at bounding box center [1087, 376] width 329 height 302
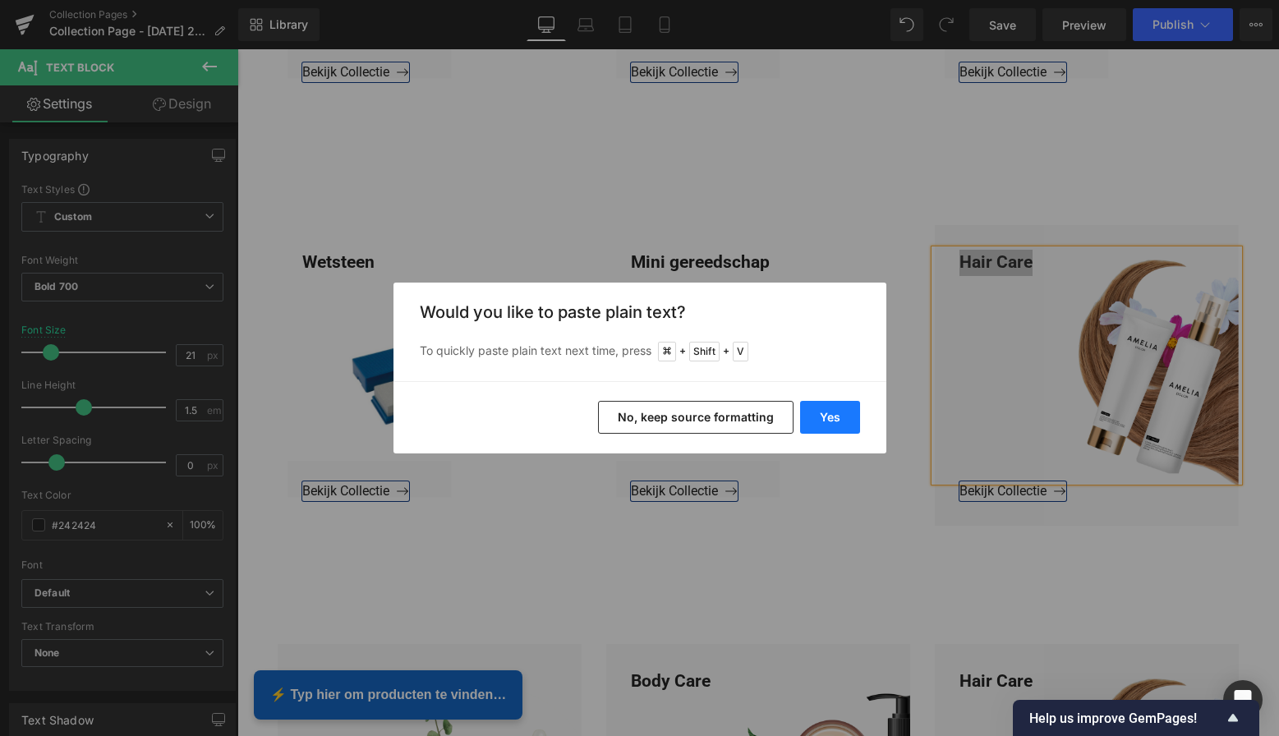
click at [817, 421] on button "Yes" at bounding box center [830, 417] width 60 height 33
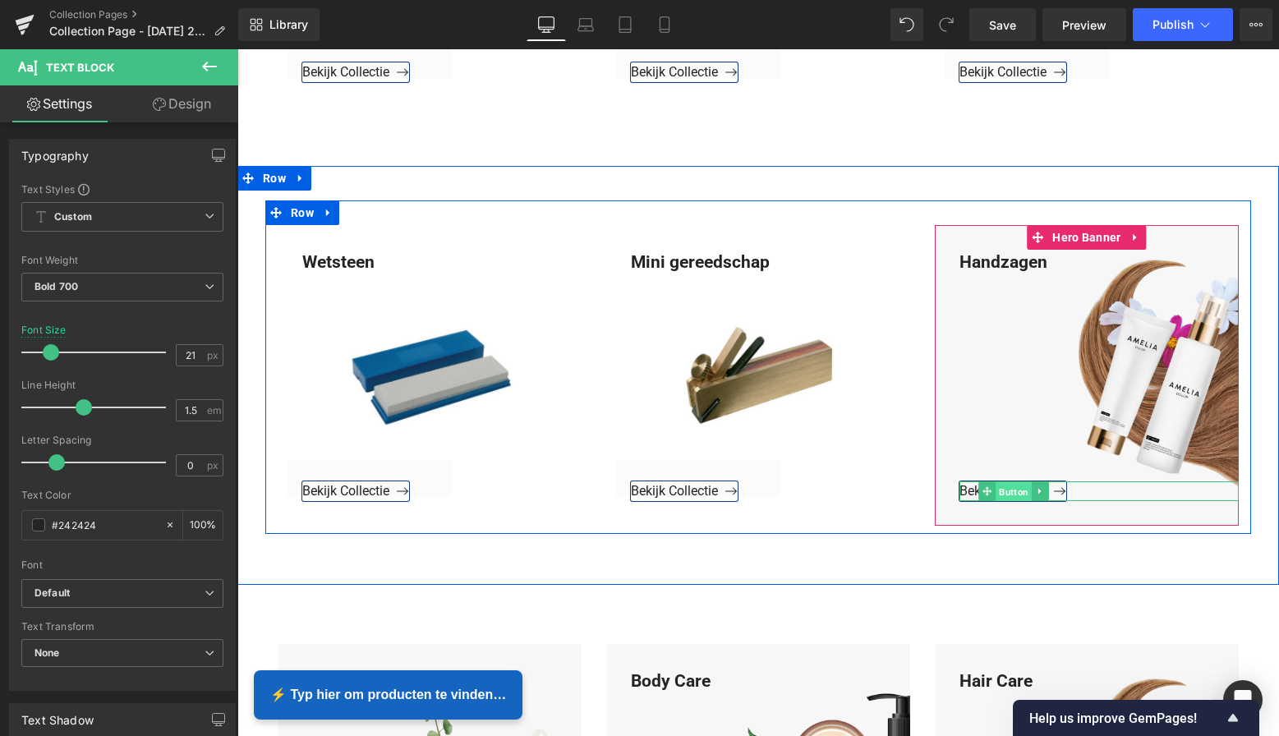
click at [998, 490] on span "Button" at bounding box center [1014, 492] width 36 height 20
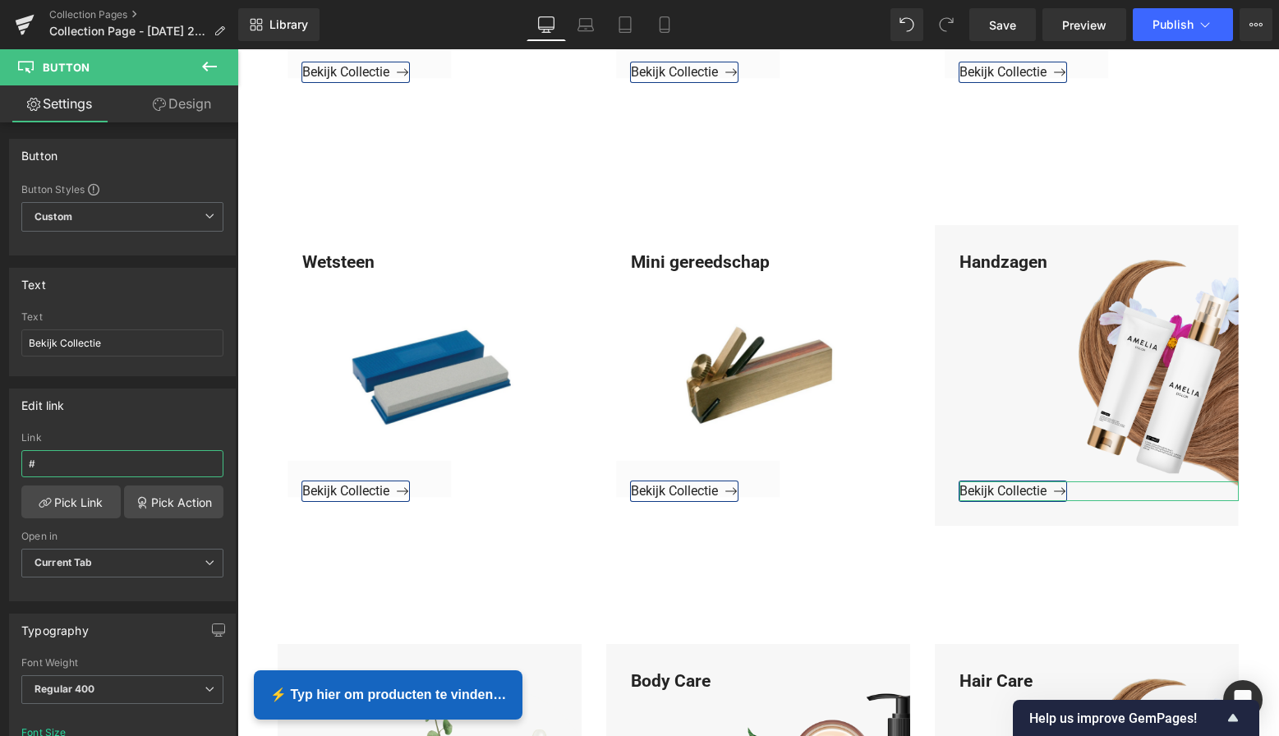
drag, startPoint x: 73, startPoint y: 463, endPoint x: -5, endPoint y: 464, distance: 78.0
click at [0, 464] on html "Button You are previewing how the will restyle your page. You can not edit Elem…" at bounding box center [639, 368] width 1279 height 736
paste input "https://www.mzsgereedschap.nl/collections/handzagen"
type input "https://www.mzsgereedschap.nl/collections/handzagen"
click at [75, 511] on link "Pick Link" at bounding box center [70, 502] width 99 height 33
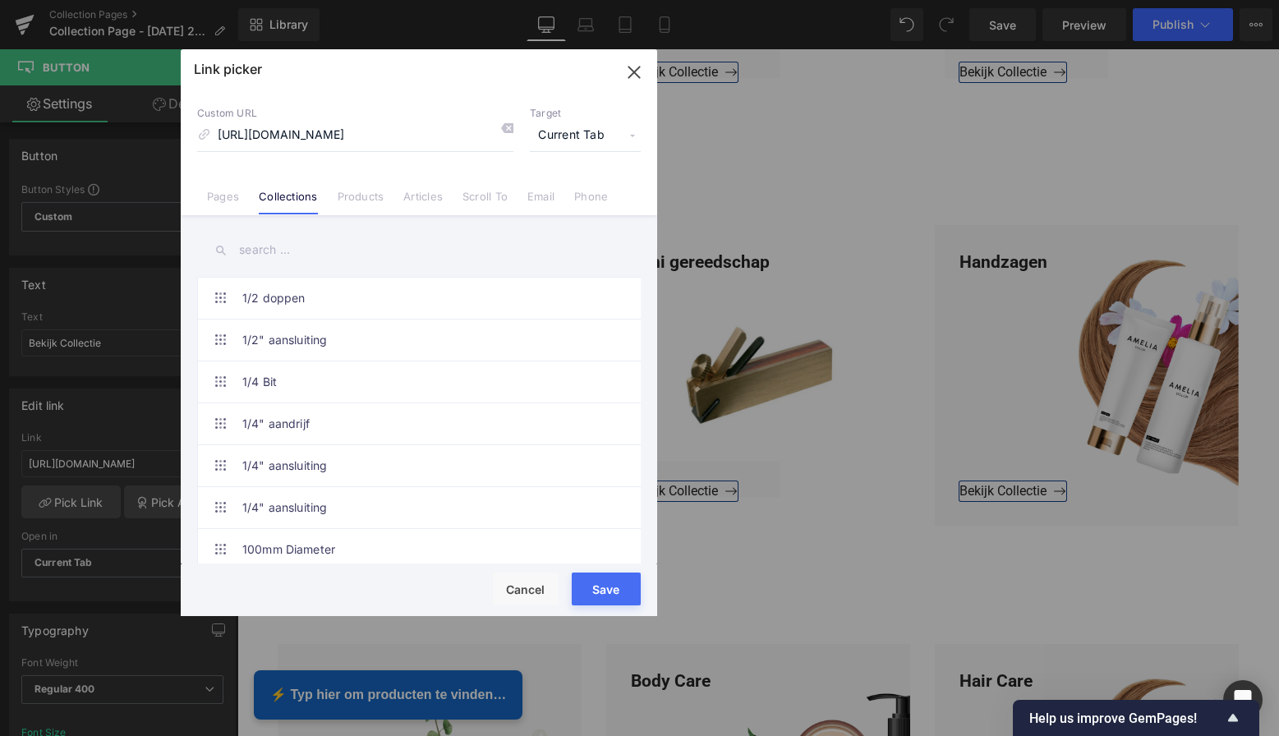
click at [617, 591] on button "Save" at bounding box center [606, 589] width 69 height 33
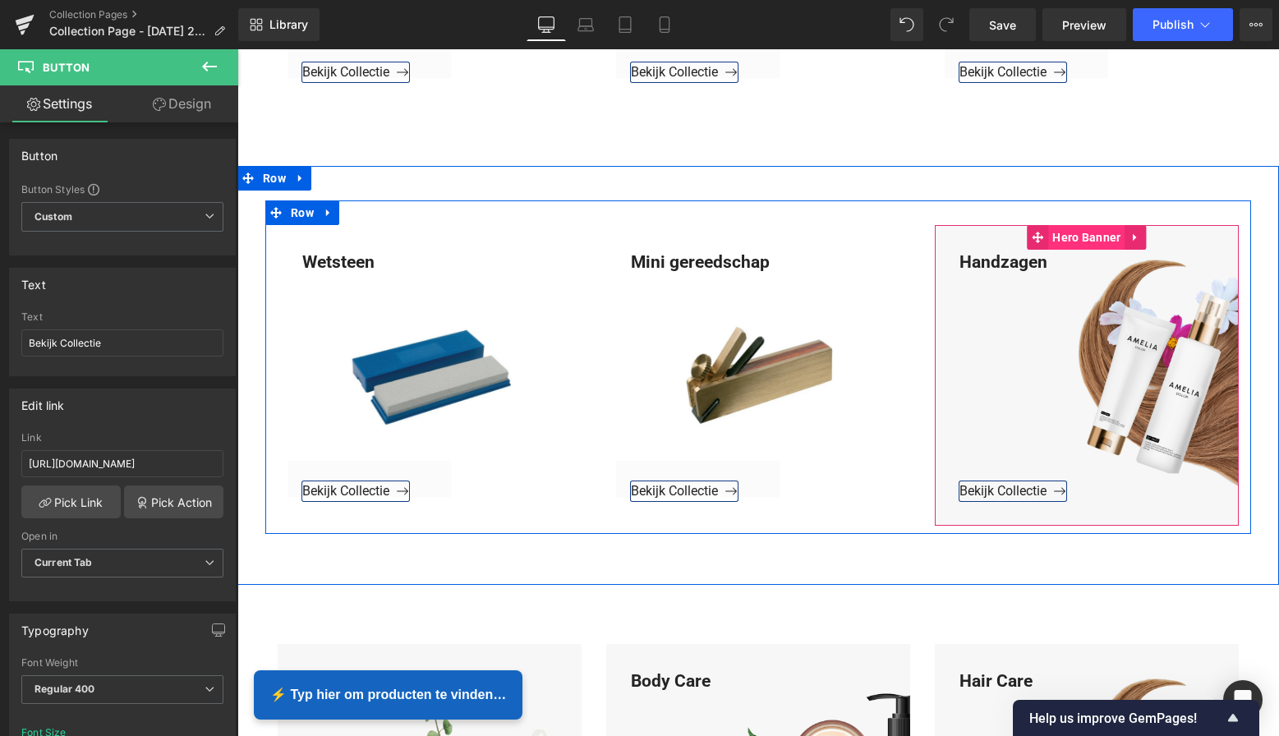
click at [1086, 237] on span "Hero Banner" at bounding box center [1086, 237] width 76 height 25
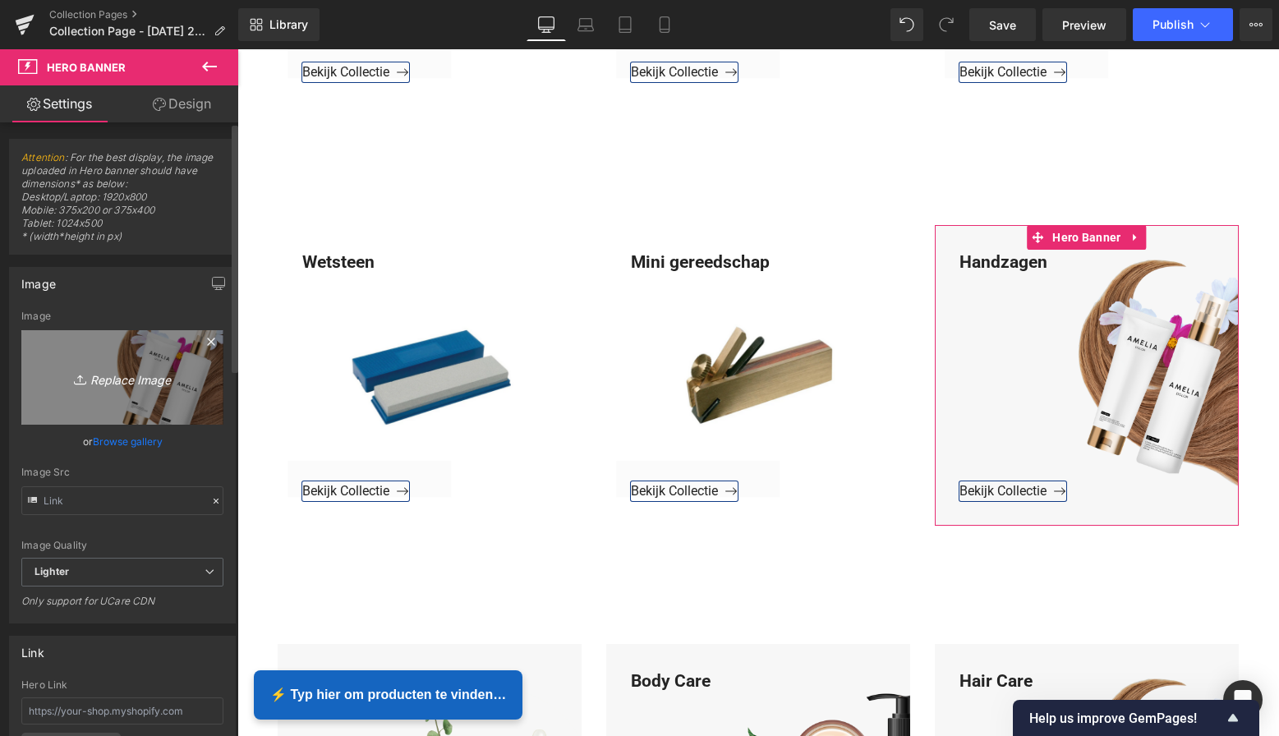
click at [121, 377] on icon "Replace Image" at bounding box center [122, 377] width 131 height 21
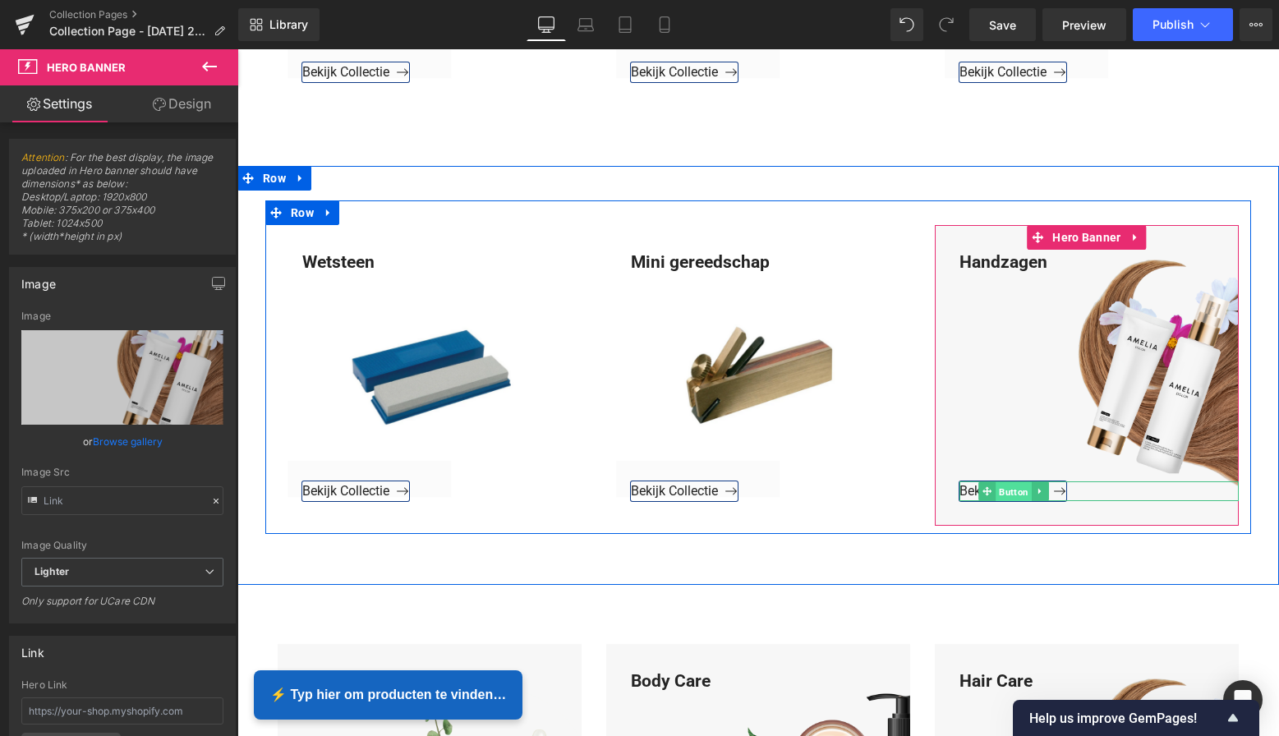
click at [1009, 488] on span "Button" at bounding box center [1014, 492] width 36 height 20
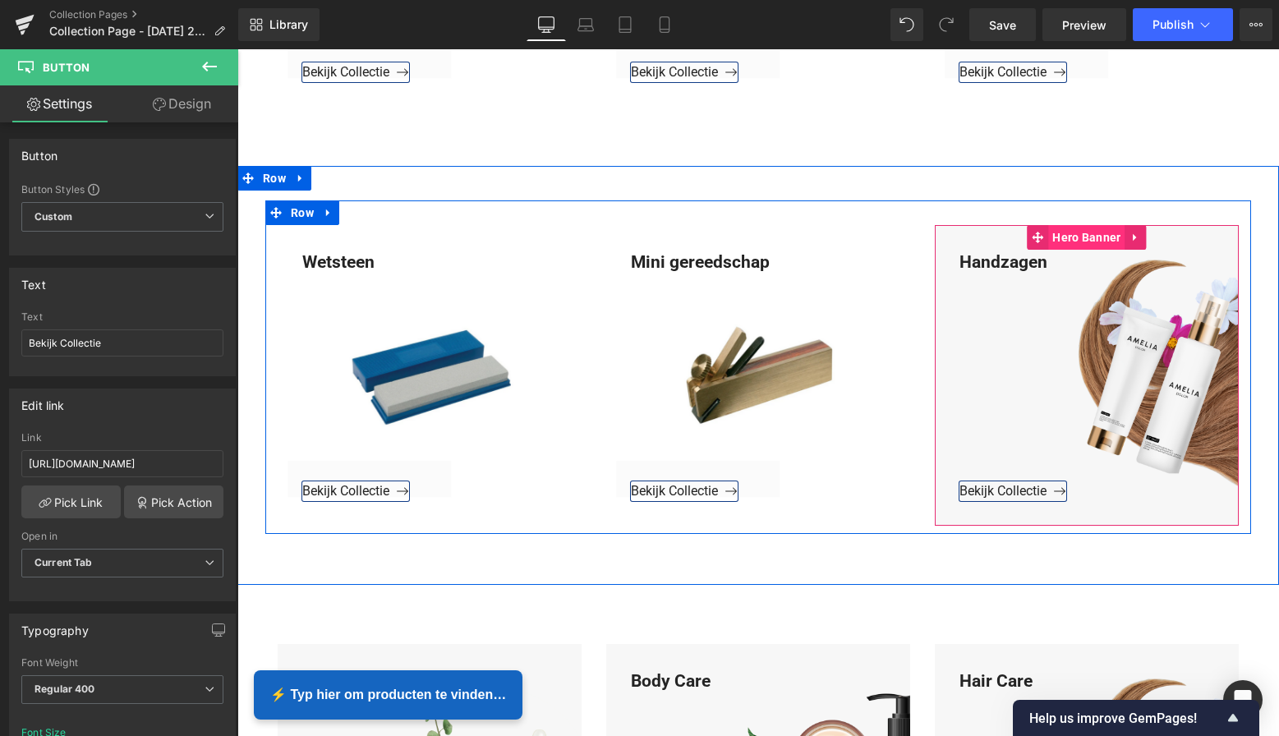
click at [1078, 242] on span "Hero Banner" at bounding box center [1086, 237] width 76 height 25
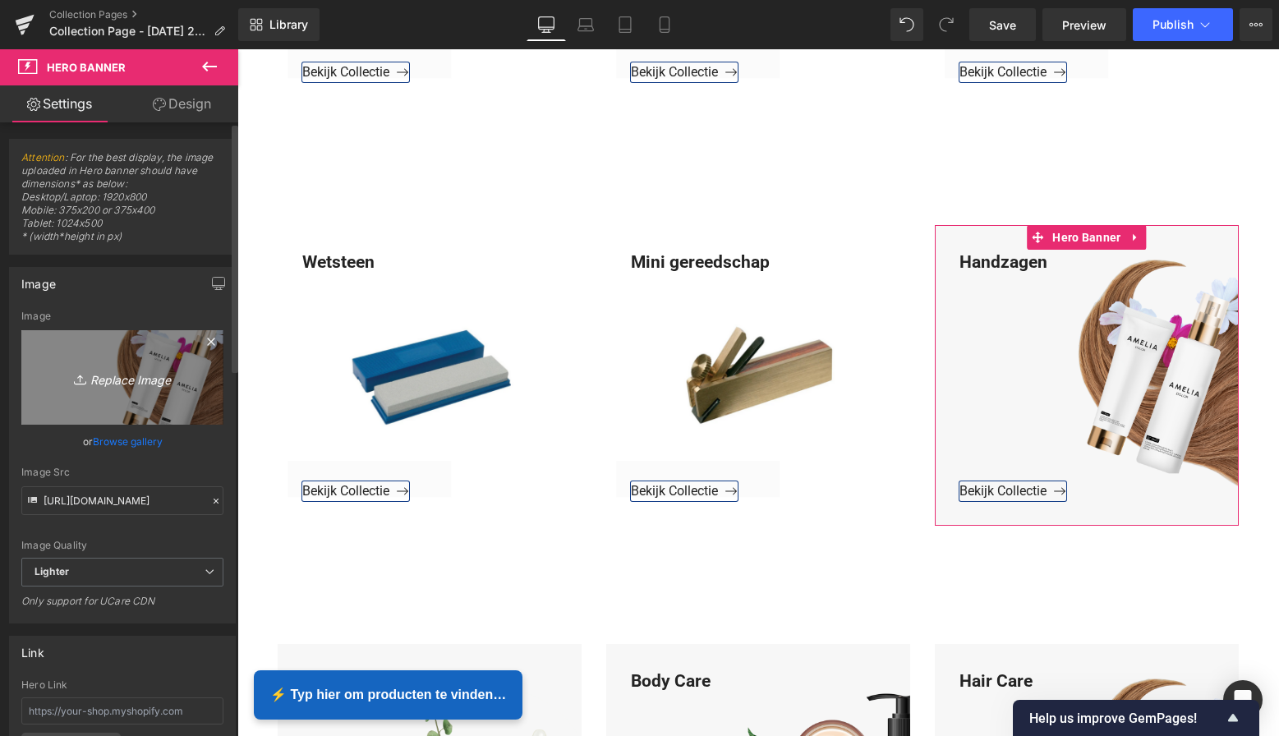
click at [127, 381] on icon "Replace Image" at bounding box center [122, 377] width 131 height 21
type input "C:\fakepath\Groen Modern Doe-het-zelf Instagram Stories (800 x 800 px)-3.png"
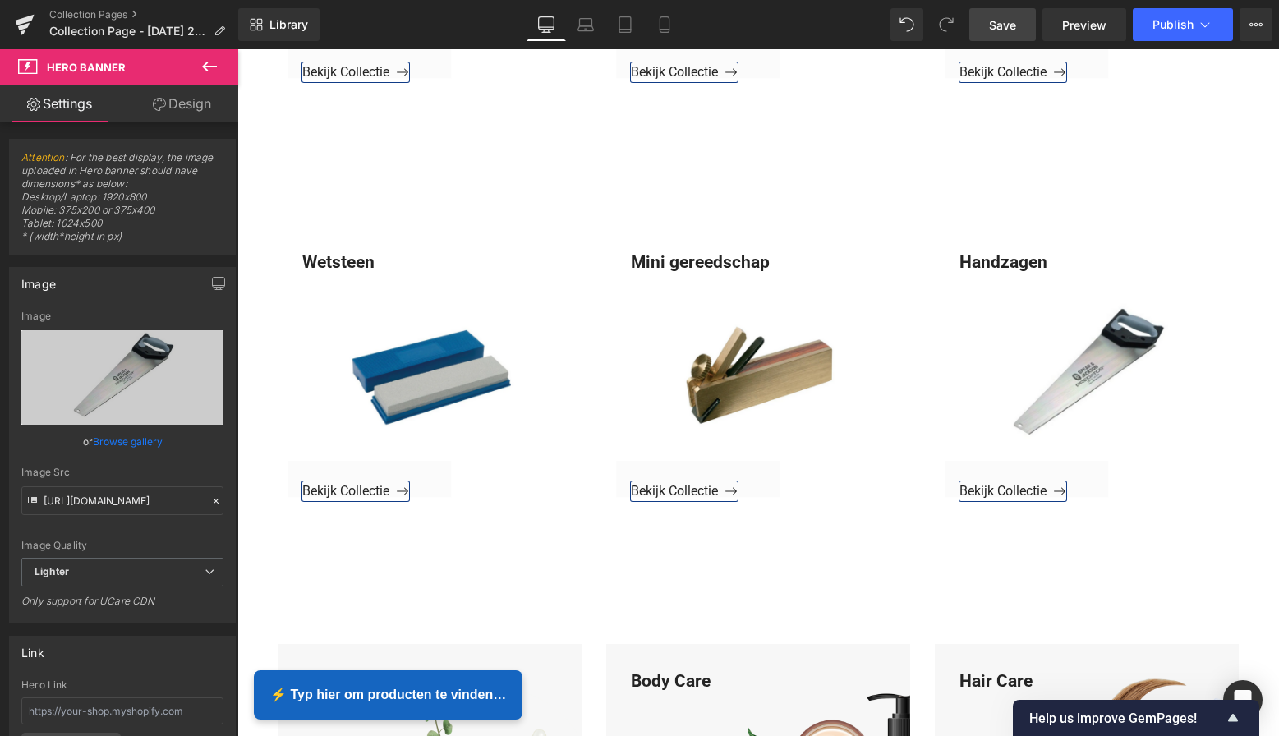
click at [1002, 25] on span "Save" at bounding box center [1002, 24] width 27 height 17
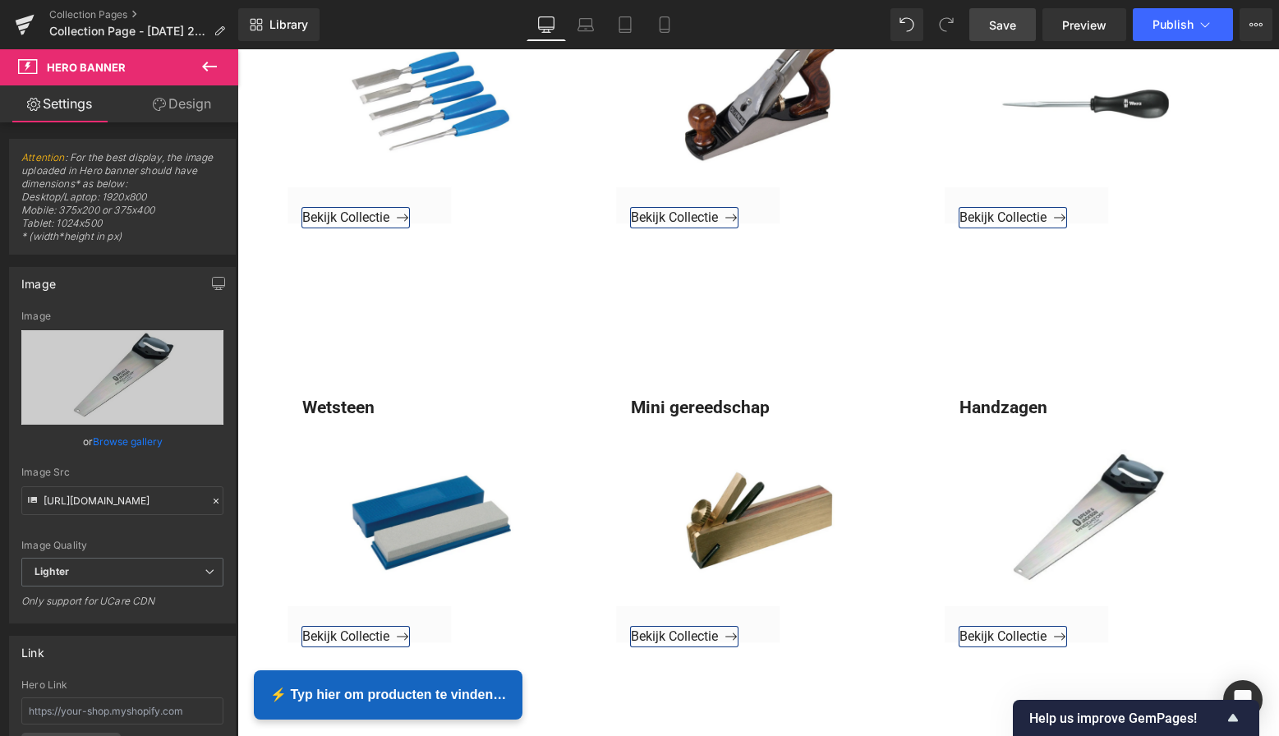
scroll to position [923, 0]
